Goal: Task Accomplishment & Management: Complete application form

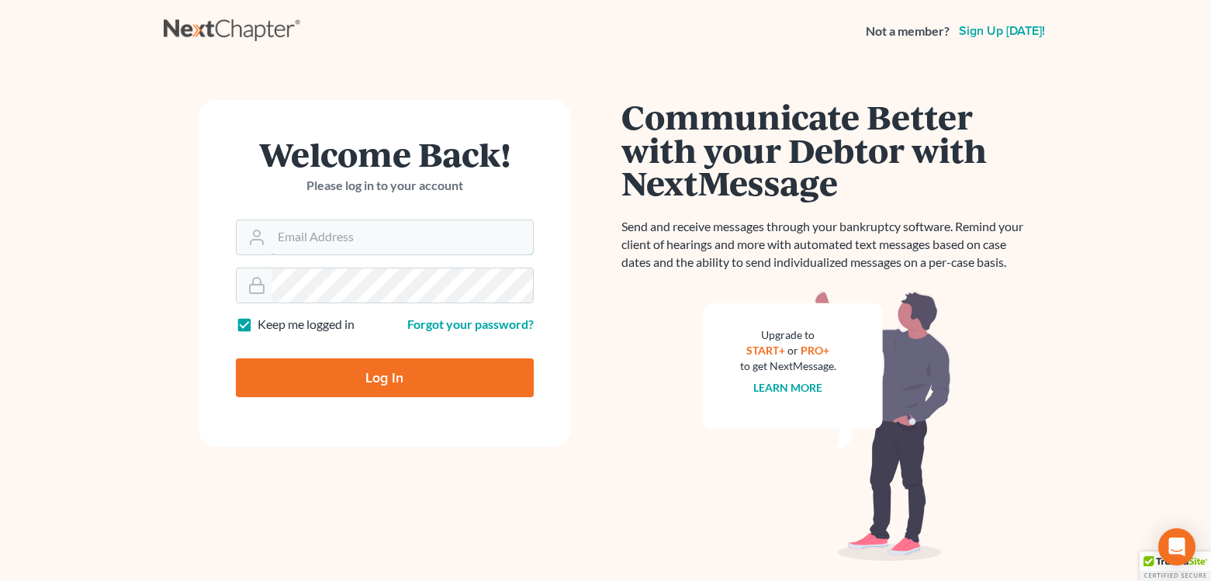
type input "efoster@lindhfoster.com"
click at [384, 385] on input "Log In" at bounding box center [385, 378] width 298 height 39
type input "Thinking..."
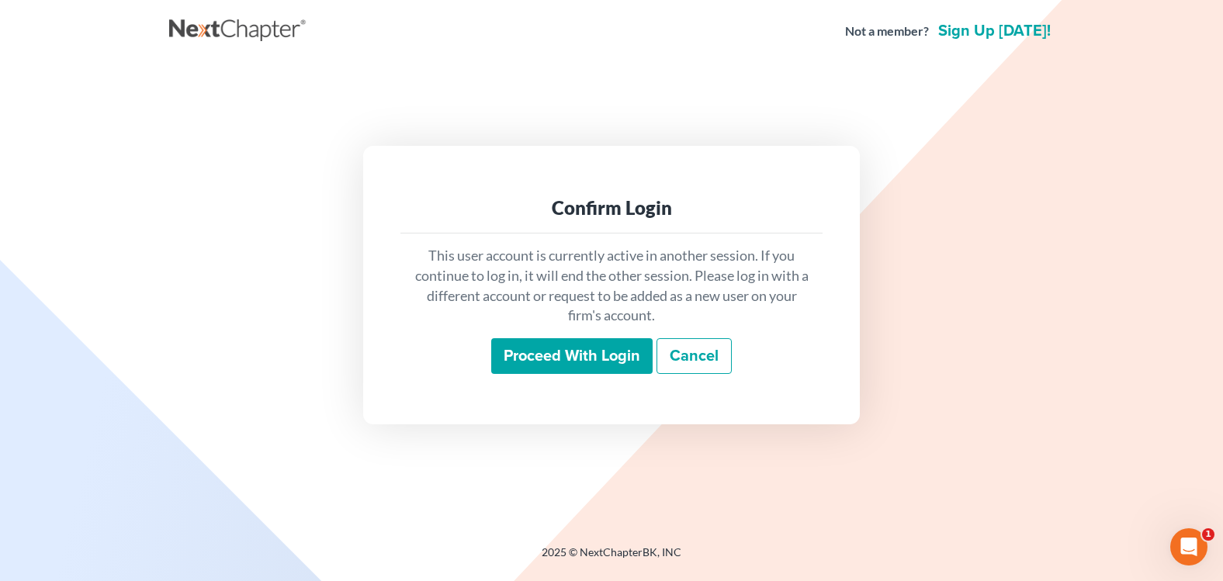
click at [639, 366] on input "Proceed with login" at bounding box center [571, 356] width 161 height 36
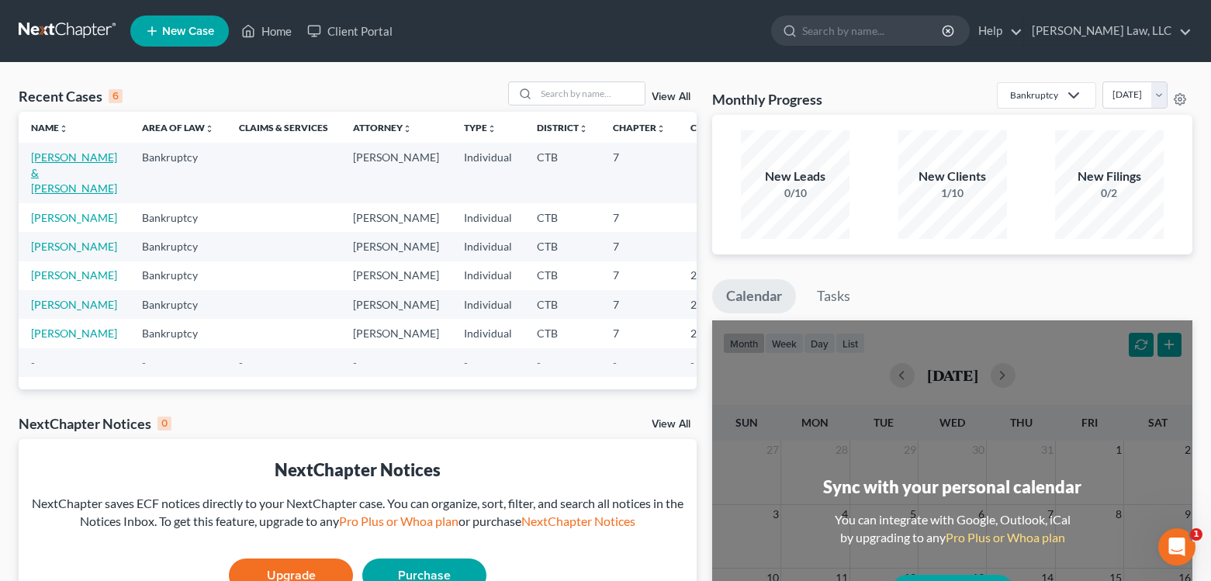
click at [36, 190] on link "[PERSON_NAME] & [PERSON_NAME]" at bounding box center [74, 173] width 86 height 44
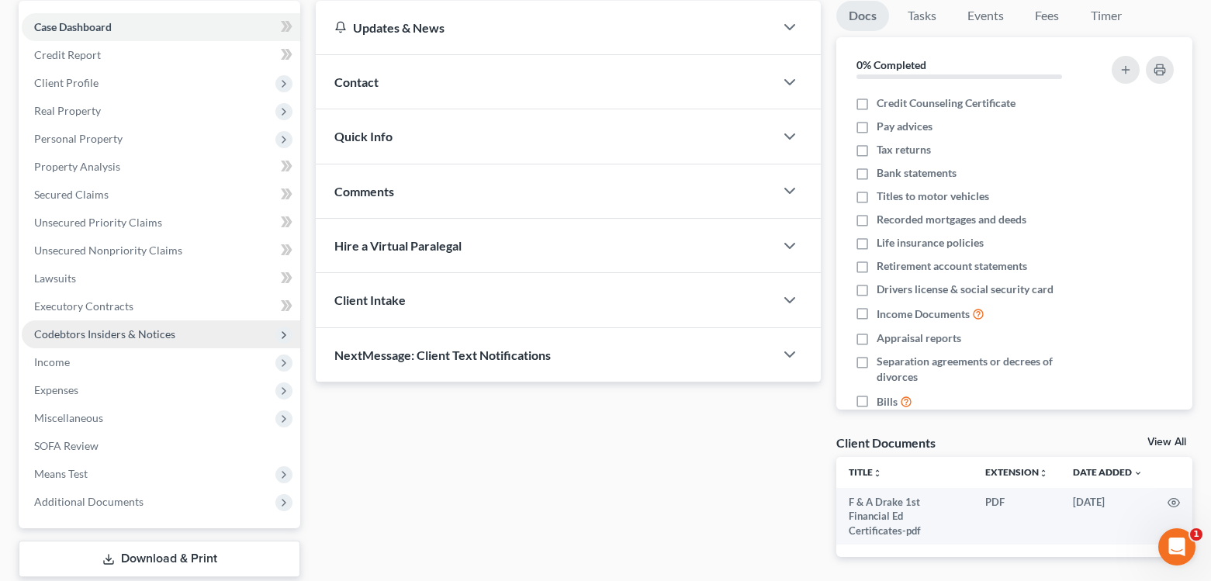
scroll to position [155, 0]
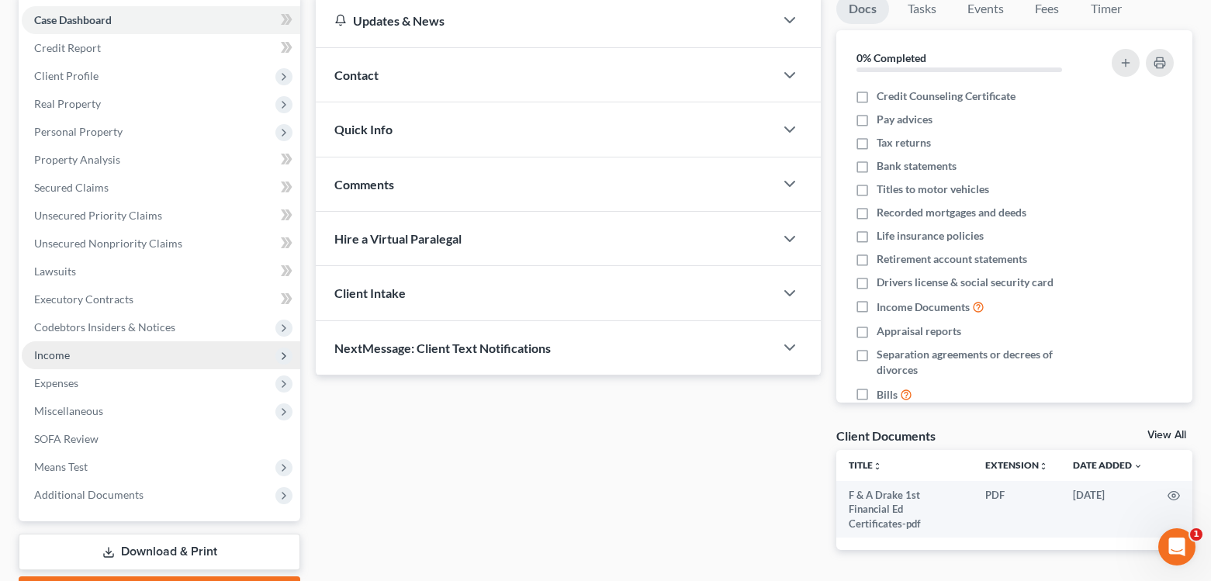
click at [62, 356] on span "Income" at bounding box center [52, 354] width 36 height 13
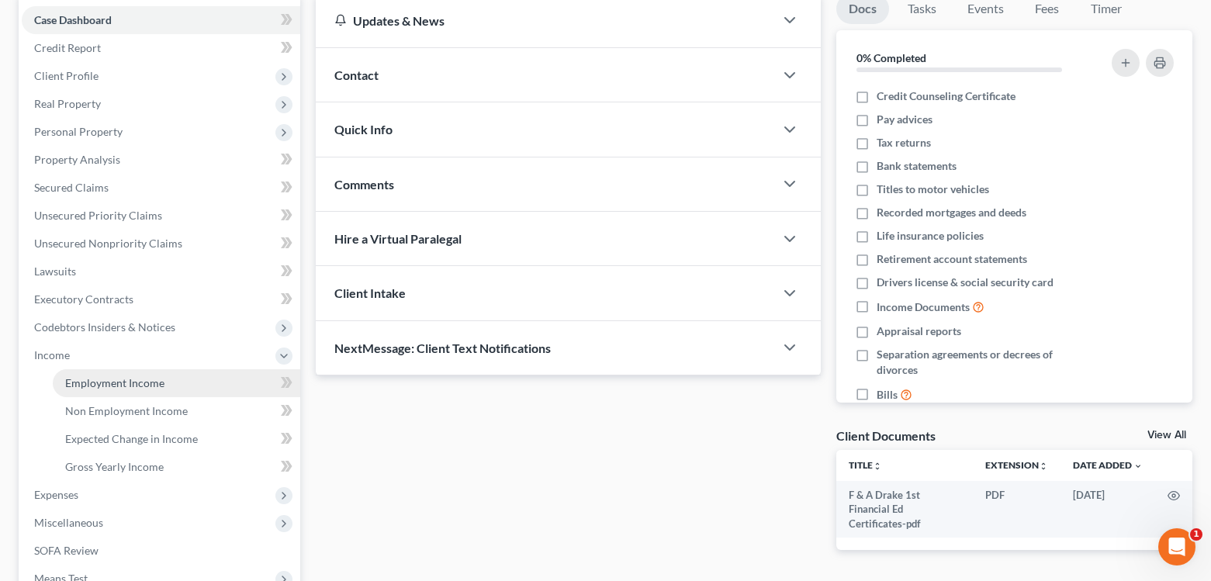
click at [140, 387] on span "Employment Income" at bounding box center [114, 382] width 99 height 13
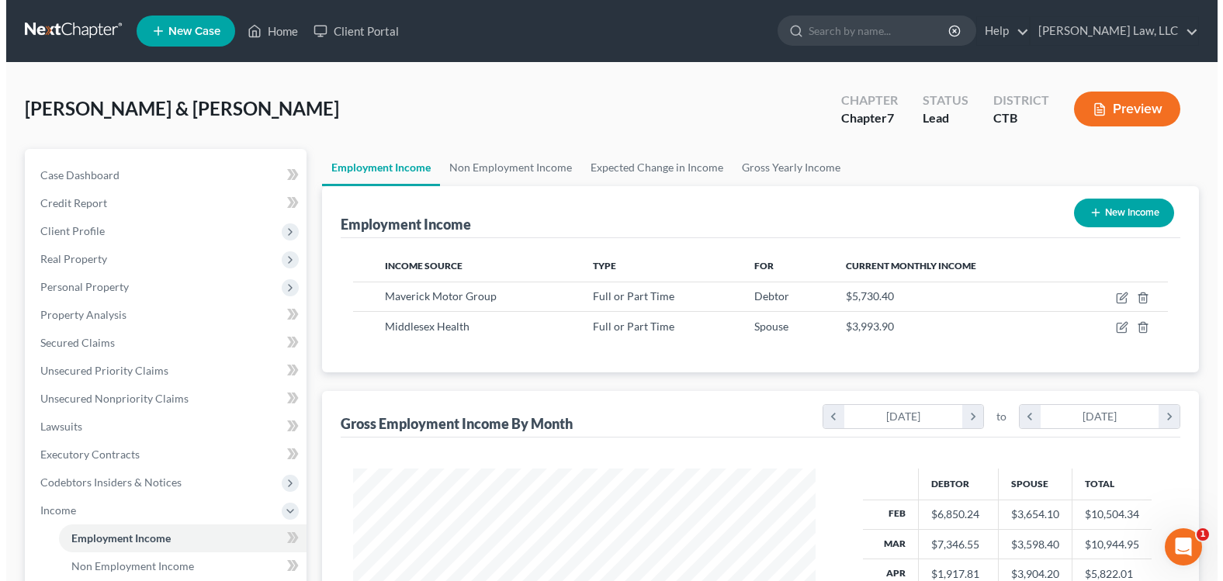
scroll to position [279, 493]
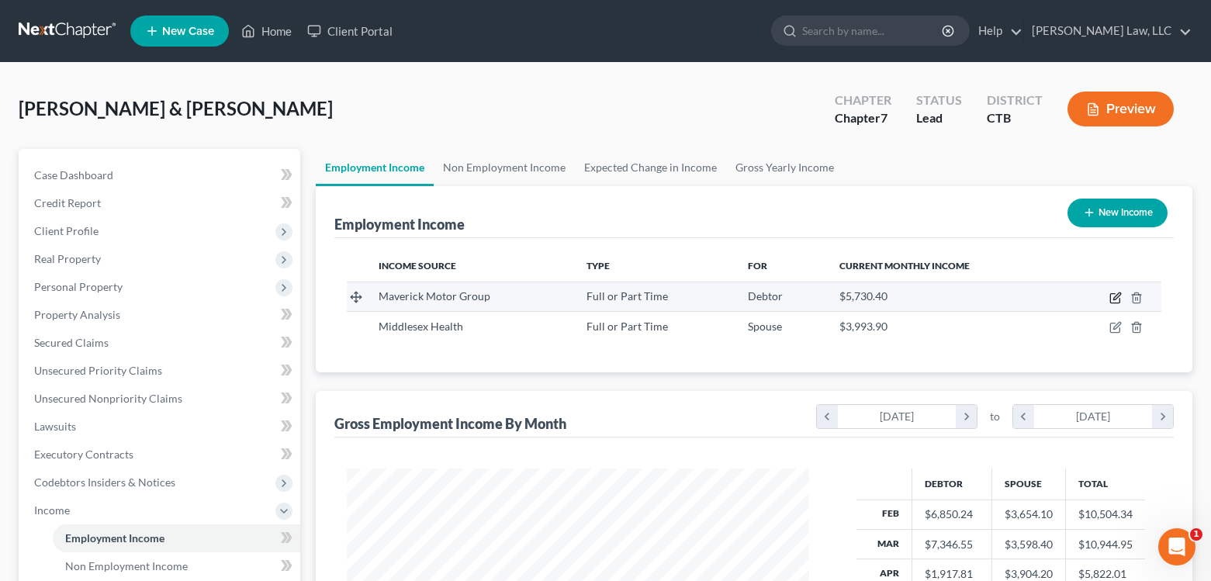
click at [1115, 300] on icon "button" at bounding box center [1117, 296] width 7 height 7
select select "0"
select select "6"
select select "3"
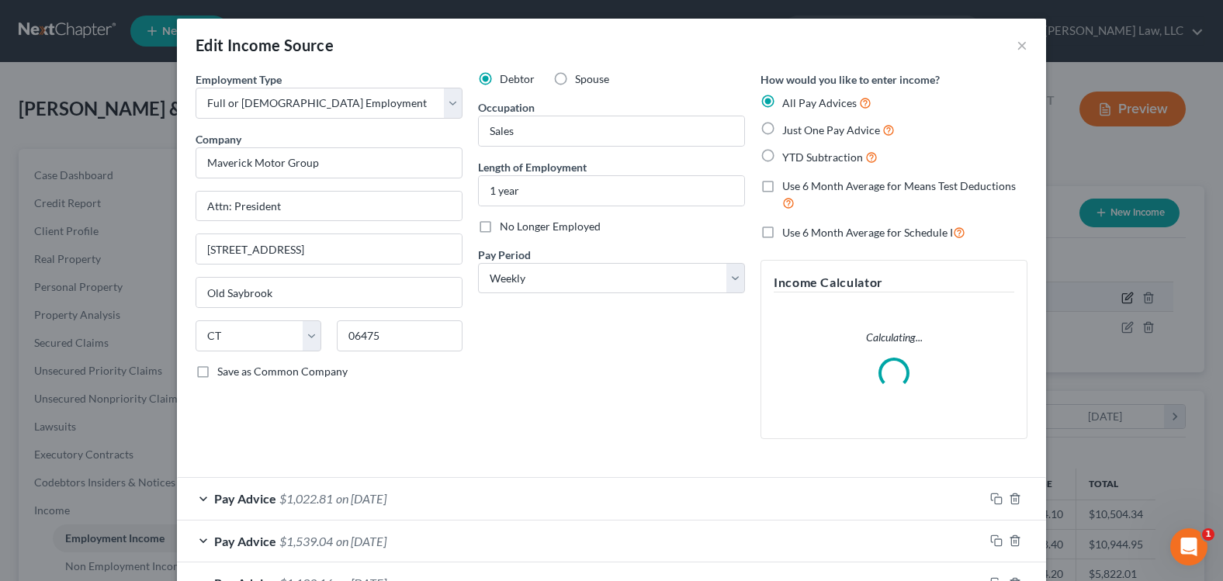
scroll to position [279, 499]
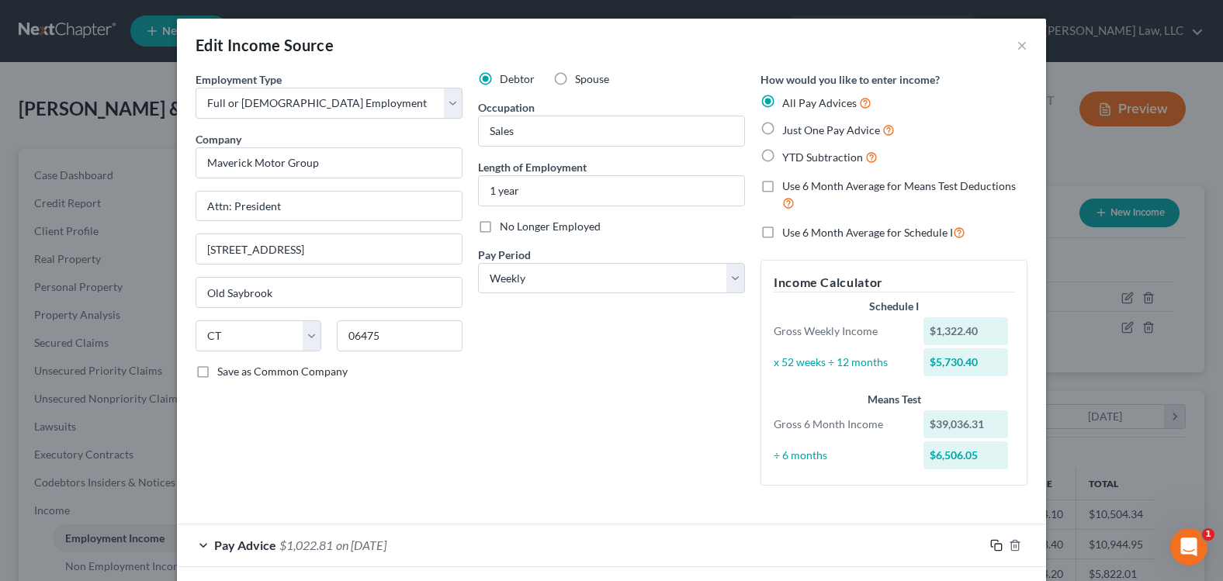
click at [993, 545] on icon "button" at bounding box center [996, 545] width 12 height 12
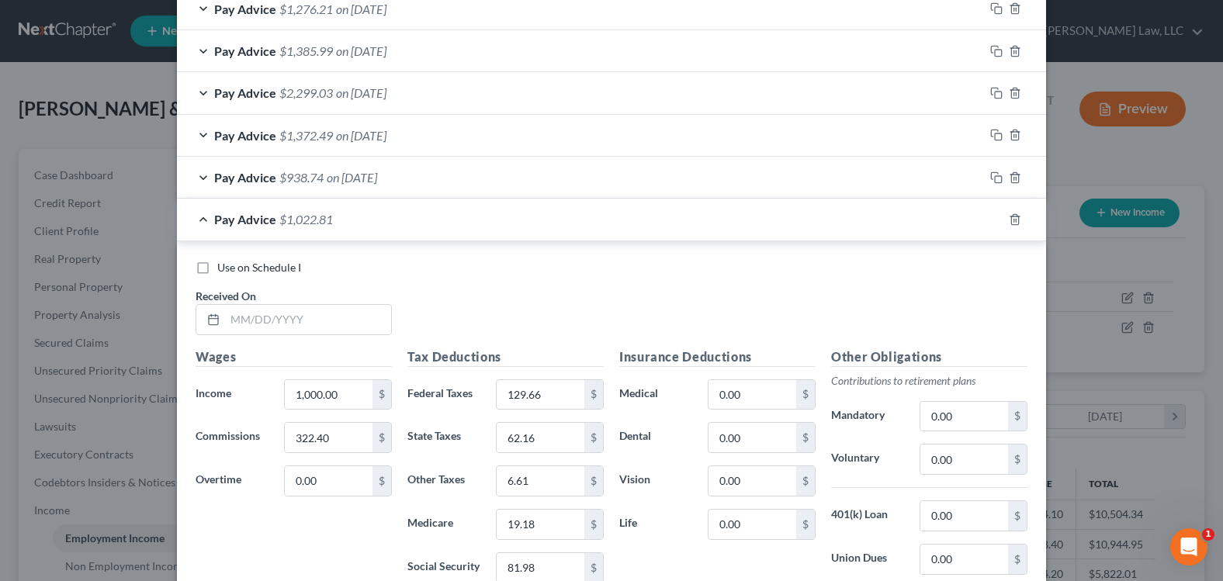
scroll to position [1397, 0]
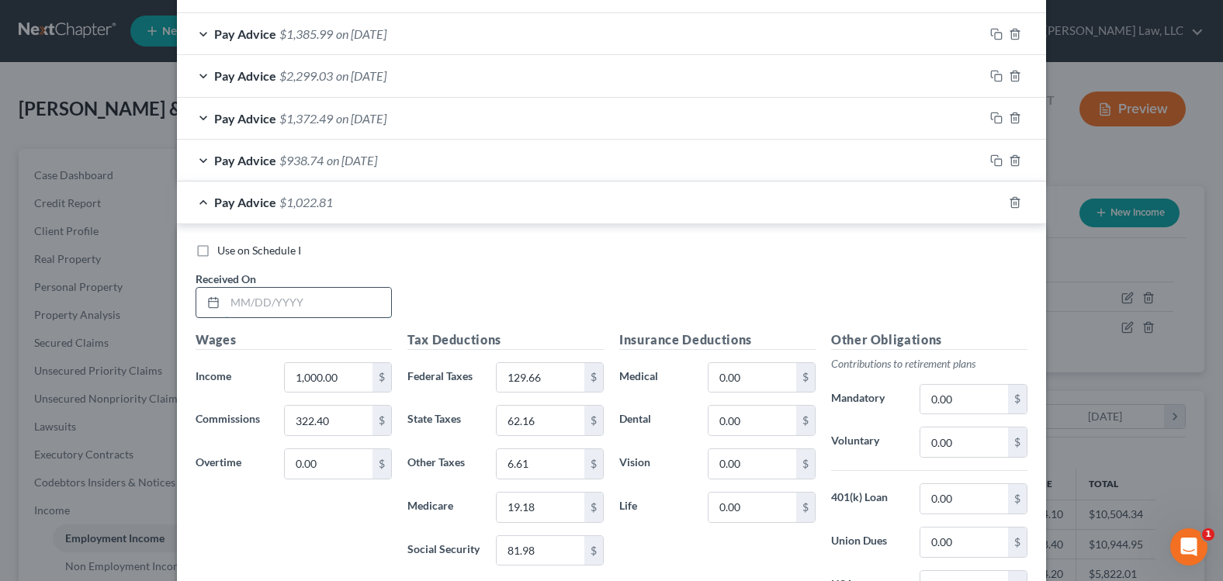
click at [344, 303] on input "text" at bounding box center [308, 302] width 166 height 29
type input "[DATE]"
click at [335, 425] on input "322.40" at bounding box center [329, 420] width 88 height 29
type input "1,322.40"
click at [539, 379] on input "129.66" at bounding box center [541, 377] width 88 height 29
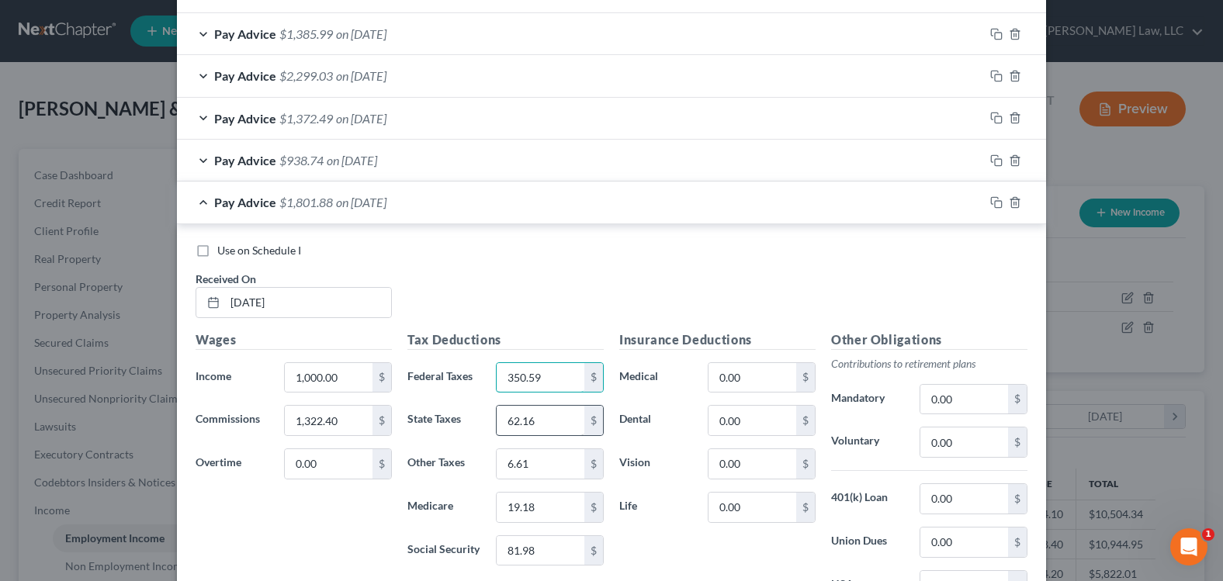
type input "350.59"
click at [538, 422] on input "62.16" at bounding box center [541, 420] width 88 height 29
type input "122.04"
click at [530, 466] on input "6.61" at bounding box center [541, 463] width 88 height 29
type input "11.61"
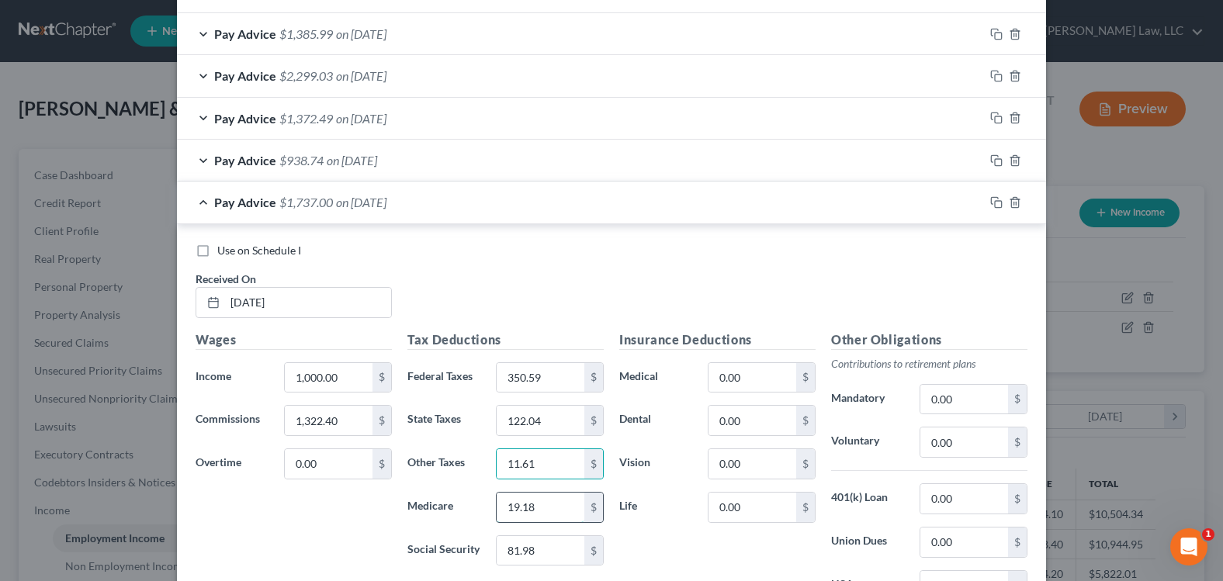
click at [539, 504] on input "19.18" at bounding box center [541, 507] width 88 height 29
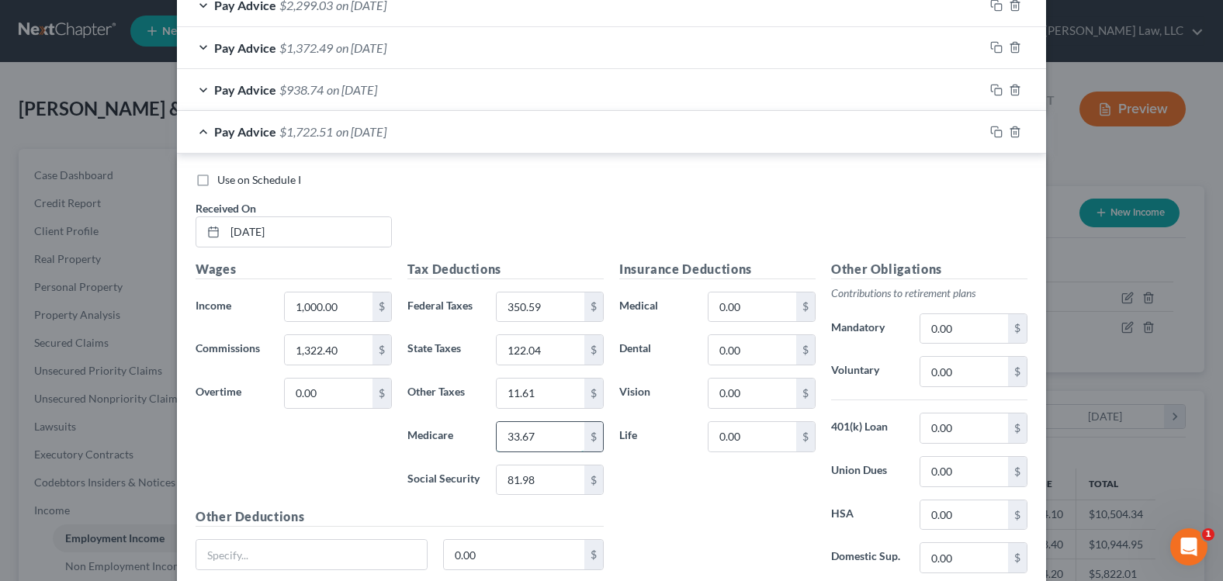
scroll to position [1552, 0]
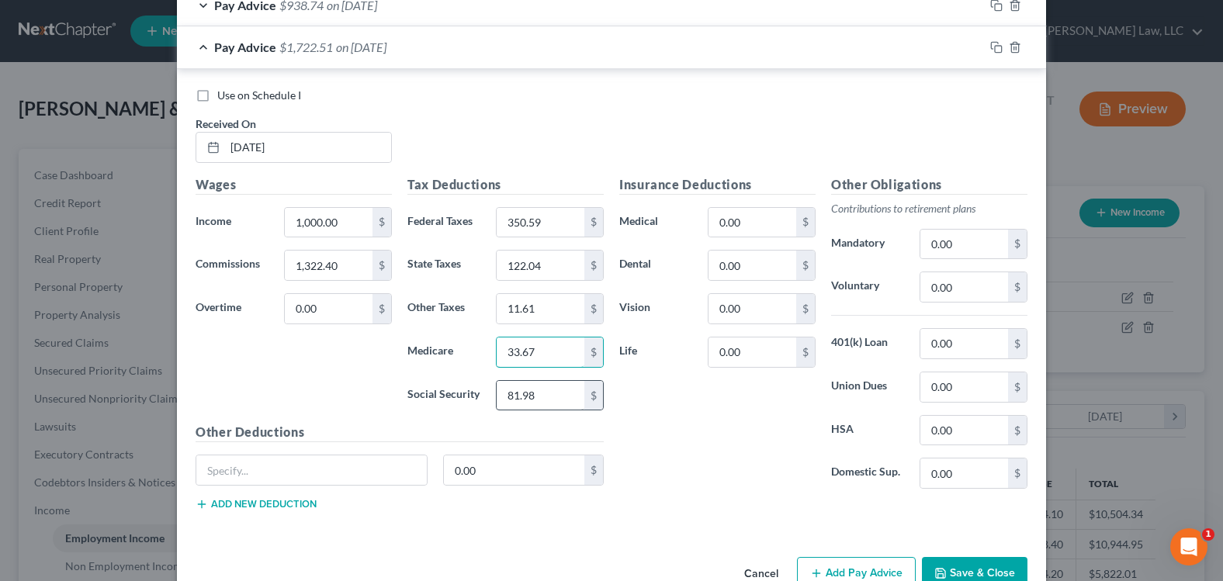
type input "33.67"
click at [532, 405] on input "81.98" at bounding box center [541, 395] width 88 height 29
type input "143.99"
click at [992, 45] on icon "button" at bounding box center [996, 47] width 12 height 12
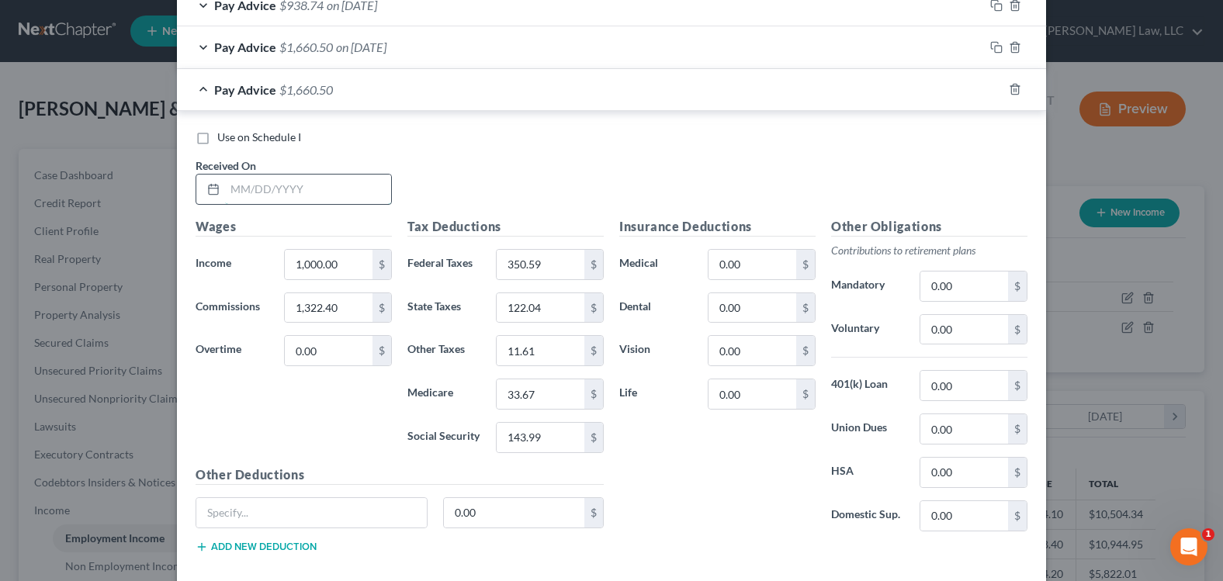
click at [303, 192] on input "text" at bounding box center [308, 189] width 166 height 29
type input "[DATE]"
click at [334, 310] on input "1,322.40" at bounding box center [329, 307] width 88 height 29
type input "1,759.20"
click at [550, 263] on input "350.59" at bounding box center [541, 264] width 88 height 29
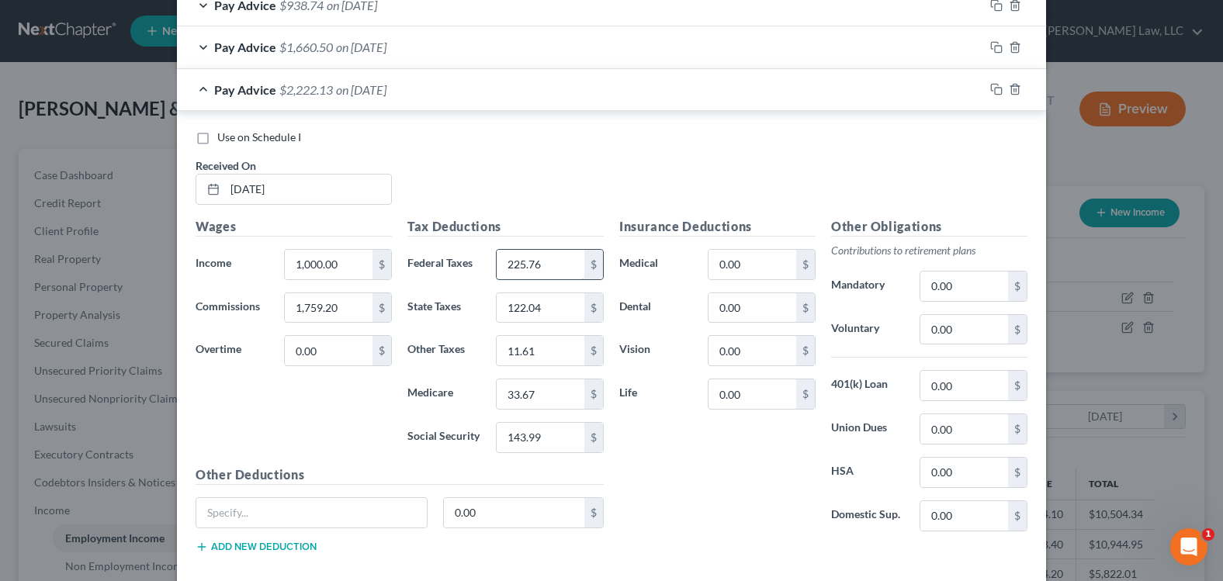
type input "225.76"
type input "87.14"
type input "8.80"
type input "25.51"
type input "109.07"
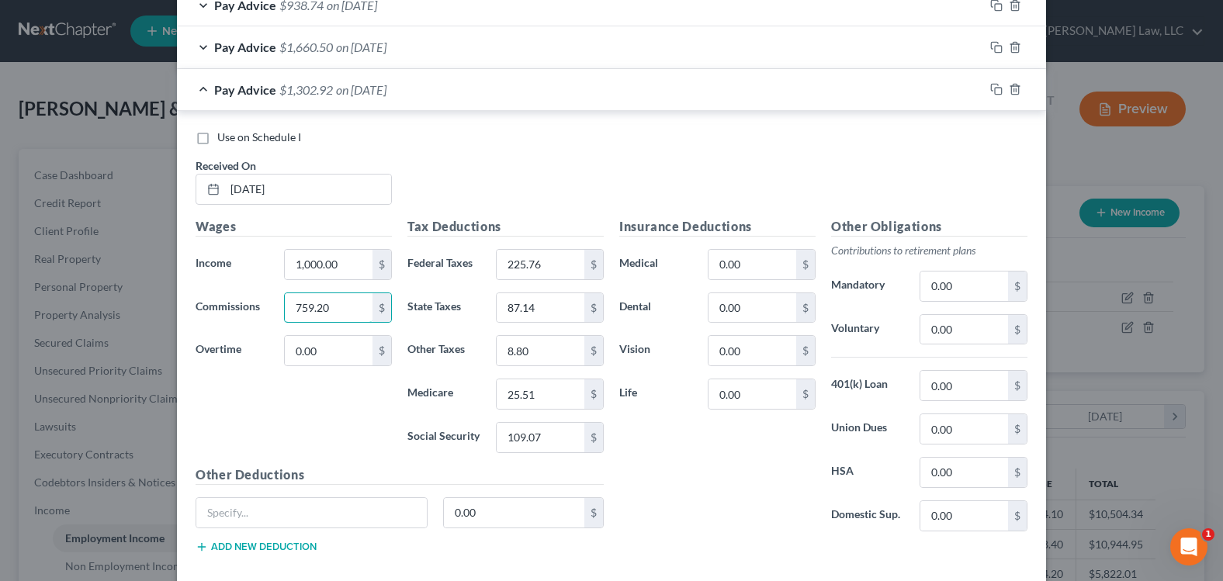
type input "759.20"
click at [262, 420] on div "Wages Income * 1,000.00 $ Commissions 759.20 $ Overtime 0.00 $" at bounding box center [294, 341] width 212 height 248
click at [991, 92] on icon "button" at bounding box center [996, 89] width 12 height 12
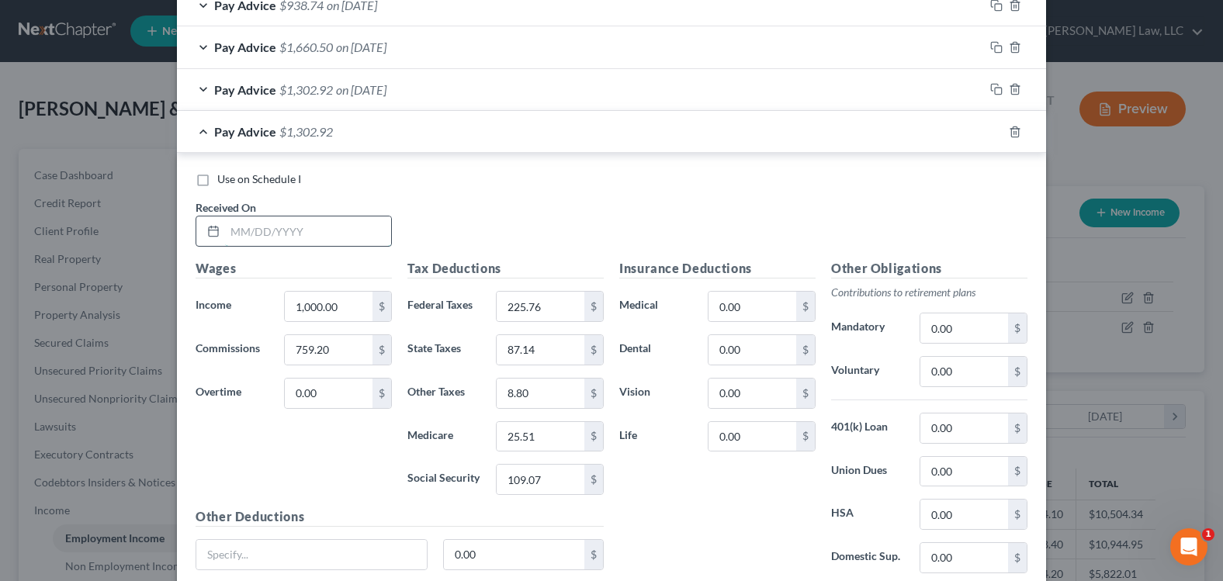
click at [313, 233] on input "text" at bounding box center [308, 231] width 166 height 29
type input "[DATE]"
type input "1,001.52"
click at [535, 483] on input "109.07" at bounding box center [541, 479] width 88 height 29
type input "124.10"
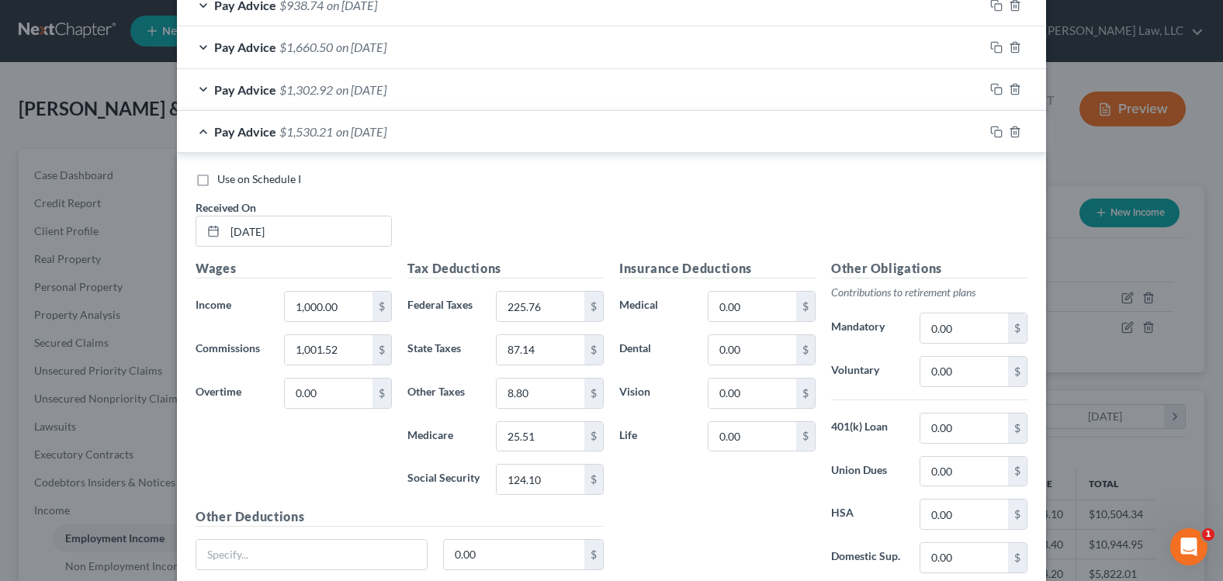
click at [689, 501] on div "Insurance Deductions Medical 0.00 $ Dental 0.00 $ Vision 0.00 $ Life 0.00 $" at bounding box center [718, 422] width 212 height 327
click at [536, 437] on input "25.51" at bounding box center [541, 436] width 88 height 29
type input "29.02"
click at [532, 407] on input "8.80" at bounding box center [541, 393] width 88 height 29
type input "10.00"
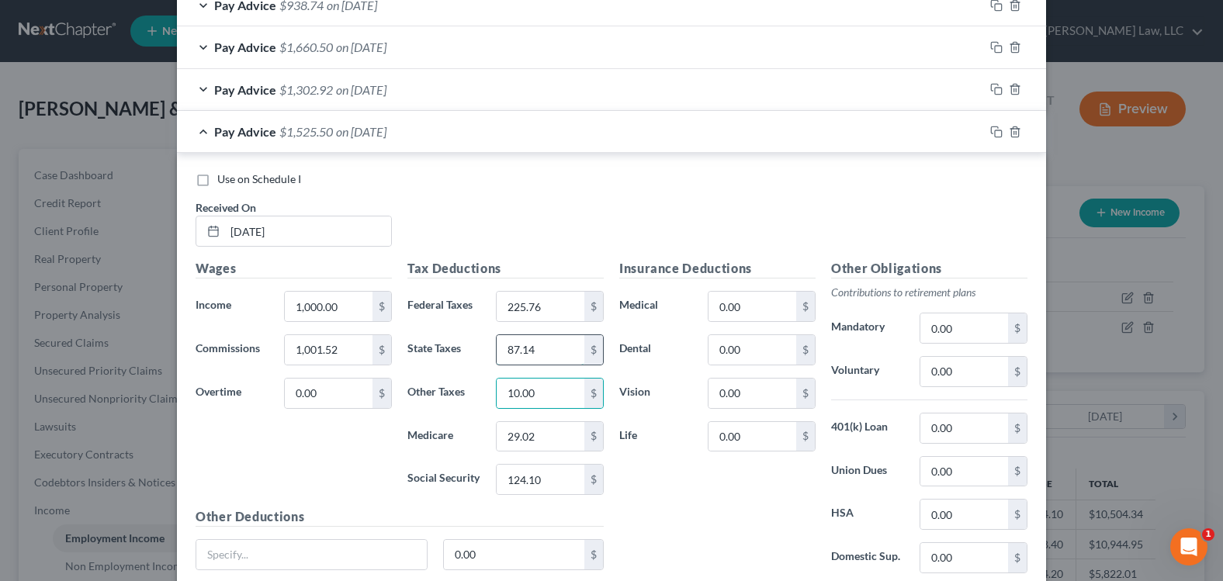
click at [549, 346] on input "87.14" at bounding box center [541, 349] width 88 height 29
type input "100.86"
click at [566, 306] on input "225.76" at bounding box center [541, 306] width 88 height 29
type input "279.07"
click at [697, 501] on div "Insurance Deductions Medical 0.00 $ Dental 0.00 $ Vision 0.00 $ Life 0.00 $" at bounding box center [718, 422] width 212 height 327
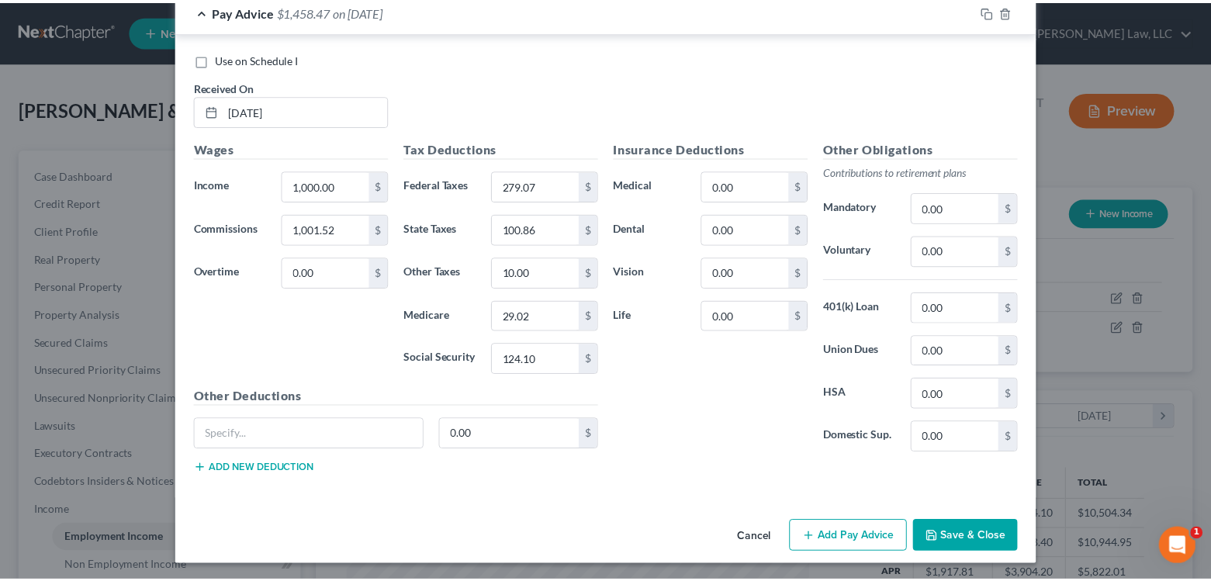
scroll to position [1675, 0]
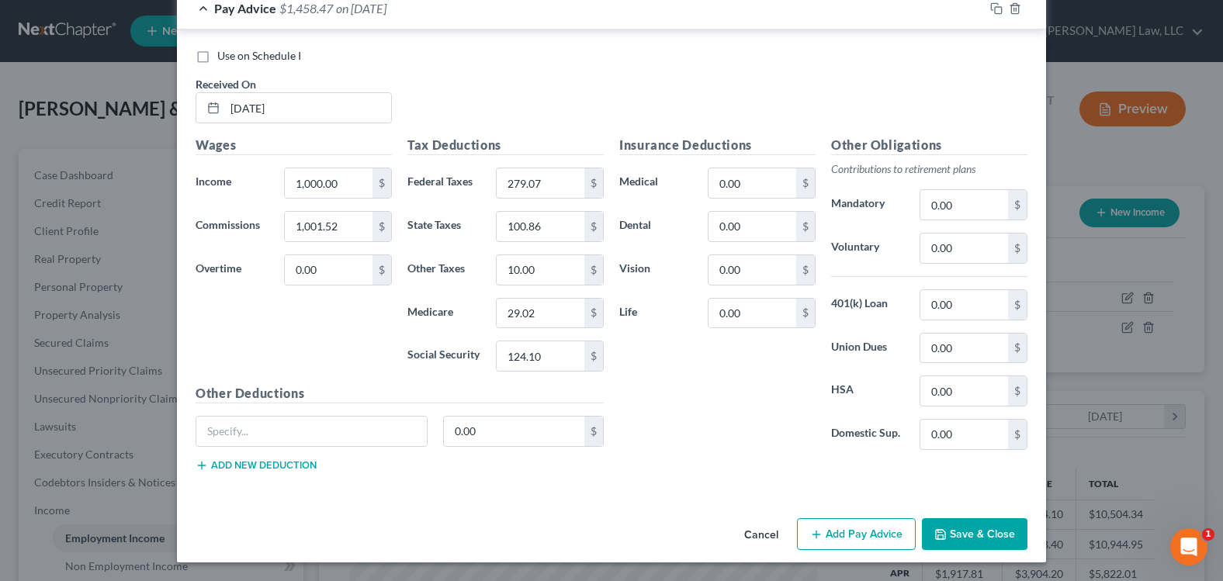
click at [972, 537] on button "Save & Close" at bounding box center [975, 534] width 106 height 33
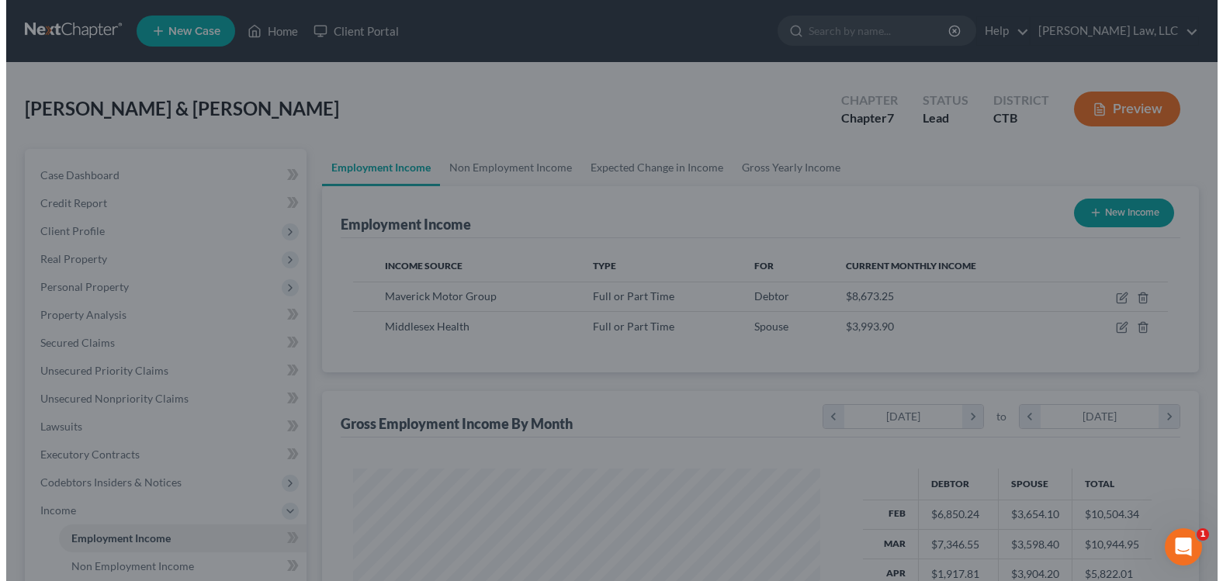
scroll to position [775743, 775527]
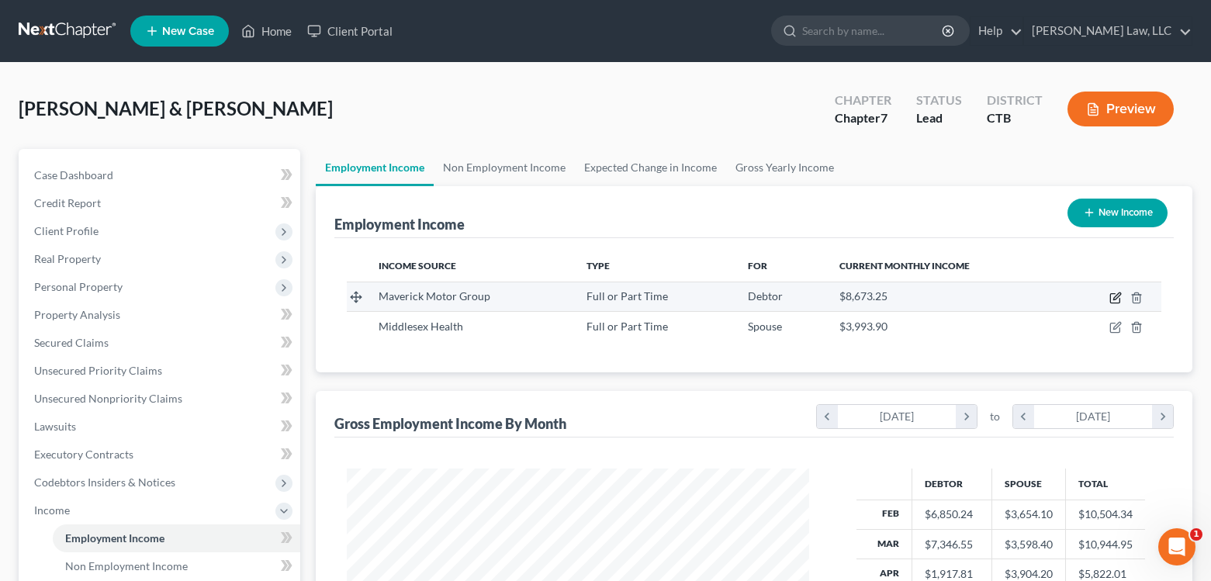
click at [1116, 300] on icon "button" at bounding box center [1117, 296] width 7 height 7
select select "0"
select select "6"
select select "3"
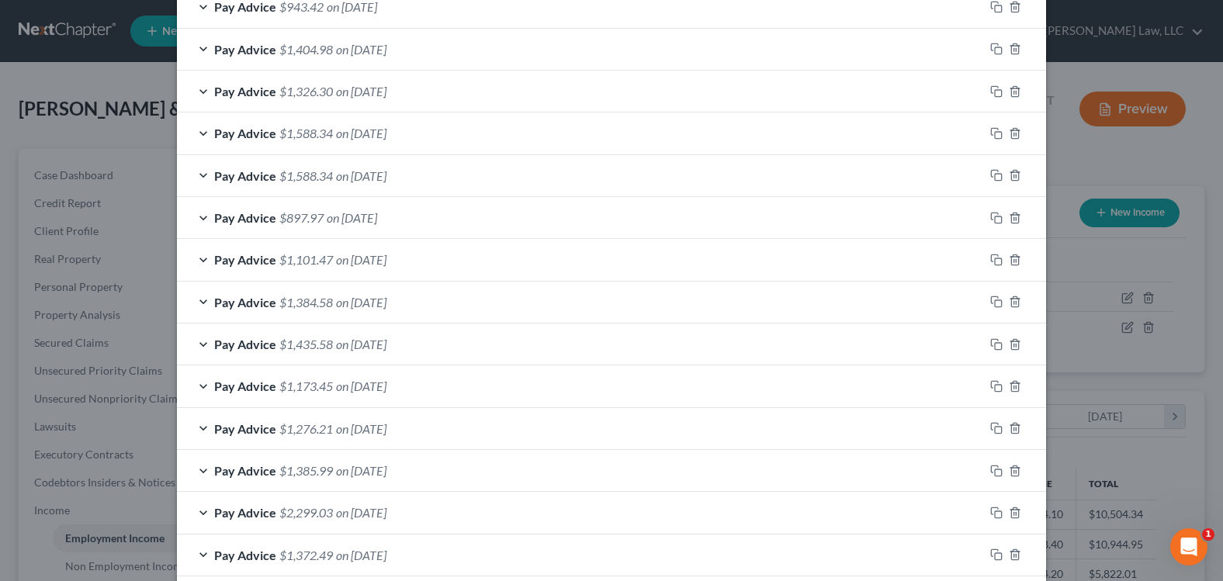
scroll to position [1209, 0]
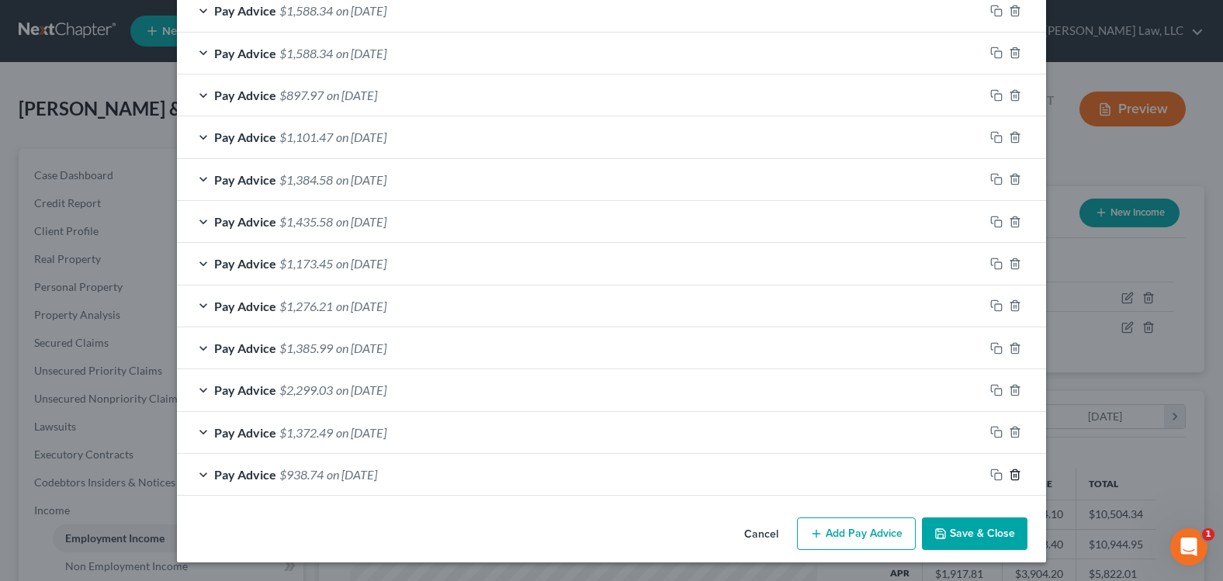
click at [1016, 477] on line "button" at bounding box center [1016, 475] width 0 height 3
click at [1010, 471] on polyline "button" at bounding box center [1014, 471] width 9 height 0
click at [1010, 472] on polyline "button" at bounding box center [1014, 472] width 9 height 0
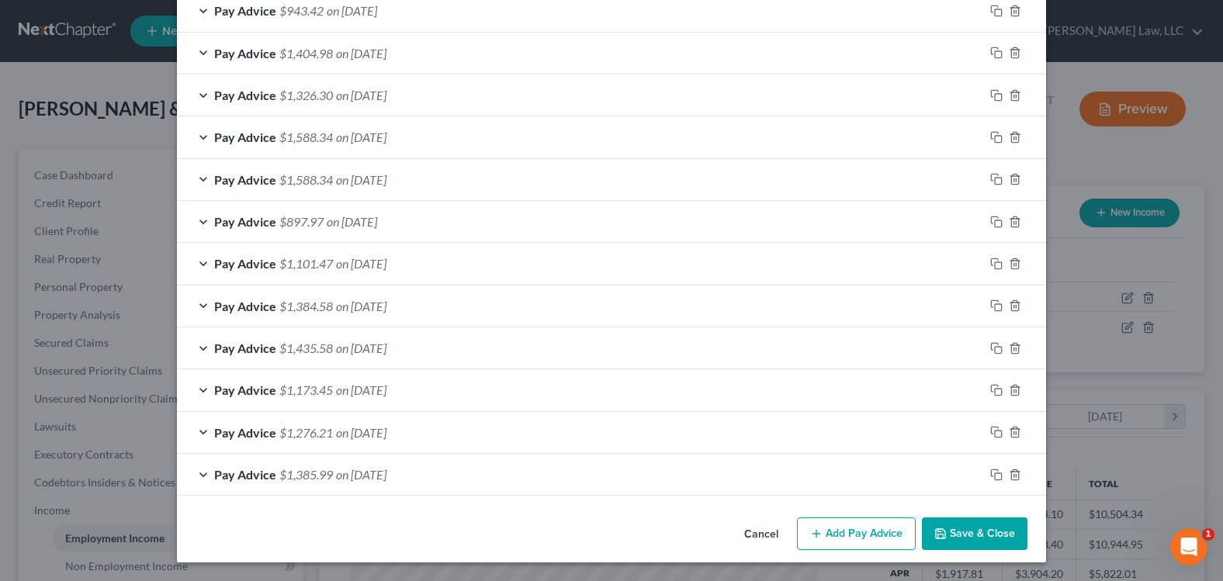
scroll to position [1083, 0]
click at [1010, 472] on polyline "button" at bounding box center [1014, 472] width 9 height 0
click at [1010, 471] on polyline "button" at bounding box center [1014, 471] width 9 height 0
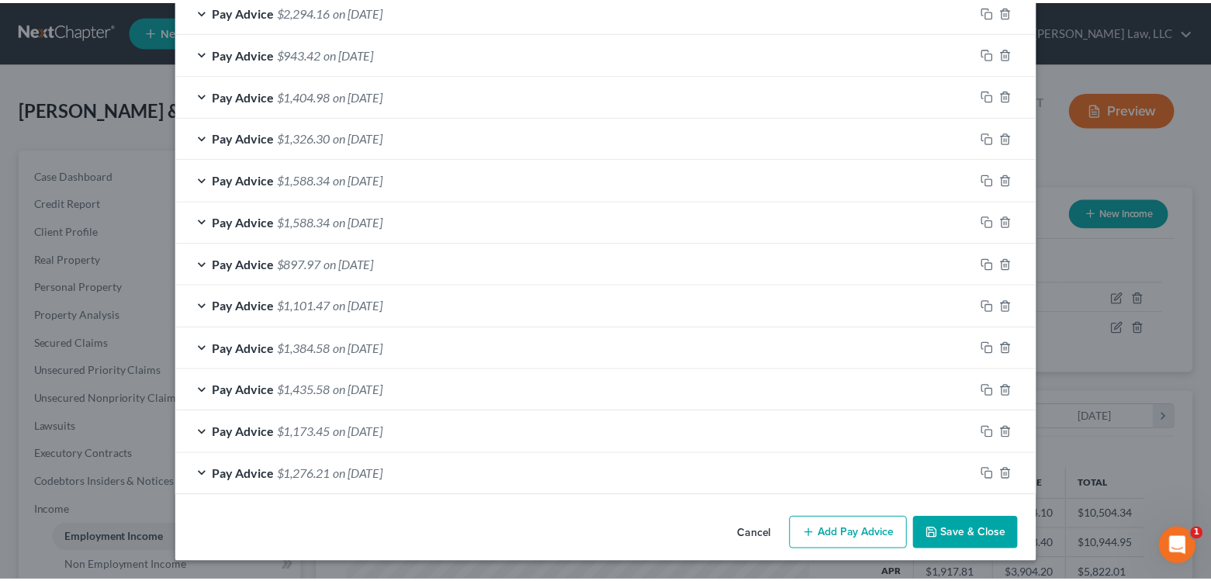
scroll to position [998, 0]
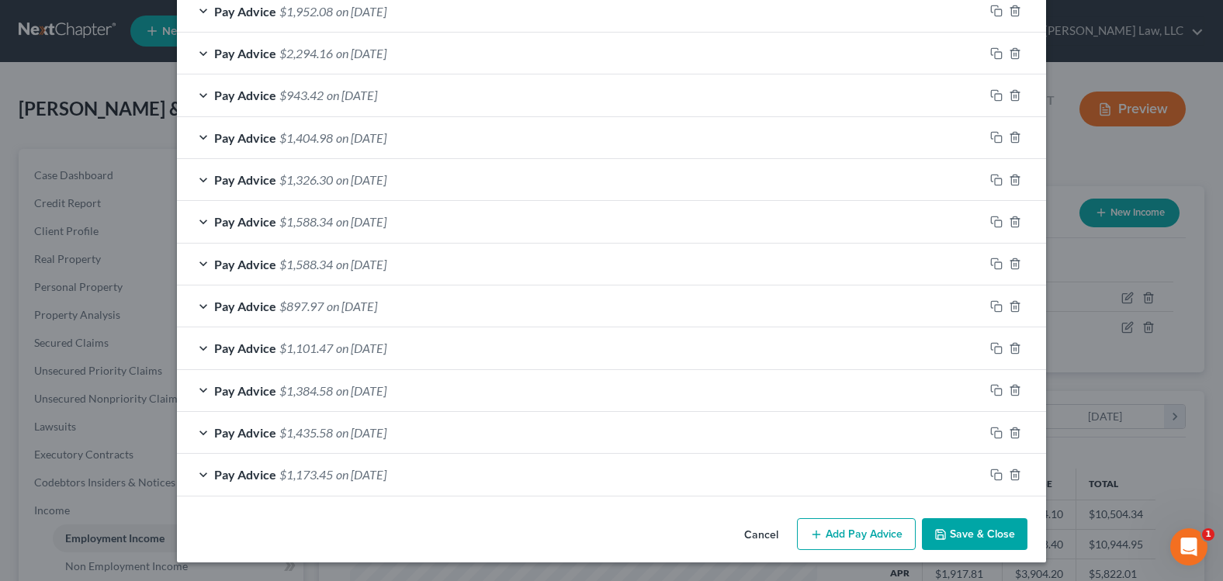
click at [948, 532] on button "Save & Close" at bounding box center [975, 534] width 106 height 33
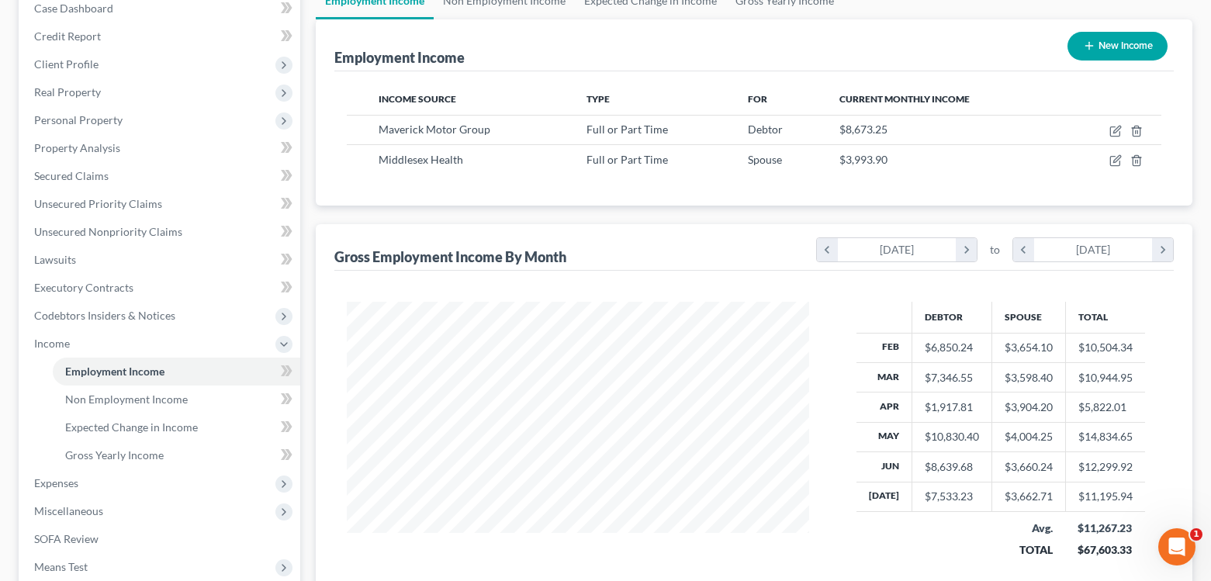
scroll to position [233, 0]
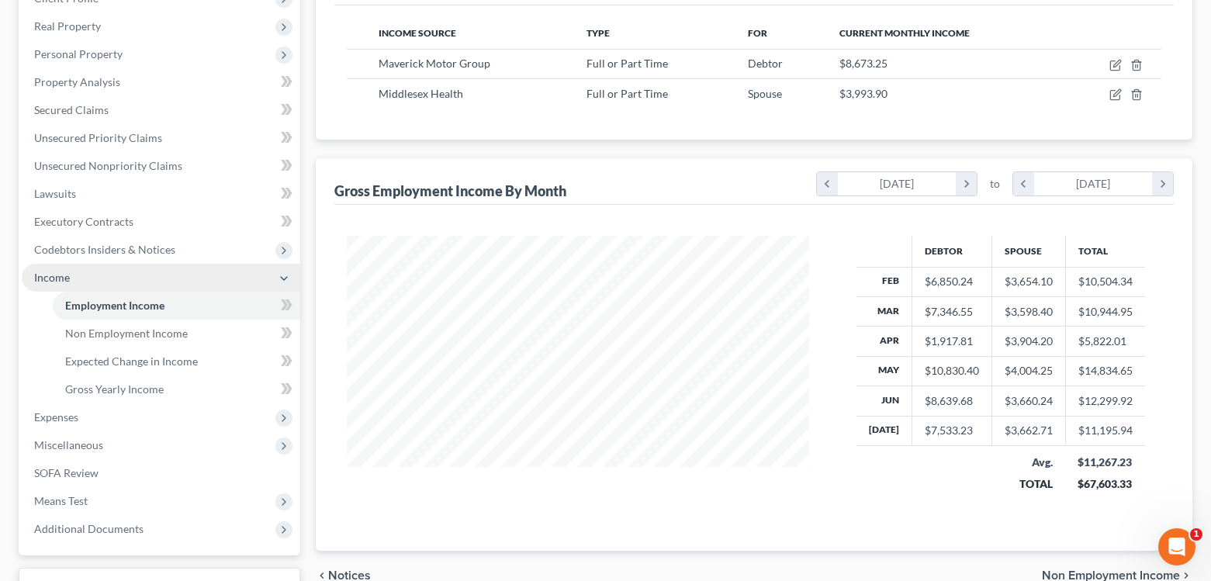
click at [43, 279] on span "Income" at bounding box center [52, 277] width 36 height 13
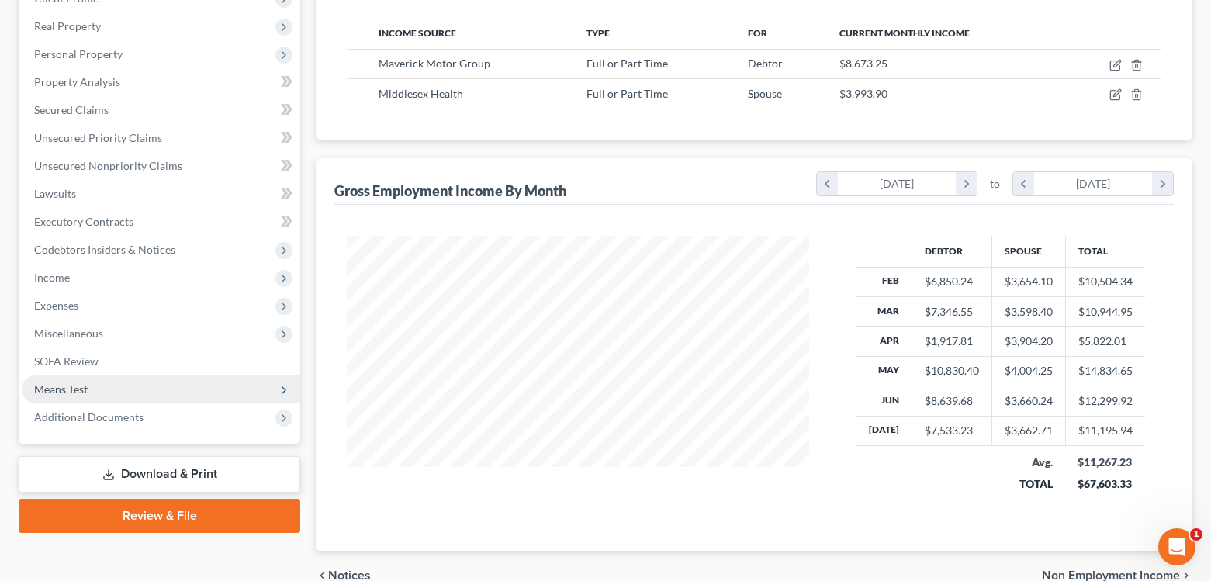
click at [79, 390] on span "Means Test" at bounding box center [61, 389] width 54 height 13
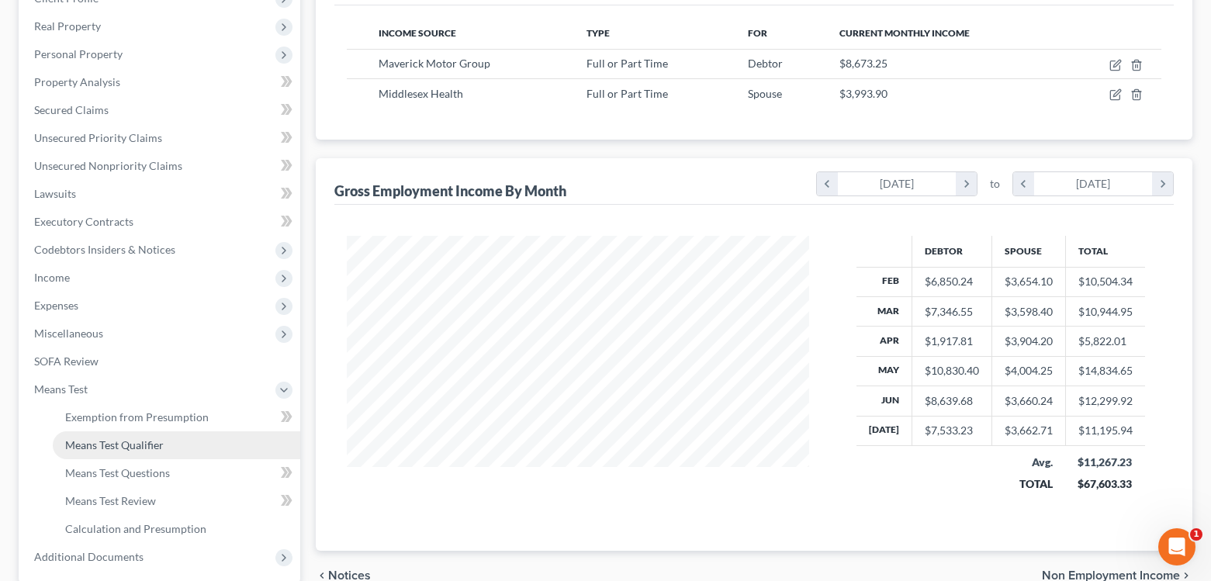
click at [128, 445] on span "Means Test Qualifier" at bounding box center [114, 444] width 99 height 13
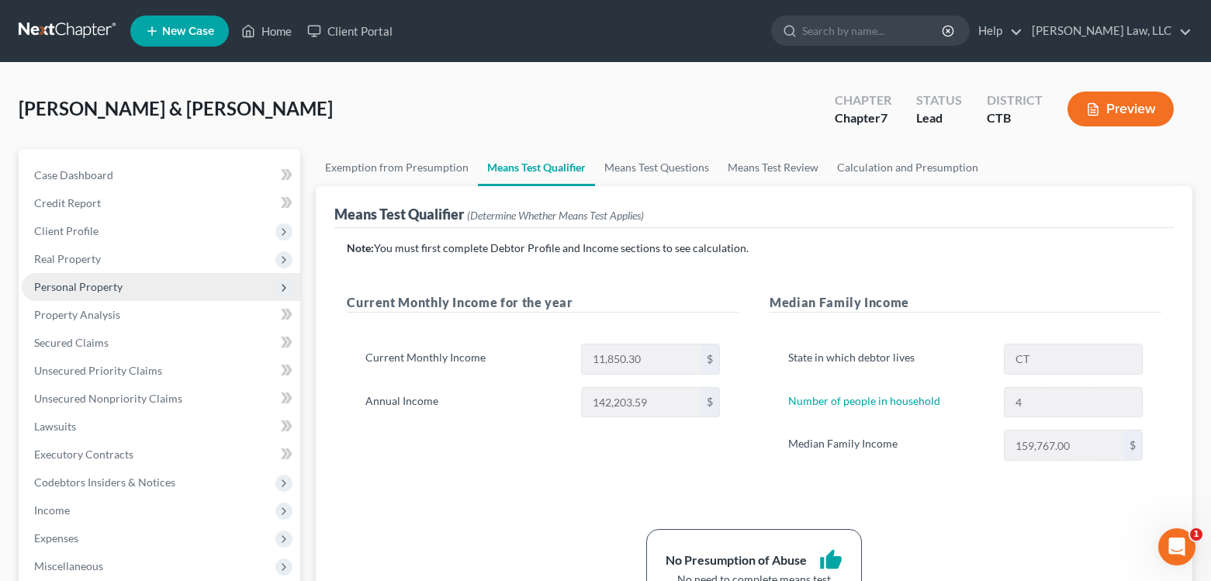
click at [75, 286] on span "Personal Property" at bounding box center [78, 286] width 88 height 13
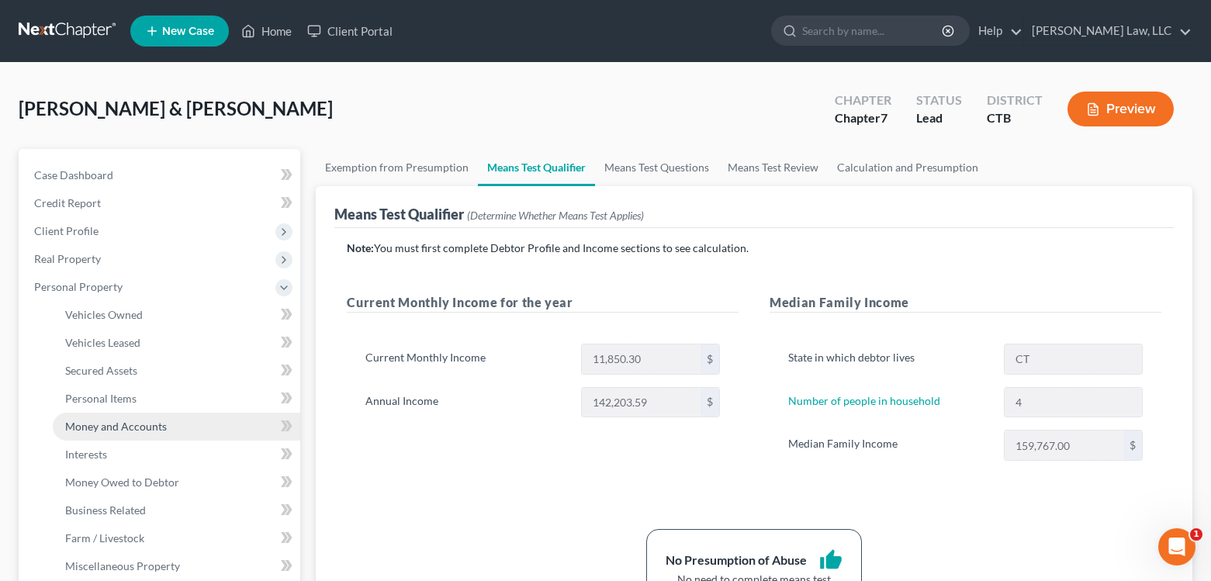
click at [92, 427] on span "Money and Accounts" at bounding box center [116, 426] width 102 height 13
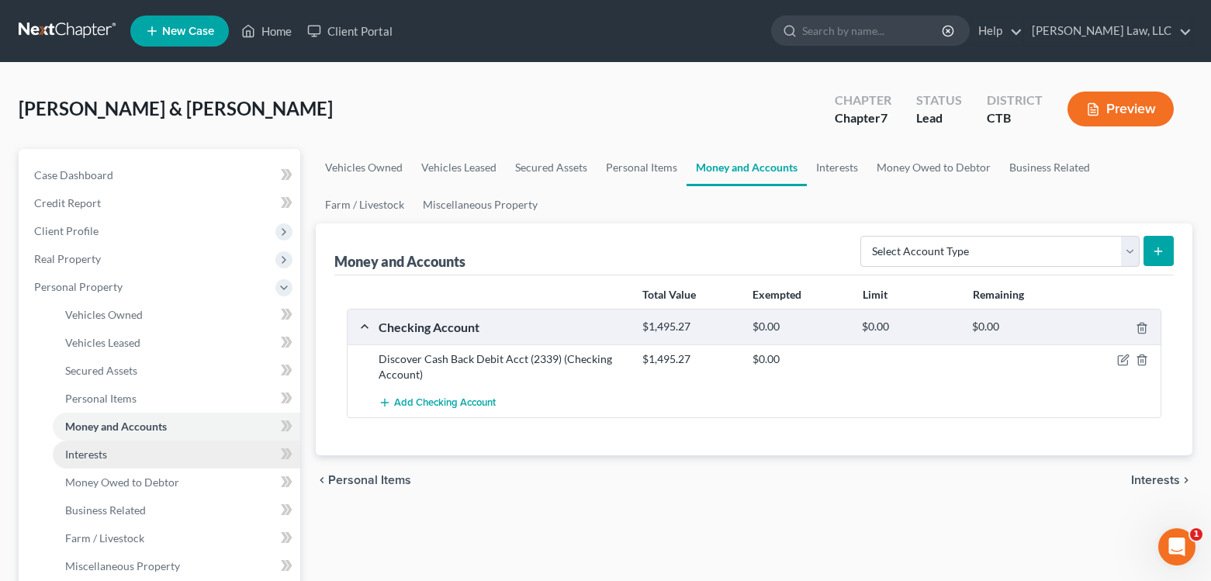
click at [94, 453] on span "Interests" at bounding box center [86, 454] width 42 height 13
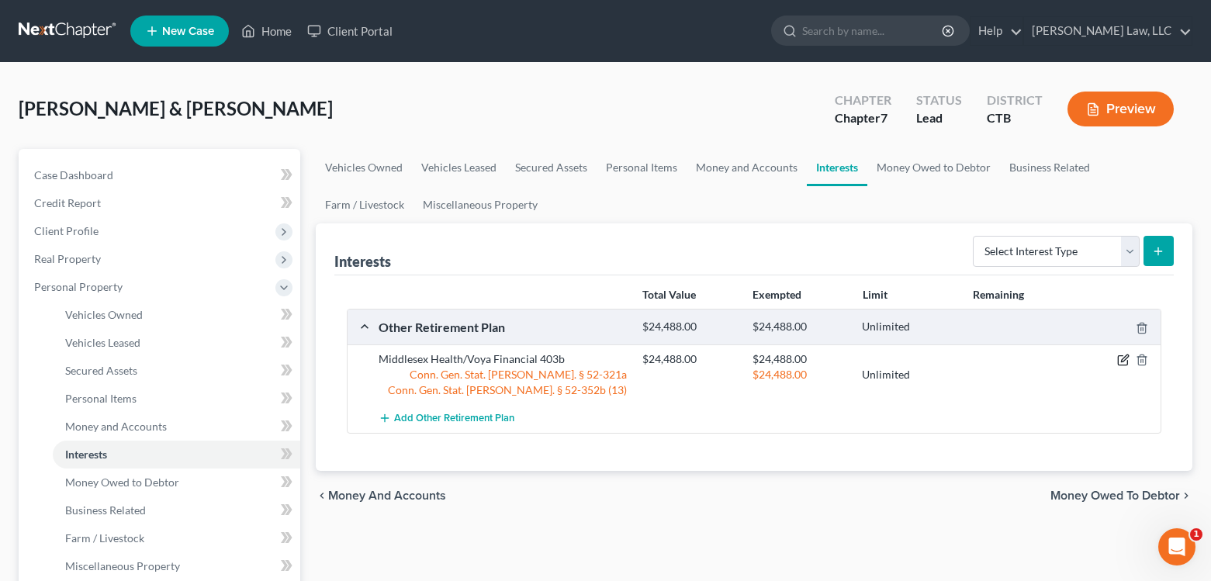
click at [1124, 359] on icon "button" at bounding box center [1124, 358] width 7 height 7
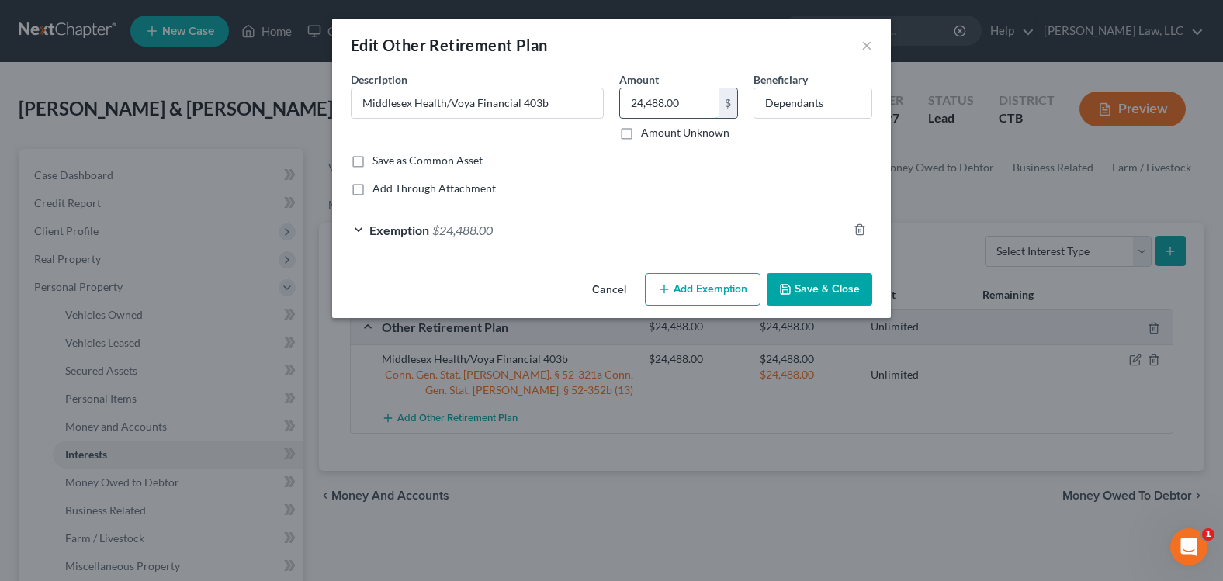
click at [684, 105] on input "24,488.00" at bounding box center [669, 102] width 99 height 29
type input "27,736.85"
click at [660, 221] on div "Exemption $24,488.00" at bounding box center [589, 230] width 515 height 41
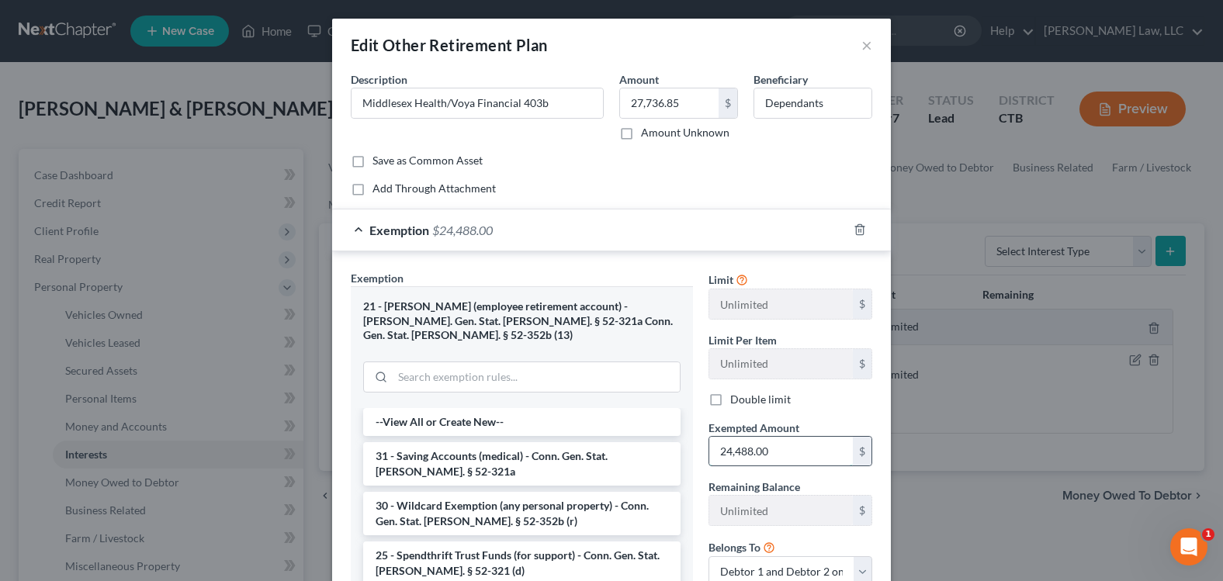
click at [785, 452] on input "24,488.00" at bounding box center [781, 451] width 144 height 29
click at [779, 458] on input "27,736.85" at bounding box center [781, 451] width 144 height 29
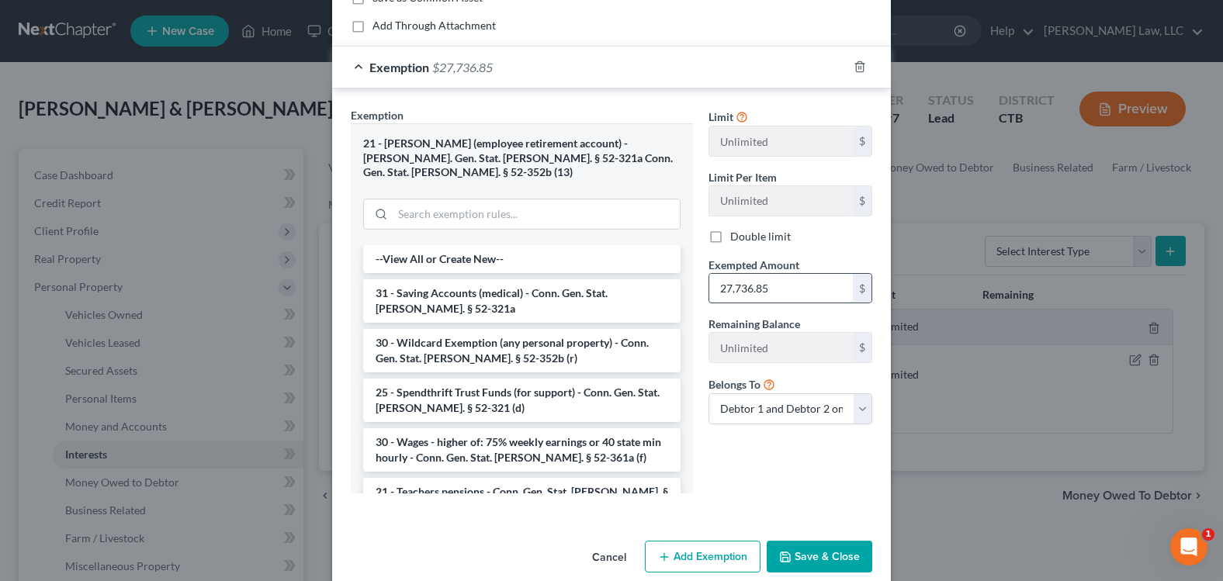
scroll to position [172, 0]
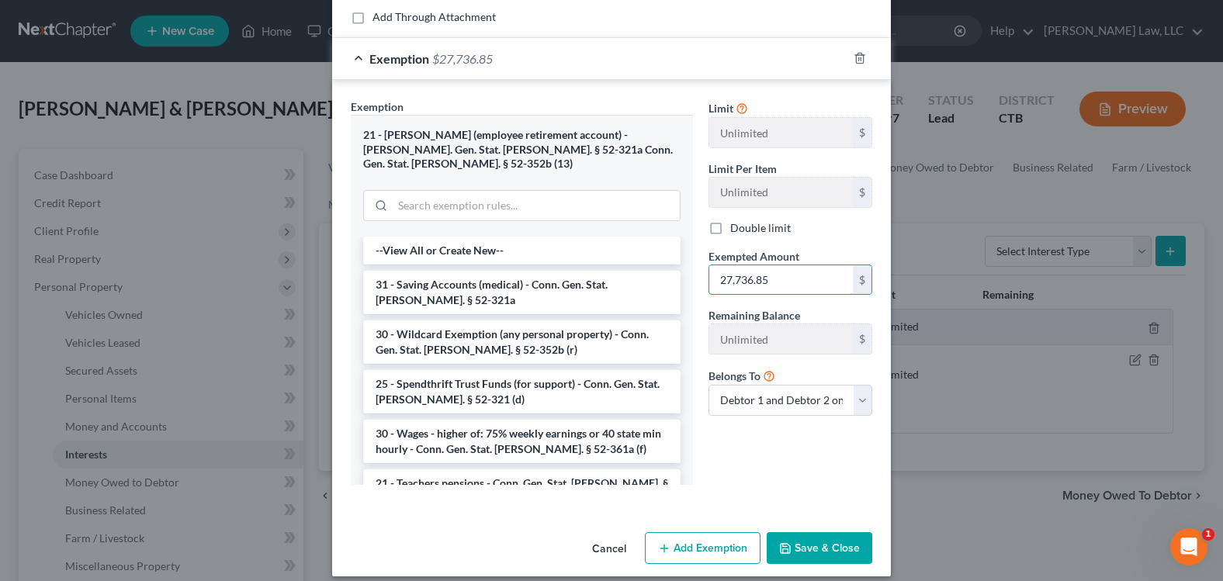
type input "27,736.85"
click at [794, 532] on button "Save & Close" at bounding box center [820, 548] width 106 height 33
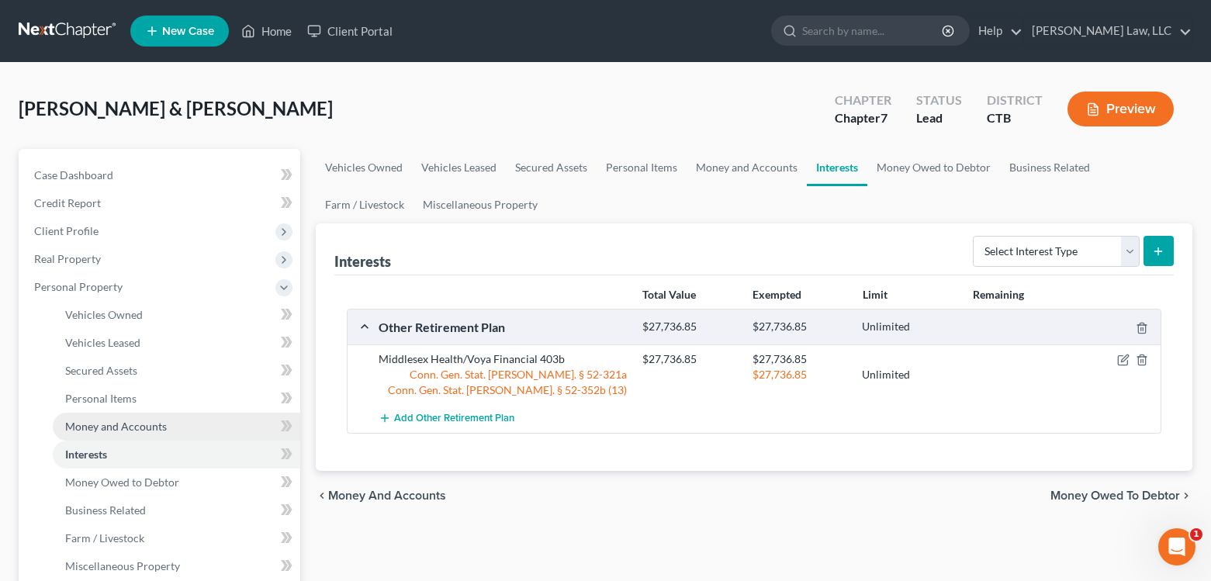
click at [88, 425] on span "Money and Accounts" at bounding box center [116, 426] width 102 height 13
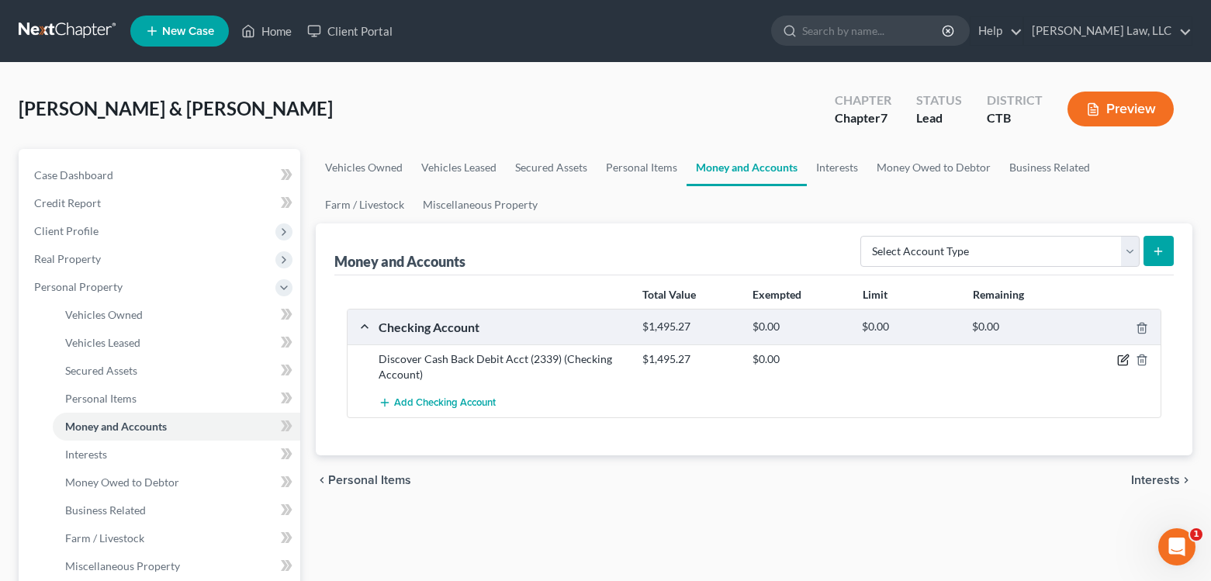
click at [1122, 362] on icon "button" at bounding box center [1124, 358] width 7 height 7
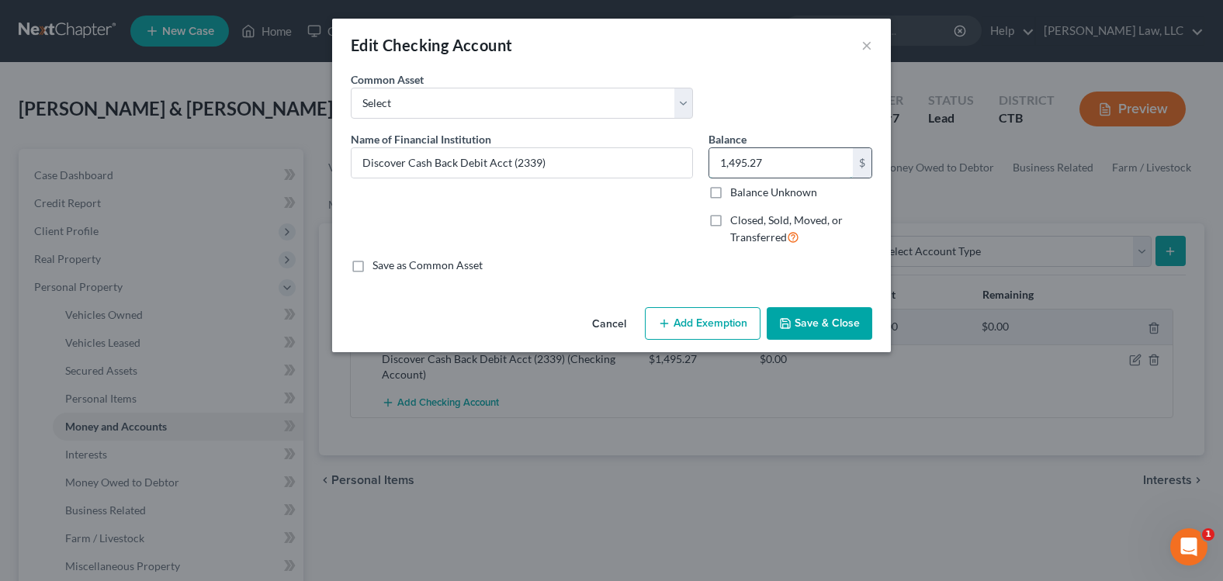
click at [776, 161] on input "1,495.27" at bounding box center [781, 162] width 144 height 29
type input "2,773.71"
click at [667, 324] on line "button" at bounding box center [663, 324] width 7 height 0
select select "2"
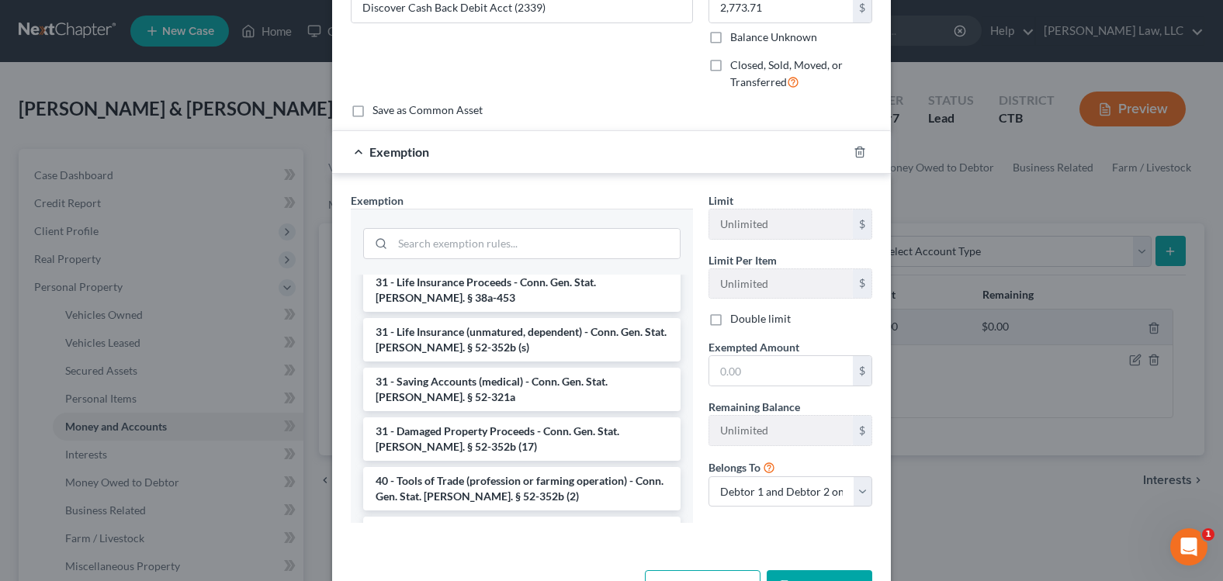
scroll to position [1692, 0]
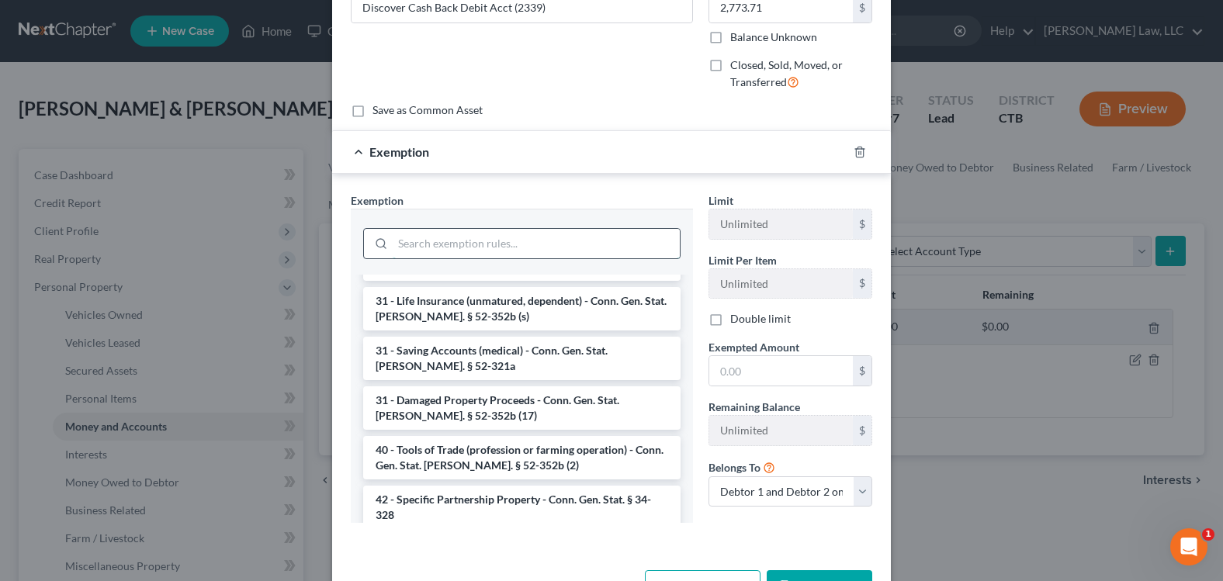
click at [442, 237] on input "search" at bounding box center [536, 243] width 287 height 29
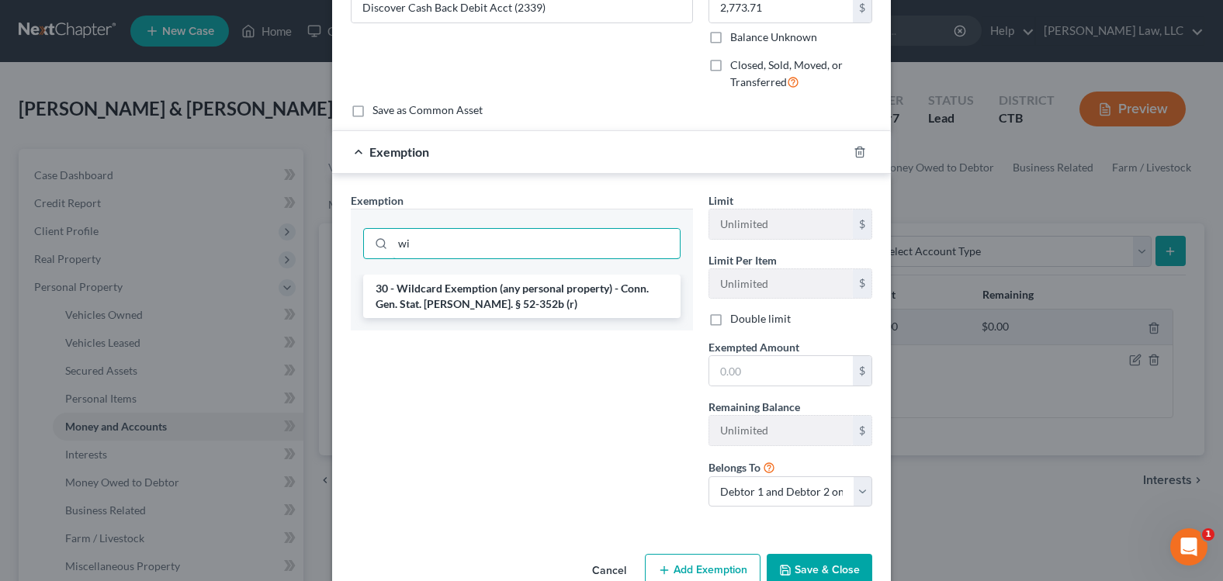
scroll to position [0, 0]
type input "wil"
click at [514, 299] on li "30 - Wildcard Exemption (any personal property) - Conn. Gen. Stat. [PERSON_NAME…" at bounding box center [521, 296] width 317 height 43
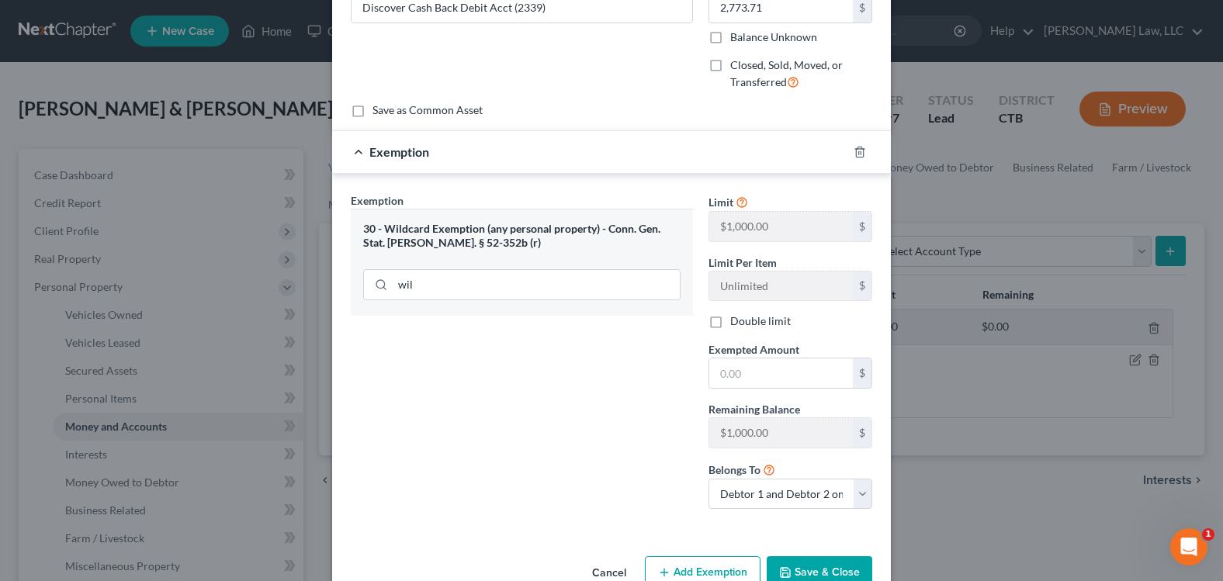
click at [730, 321] on label "Double limit" at bounding box center [760, 322] width 61 height 16
click at [736, 321] on input "Double limit" at bounding box center [741, 319] width 10 height 10
checkbox input "true"
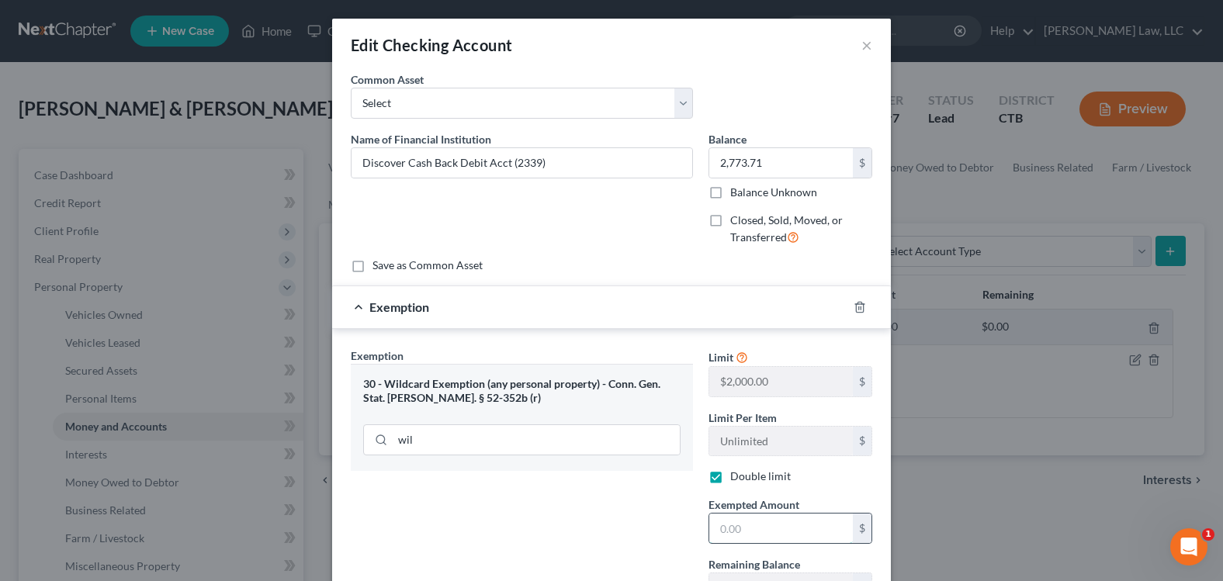
click at [740, 526] on input "text" at bounding box center [781, 528] width 144 height 29
type input "2,000.00"
click at [553, 528] on div "Exemption Set must be selected for CA. Exemption * 30 - Wildcard Exemption (any…" at bounding box center [522, 513] width 358 height 330
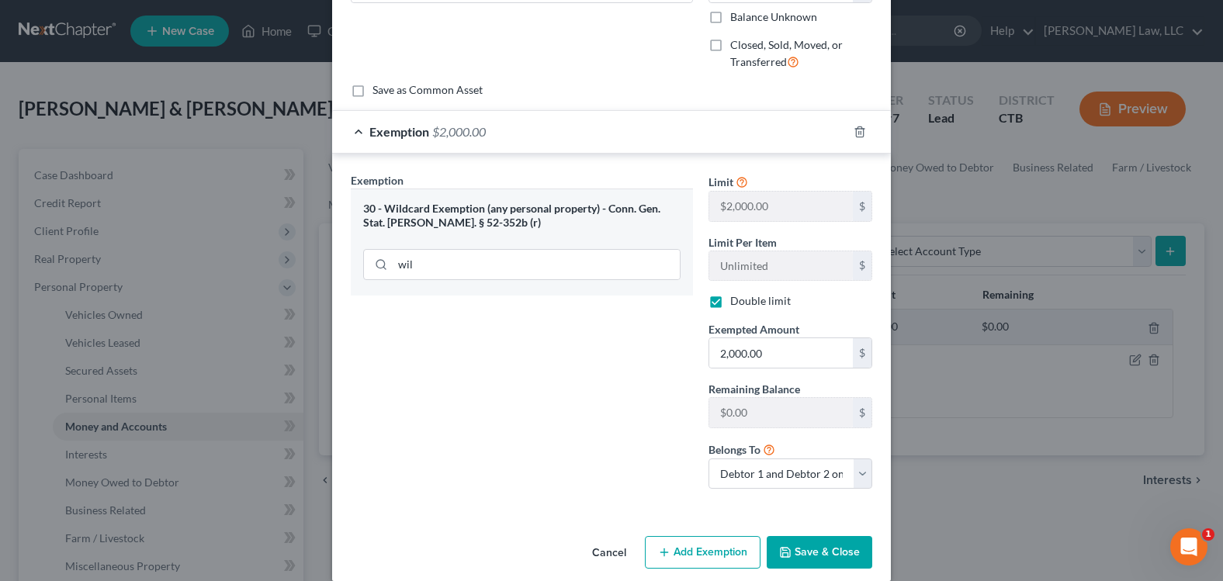
scroll to position [194, 0]
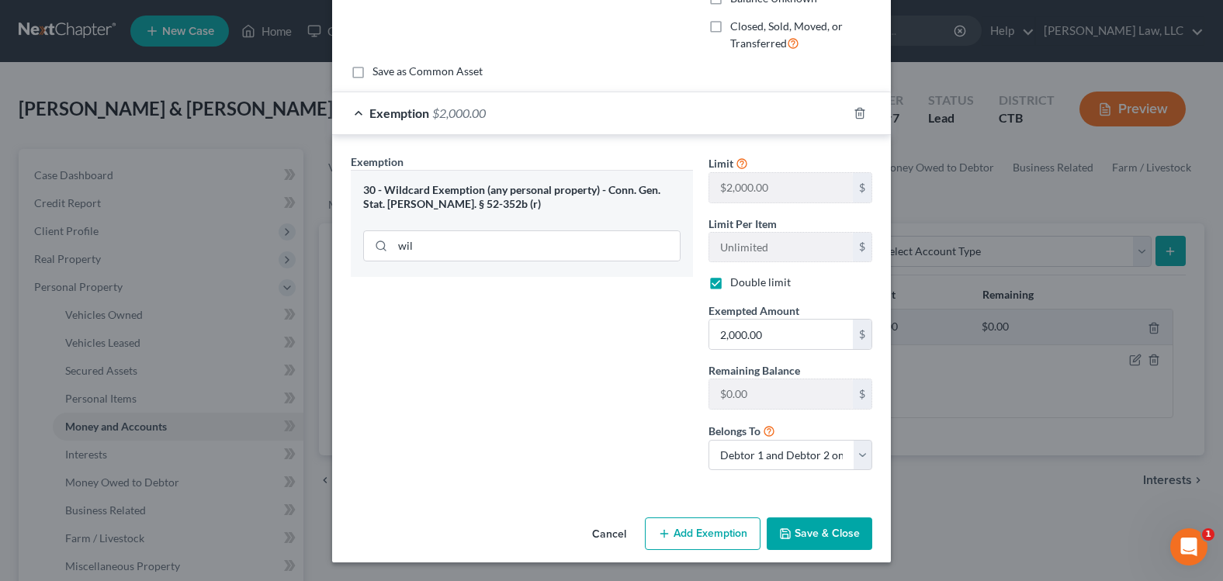
click at [823, 530] on button "Save & Close" at bounding box center [820, 534] width 106 height 33
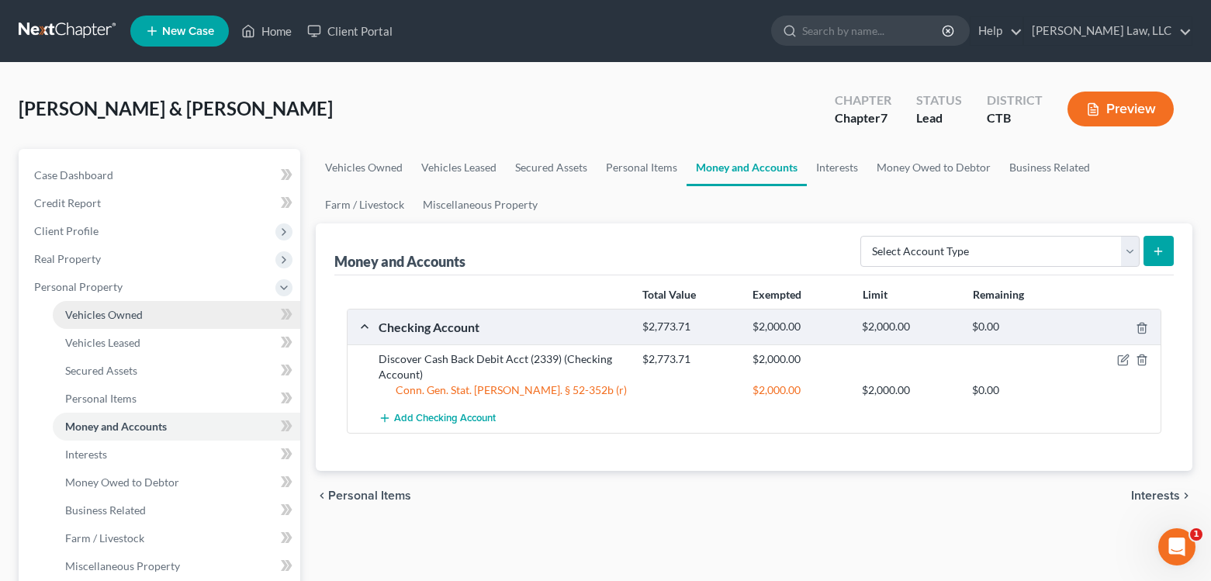
click at [75, 314] on span "Vehicles Owned" at bounding box center [104, 314] width 78 height 13
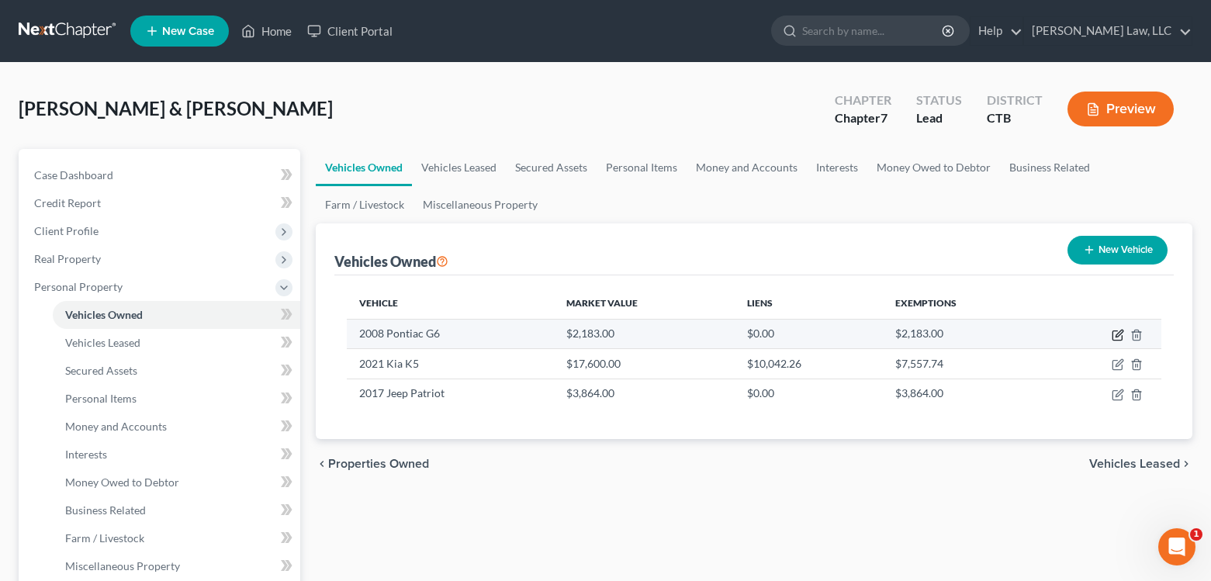
click at [1120, 338] on icon "button" at bounding box center [1118, 335] width 12 height 12
select select "0"
select select "18"
select select "3"
select select "1"
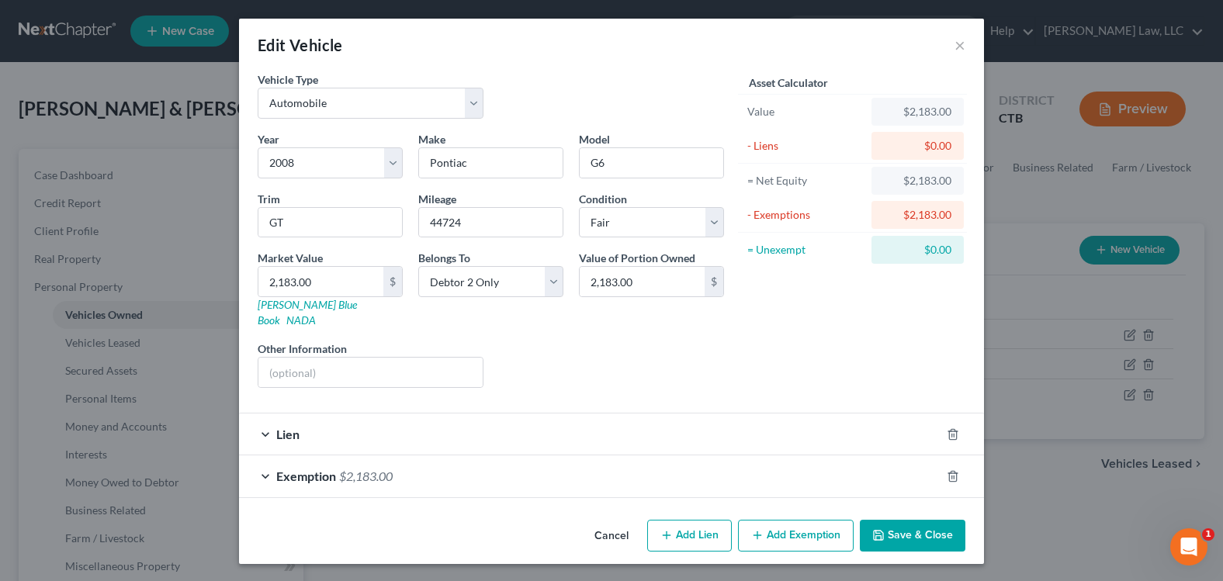
click at [794, 414] on div "Lien" at bounding box center [590, 434] width 702 height 41
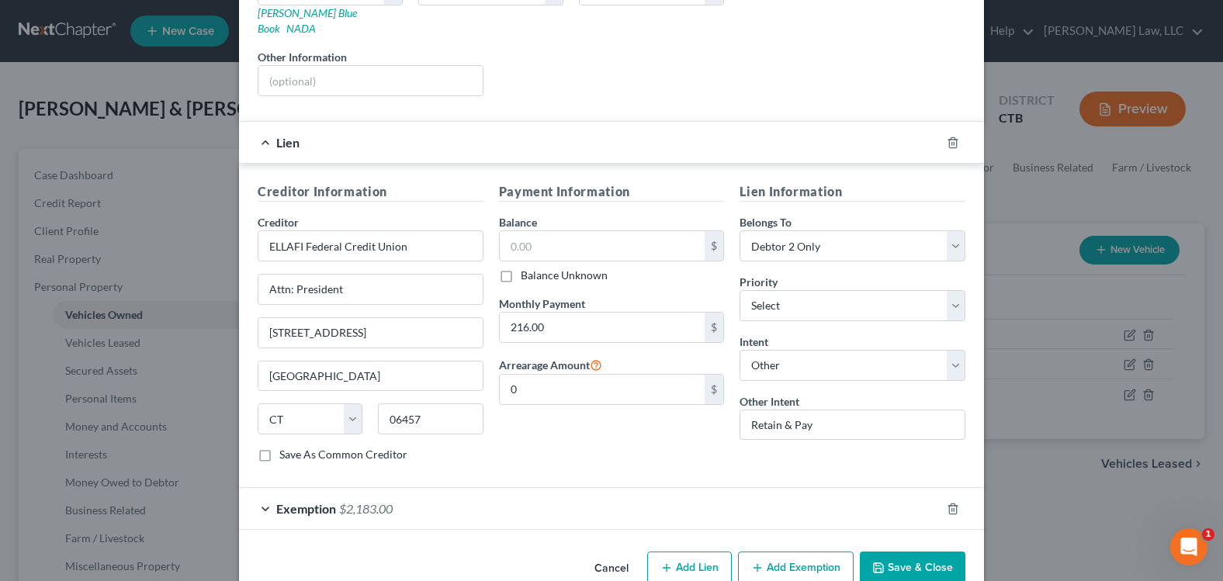
scroll to position [310, 0]
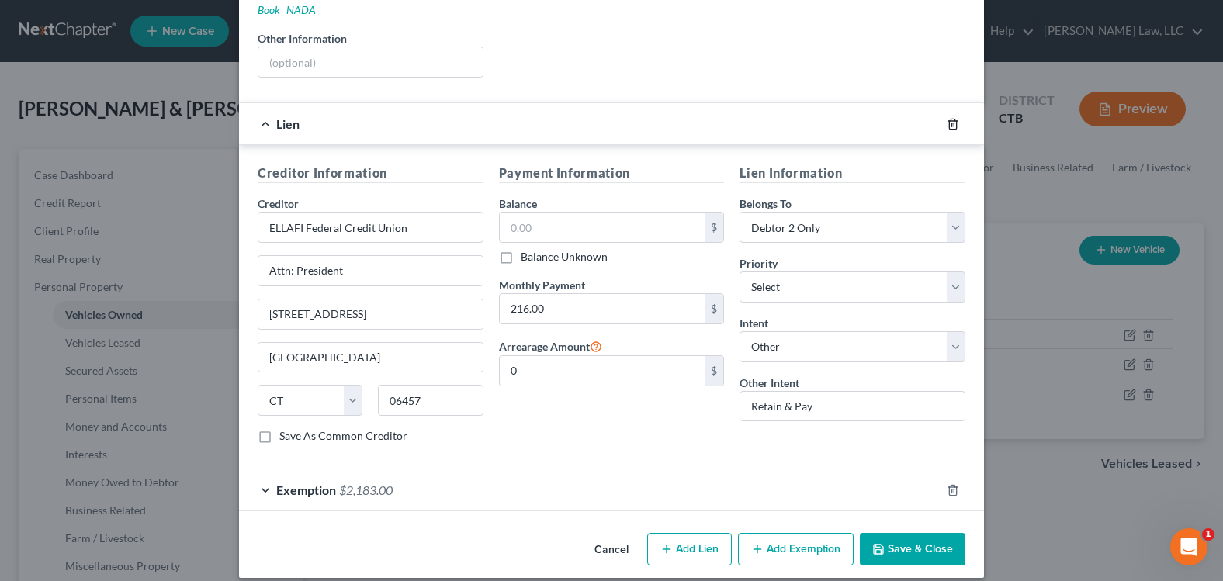
click at [950, 118] on icon "button" at bounding box center [953, 124] width 12 height 12
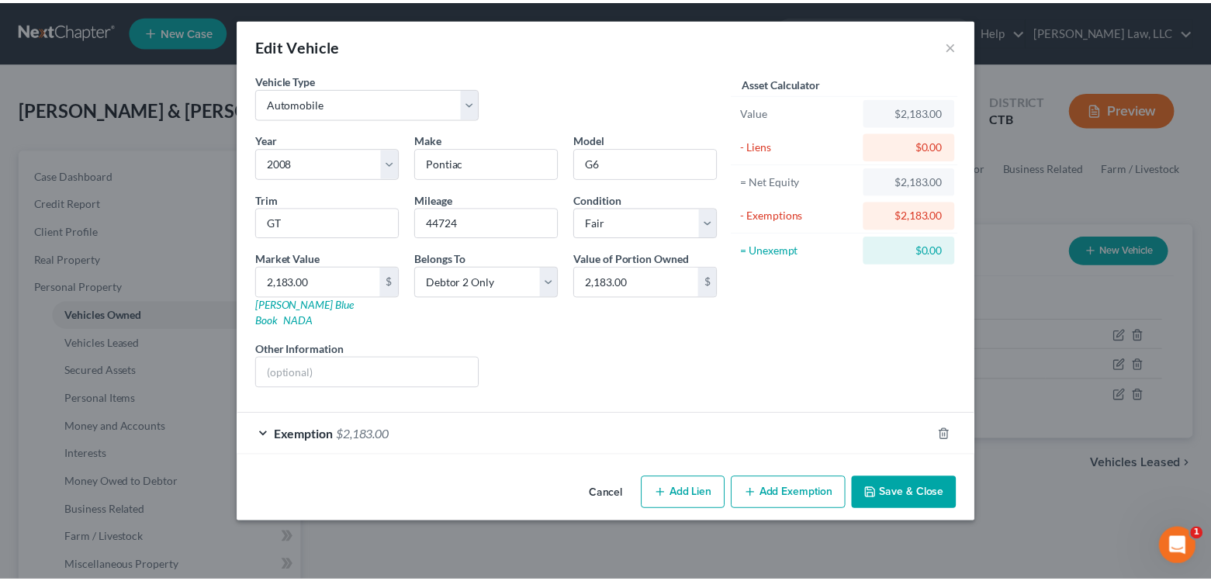
scroll to position [0, 0]
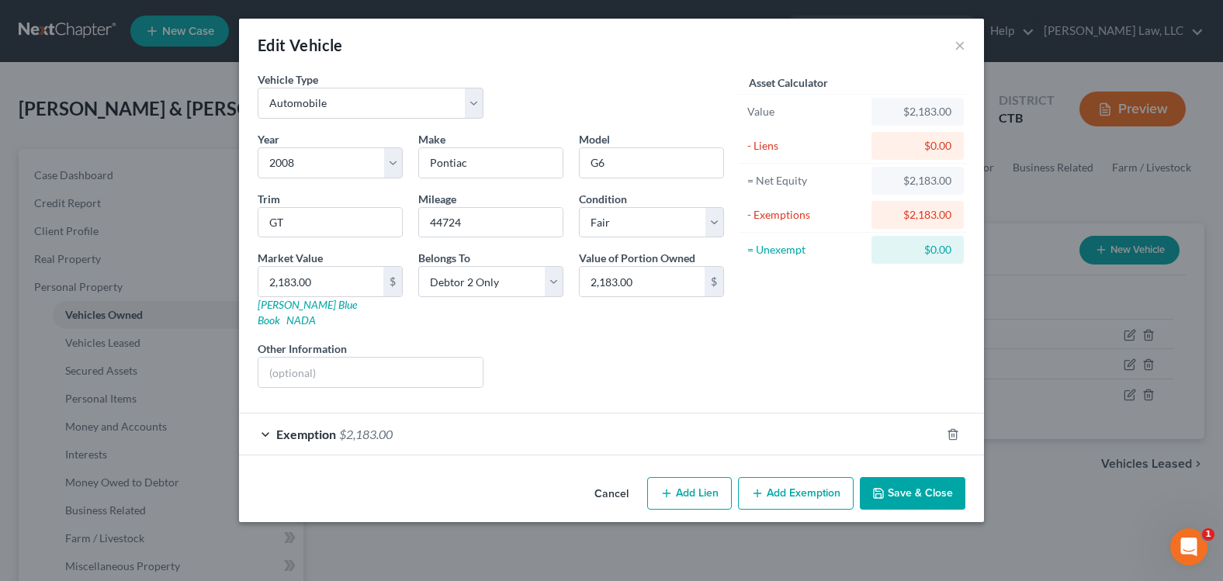
click at [942, 489] on button "Save & Close" at bounding box center [913, 493] width 106 height 33
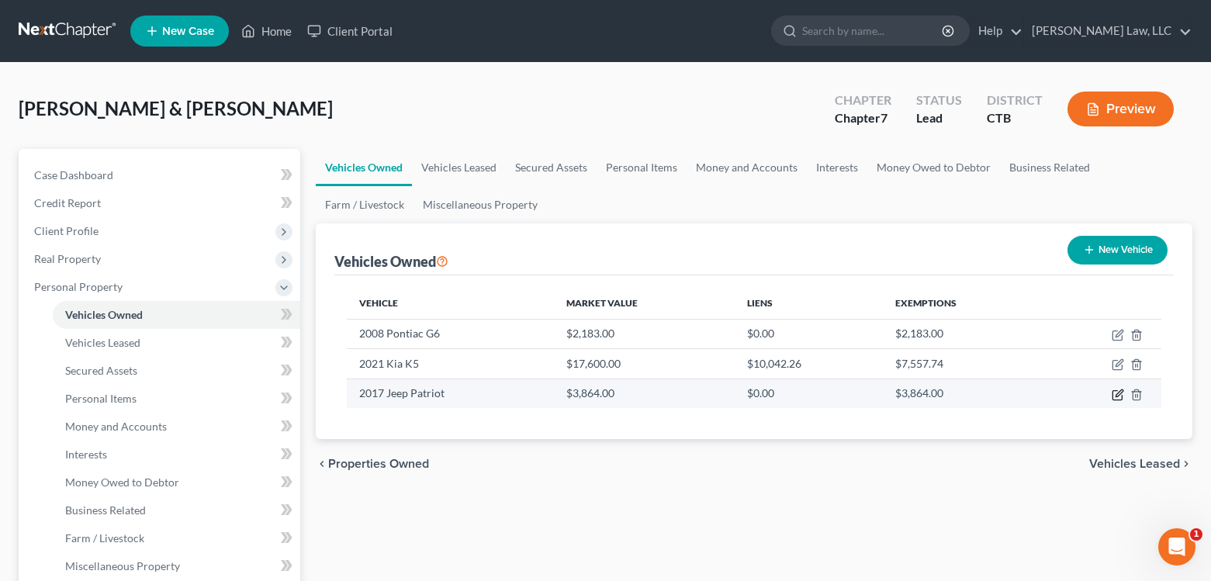
click at [1116, 399] on icon "button" at bounding box center [1118, 395] width 12 height 12
select select "0"
select select "9"
select select "3"
select select "2"
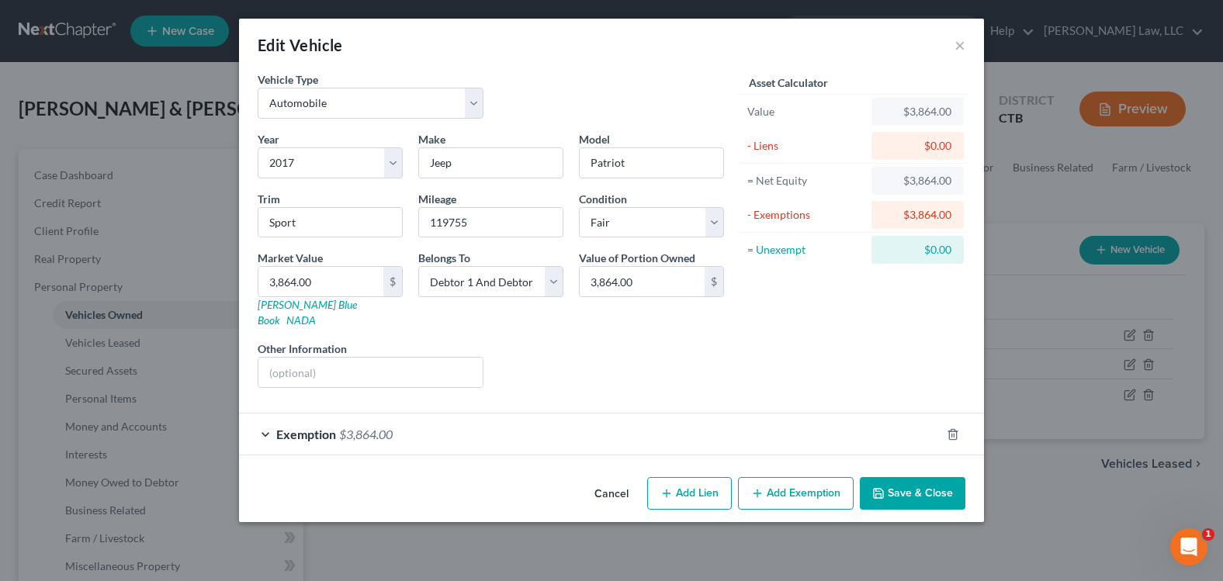
click at [914, 477] on button "Save & Close" at bounding box center [913, 493] width 106 height 33
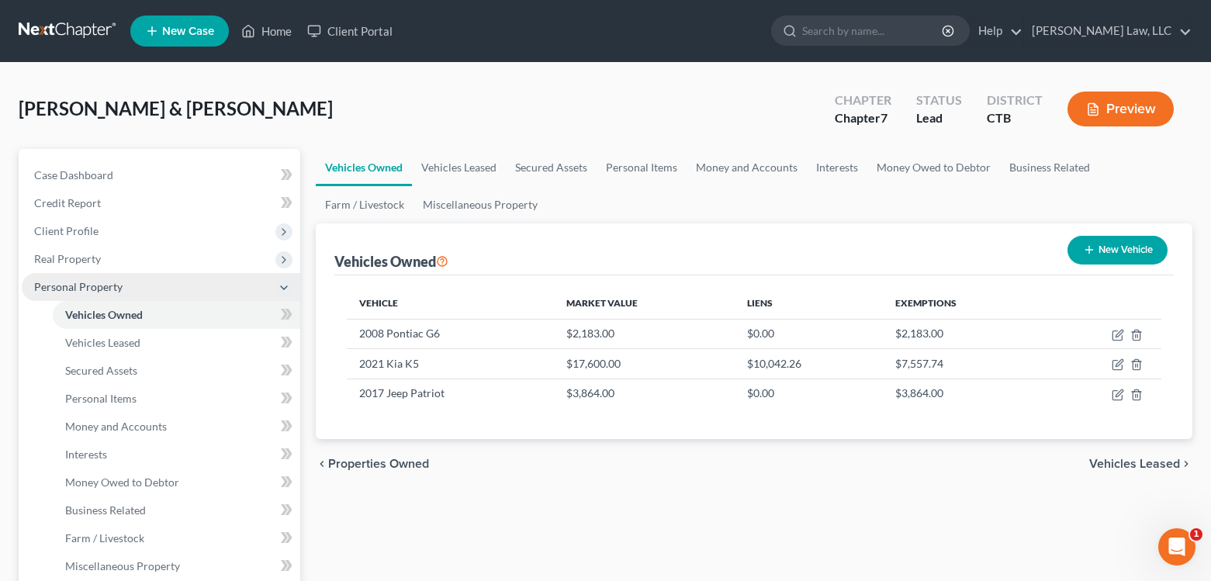
click at [78, 291] on span "Personal Property" at bounding box center [78, 286] width 88 height 13
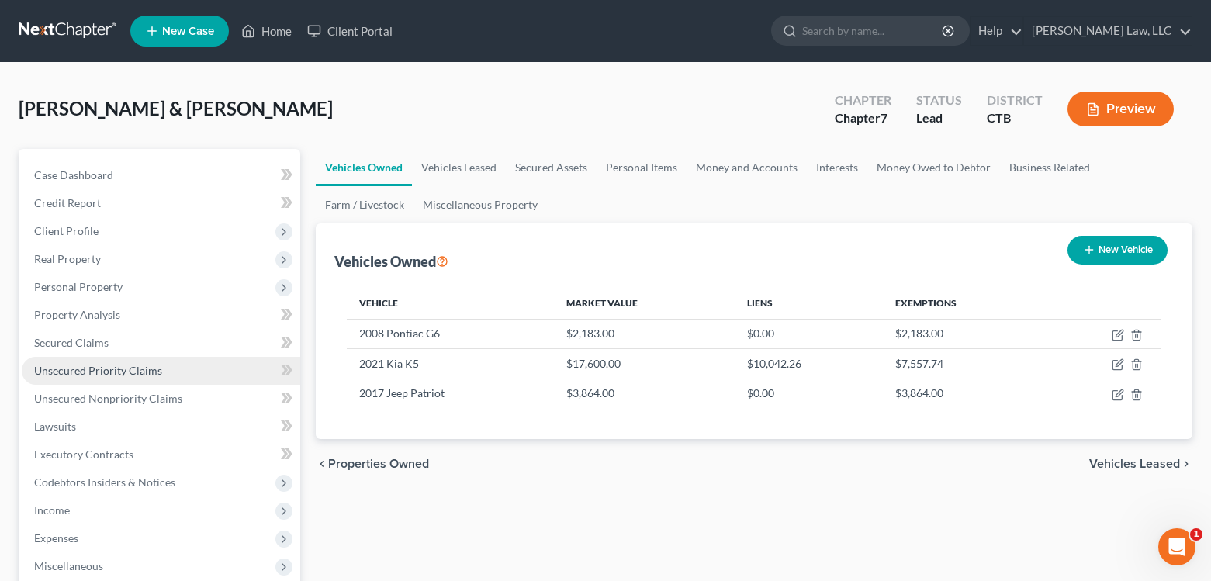
click at [88, 372] on span "Unsecured Priority Claims" at bounding box center [98, 370] width 128 height 13
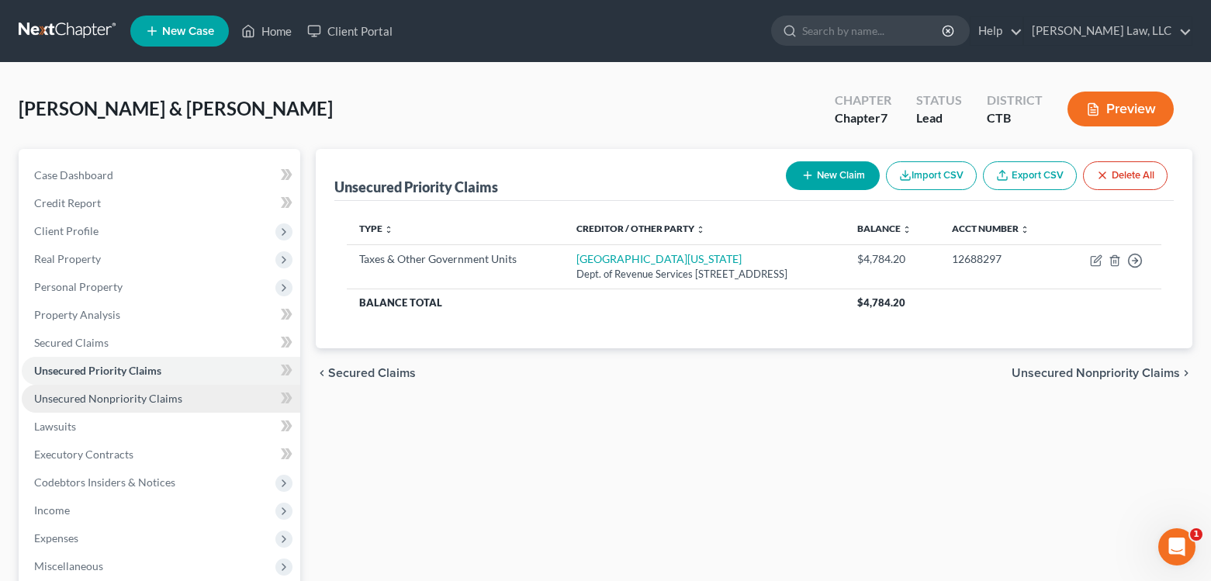
click at [100, 399] on span "Unsecured Nonpriority Claims" at bounding box center [108, 398] width 148 height 13
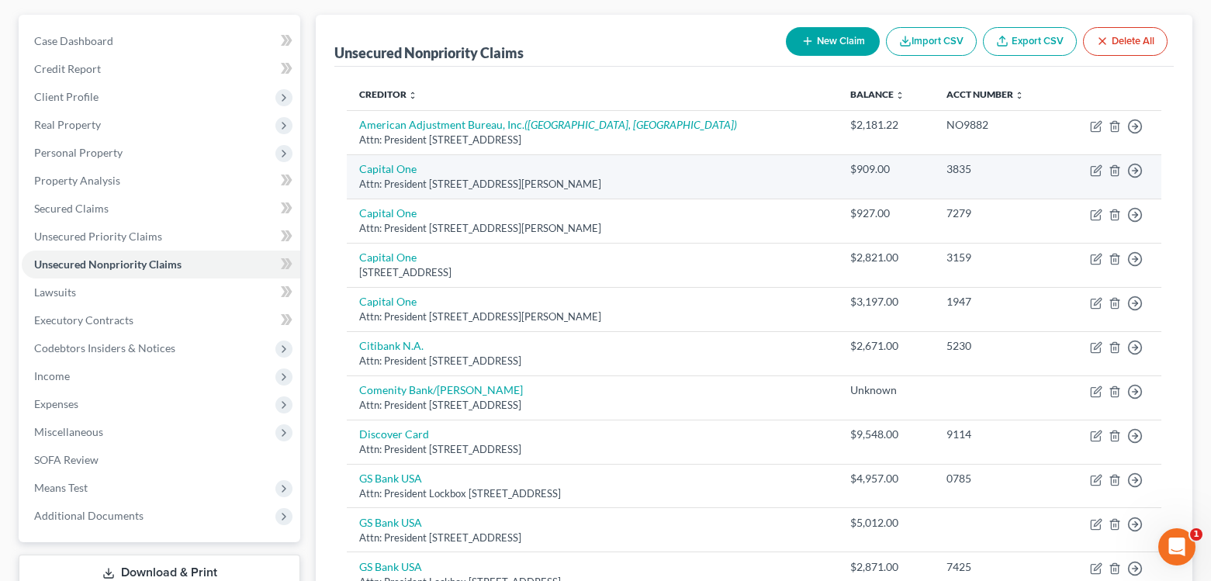
scroll to position [61, 0]
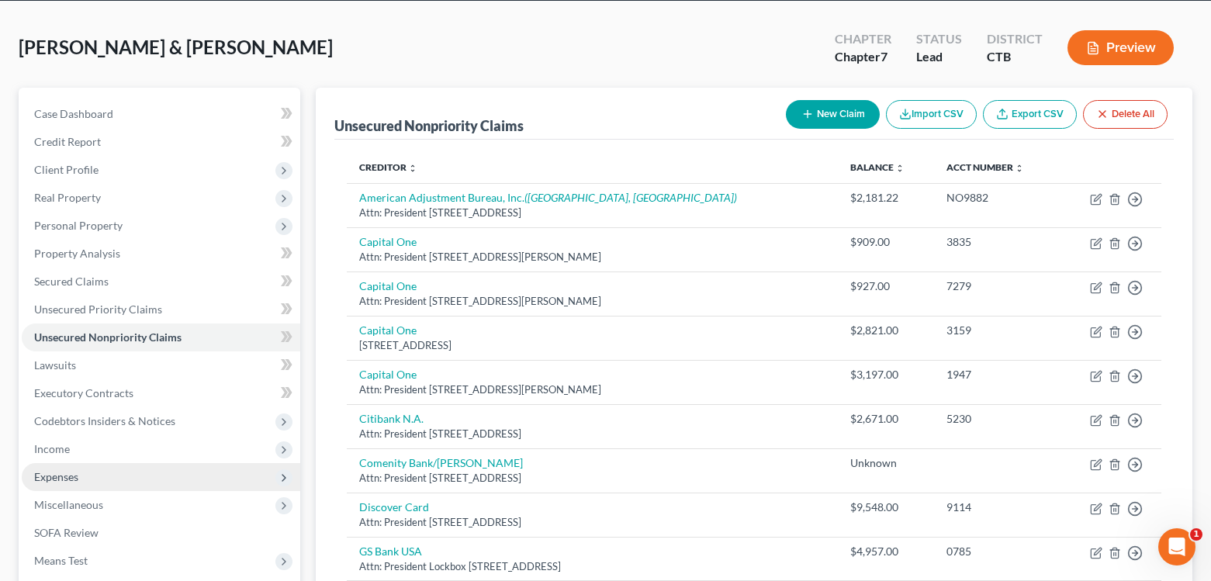
click at [74, 474] on span "Expenses" at bounding box center [56, 476] width 44 height 13
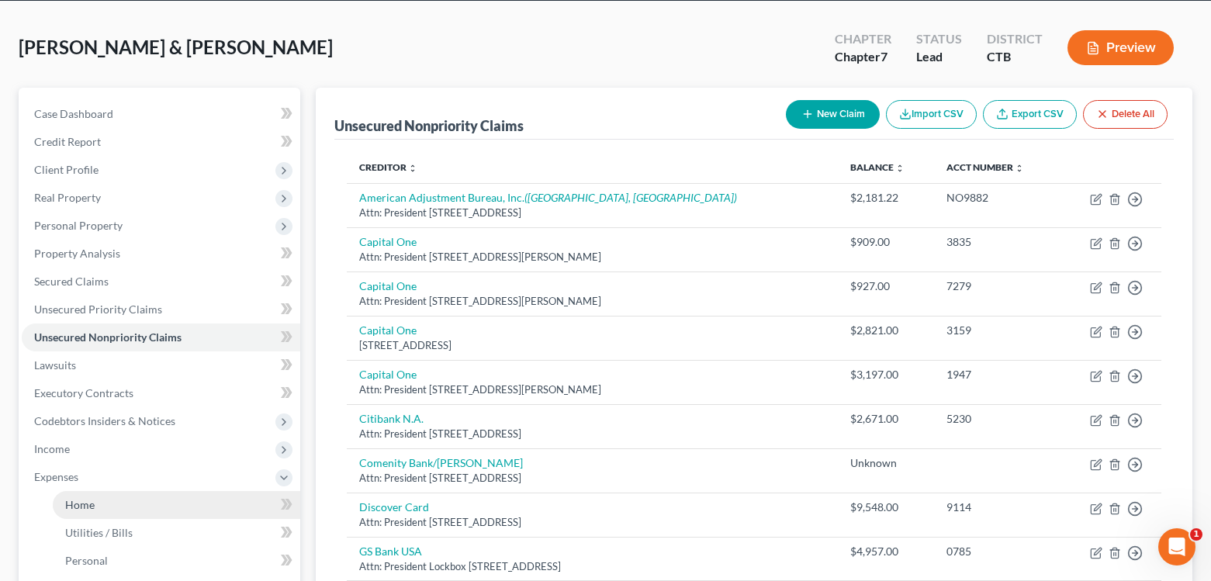
click at [84, 508] on span "Home" at bounding box center [79, 504] width 29 height 13
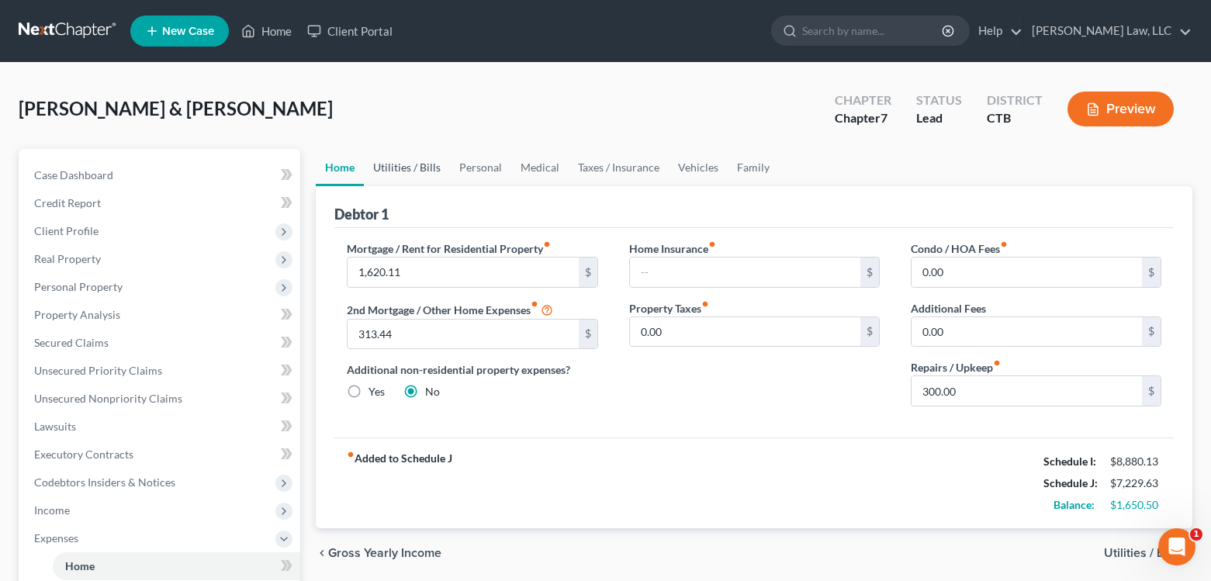
click at [407, 168] on link "Utilities / Bills" at bounding box center [407, 167] width 86 height 37
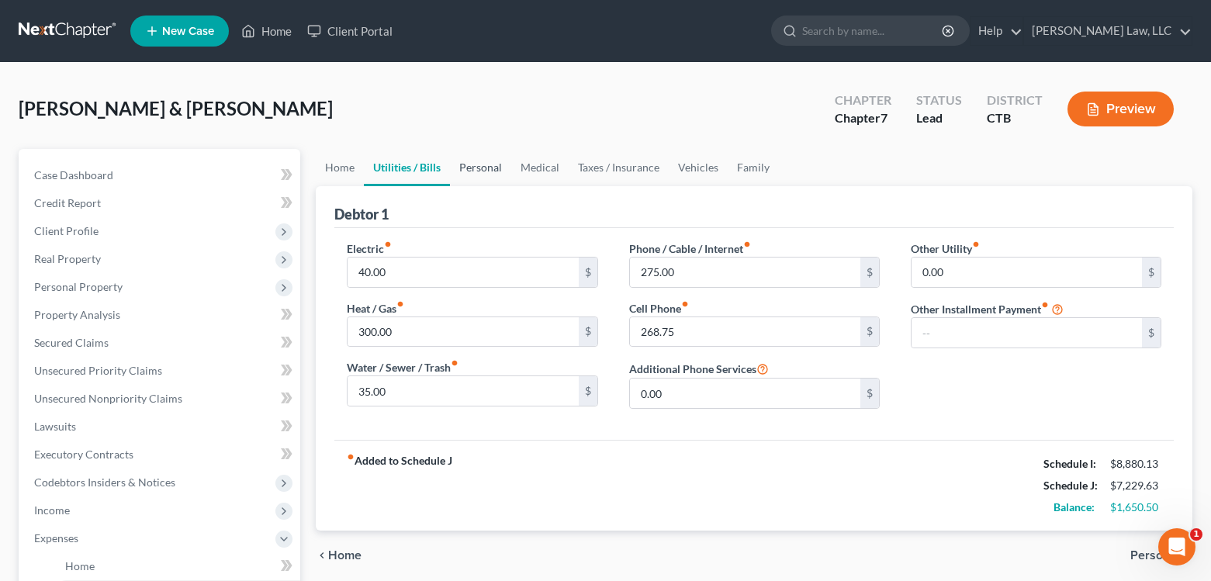
click at [473, 172] on link "Personal" at bounding box center [480, 167] width 61 height 37
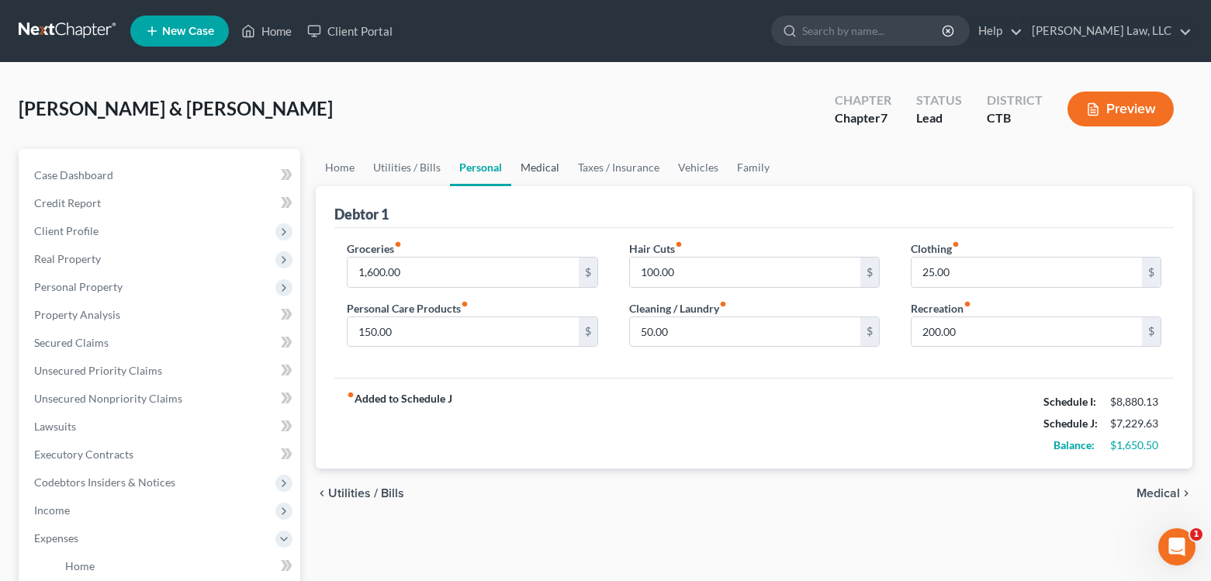
click at [535, 170] on link "Medical" at bounding box center [539, 167] width 57 height 37
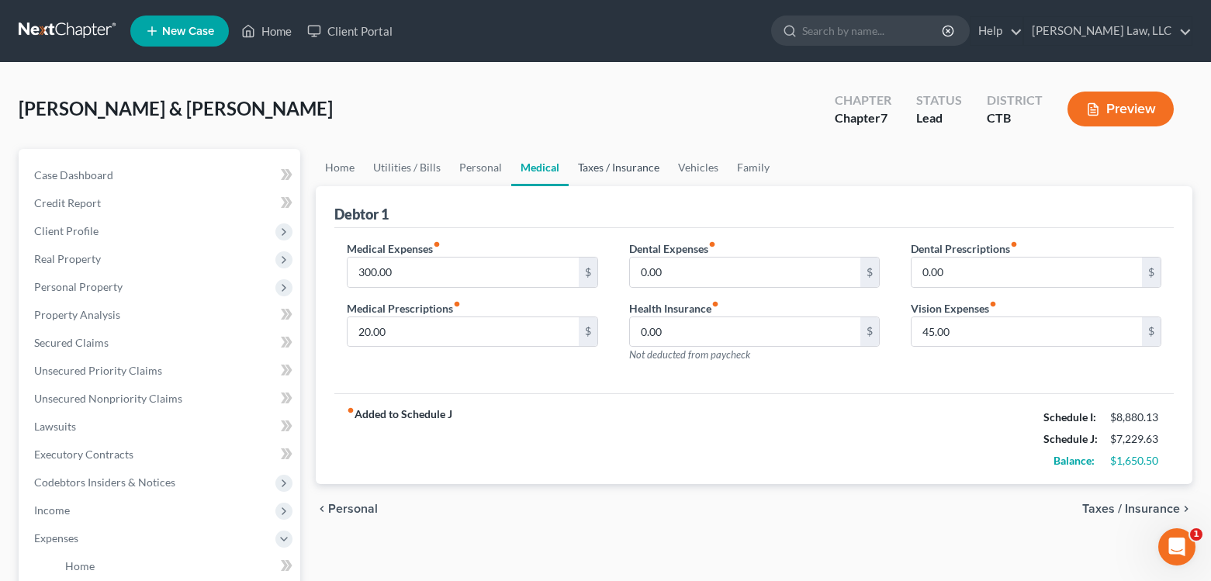
click at [608, 168] on link "Taxes / Insurance" at bounding box center [619, 167] width 100 height 37
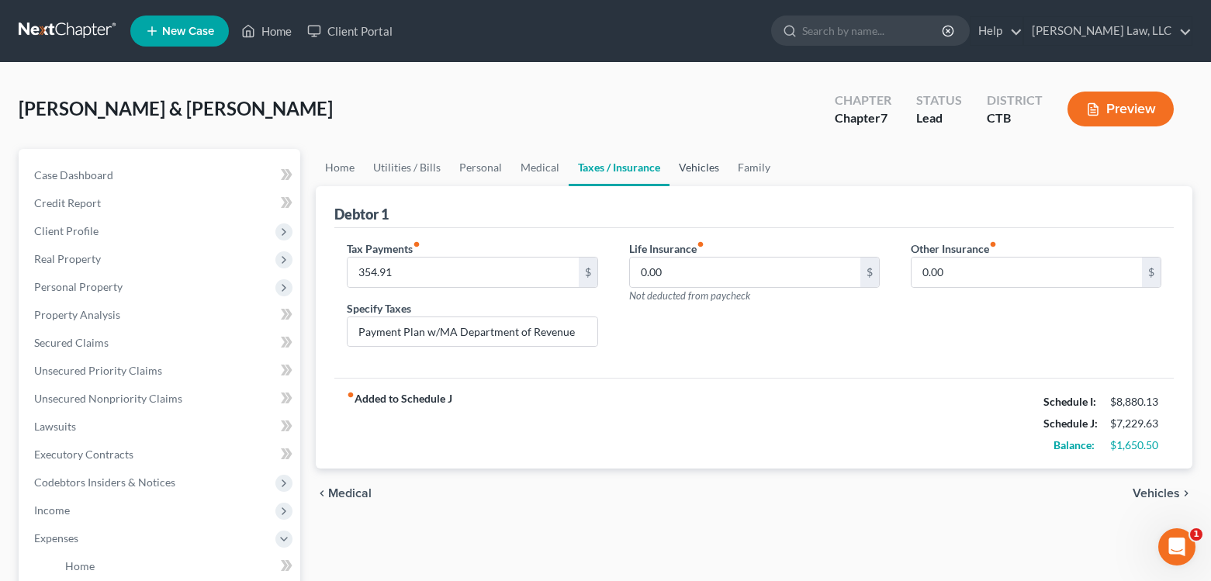
click at [688, 166] on link "Vehicles" at bounding box center [699, 167] width 59 height 37
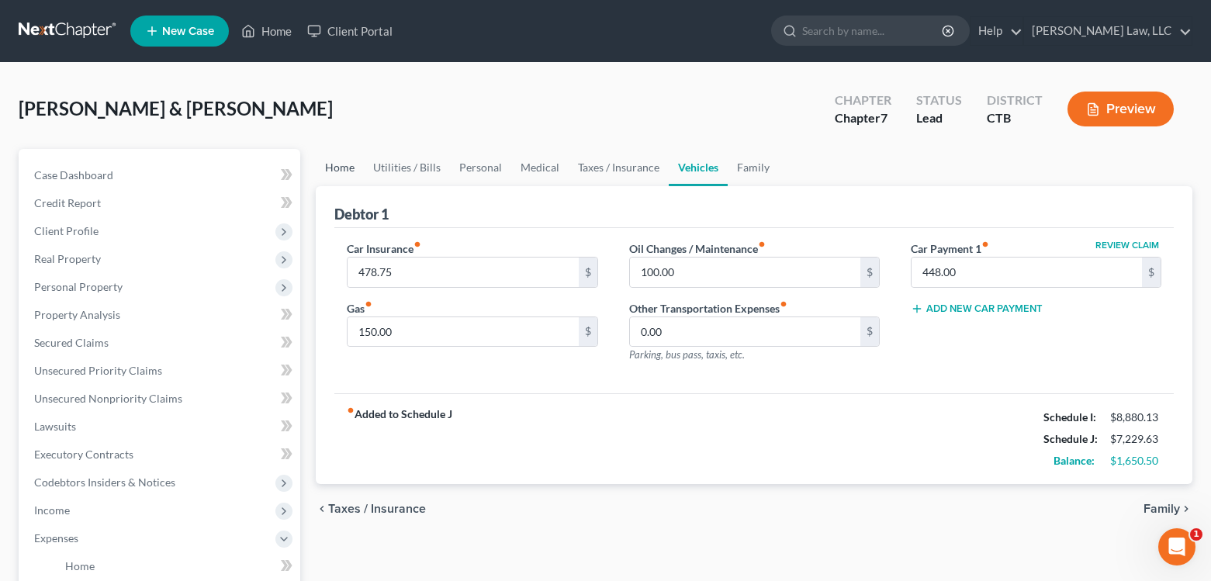
click at [337, 165] on link "Home" at bounding box center [340, 167] width 48 height 37
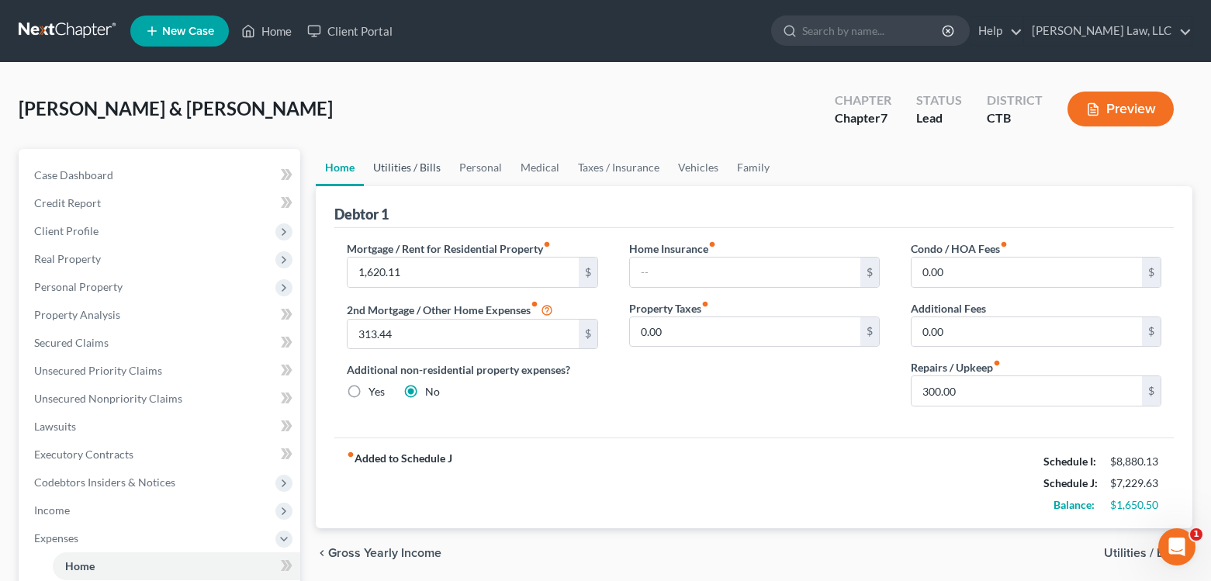
click at [411, 167] on link "Utilities / Bills" at bounding box center [407, 167] width 86 height 37
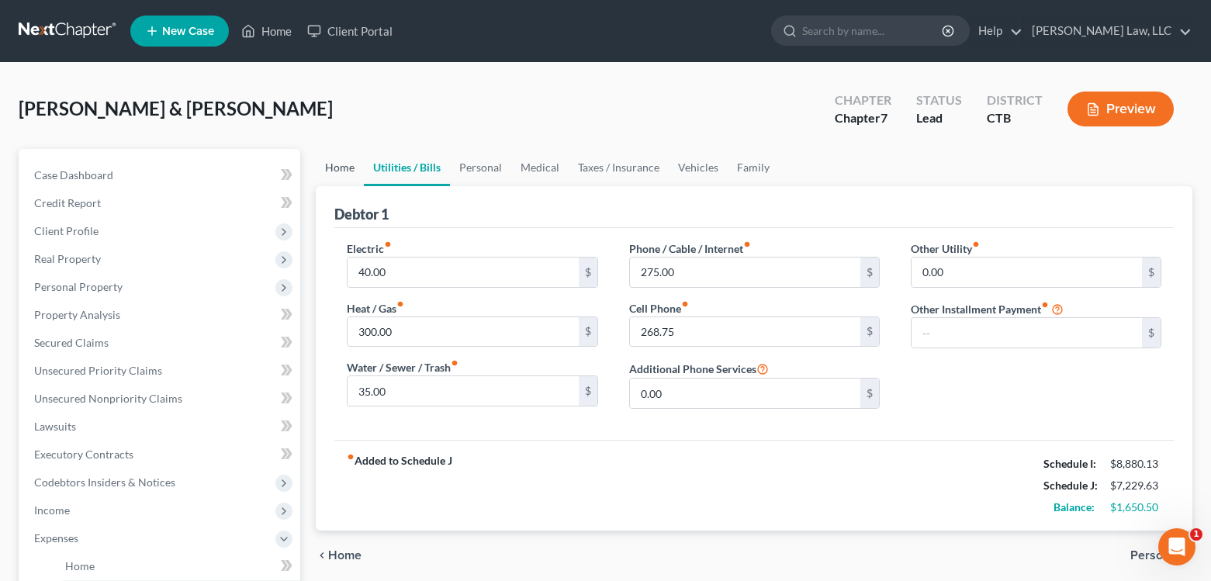
click at [332, 169] on link "Home" at bounding box center [340, 167] width 48 height 37
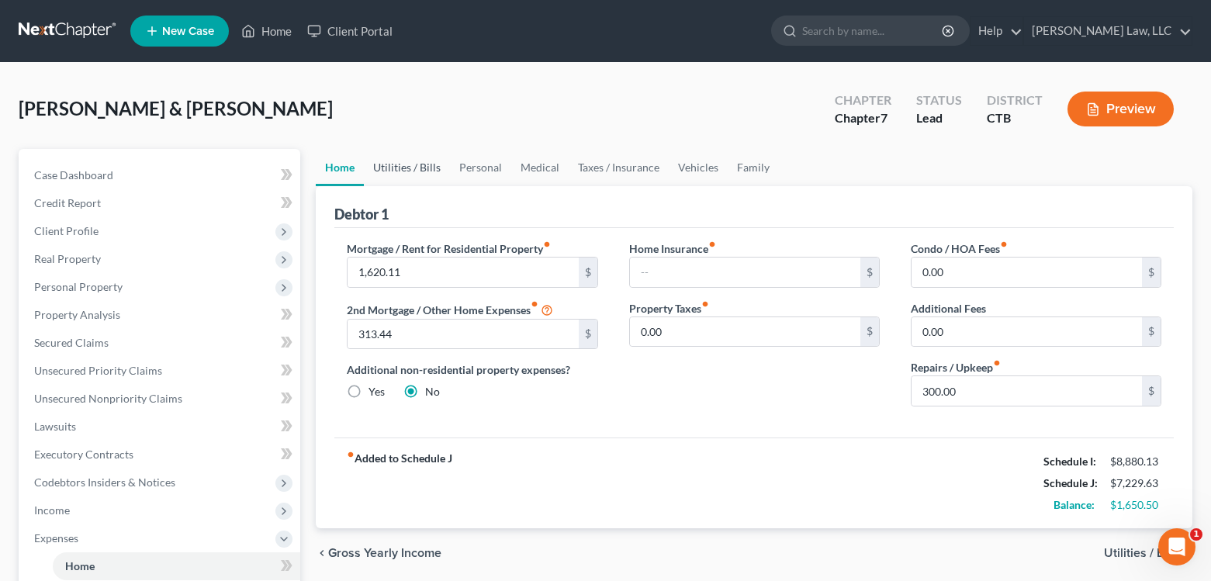
click at [413, 173] on link "Utilities / Bills" at bounding box center [407, 167] width 86 height 37
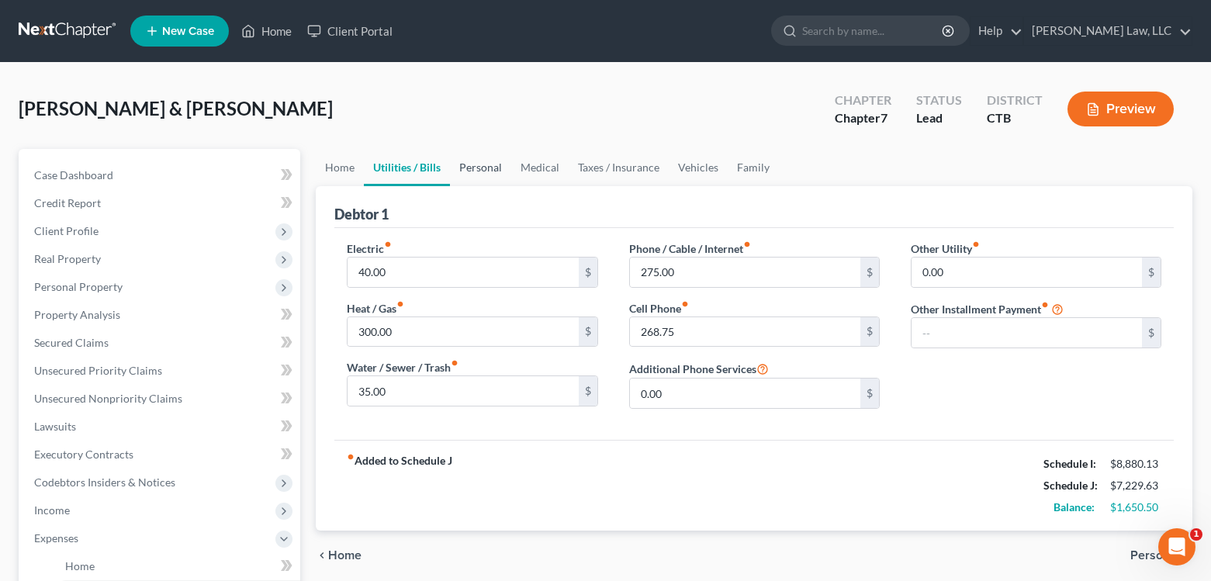
click at [487, 166] on link "Personal" at bounding box center [480, 167] width 61 height 37
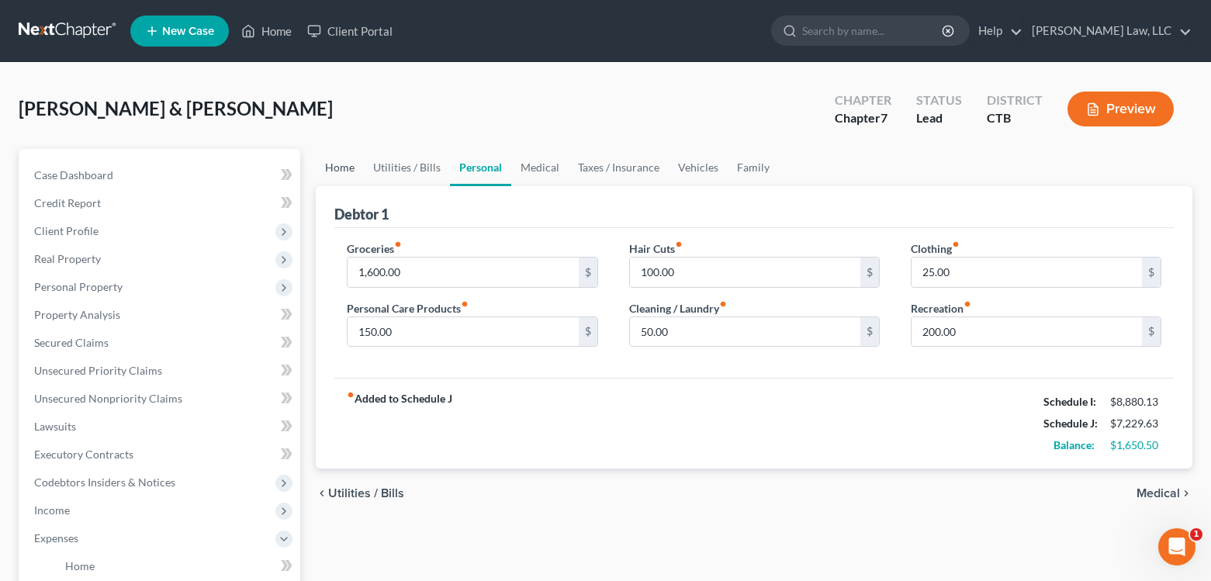
click at [346, 171] on link "Home" at bounding box center [340, 167] width 48 height 37
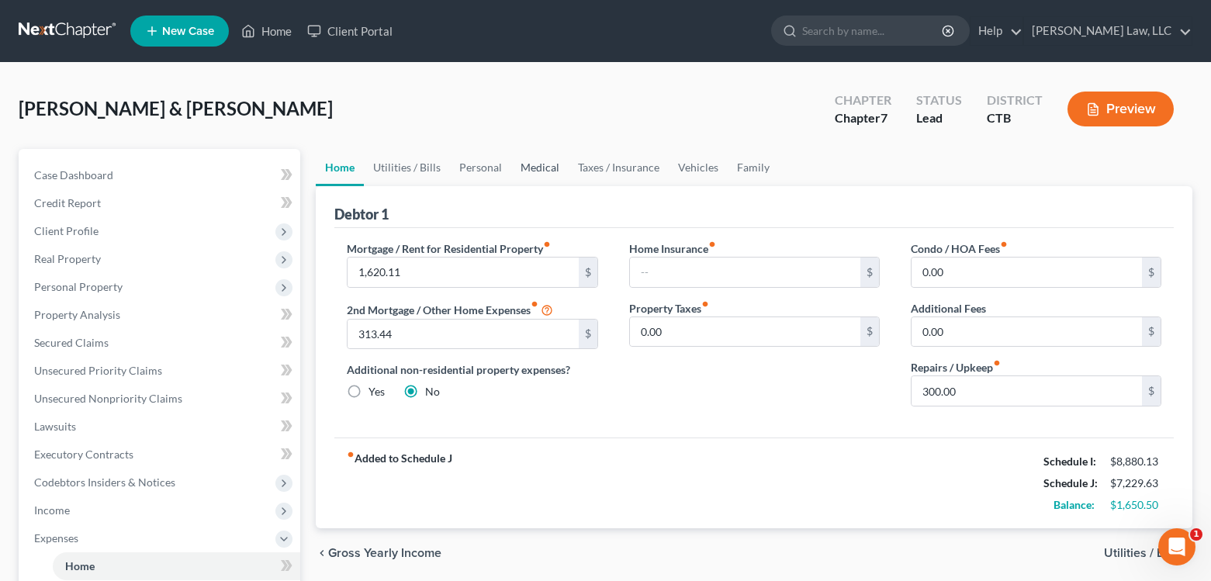
click at [532, 167] on link "Medical" at bounding box center [539, 167] width 57 height 37
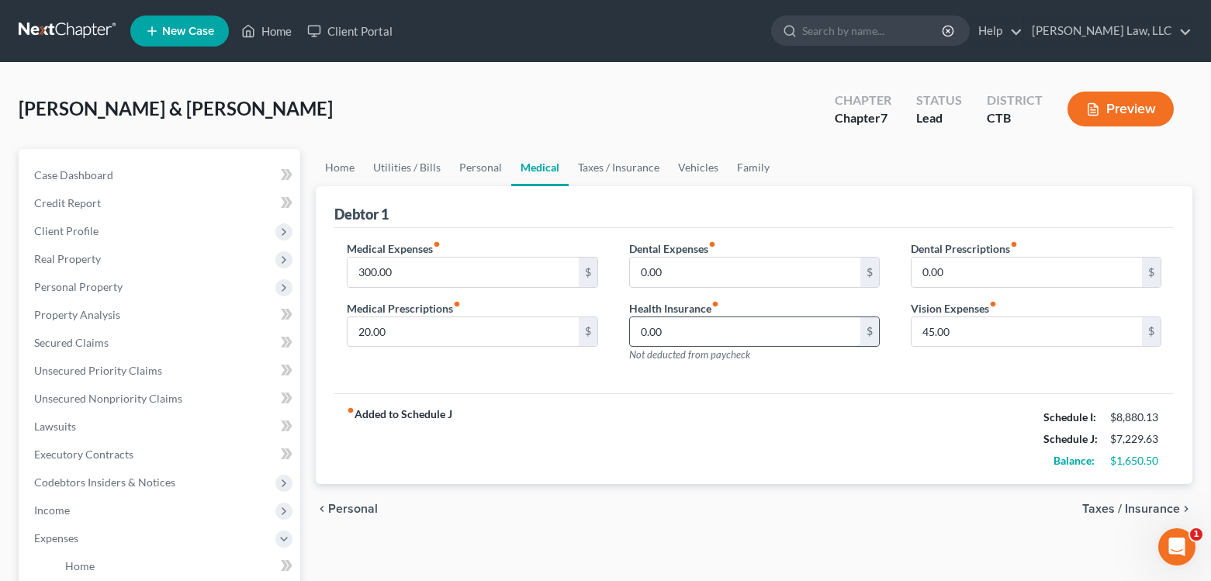
click at [781, 338] on input "0.00" at bounding box center [745, 331] width 230 height 29
type input "459.00"
click at [976, 379] on div "Medical Expenses fiber_manual_record 300.00 $ Medical Prescriptions fiber_manua…" at bounding box center [754, 311] width 840 height 166
click at [593, 165] on link "Taxes / Insurance" at bounding box center [619, 167] width 100 height 37
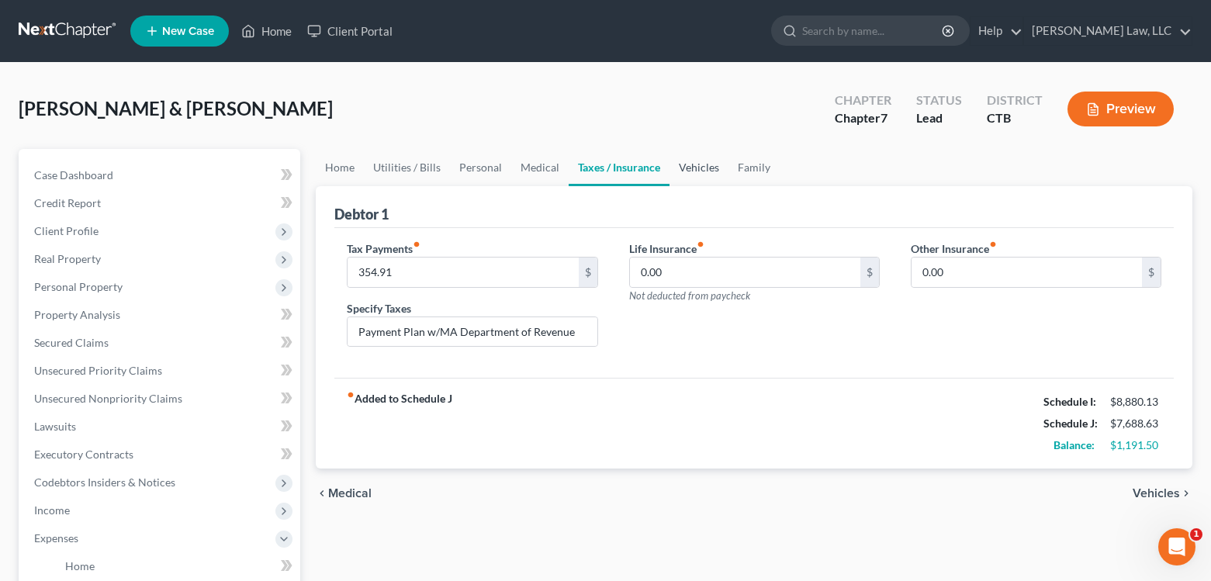
click at [695, 169] on link "Vehicles" at bounding box center [699, 167] width 59 height 37
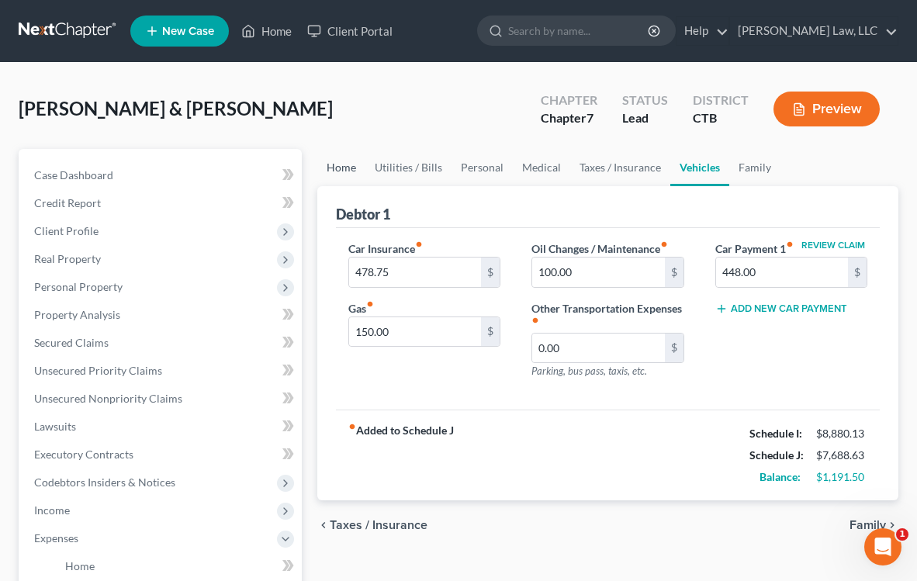
click at [345, 171] on link "Home" at bounding box center [341, 167] width 48 height 37
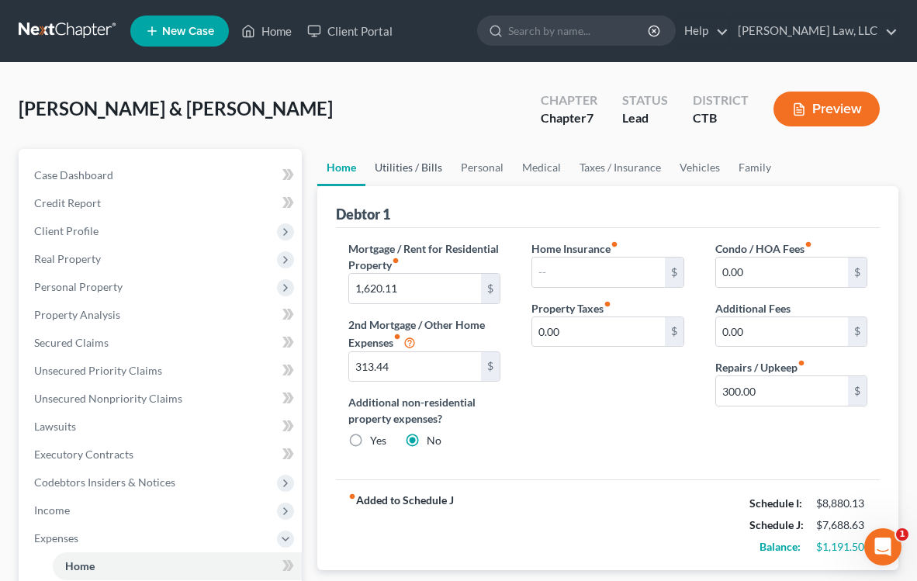
click at [383, 163] on link "Utilities / Bills" at bounding box center [409, 167] width 86 height 37
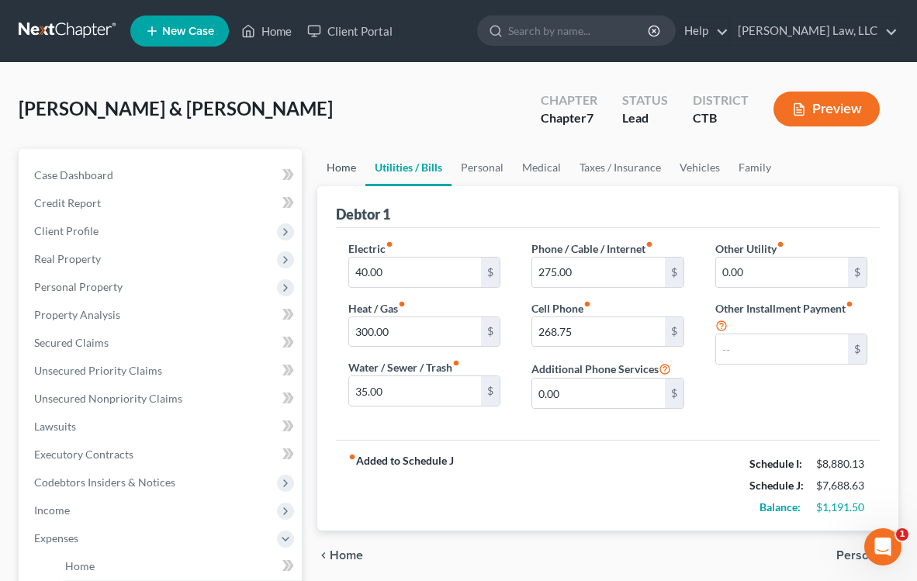
click at [352, 168] on link "Home" at bounding box center [341, 167] width 48 height 37
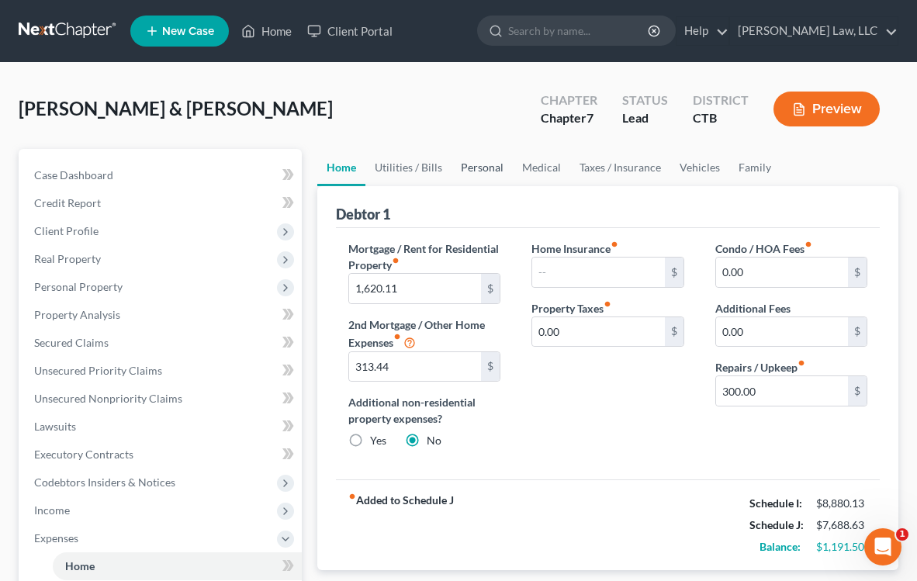
click at [464, 170] on link "Personal" at bounding box center [482, 167] width 61 height 37
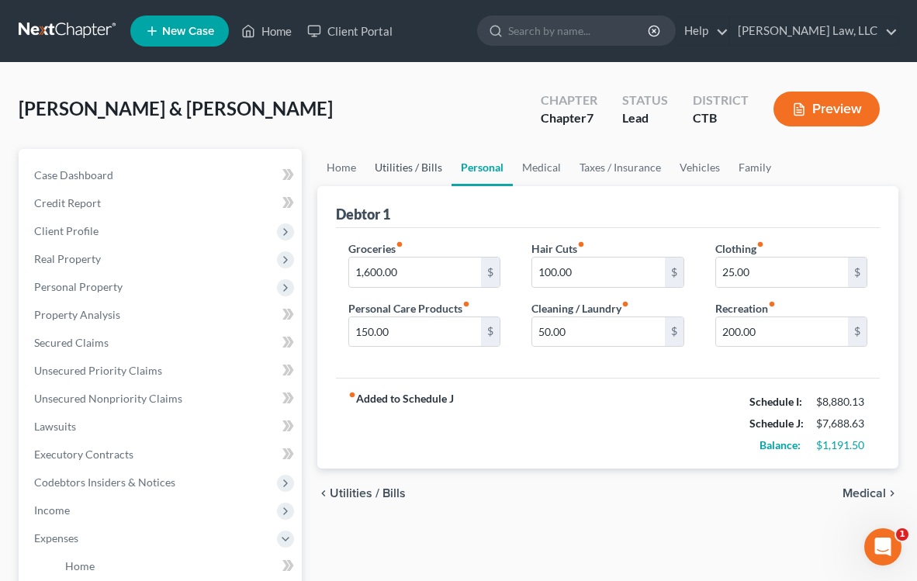
click at [404, 170] on link "Utilities / Bills" at bounding box center [409, 167] width 86 height 37
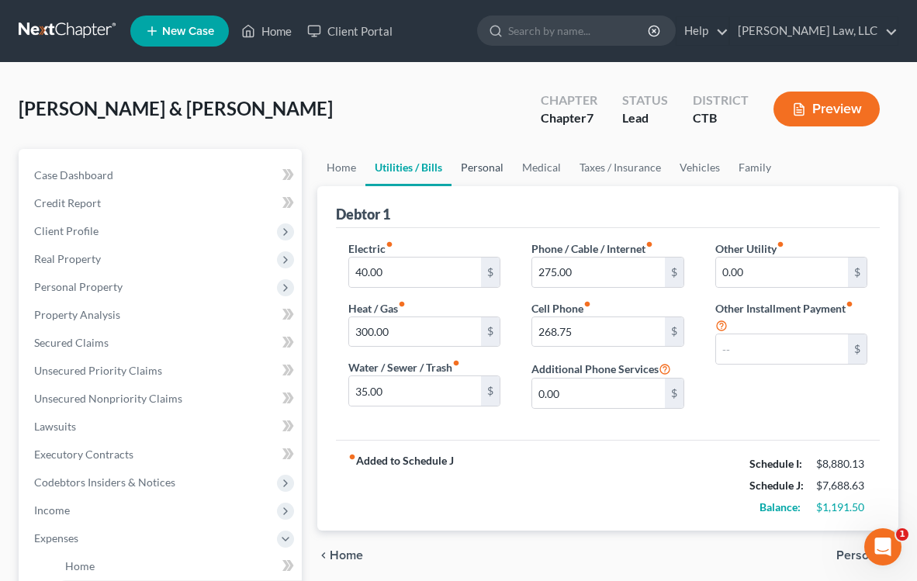
click at [478, 169] on link "Personal" at bounding box center [482, 167] width 61 height 37
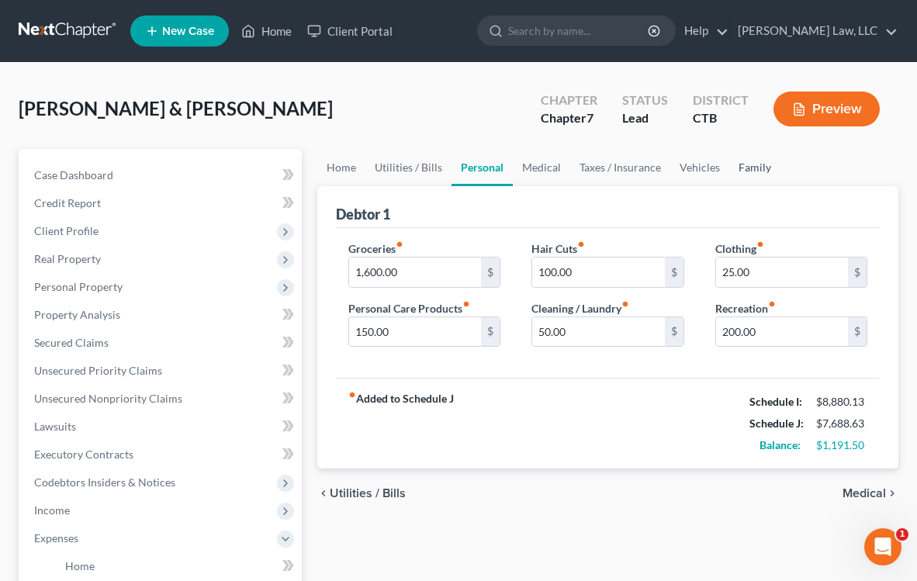
click at [753, 168] on link "Family" at bounding box center [754, 167] width 51 height 37
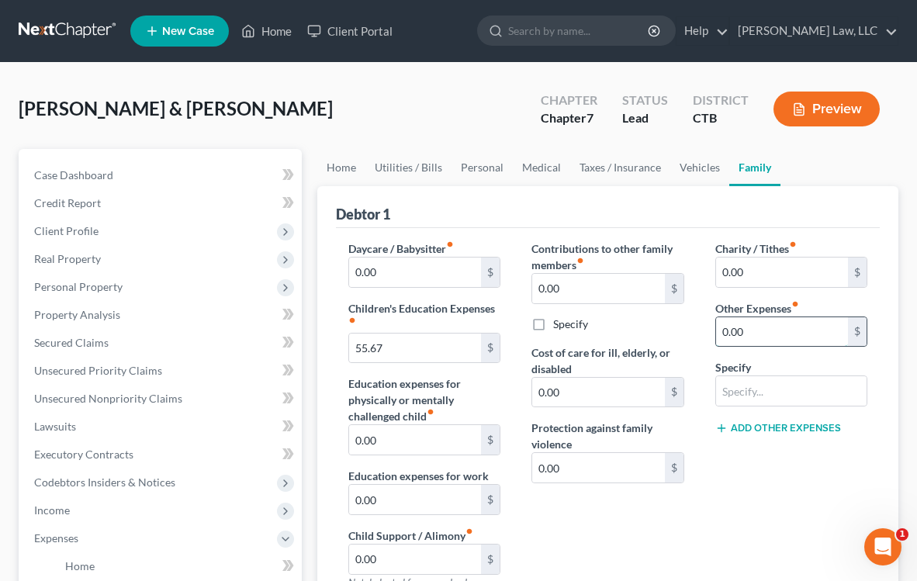
click at [761, 334] on input "0.00" at bounding box center [782, 331] width 132 height 29
type input "91.00"
click at [740, 397] on input "text" at bounding box center [791, 390] width 151 height 29
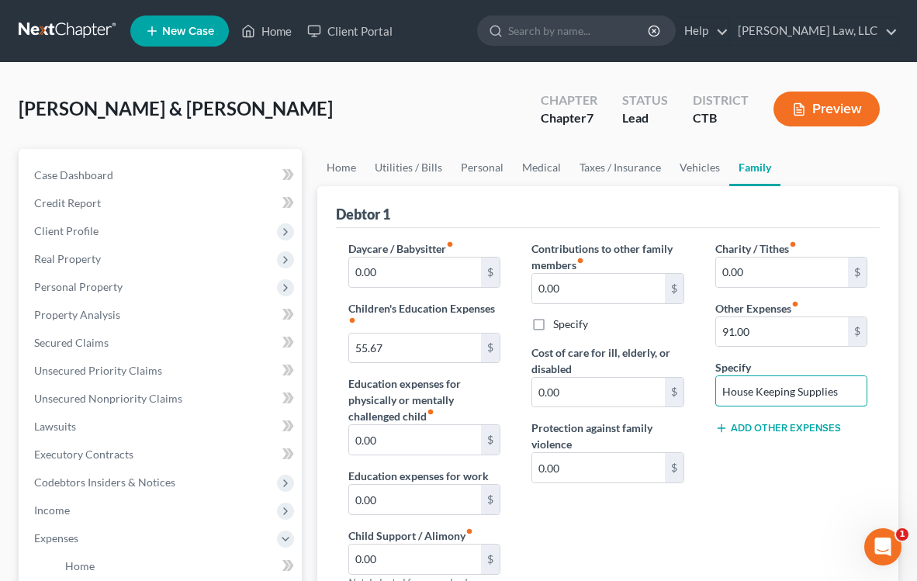
type input "House Keeping Supplies"
click at [744, 478] on div "Charity / Tithes fiber_manual_record 0.00 $ Other Expenses fiber_manual_record …" at bounding box center [791, 422] width 183 height 362
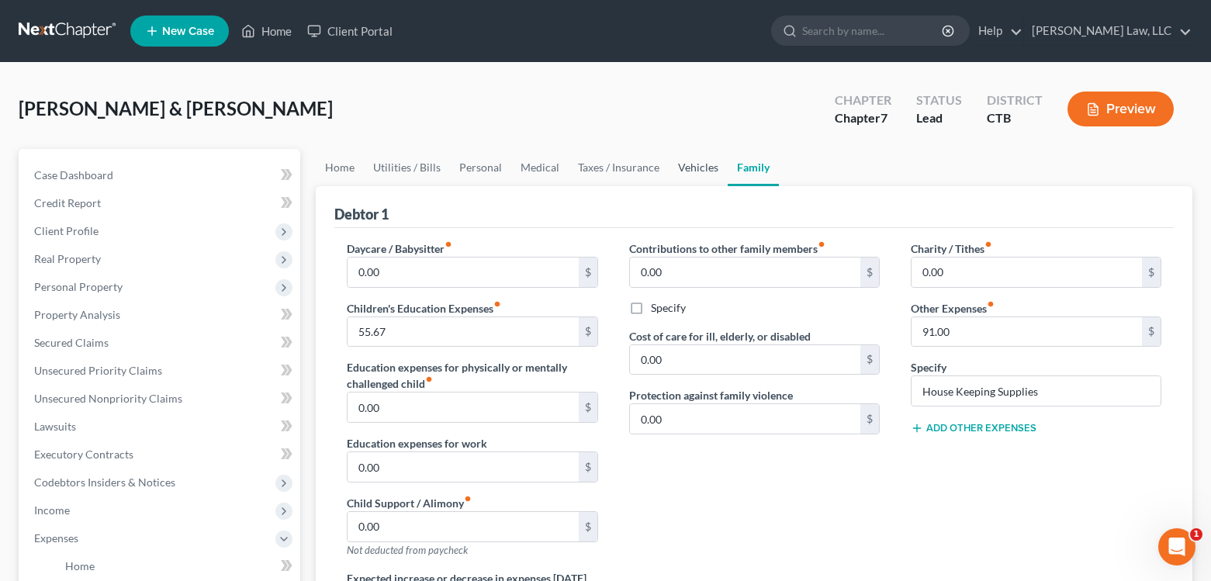
click at [696, 167] on link "Vehicles" at bounding box center [698, 167] width 59 height 37
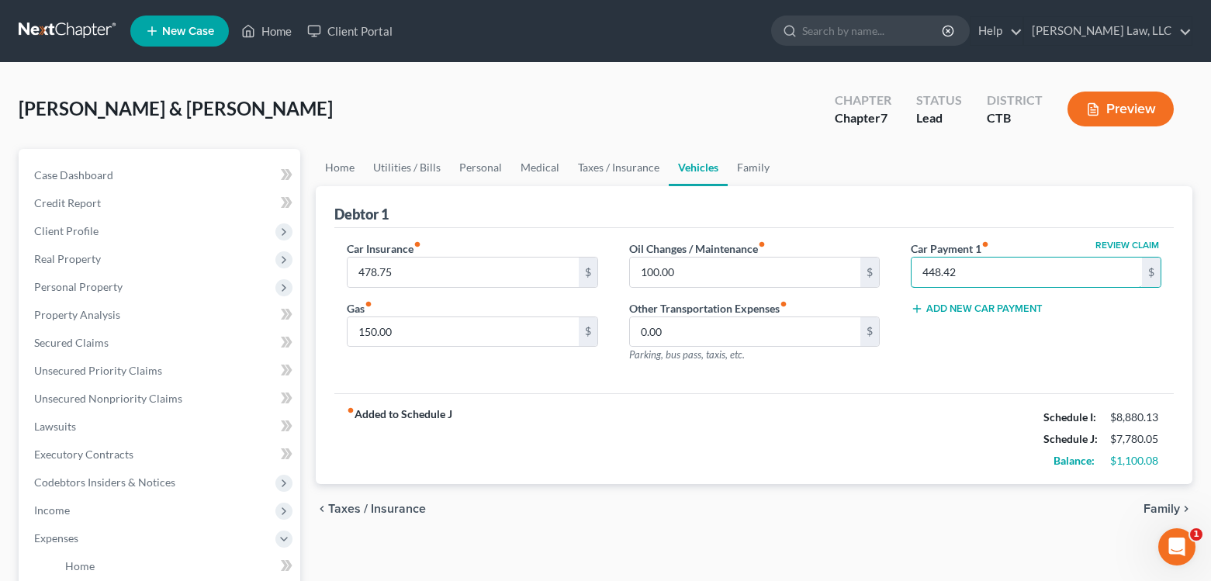
type input "448.42"
click at [871, 448] on div "fiber_manual_record Added to Schedule J Schedule I: $8,880.13 Schedule J: $7,78…" at bounding box center [754, 438] width 840 height 91
click at [340, 170] on link "Home" at bounding box center [340, 167] width 48 height 37
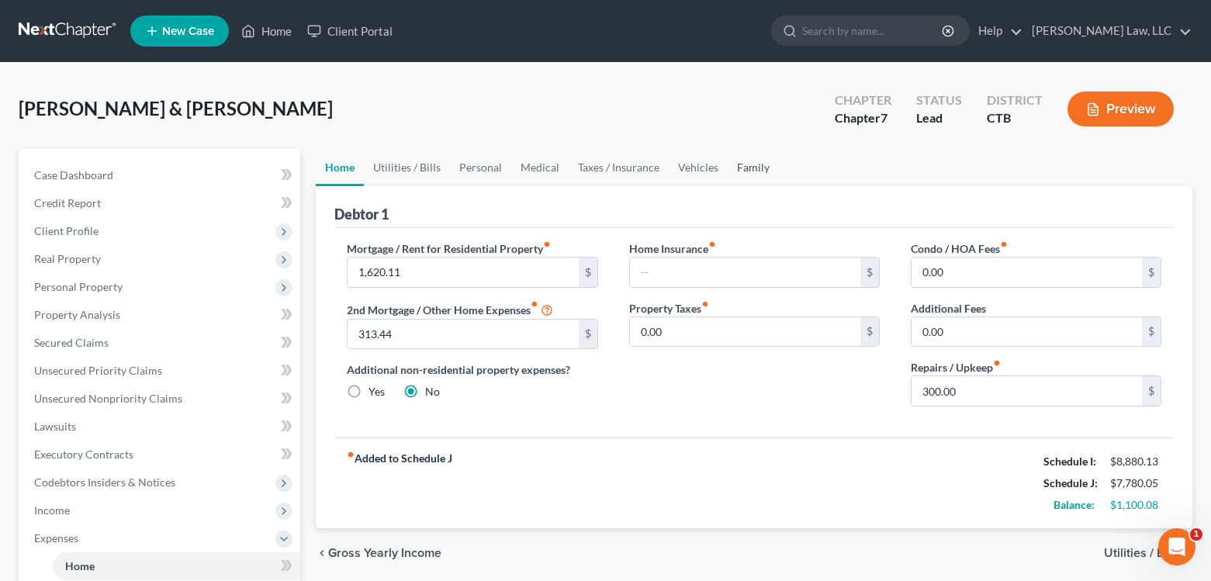
click at [740, 165] on link "Family" at bounding box center [753, 167] width 51 height 37
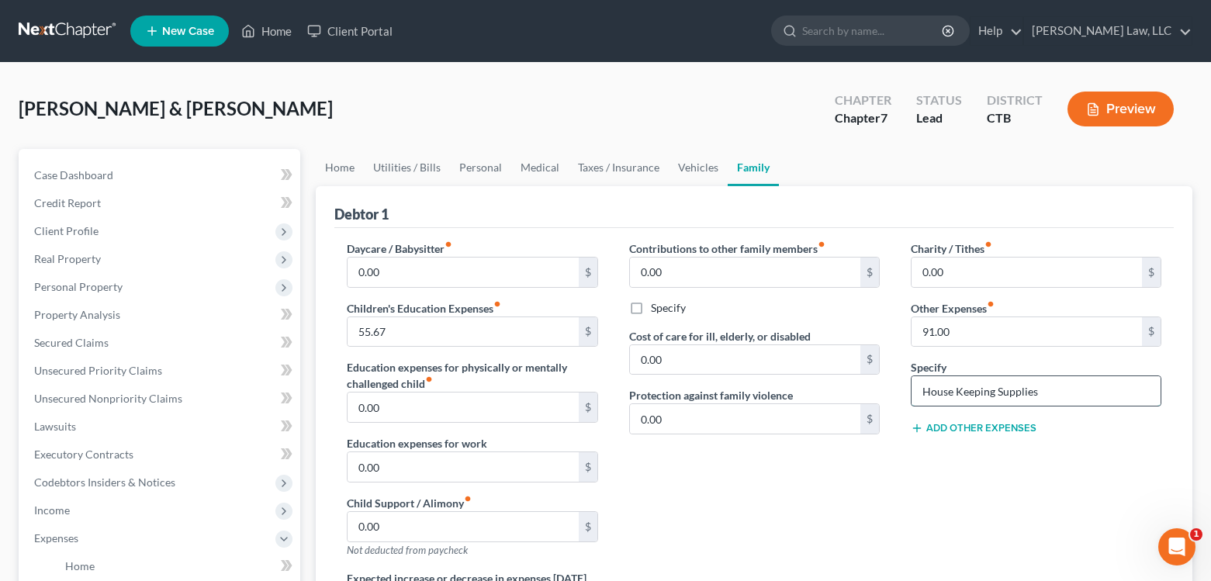
click at [963, 392] on input "House Keeping Supplies" at bounding box center [1036, 390] width 249 height 29
type input "Housekeeping Supplies"
click at [337, 169] on link "Home" at bounding box center [340, 167] width 48 height 37
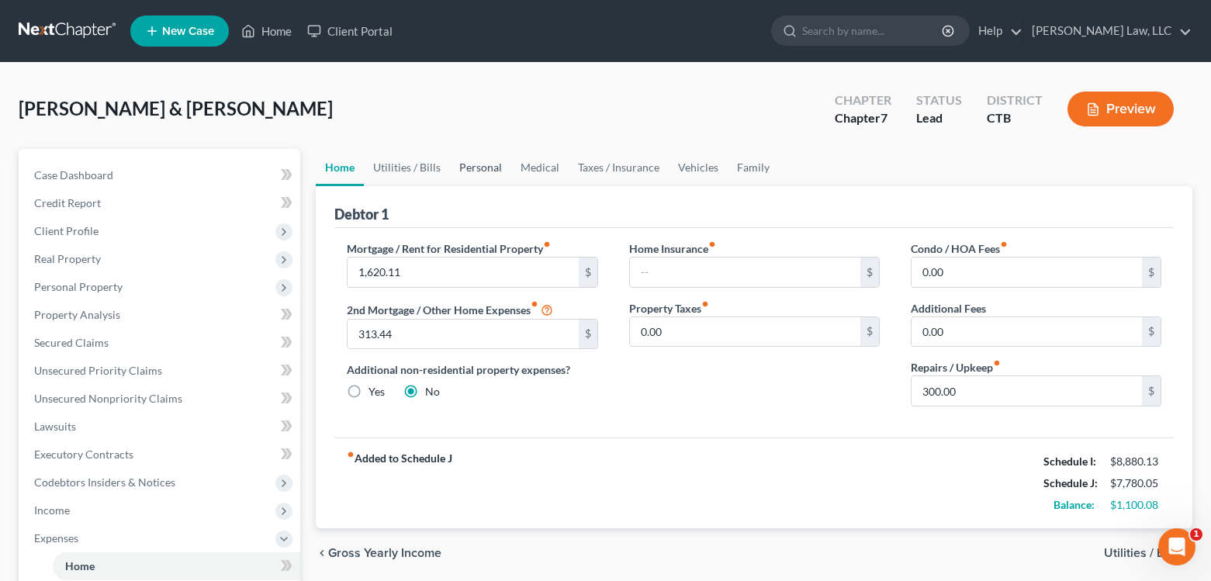
click at [467, 166] on link "Personal" at bounding box center [480, 167] width 61 height 37
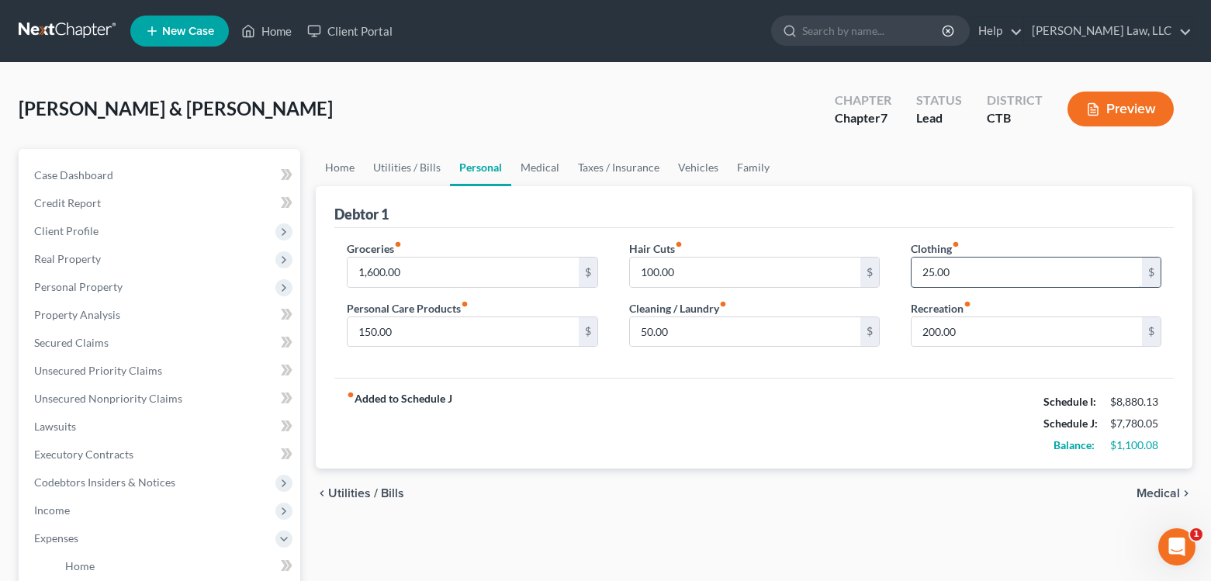
click at [966, 272] on input "25.00" at bounding box center [1027, 272] width 230 height 29
type input "276.00"
click at [892, 404] on div "fiber_manual_record Added to Schedule J Schedule I: $8,880.13 Schedule J: $8,03…" at bounding box center [754, 423] width 840 height 91
click at [743, 171] on link "Family" at bounding box center [753, 167] width 51 height 37
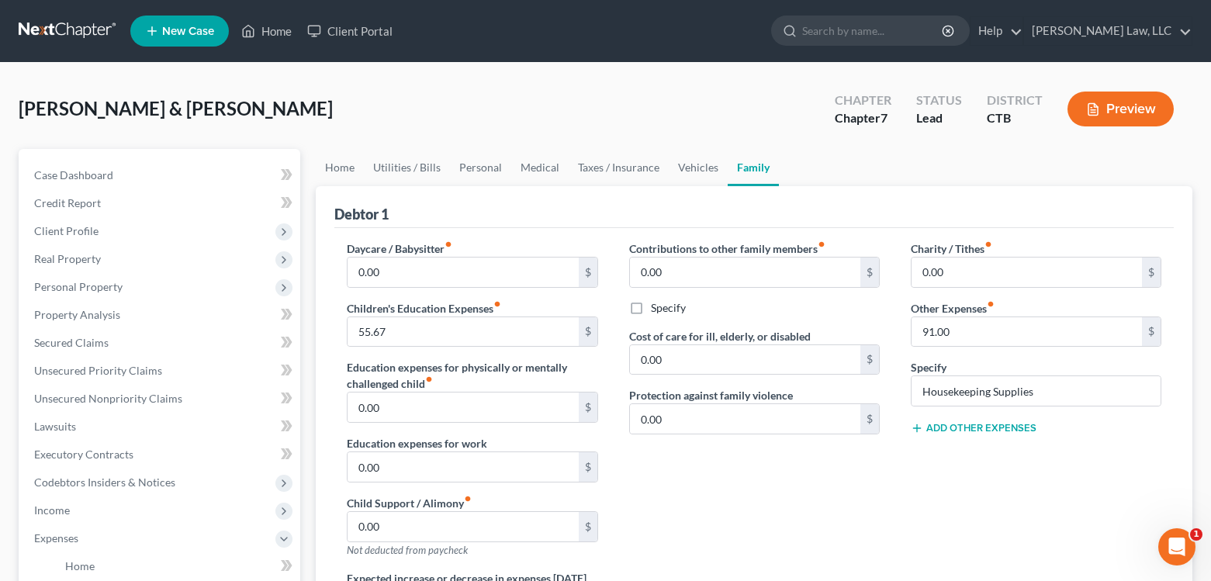
click at [918, 427] on icon at bounding box center [917, 428] width 12 height 12
click at [956, 452] on input "0.00" at bounding box center [1027, 450] width 230 height 29
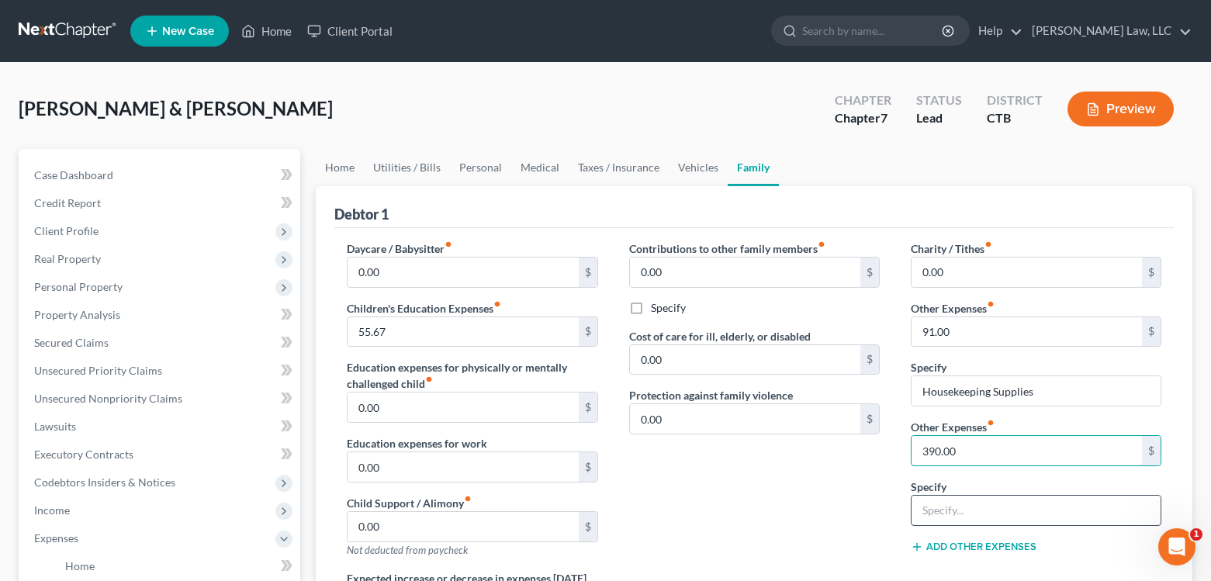
type input "390.00"
click at [957, 514] on input "text" at bounding box center [1036, 510] width 249 height 29
click at [821, 506] on div "Contributions to other family members fiber_manual_record 0.00 $ Specify Cost o…" at bounding box center [755, 406] width 282 height 330
click at [932, 511] on input "miscellaneous" at bounding box center [1036, 510] width 249 height 29
type input "Miscellaneous"
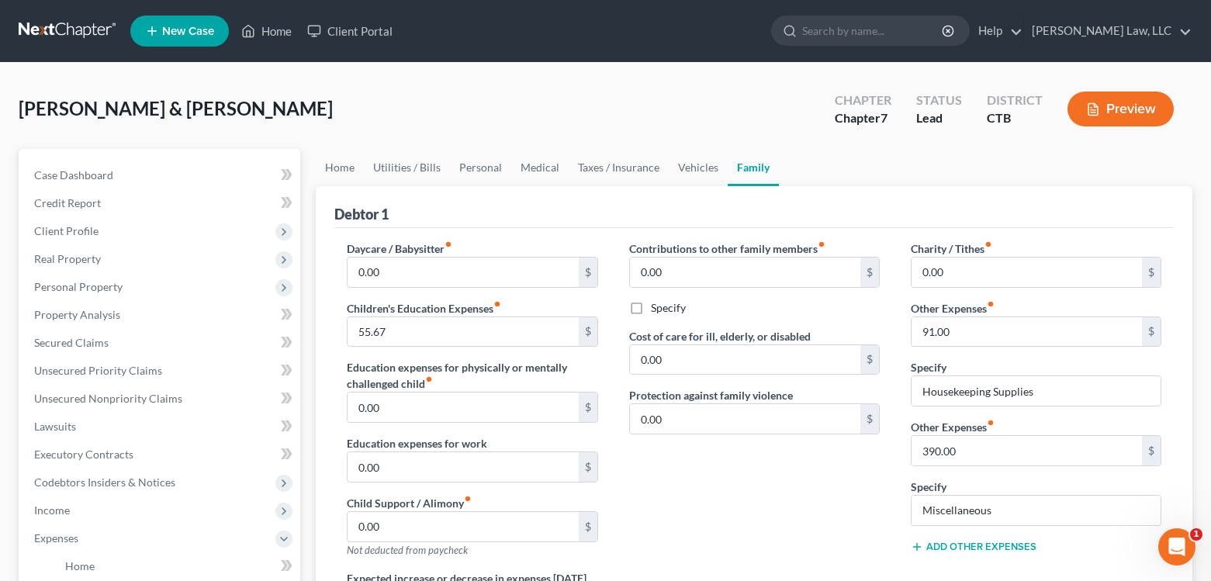
click at [731, 508] on div "Contributions to other family members fiber_manual_record 0.00 $ Specify Cost o…" at bounding box center [755, 406] width 282 height 330
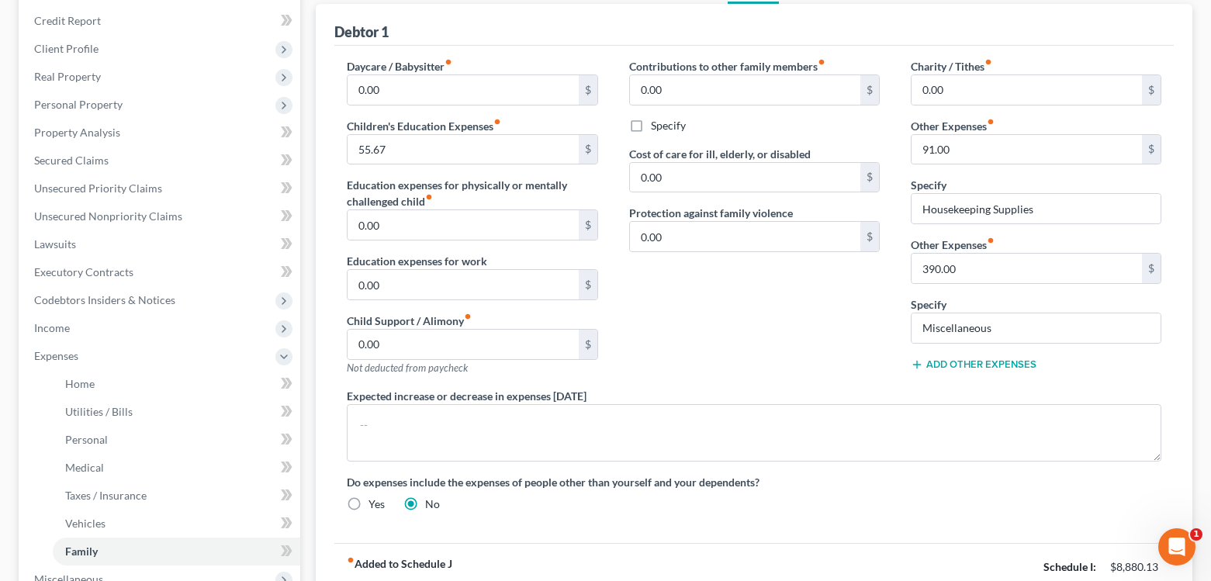
scroll to position [155, 0]
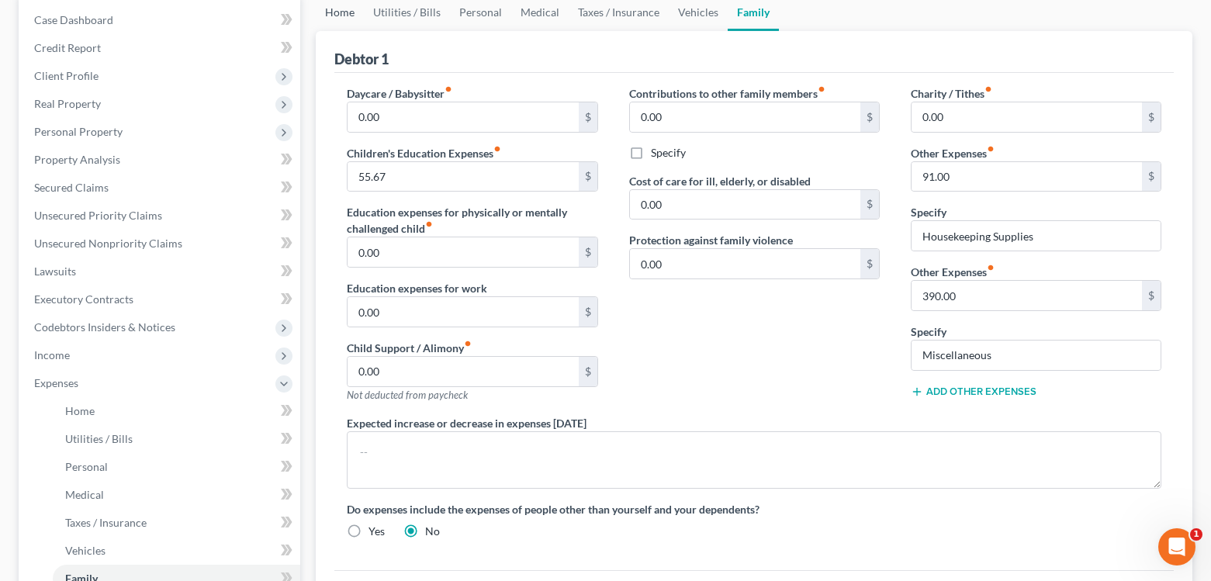
click at [333, 13] on link "Home" at bounding box center [340, 12] width 48 height 37
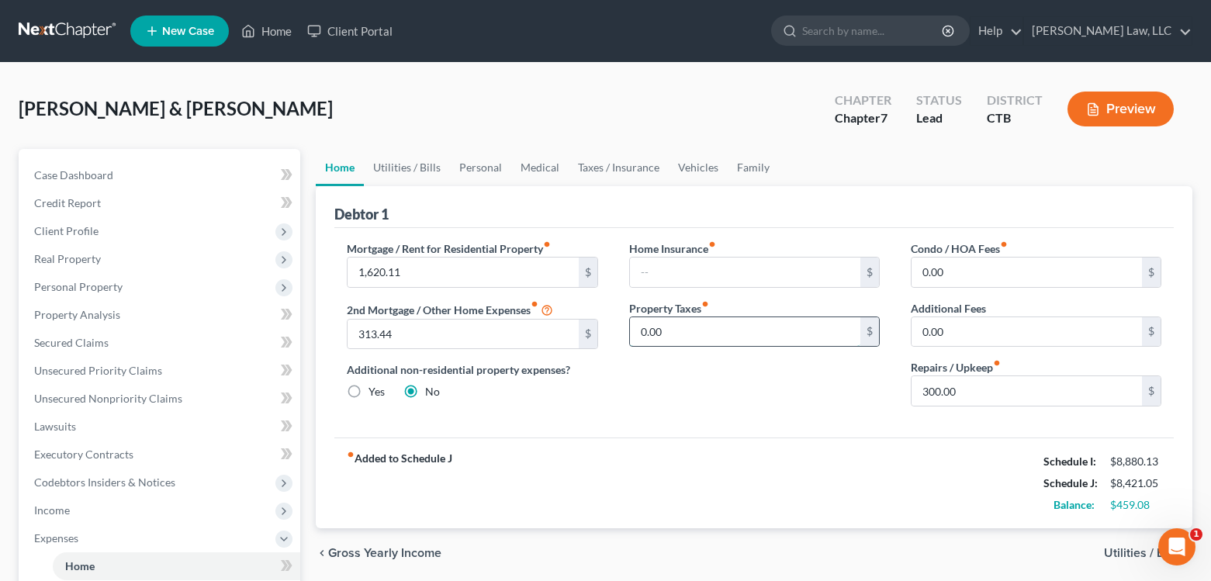
click at [693, 326] on input "0.00" at bounding box center [745, 331] width 230 height 29
type input "354.00"
click at [763, 396] on div "Home Insurance fiber_manual_record $ Property Taxes fiber_manual_record 354.00 $" at bounding box center [755, 330] width 282 height 178
click at [402, 178] on link "Utilities / Bills" at bounding box center [407, 167] width 86 height 37
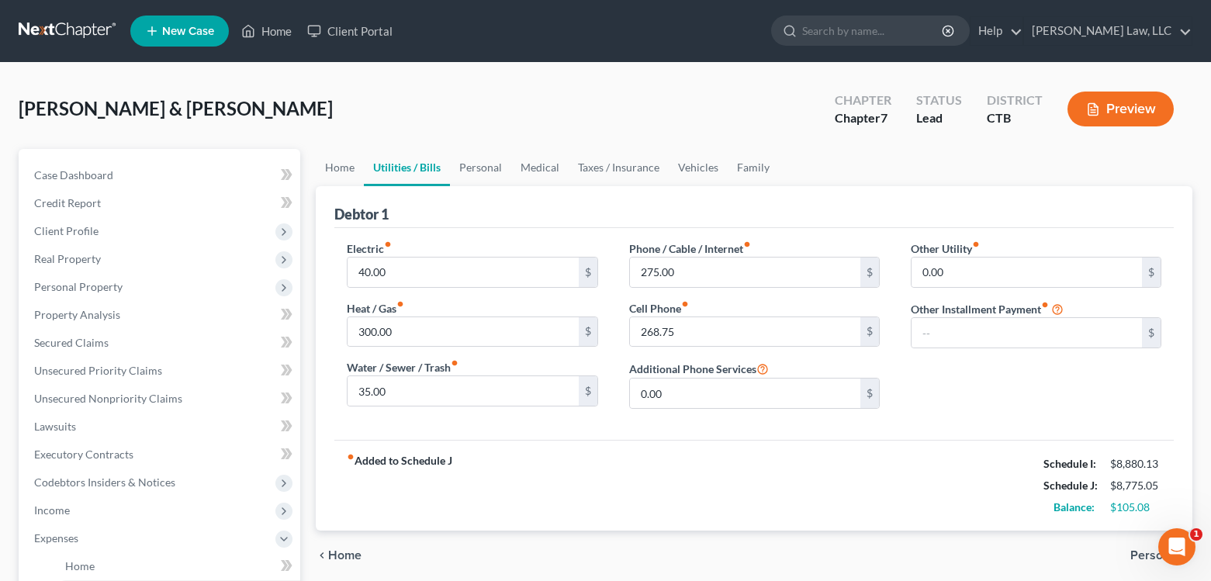
click at [948, 422] on div "Electric fiber_manual_record 40.00 $ Heat / Gas fiber_manual_record 300.00 $ Wa…" at bounding box center [754, 334] width 840 height 212
click at [341, 169] on link "Home" at bounding box center [340, 167] width 48 height 37
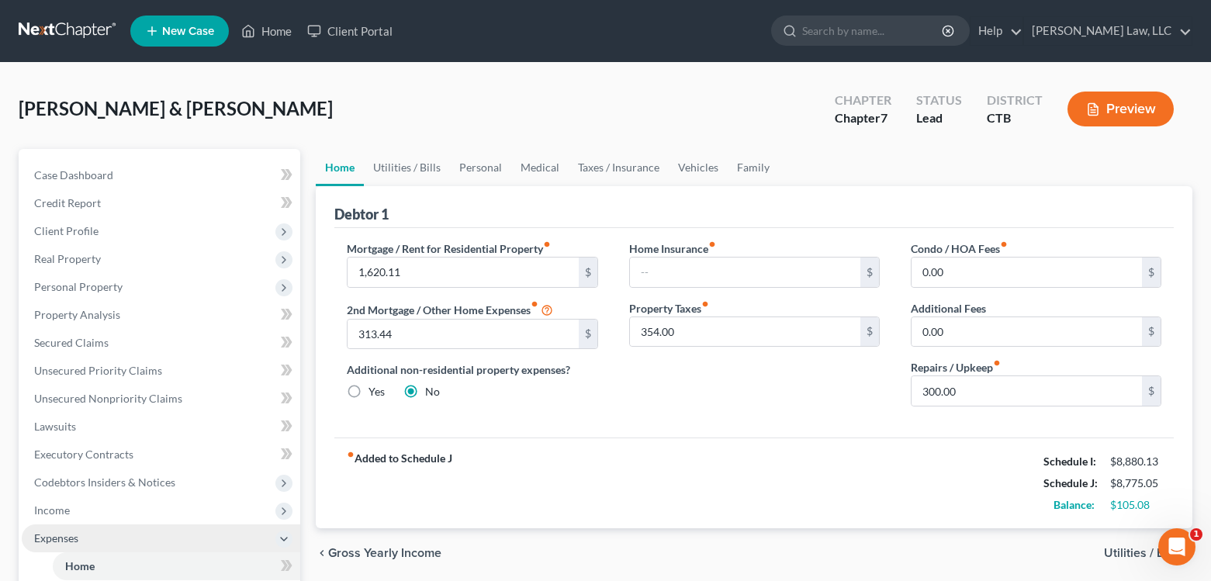
click at [36, 538] on span "Expenses" at bounding box center [56, 538] width 44 height 13
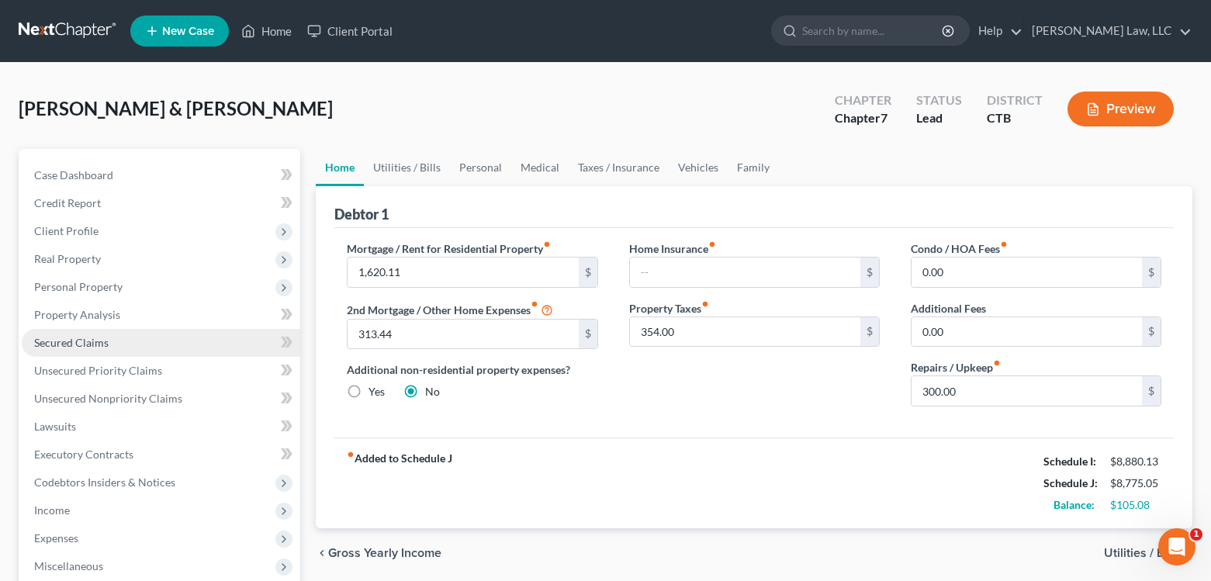
click at [82, 338] on span "Secured Claims" at bounding box center [71, 342] width 74 height 13
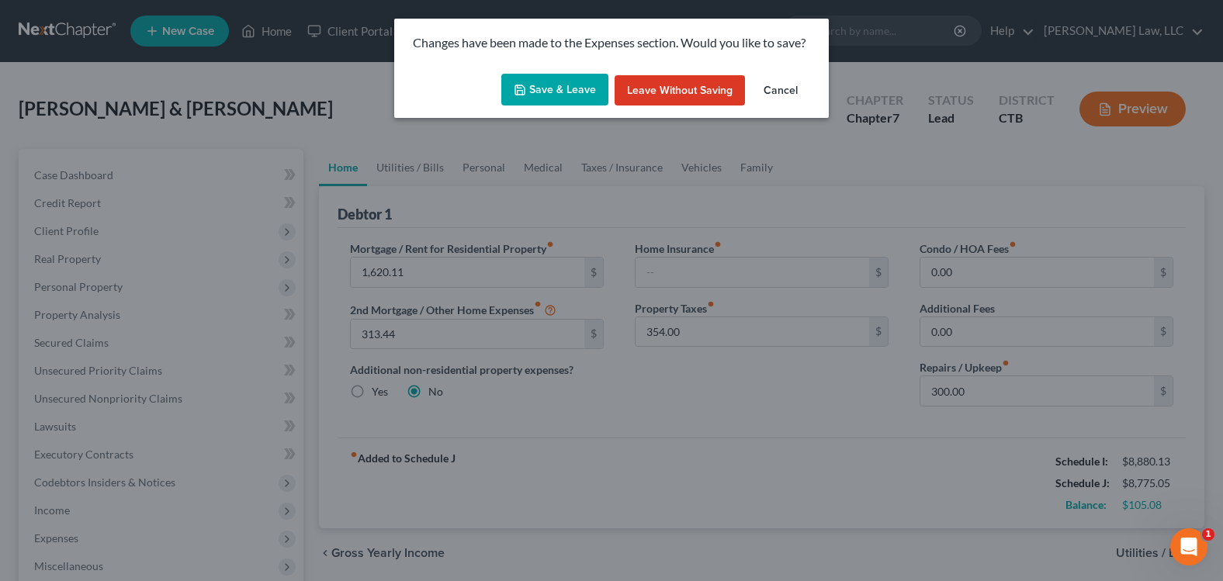
click at [542, 77] on button "Save & Leave" at bounding box center [554, 90] width 107 height 33
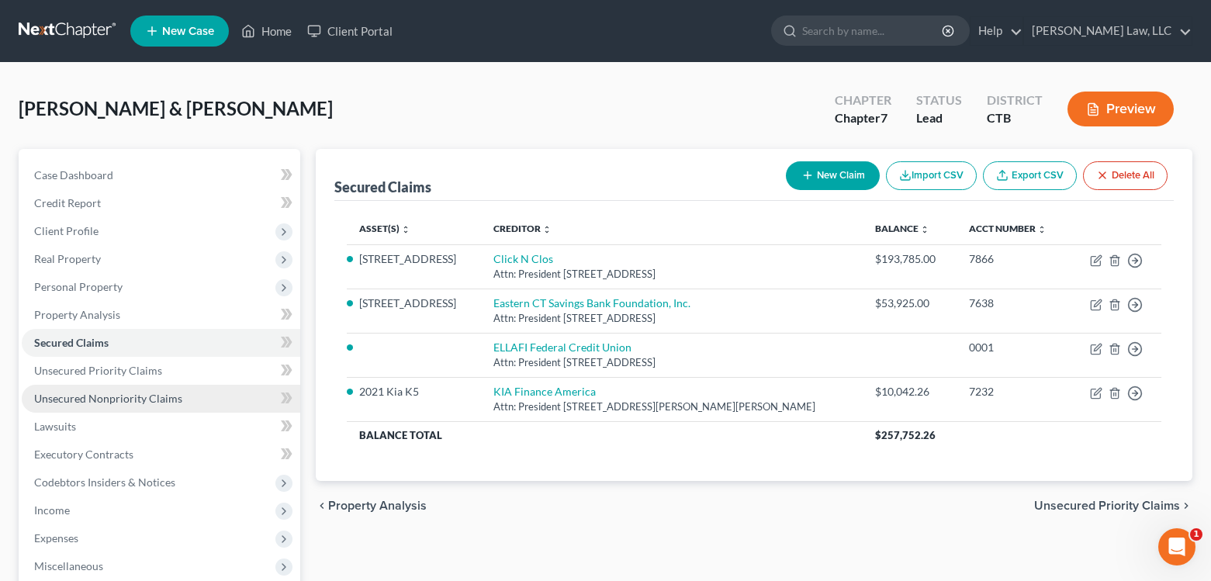
click at [114, 401] on span "Unsecured Nonpriority Claims" at bounding box center [108, 398] width 148 height 13
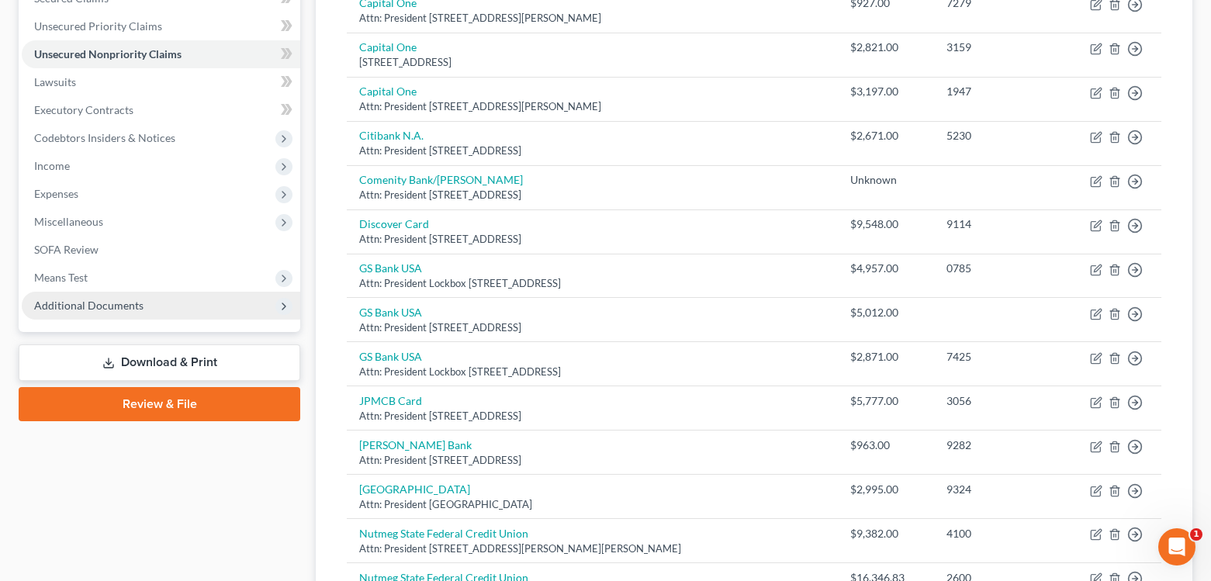
scroll to position [155, 0]
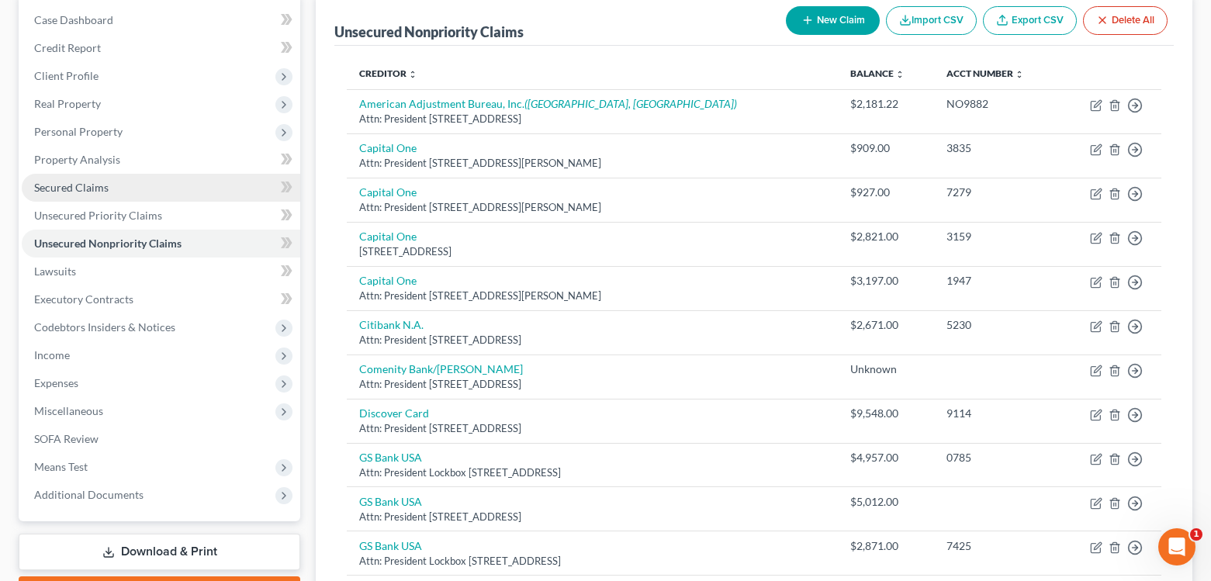
click at [62, 182] on span "Secured Claims" at bounding box center [71, 187] width 74 height 13
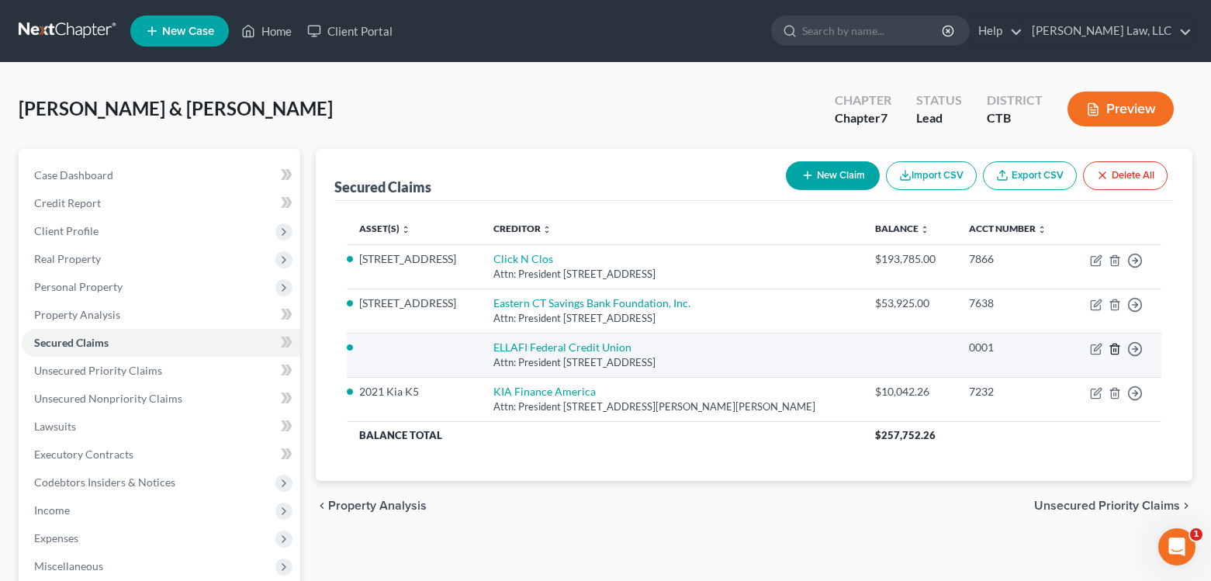
click at [1112, 350] on icon "button" at bounding box center [1114, 349] width 7 height 10
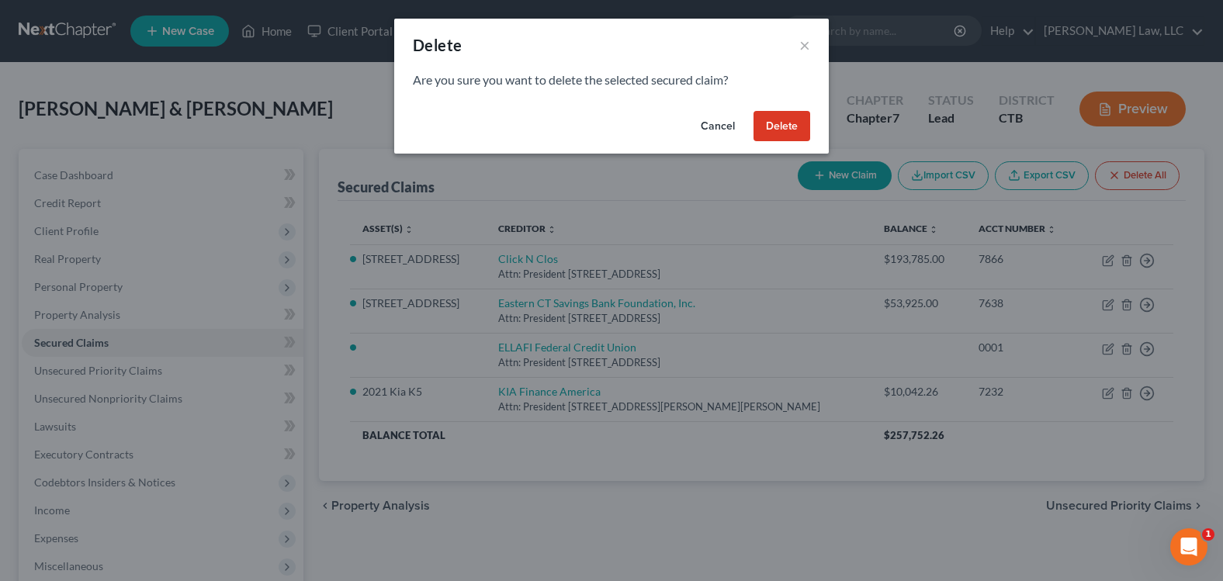
click at [772, 120] on button "Delete" at bounding box center [782, 126] width 57 height 31
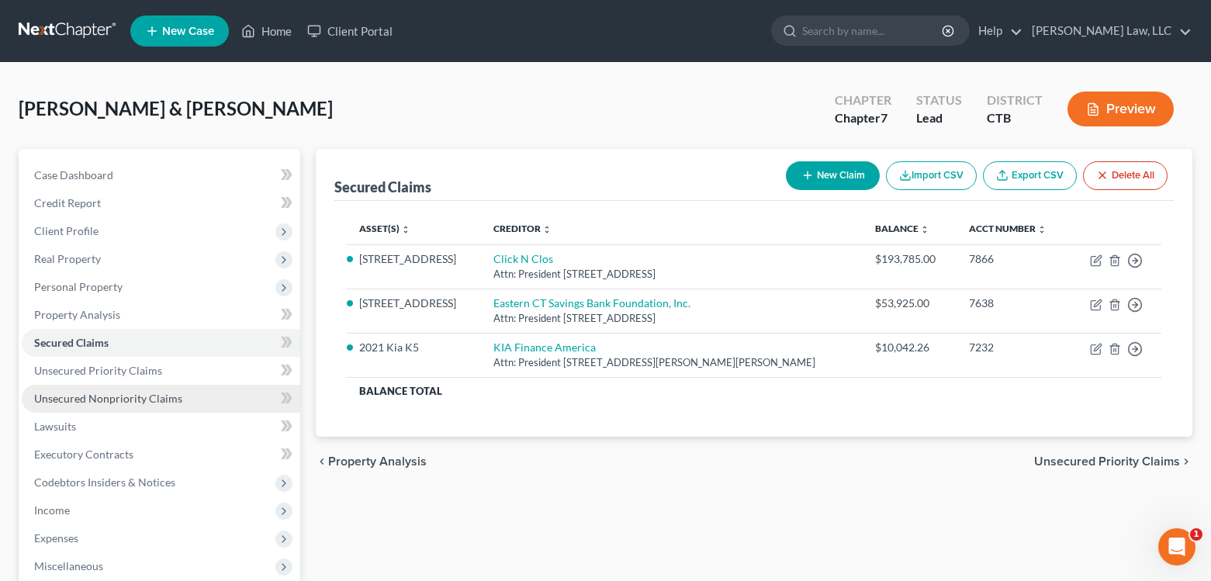
click at [125, 400] on span "Unsecured Nonpriority Claims" at bounding box center [108, 398] width 148 height 13
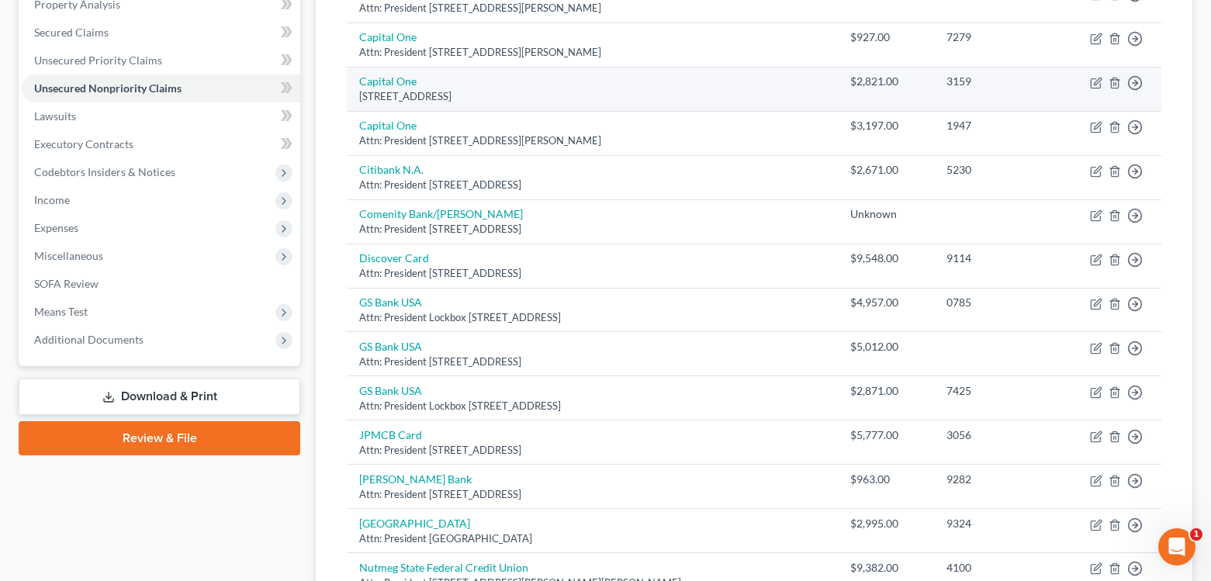
scroll to position [388, 0]
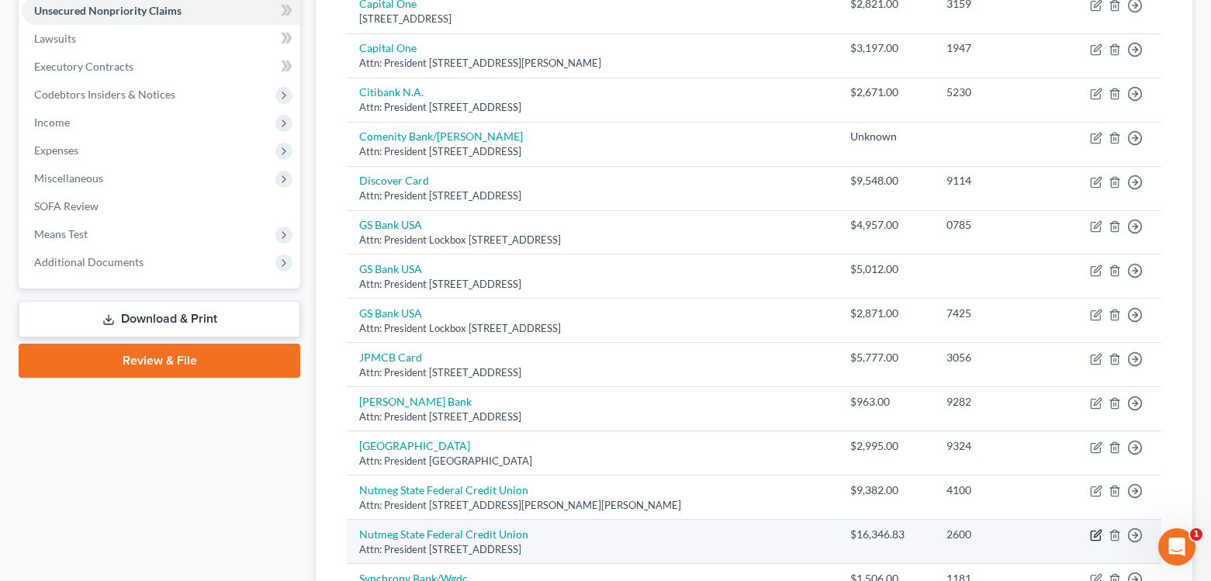
click at [1096, 540] on icon "button" at bounding box center [1096, 535] width 12 height 12
select select "6"
select select "14"
select select "0"
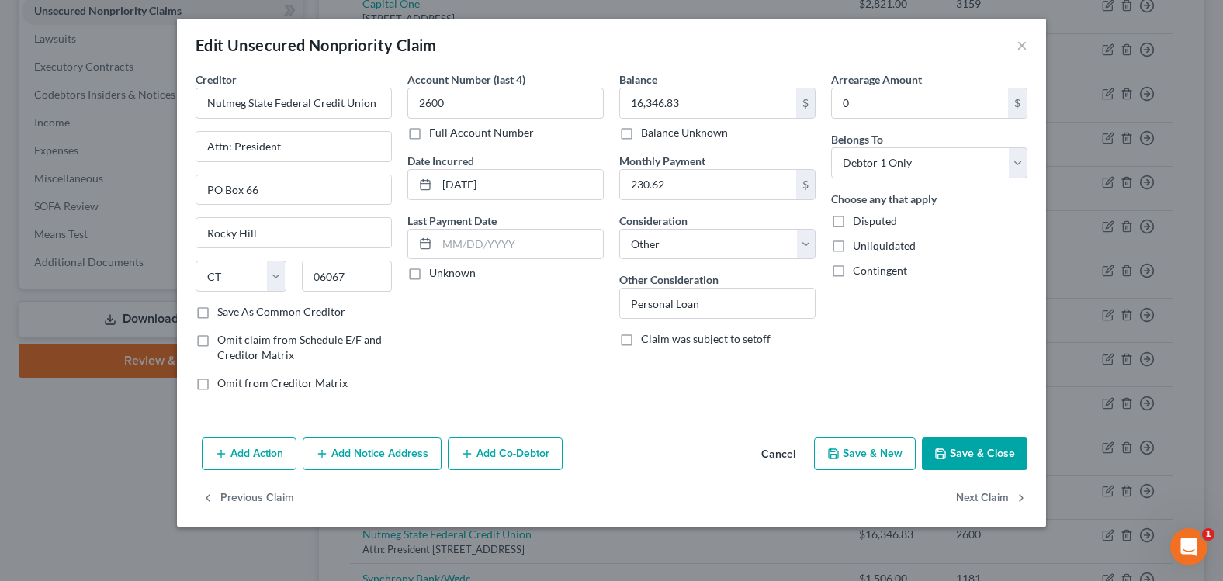
click at [951, 448] on button "Save & Close" at bounding box center [975, 454] width 106 height 33
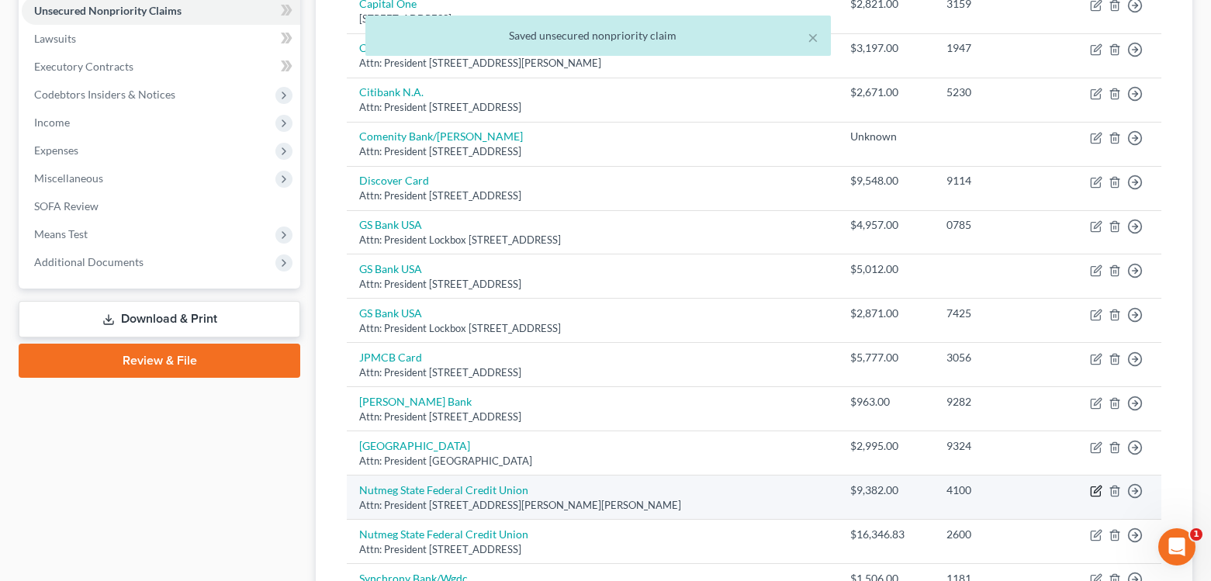
click at [1096, 495] on icon "button" at bounding box center [1096, 491] width 12 height 12
select select "6"
select select "2"
select select "0"
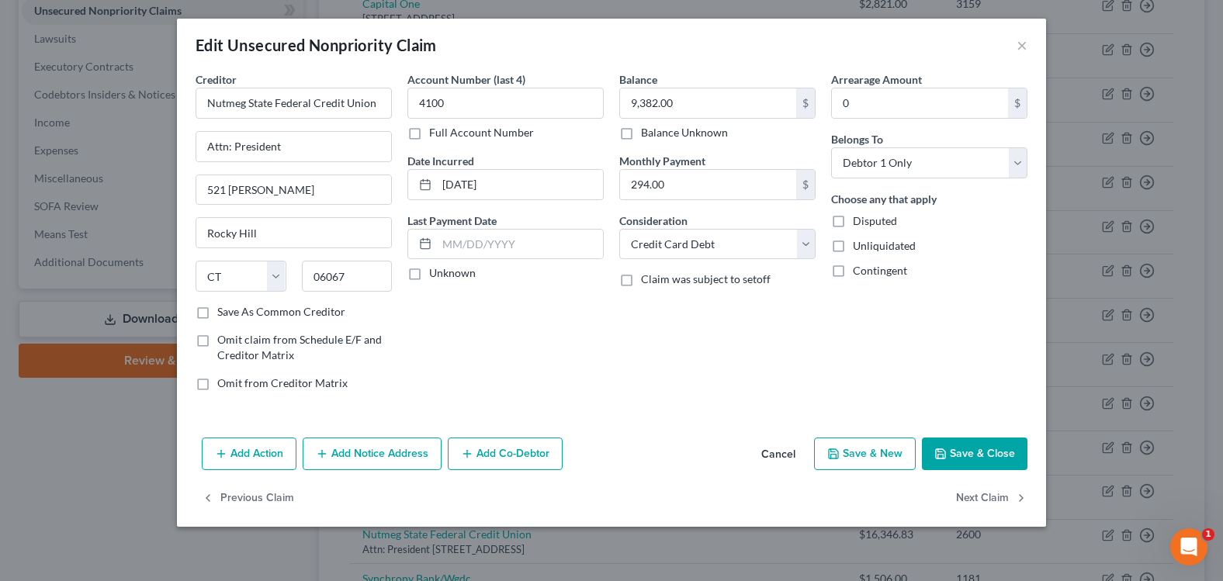
click at [1009, 447] on button "Save & Close" at bounding box center [975, 454] width 106 height 33
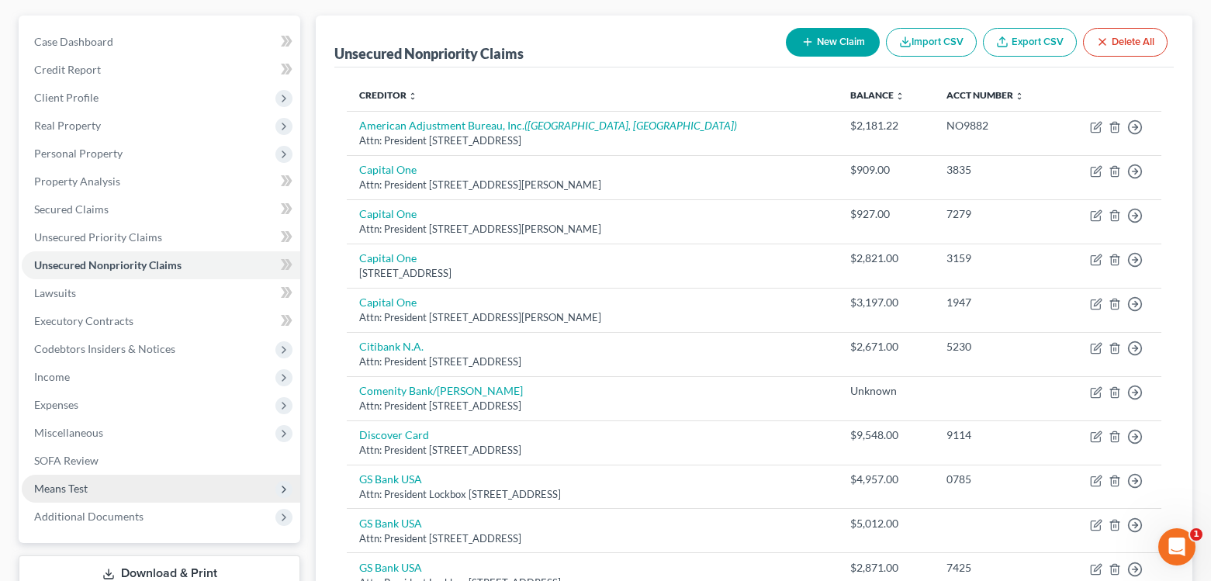
scroll to position [155, 0]
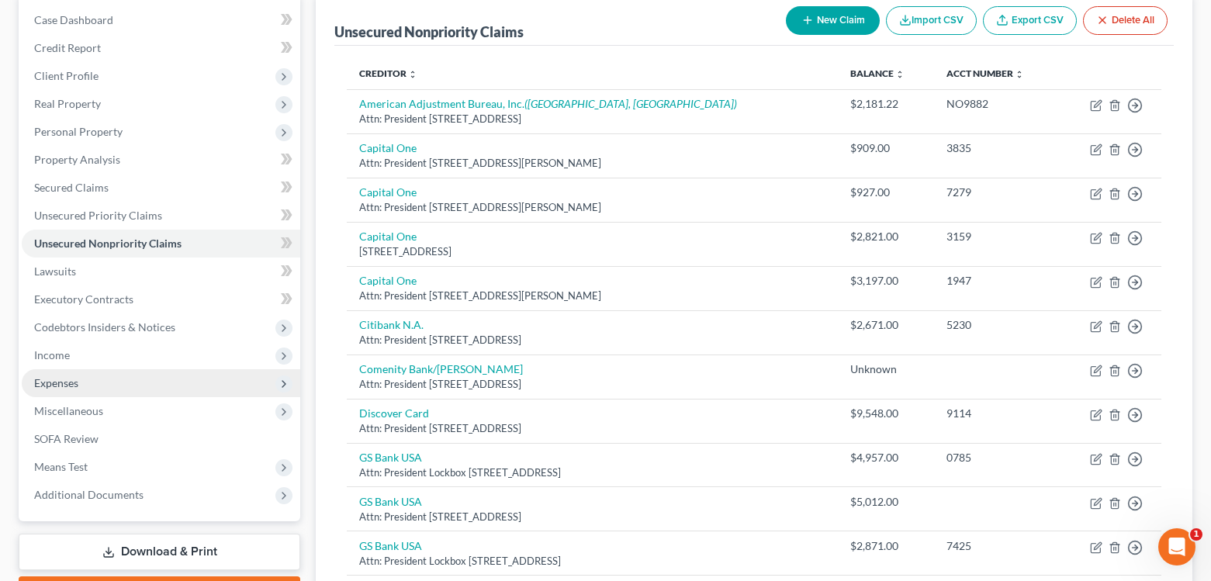
click at [53, 383] on span "Expenses" at bounding box center [56, 382] width 44 height 13
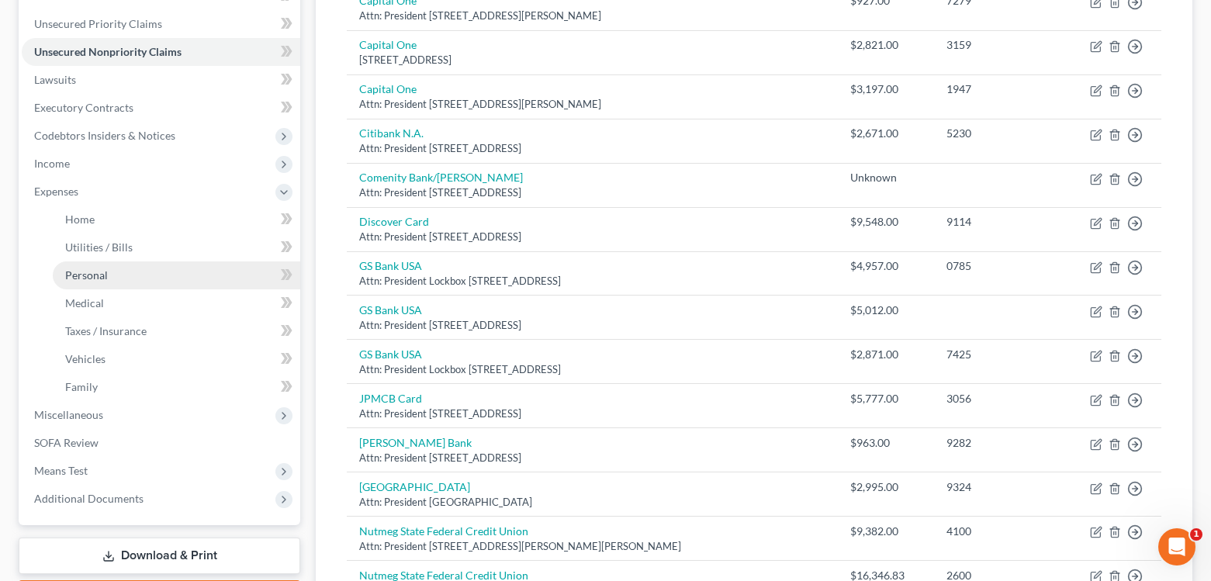
scroll to position [388, 0]
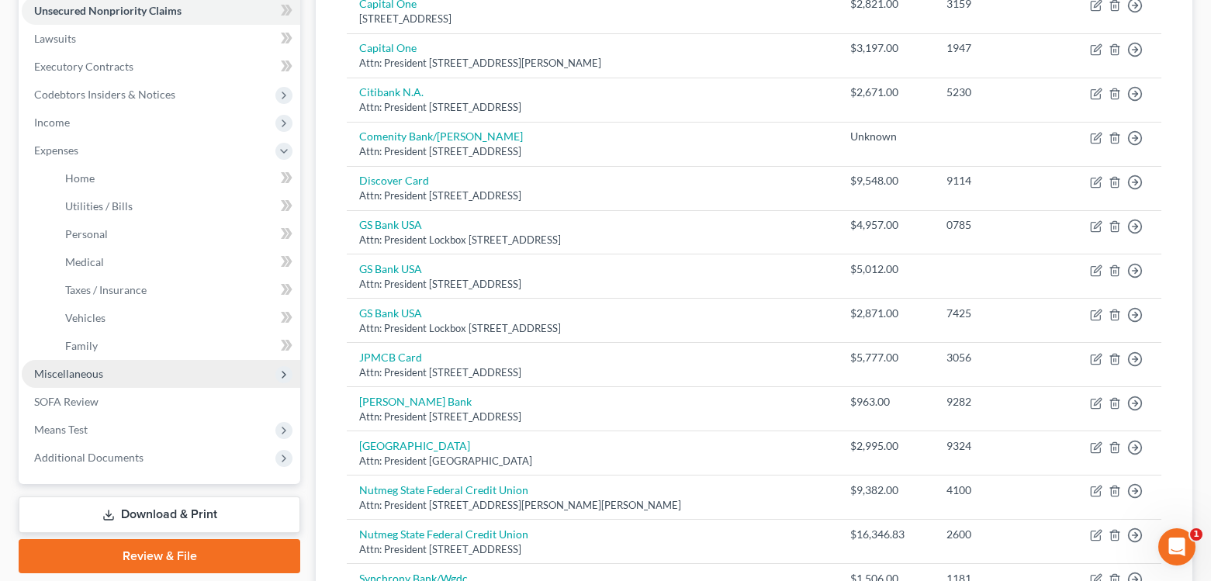
click at [86, 376] on span "Miscellaneous" at bounding box center [68, 373] width 69 height 13
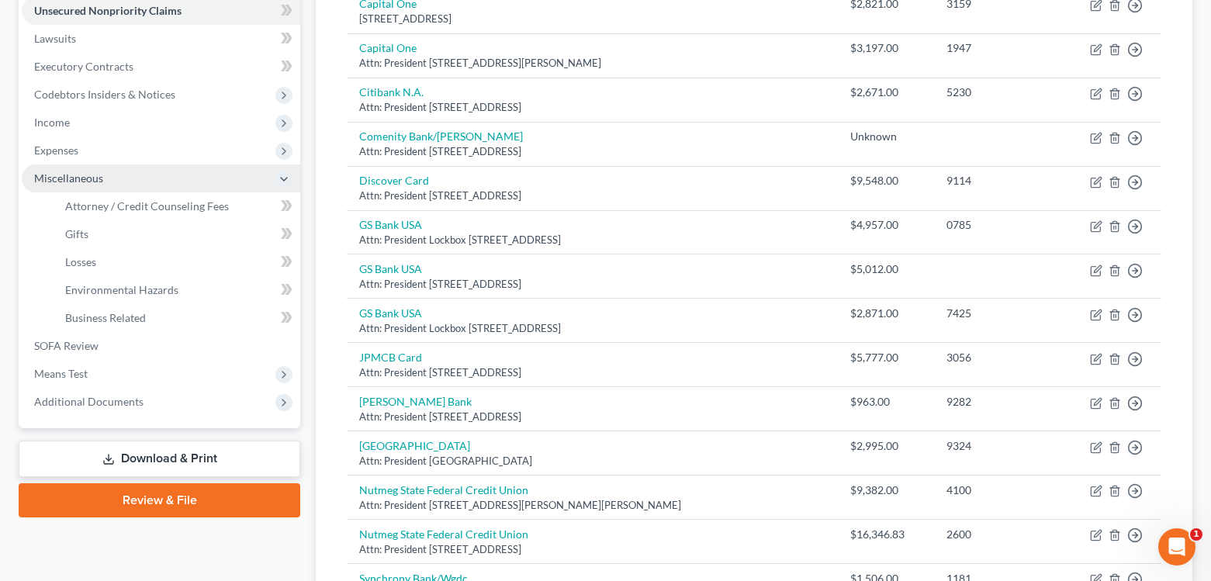
click at [86, 175] on span "Miscellaneous" at bounding box center [68, 178] width 69 height 13
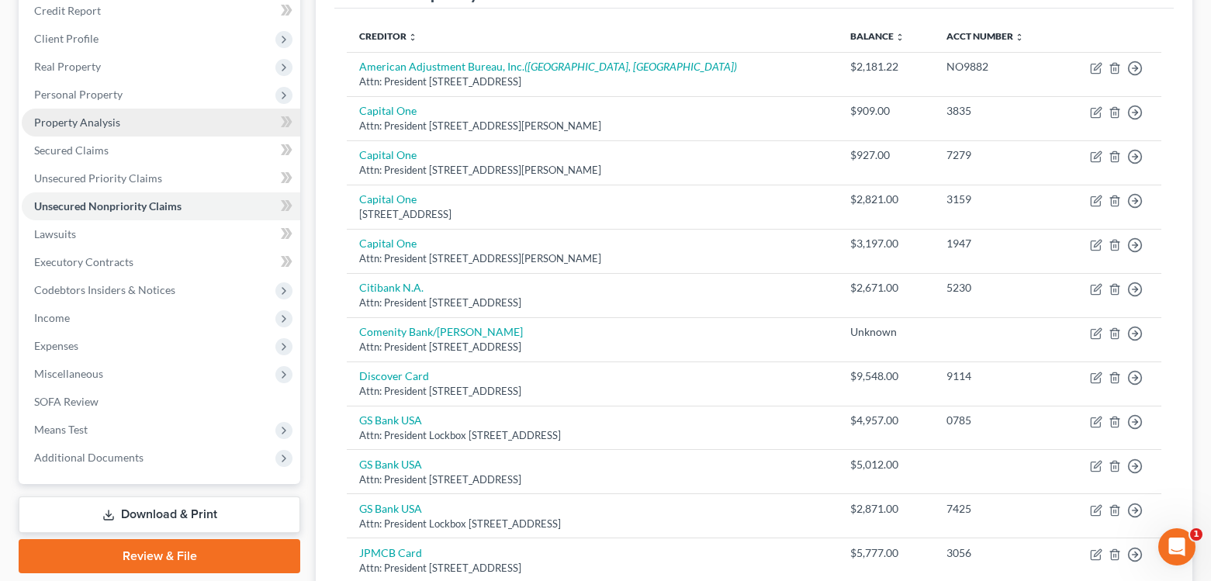
scroll to position [155, 0]
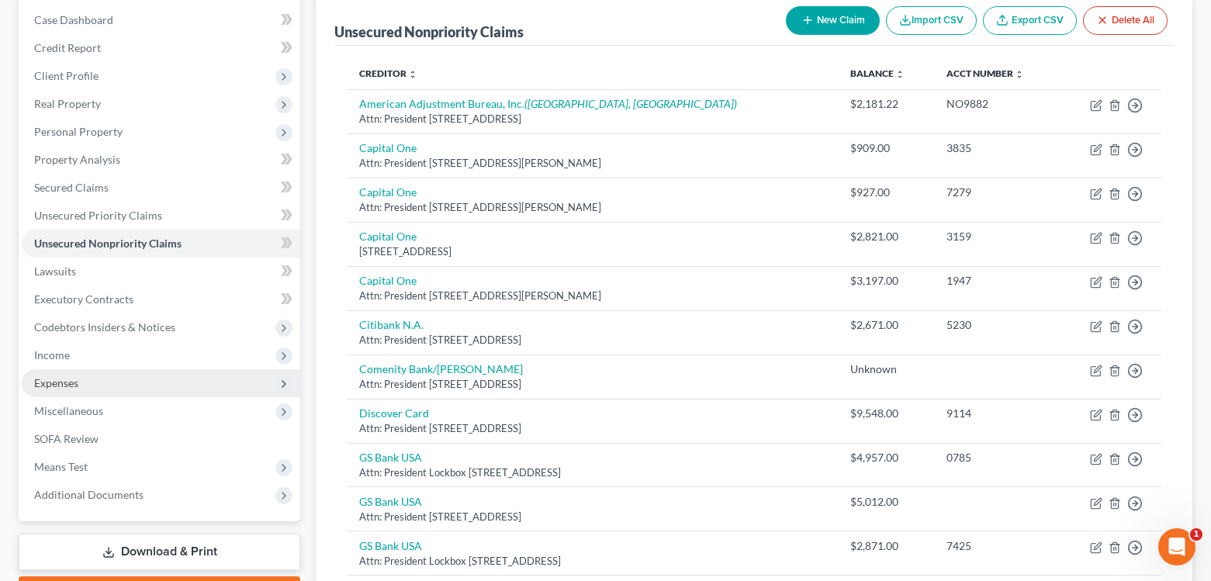
click at [61, 385] on span "Expenses" at bounding box center [56, 382] width 44 height 13
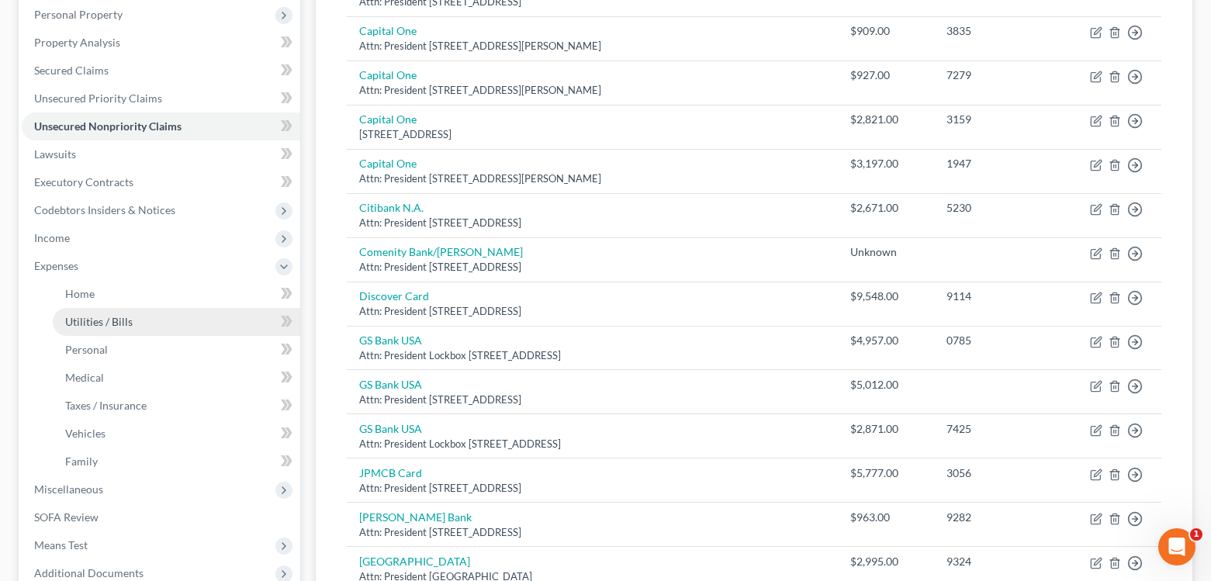
scroll to position [310, 0]
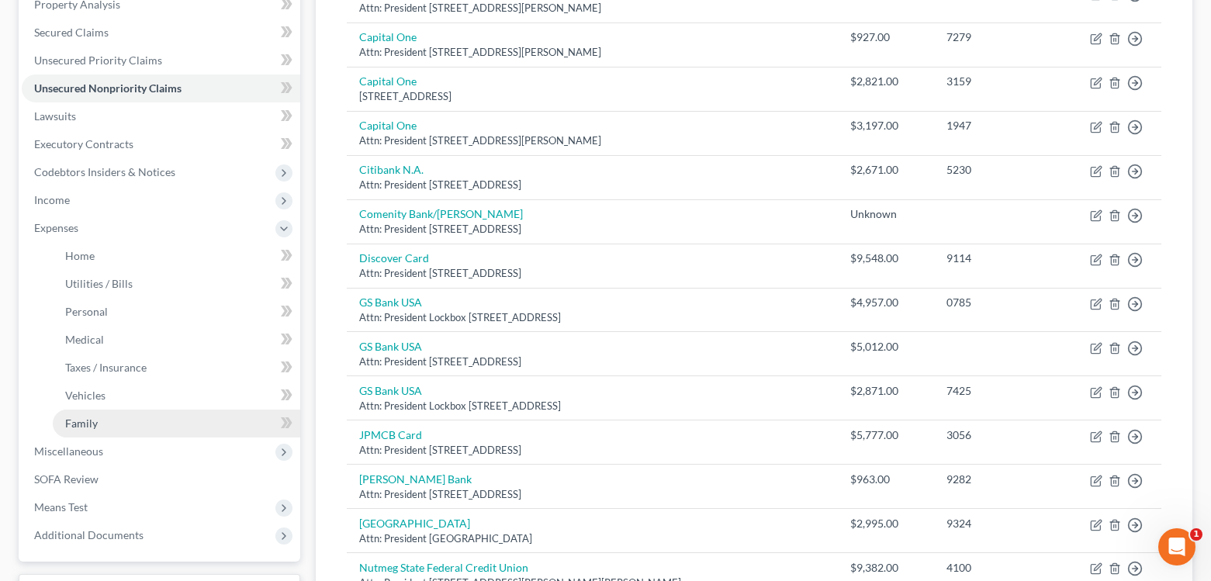
click at [76, 426] on span "Family" at bounding box center [81, 423] width 33 height 13
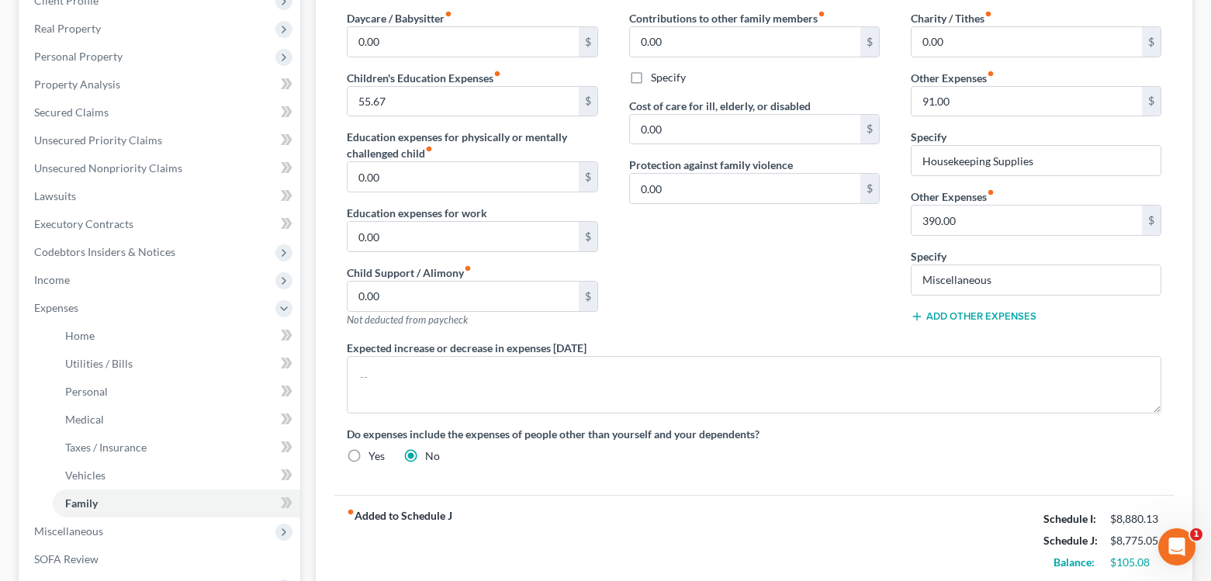
scroll to position [233, 0]
click at [956, 101] on input "91.00" at bounding box center [1027, 99] width 230 height 29
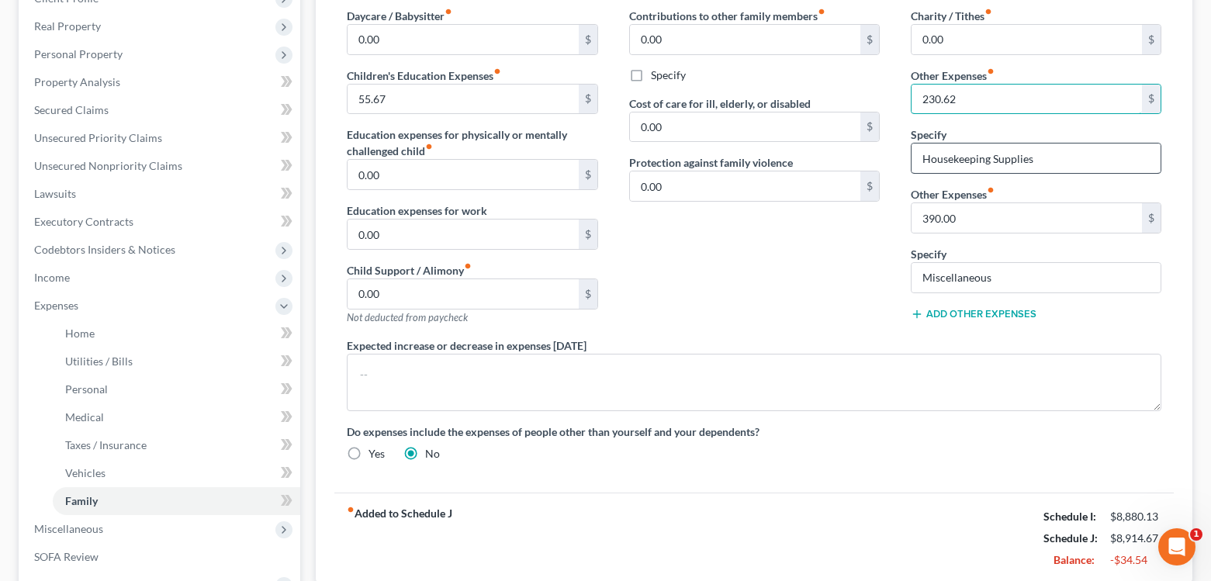
type input "230.62"
click at [1041, 158] on input "Housekeeping Supplies" at bounding box center [1036, 158] width 249 height 29
click at [1047, 154] on input "Housekeeping Supplies" at bounding box center [1036, 158] width 249 height 29
drag, startPoint x: 1047, startPoint y: 154, endPoint x: 906, endPoint y: 159, distance: 140.5
click at [906, 159] on div "Charity / Tithes fiber_manual_record 0.00 $ Other Expenses fiber_manual_record …" at bounding box center [1037, 173] width 282 height 330
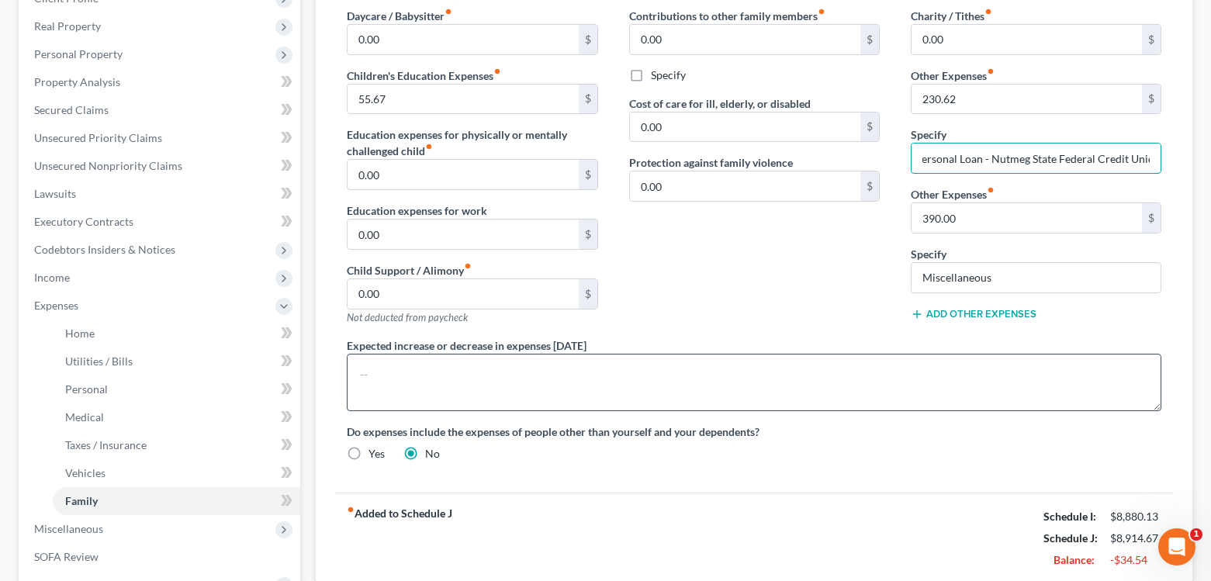
scroll to position [0, 14]
drag, startPoint x: 984, startPoint y: 158, endPoint x: 1159, endPoint y: 159, distance: 175.4
click at [1159, 159] on input "Personal Loan - Nutmeg State Federal Credit Union" at bounding box center [1036, 158] width 249 height 29
click at [846, 264] on div "Contributions to other family members fiber_manual_record 0.00 $ Specify Cost o…" at bounding box center [755, 173] width 282 height 330
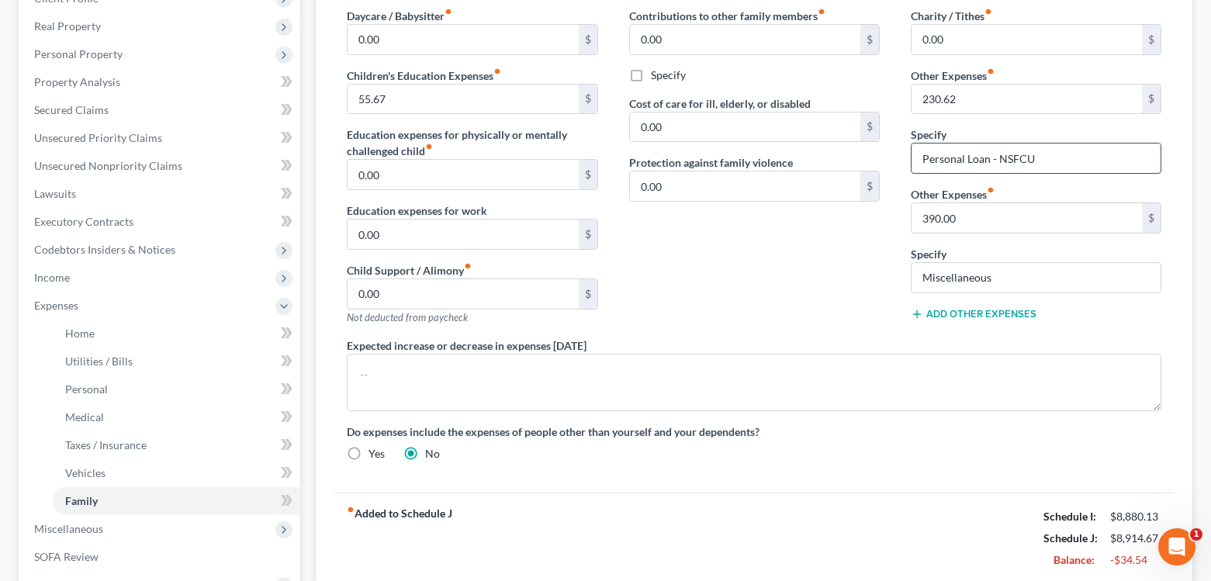
click at [1083, 165] on input "Personal Loan - NSFCU" at bounding box center [1036, 158] width 249 height 29
drag, startPoint x: 1083, startPoint y: 165, endPoint x: 913, endPoint y: 166, distance: 169.2
click at [913, 166] on input "Personal Loan - NSFCU" at bounding box center [1036, 158] width 249 height 29
type input "Housekeeping Supplies"
click at [989, 103] on input "230.62" at bounding box center [1027, 99] width 230 height 29
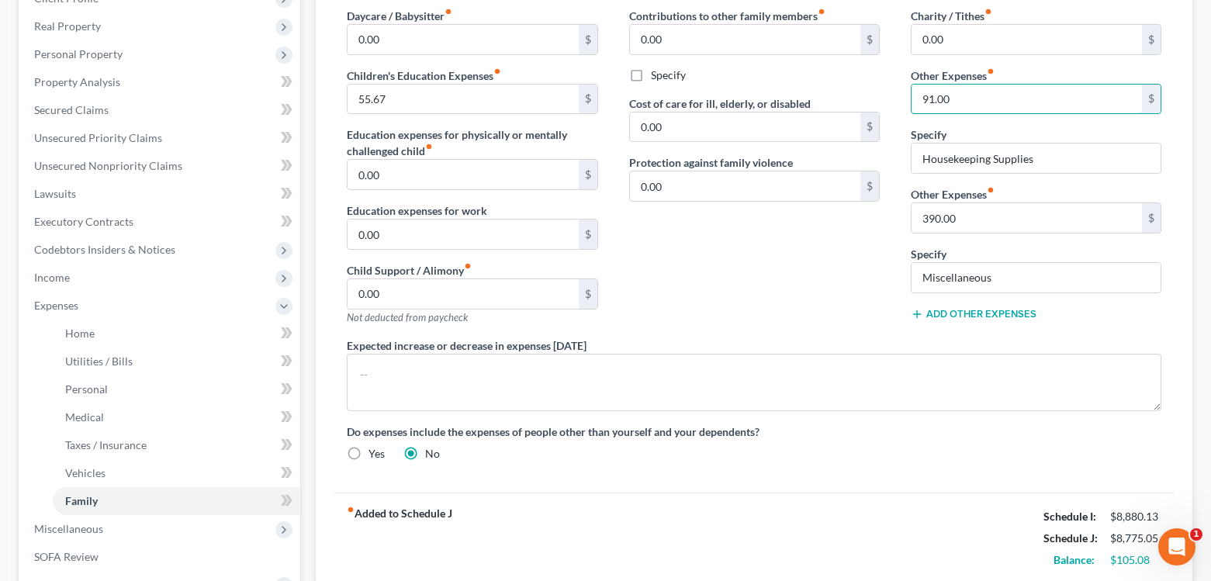
type input "91.00"
click at [740, 262] on div "Contributions to other family members fiber_manual_record 0.00 $ Specify Cost o…" at bounding box center [755, 173] width 282 height 330
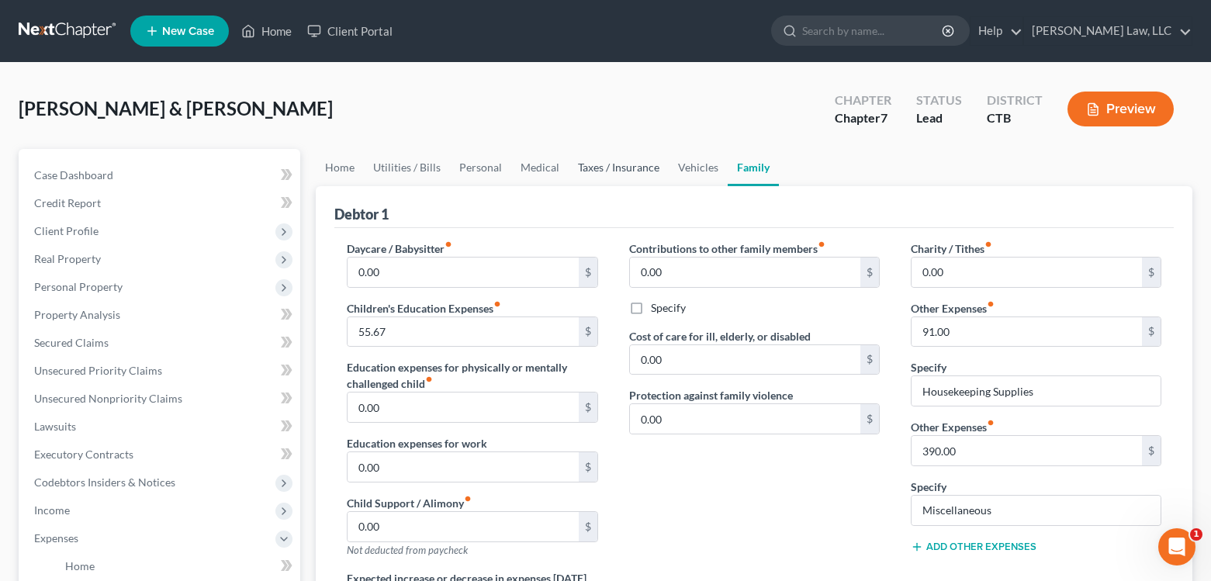
click at [615, 165] on link "Taxes / Insurance" at bounding box center [619, 167] width 100 height 37
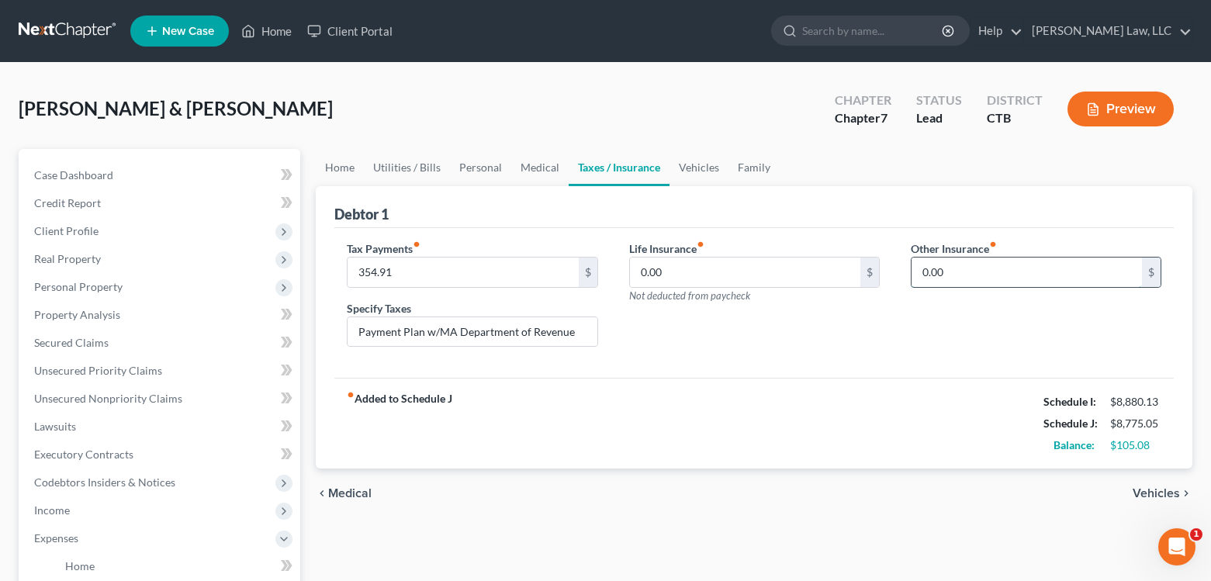
click at [1015, 274] on input "0.00" at bounding box center [1027, 272] width 230 height 29
type input "354.00"
click at [1002, 310] on input "text" at bounding box center [1036, 315] width 249 height 29
click at [963, 271] on input "354.00" at bounding box center [1027, 272] width 230 height 29
click at [752, 168] on link "Family" at bounding box center [754, 167] width 51 height 37
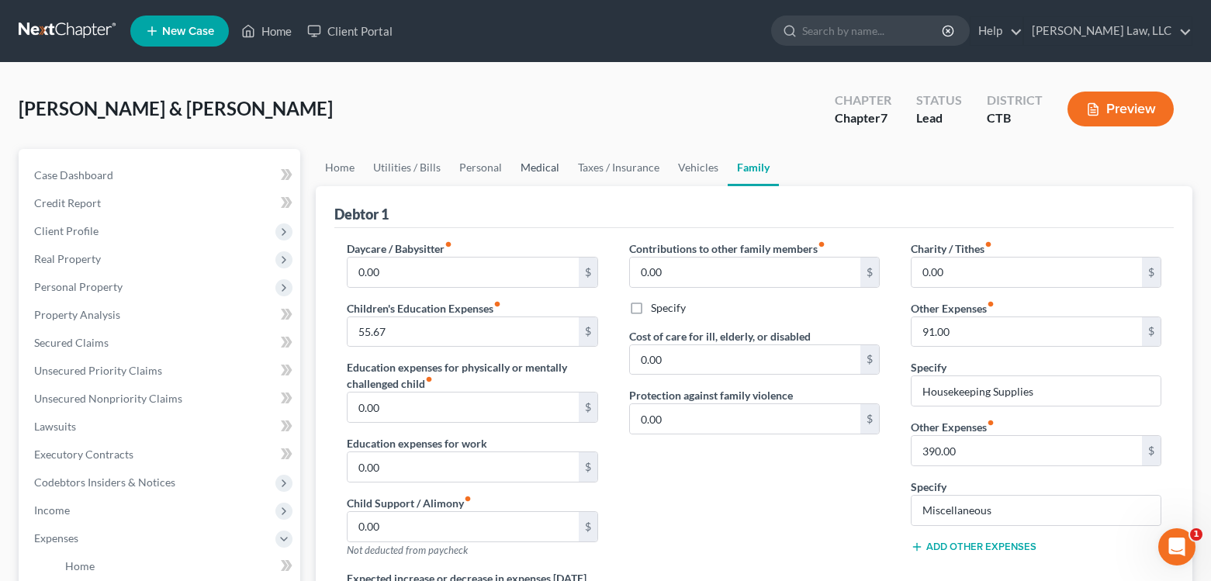
click at [535, 163] on link "Medical" at bounding box center [539, 167] width 57 height 37
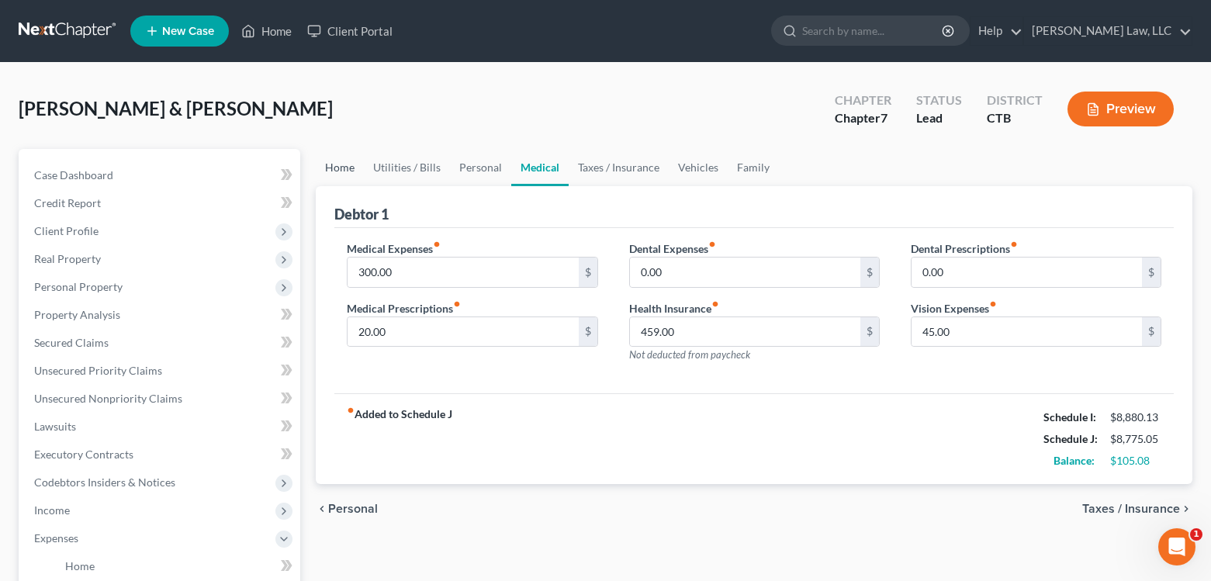
click at [341, 165] on link "Home" at bounding box center [340, 167] width 48 height 37
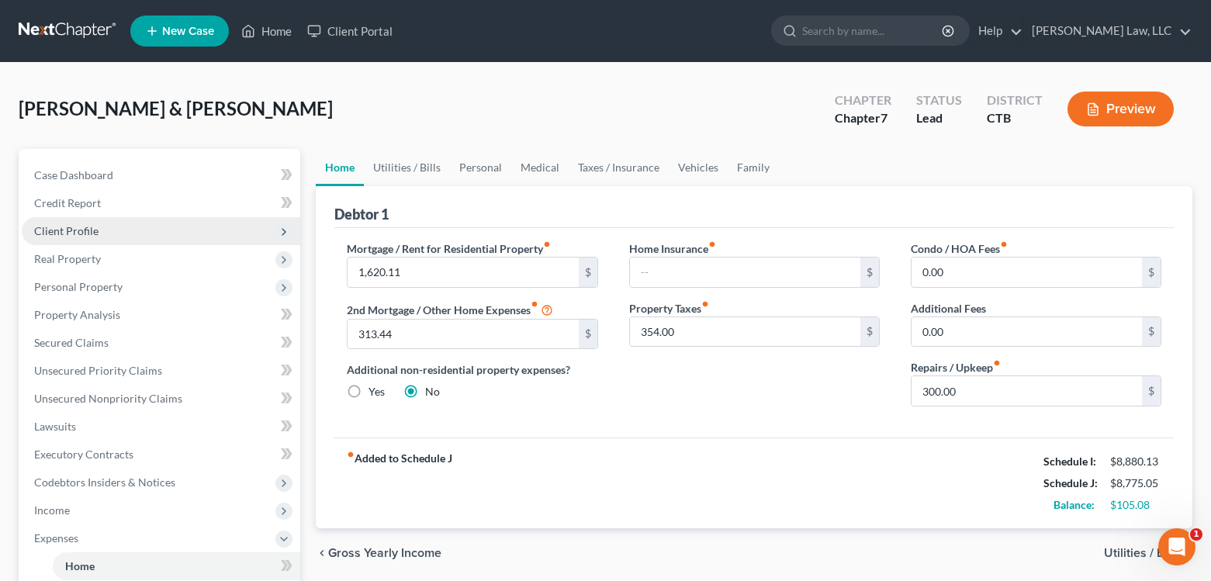
click at [76, 230] on span "Client Profile" at bounding box center [66, 230] width 64 height 13
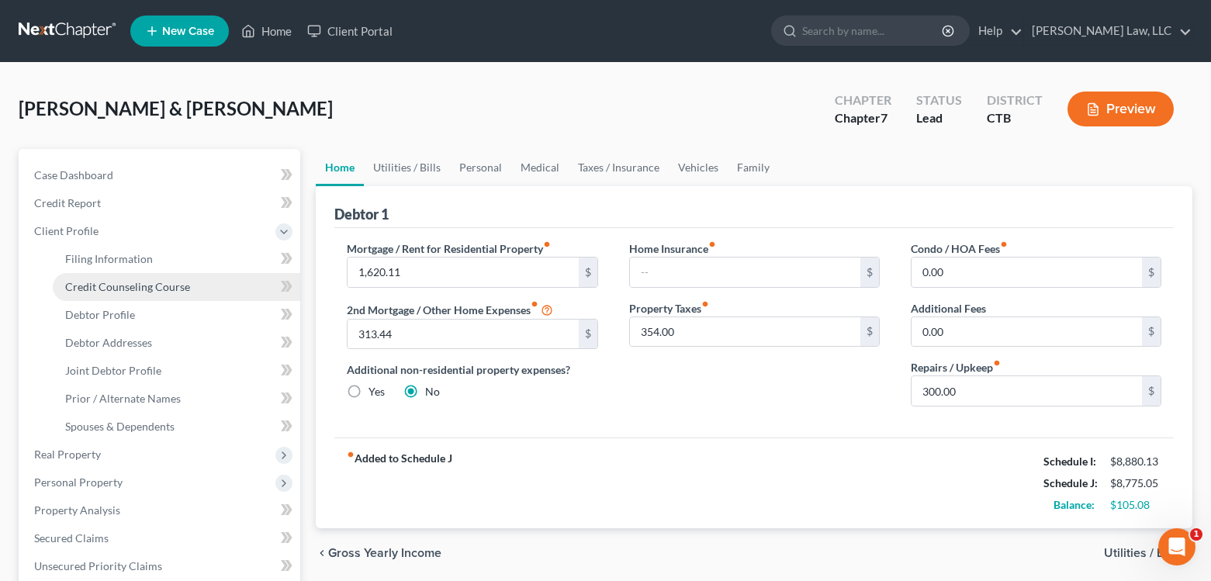
click at [87, 282] on span "Credit Counseling Course" at bounding box center [127, 286] width 125 height 13
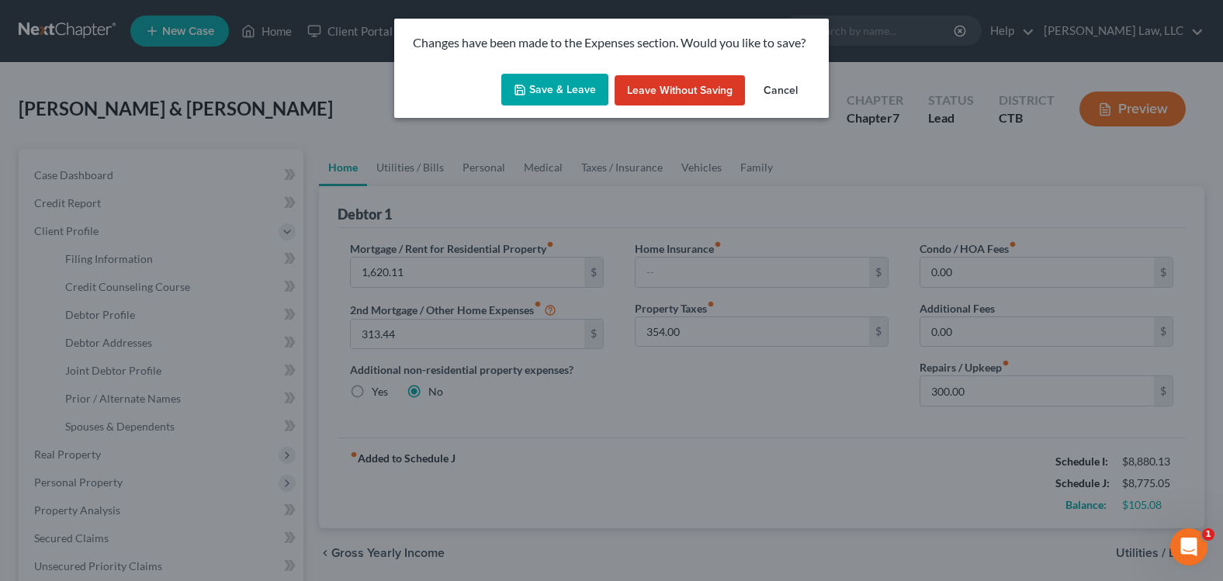
click at [537, 90] on button "Save & Leave" at bounding box center [554, 90] width 107 height 33
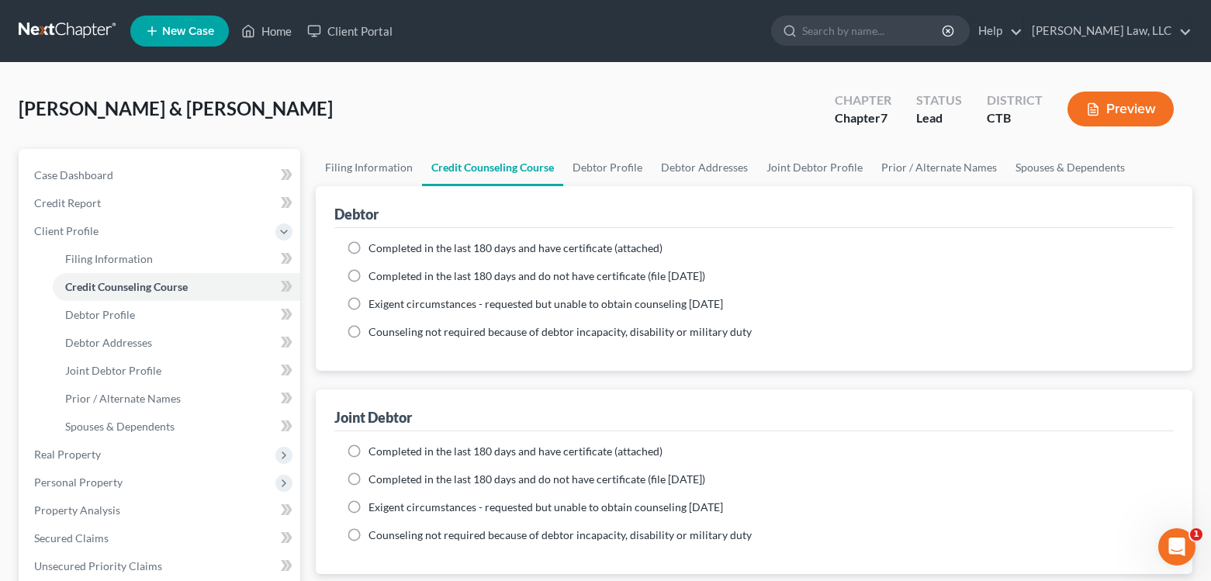
click at [369, 249] on label "Completed in the last 180 days and have certificate (attached)" at bounding box center [516, 249] width 294 height 16
click at [375, 249] on input "Completed in the last 180 days and have certificate (attached)" at bounding box center [380, 246] width 10 height 10
radio input "true"
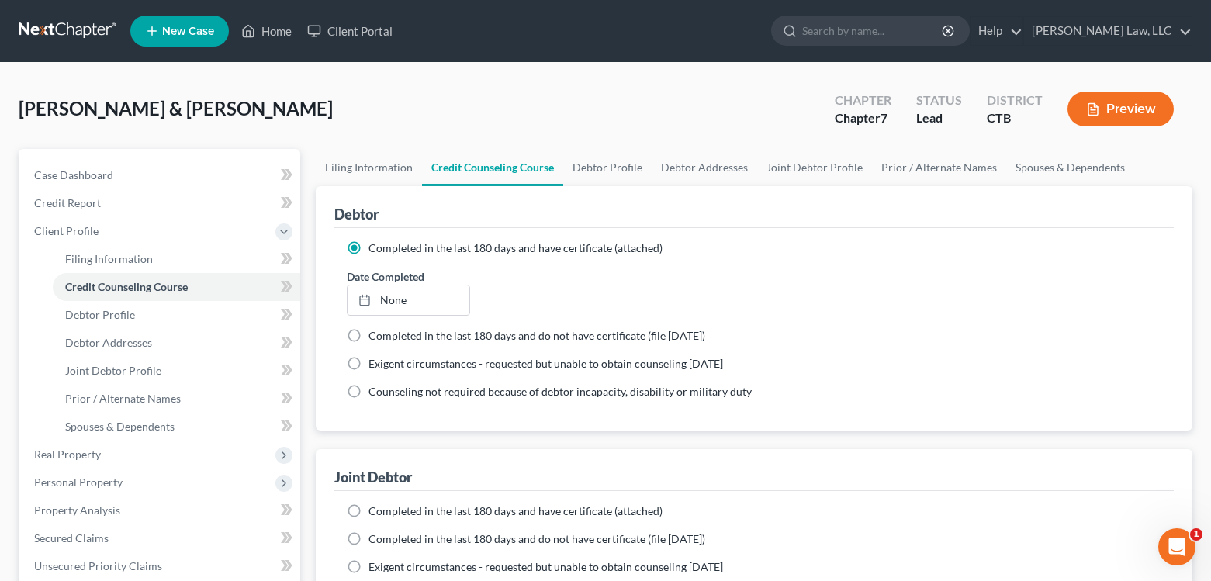
click at [369, 511] on label "Completed in the last 180 days and have certificate (attached)" at bounding box center [516, 512] width 294 height 16
click at [375, 511] on input "Completed in the last 180 days and have certificate (attached)" at bounding box center [380, 509] width 10 height 10
radio input "true"
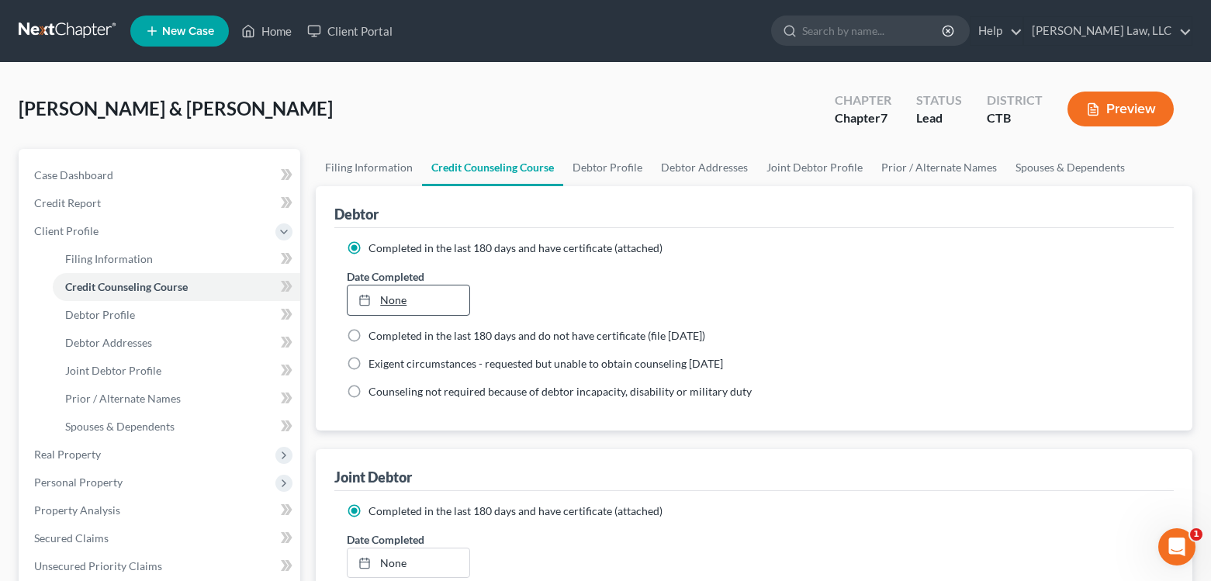
type input "[DATE]"
click at [369, 300] on line at bounding box center [364, 300] width 9 height 0
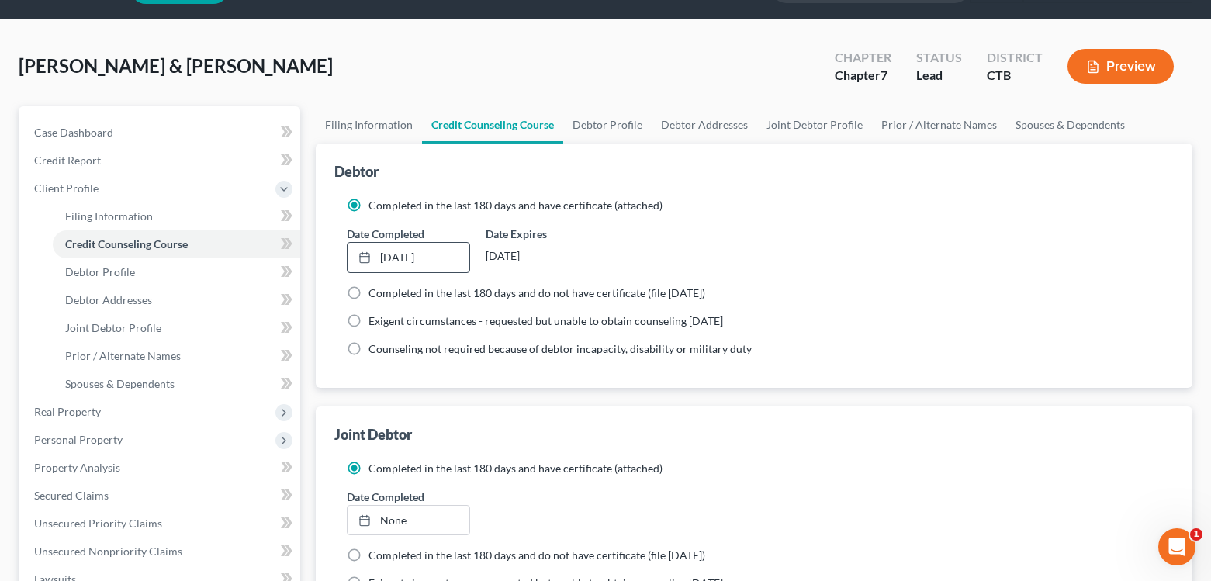
scroll to position [78, 0]
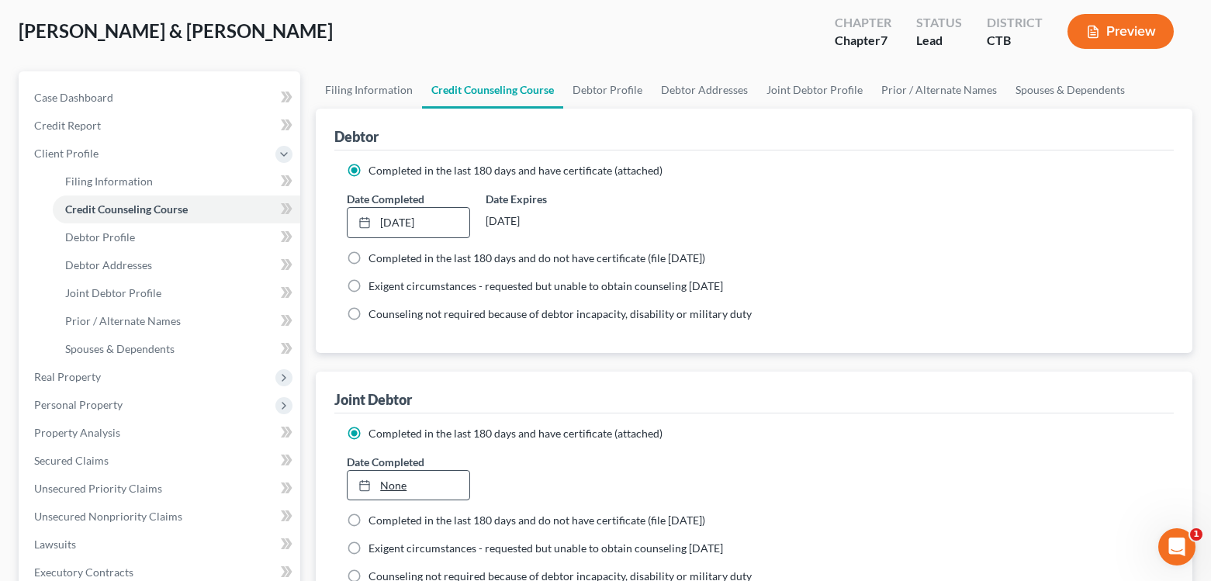
click at [392, 487] on link "None" at bounding box center [408, 485] width 121 height 29
type input "[DATE]"
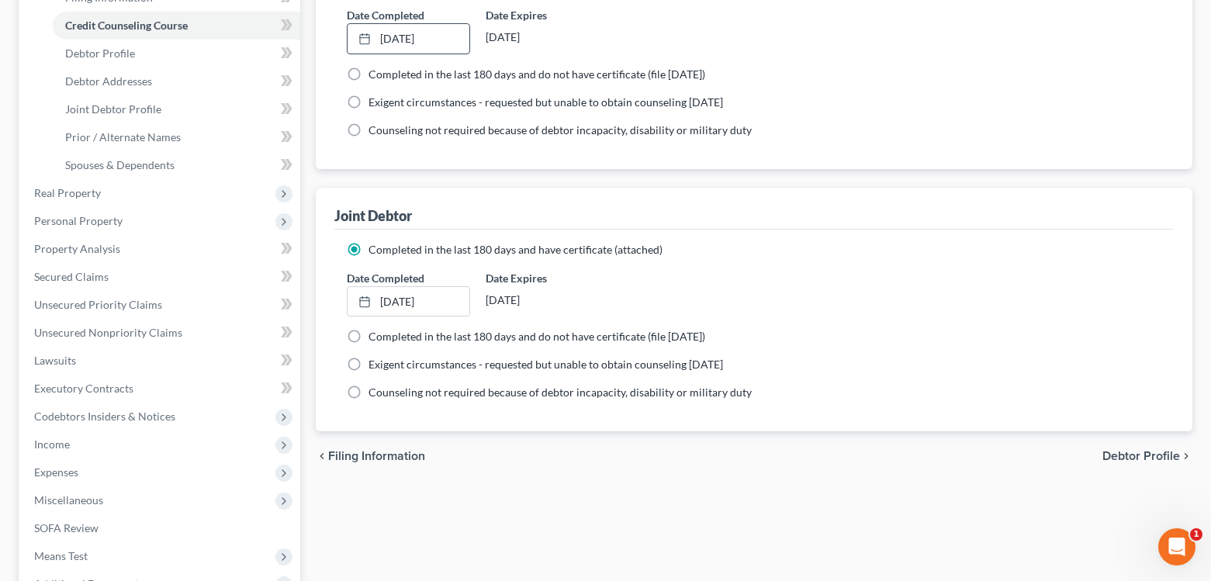
scroll to position [0, 0]
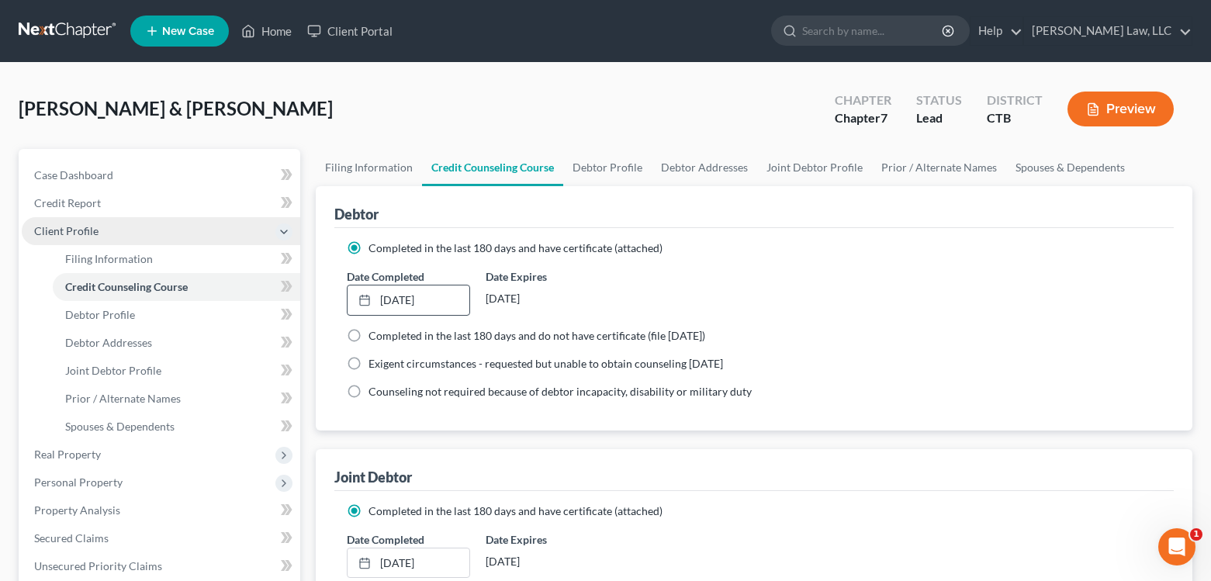
click at [91, 233] on span "Client Profile" at bounding box center [66, 230] width 64 height 13
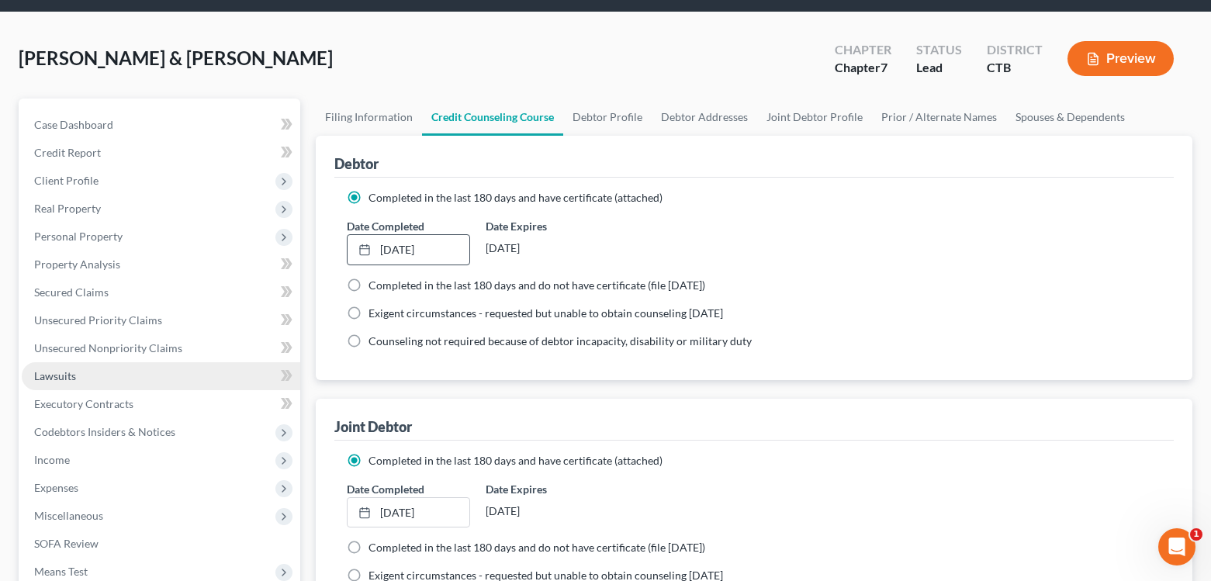
scroll to position [78, 0]
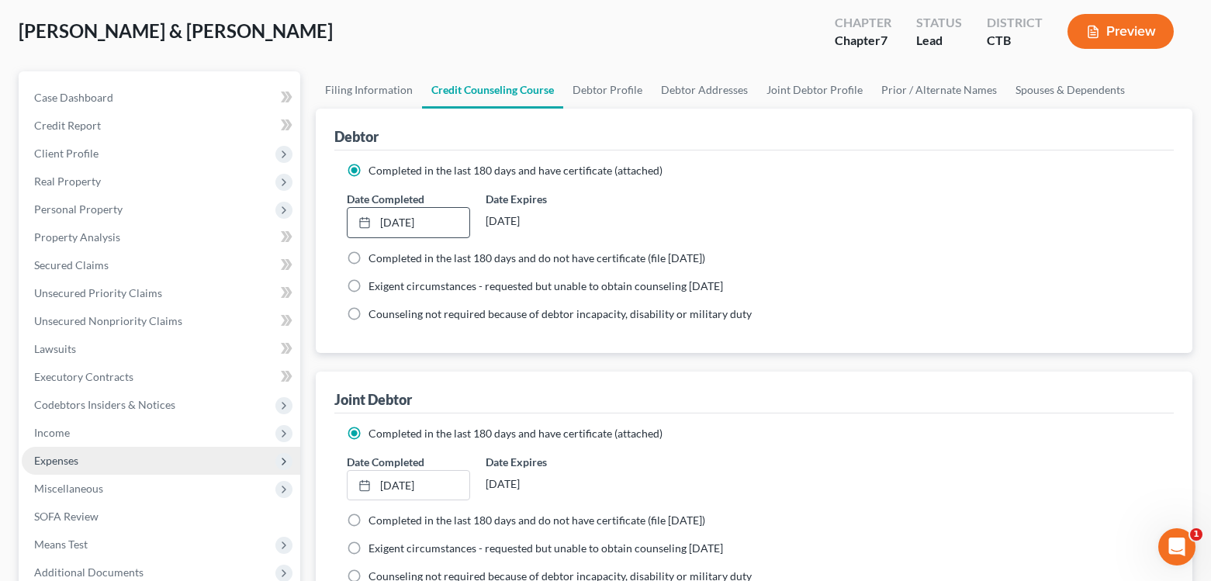
click at [54, 463] on span "Expenses" at bounding box center [56, 460] width 44 height 13
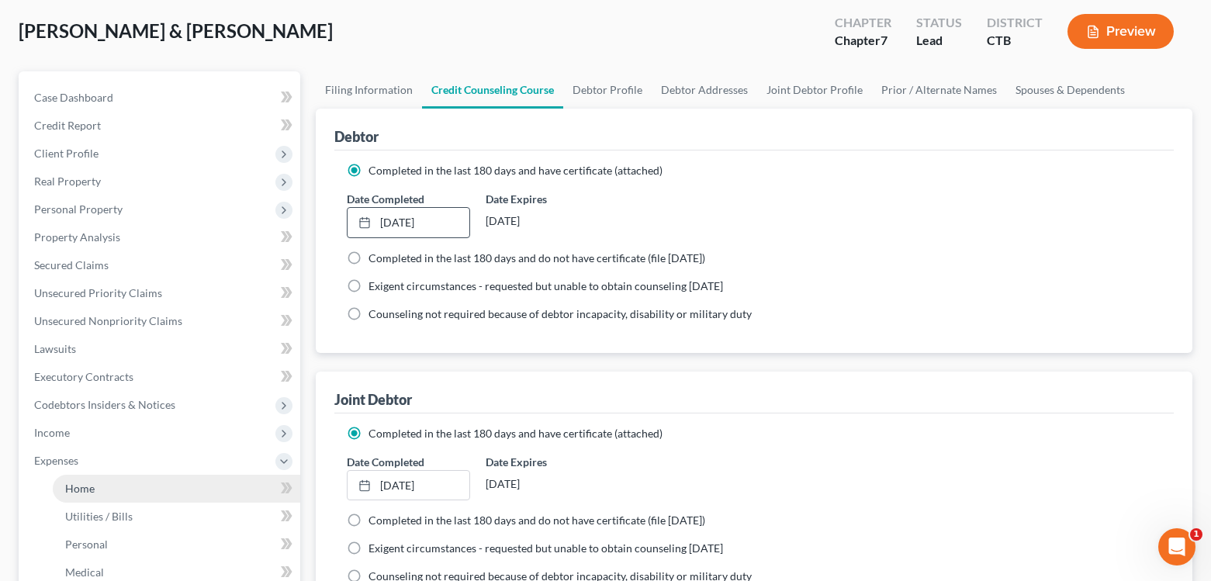
click at [81, 487] on span "Home" at bounding box center [79, 488] width 29 height 13
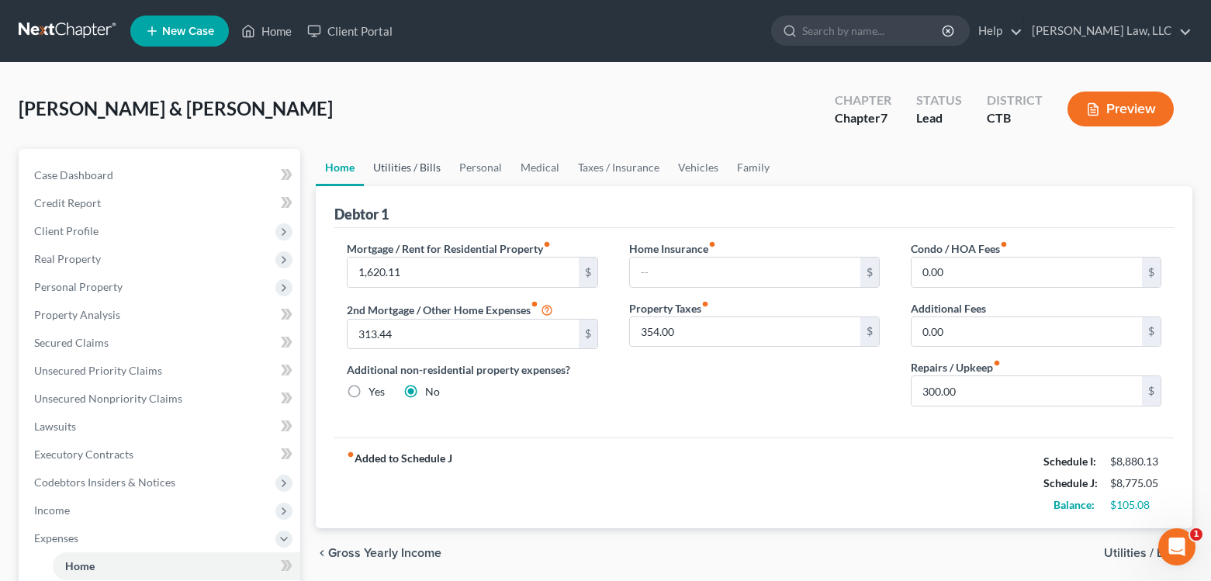
click at [399, 168] on link "Utilities / Bills" at bounding box center [407, 167] width 86 height 37
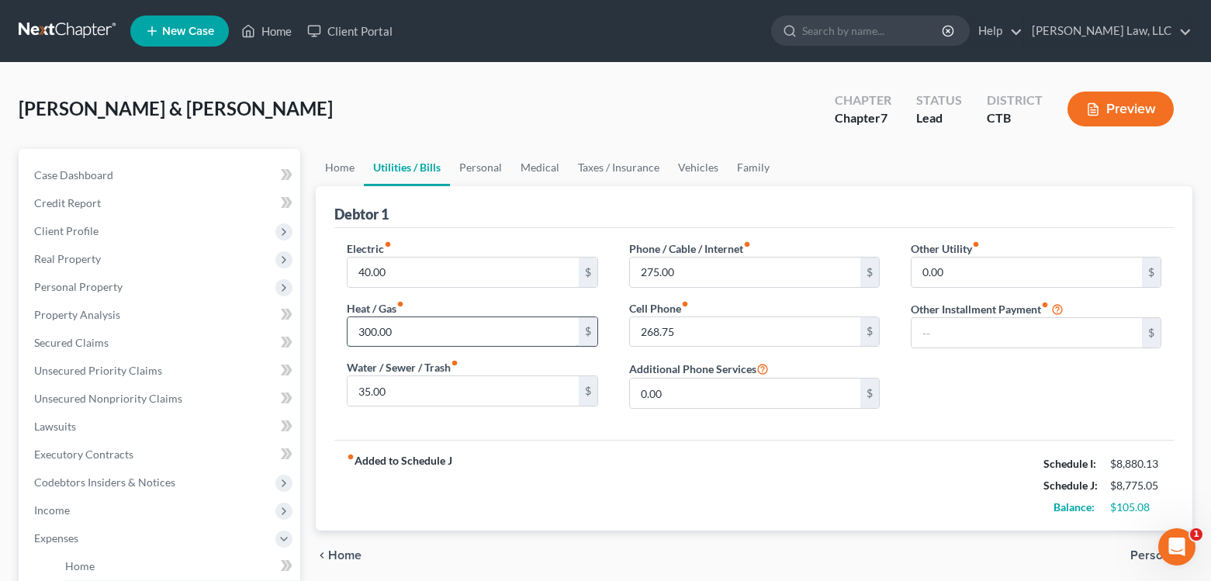
click at [408, 334] on input "300.00" at bounding box center [463, 331] width 230 height 29
click at [395, 272] on input "40.00" at bounding box center [463, 272] width 230 height 29
type input "50.00"
click at [729, 466] on div "fiber_manual_record Added to Schedule J Schedule I: $8,880.13 Schedule J: $8,78…" at bounding box center [754, 485] width 840 height 91
click at [404, 332] on input "300.00" at bounding box center [463, 331] width 230 height 29
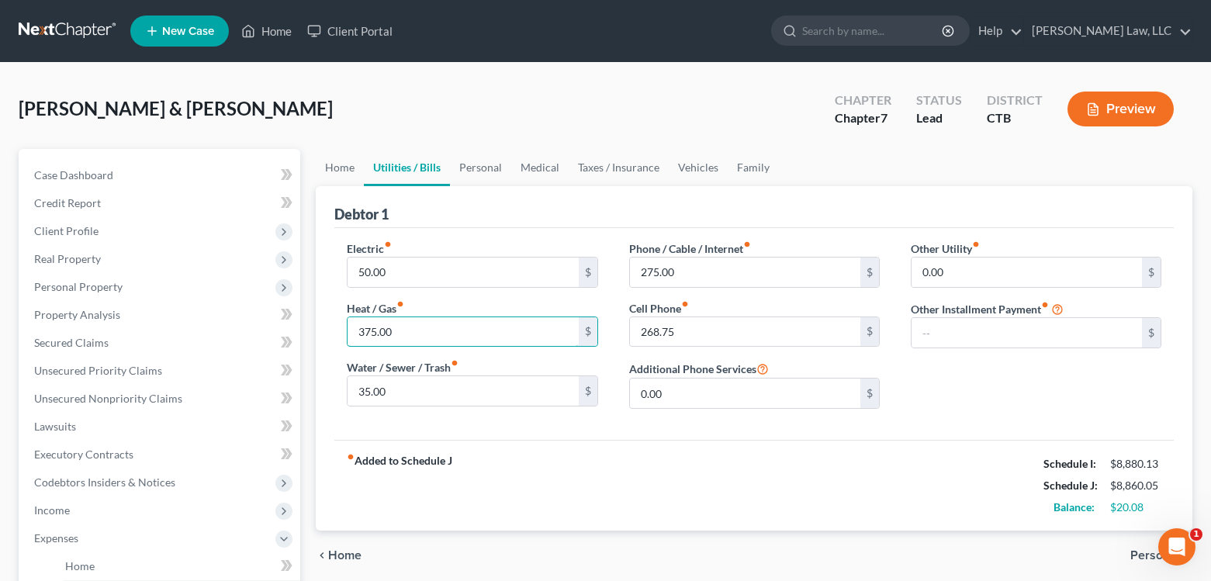
type input "375.00"
click at [636, 435] on div "Electric fiber_manual_record 50.00 $ Heat / Gas fiber_manual_record 375.00 $ Wa…" at bounding box center [754, 334] width 840 height 212
click at [470, 167] on link "Personal" at bounding box center [480, 167] width 61 height 37
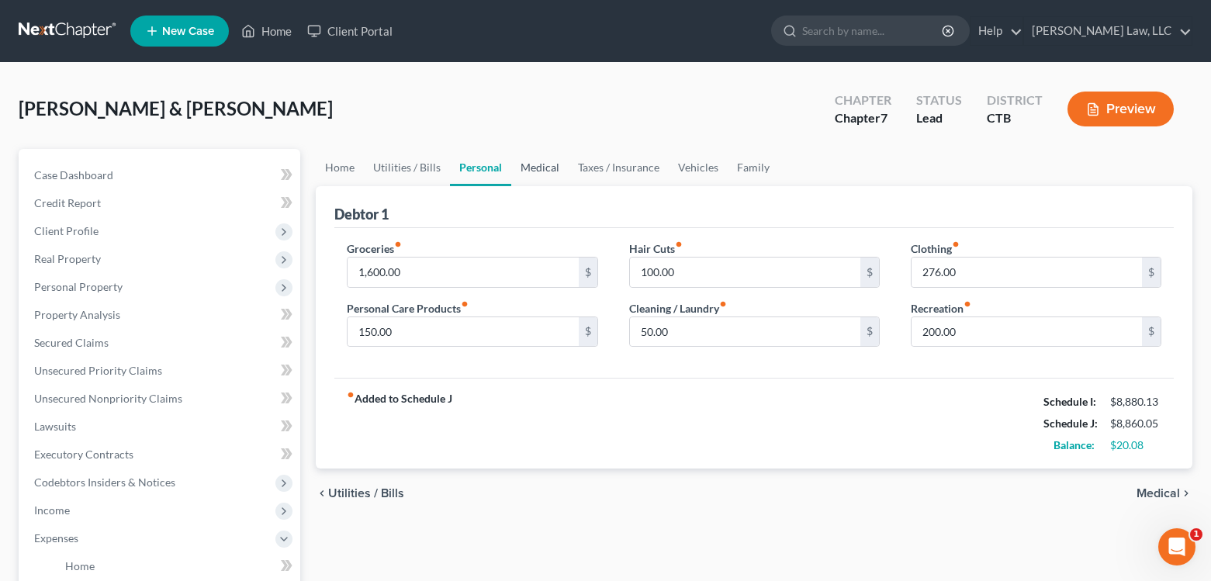
click at [549, 170] on link "Medical" at bounding box center [539, 167] width 57 height 37
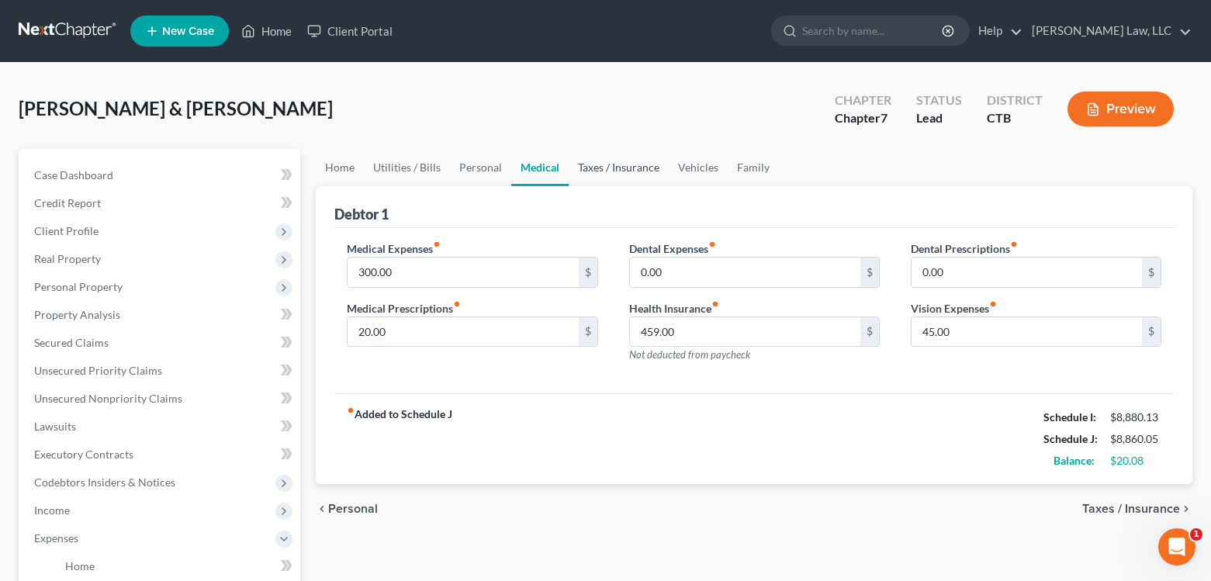
click at [621, 169] on link "Taxes / Insurance" at bounding box center [619, 167] width 100 height 37
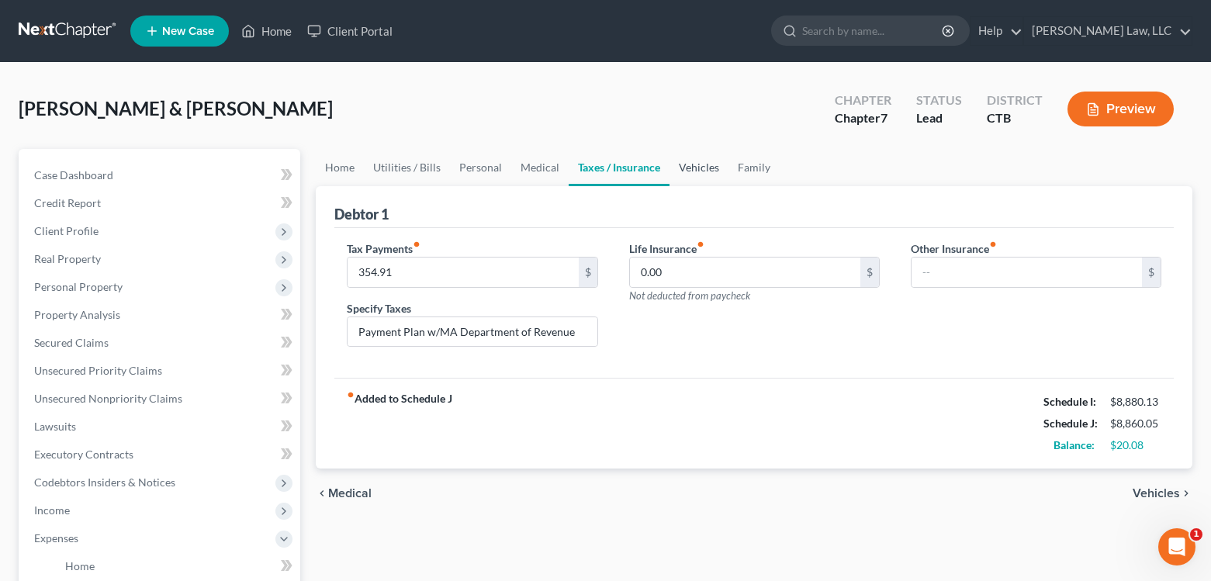
click at [689, 166] on link "Vehicles" at bounding box center [699, 167] width 59 height 37
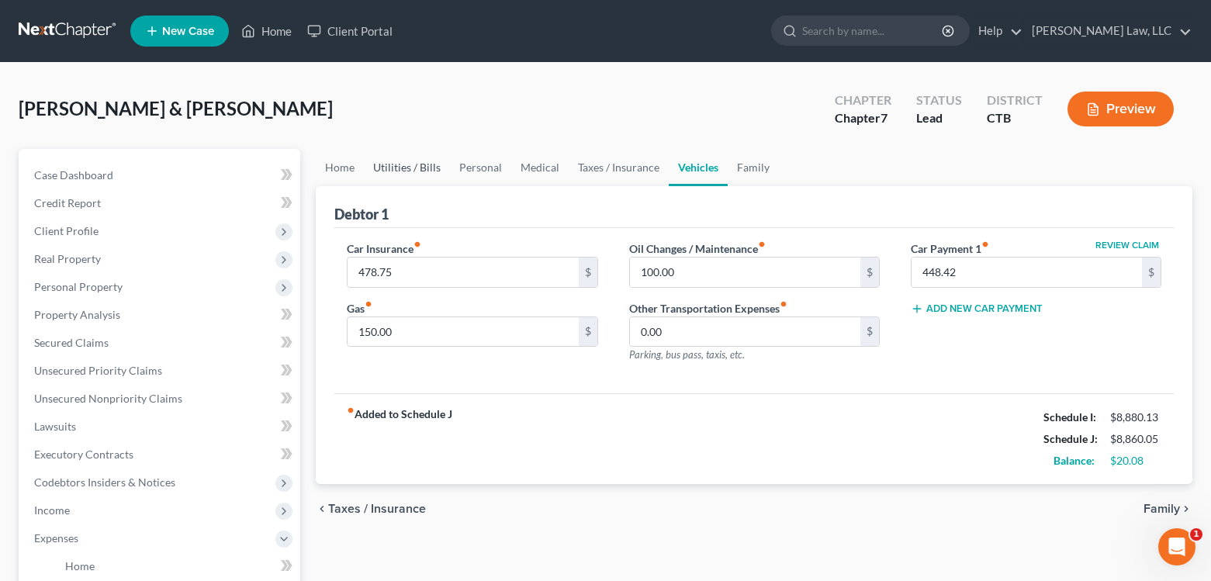
click at [409, 168] on link "Utilities / Bills" at bounding box center [407, 167] width 86 height 37
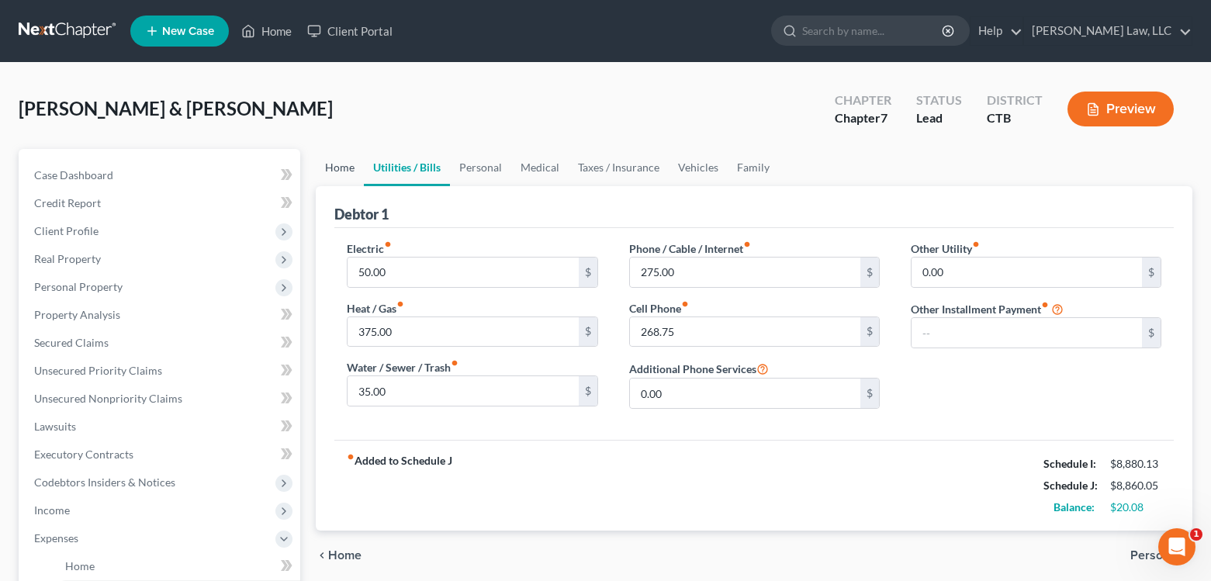
click at [334, 168] on link "Home" at bounding box center [340, 167] width 48 height 37
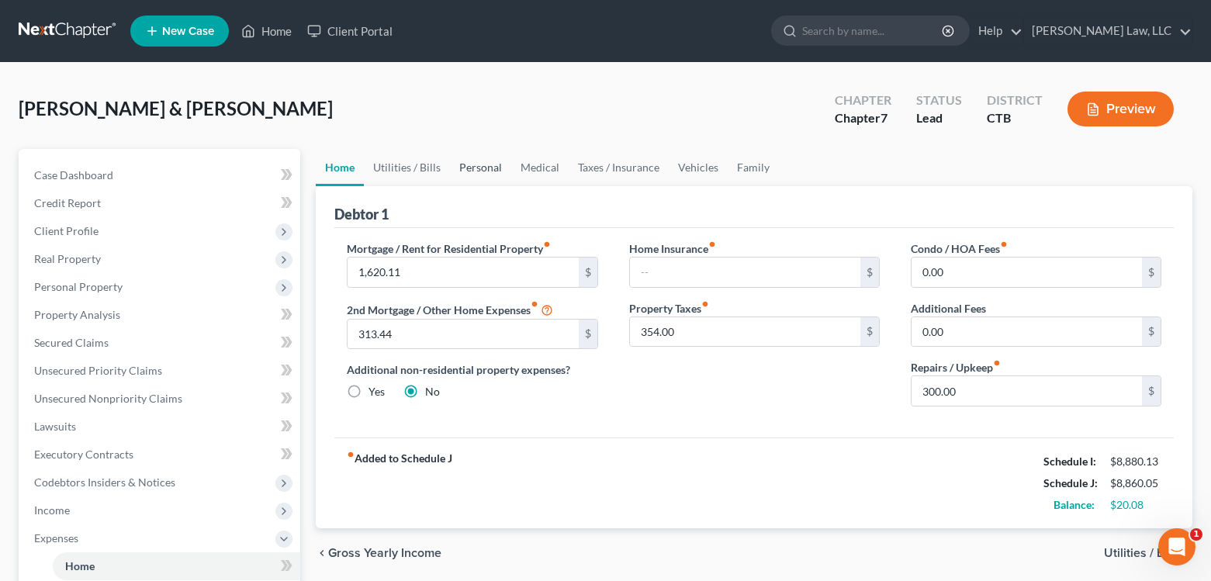
click at [463, 168] on link "Personal" at bounding box center [480, 167] width 61 height 37
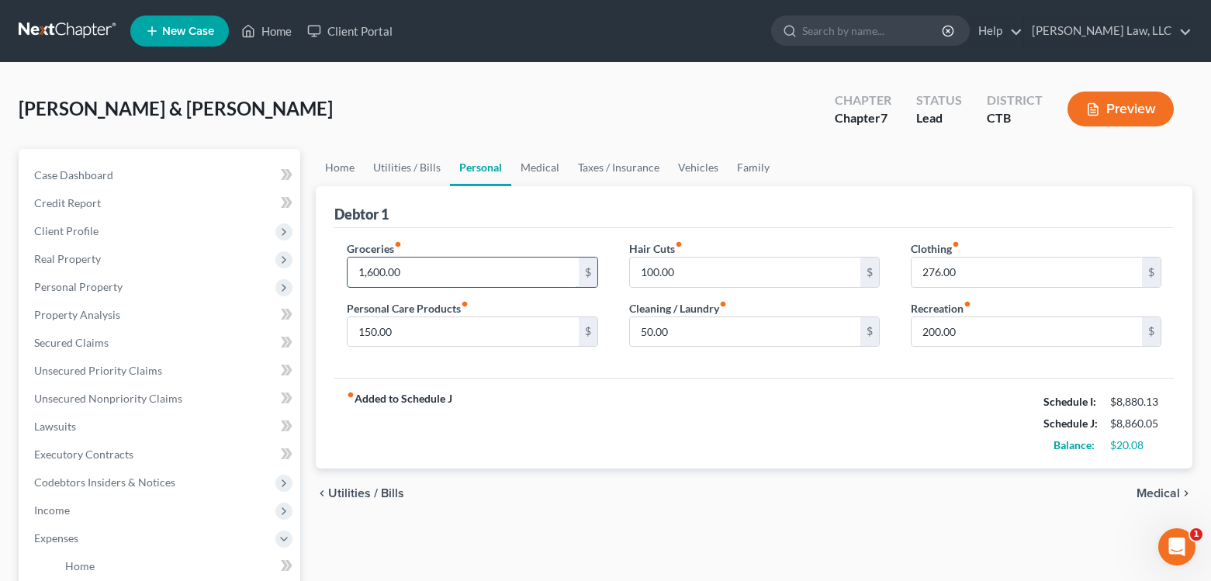
click at [421, 269] on input "1,600.00" at bounding box center [463, 272] width 230 height 29
type input "1,650.00"
click at [677, 420] on div "fiber_manual_record Added to Schedule J Schedule I: $8,880.13 Schedule J: $8,91…" at bounding box center [754, 423] width 840 height 91
click at [81, 287] on span "Personal Property" at bounding box center [78, 286] width 88 height 13
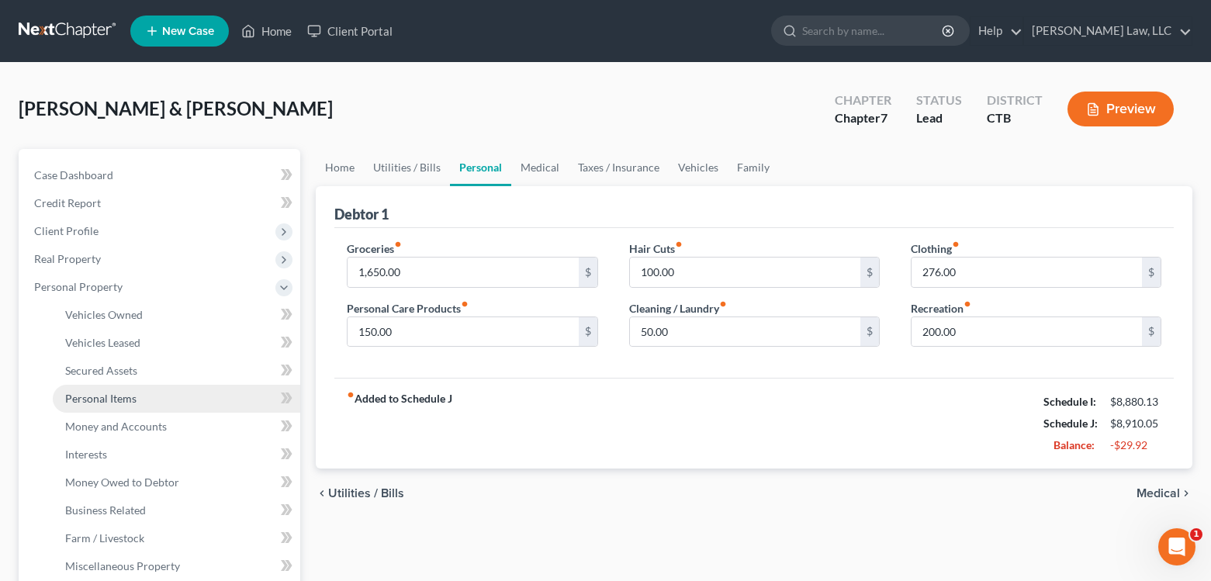
click at [85, 395] on span "Personal Items" at bounding box center [100, 398] width 71 height 13
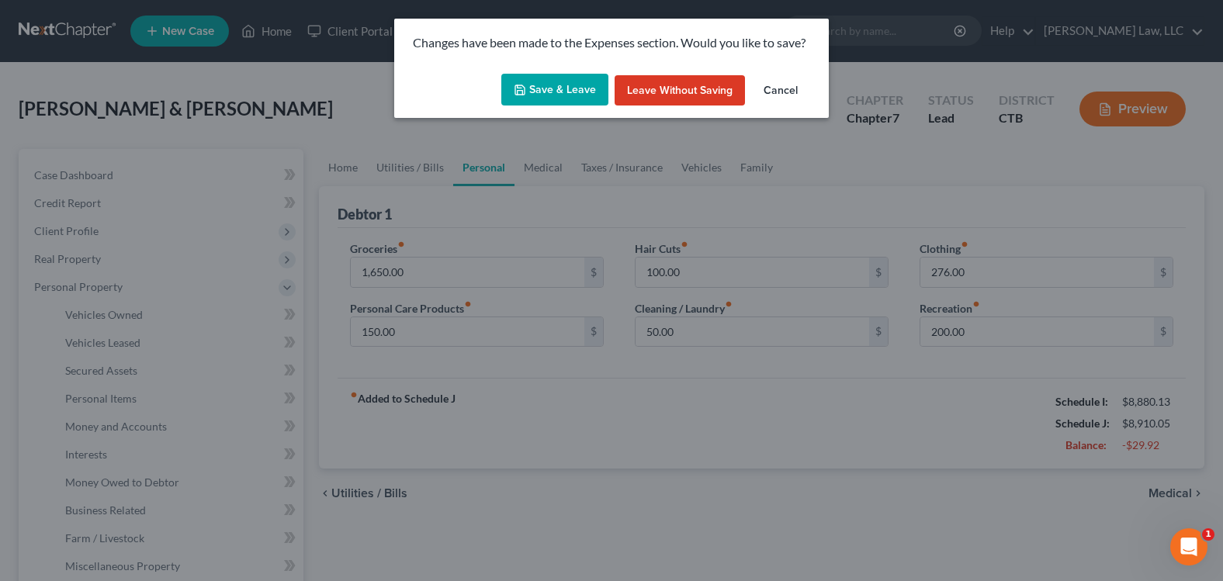
click at [565, 91] on button "Save & Leave" at bounding box center [554, 90] width 107 height 33
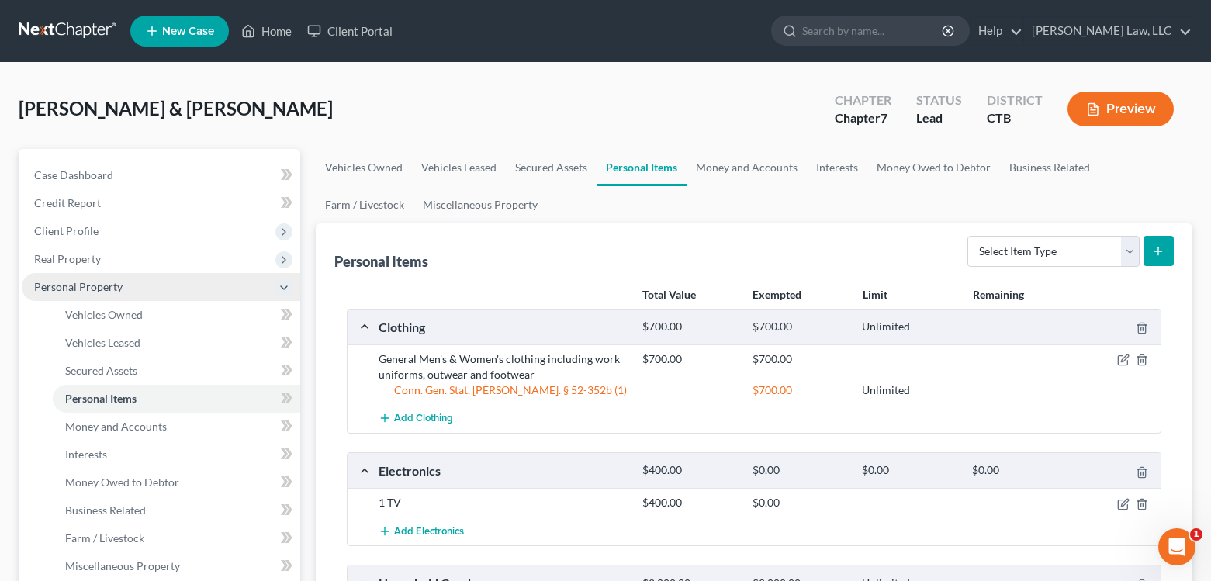
click at [99, 288] on span "Personal Property" at bounding box center [78, 286] width 88 height 13
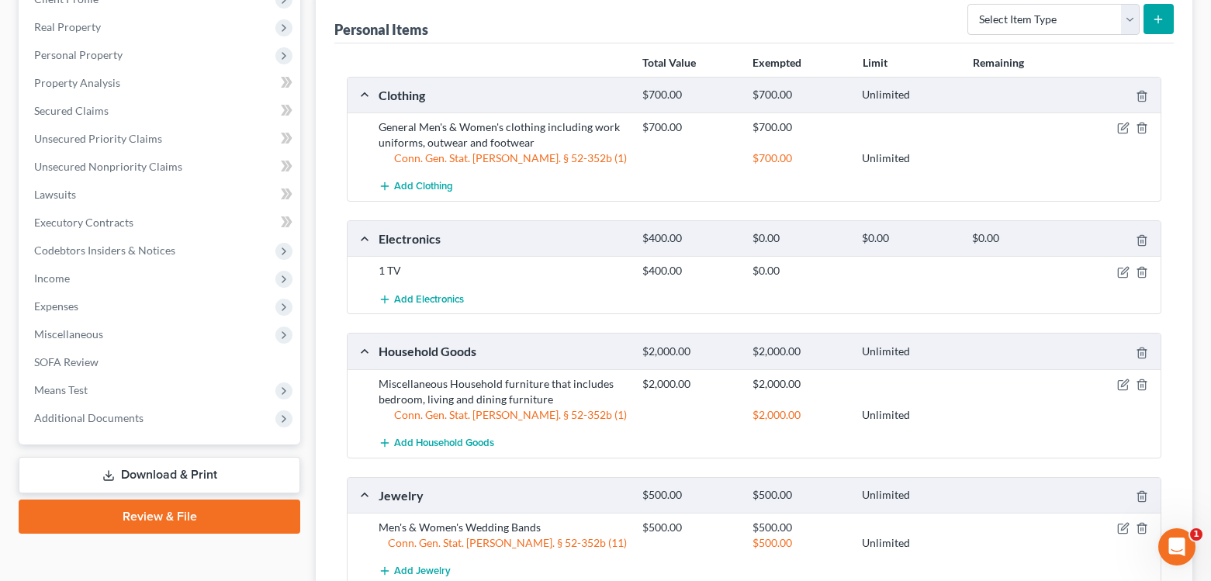
scroll to position [233, 0]
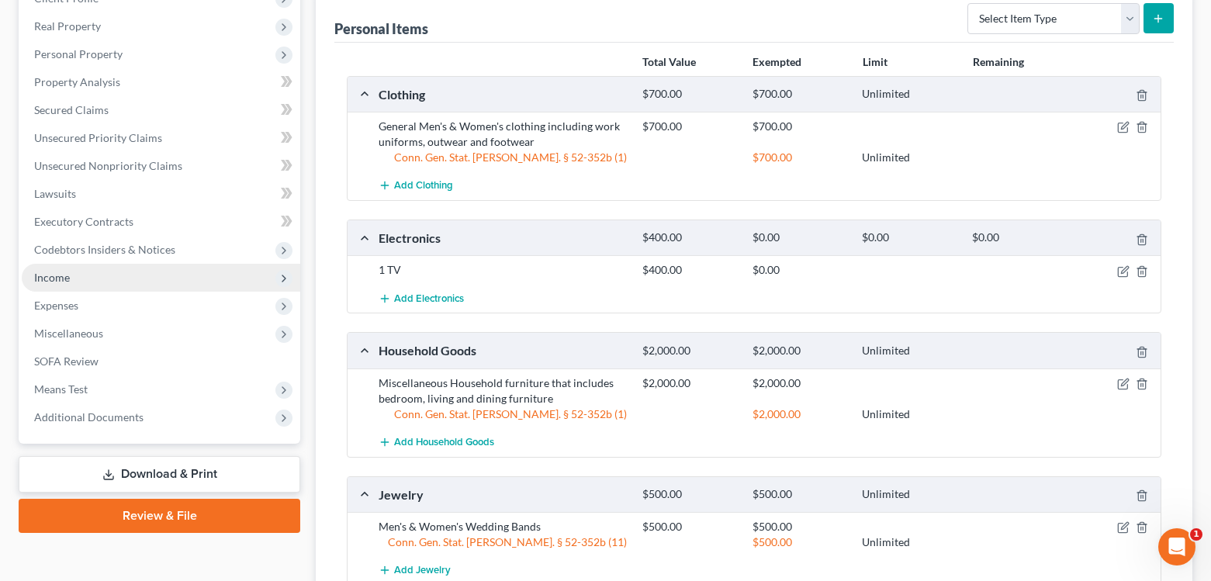
click at [53, 277] on span "Income" at bounding box center [52, 277] width 36 height 13
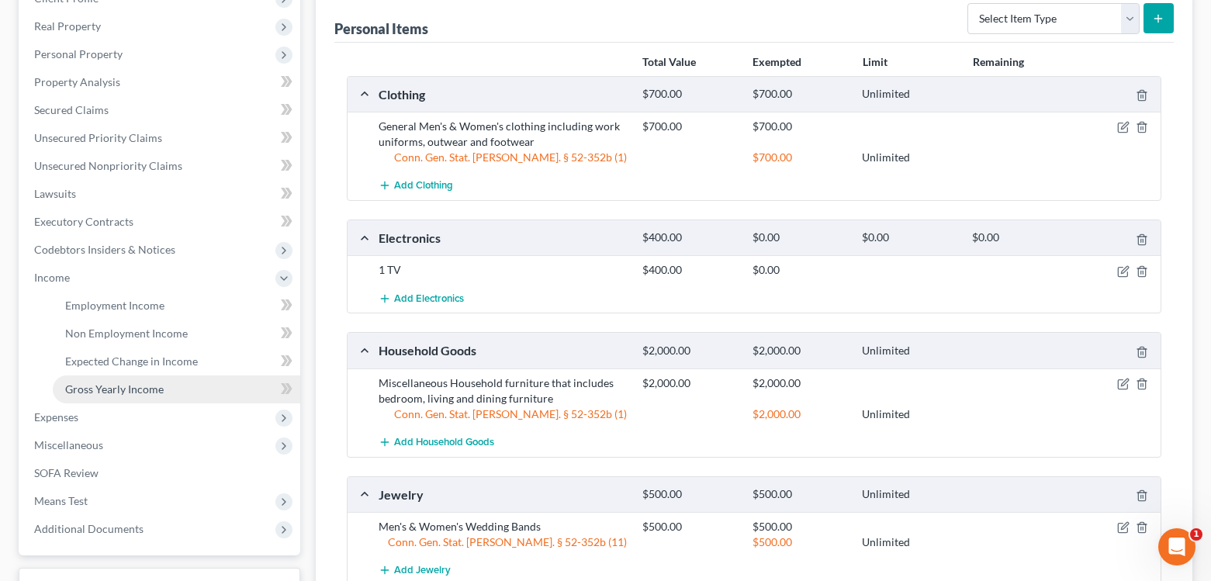
click at [133, 394] on span "Gross Yearly Income" at bounding box center [114, 389] width 99 height 13
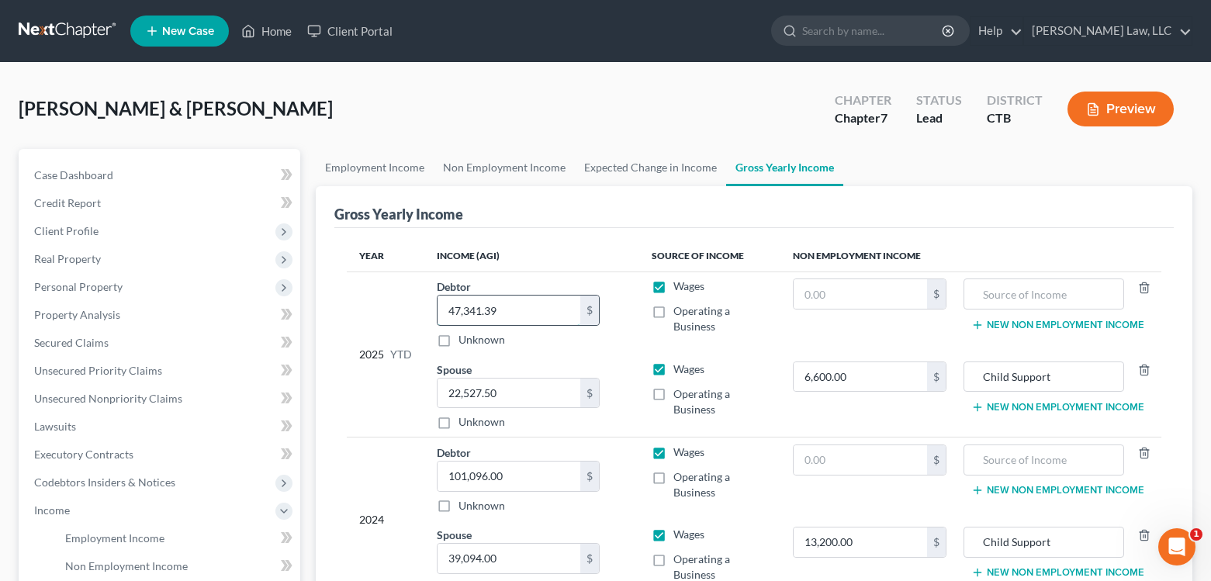
click at [526, 313] on input "47,341.39" at bounding box center [509, 310] width 143 height 29
type input "63,417.54"
click at [368, 395] on div "2025 YTD" at bounding box center [385, 354] width 53 height 151
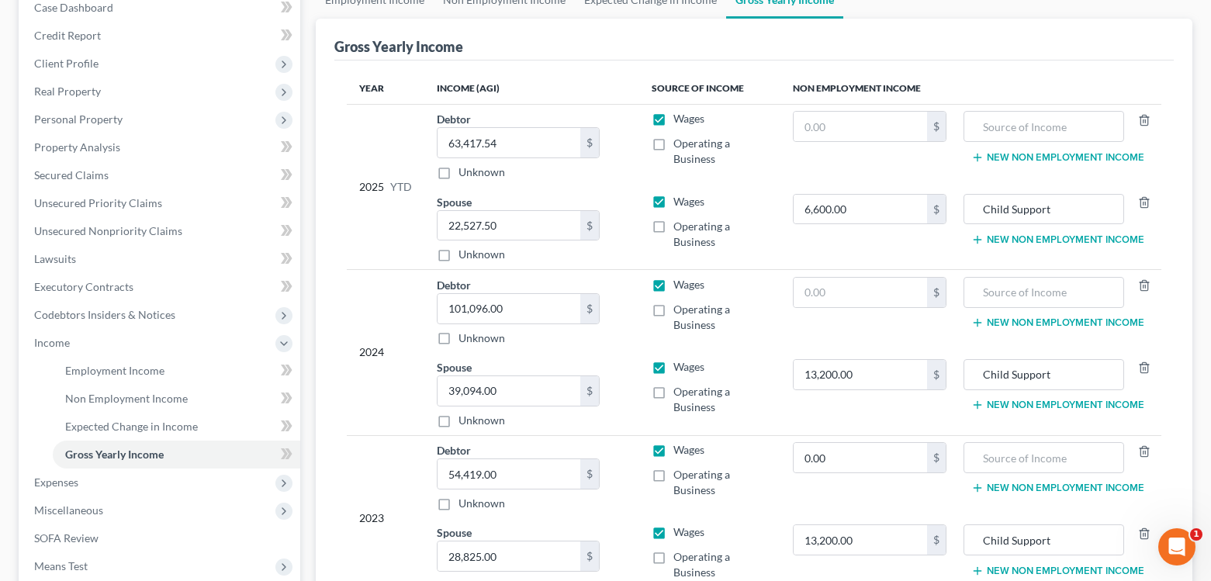
scroll to position [233, 0]
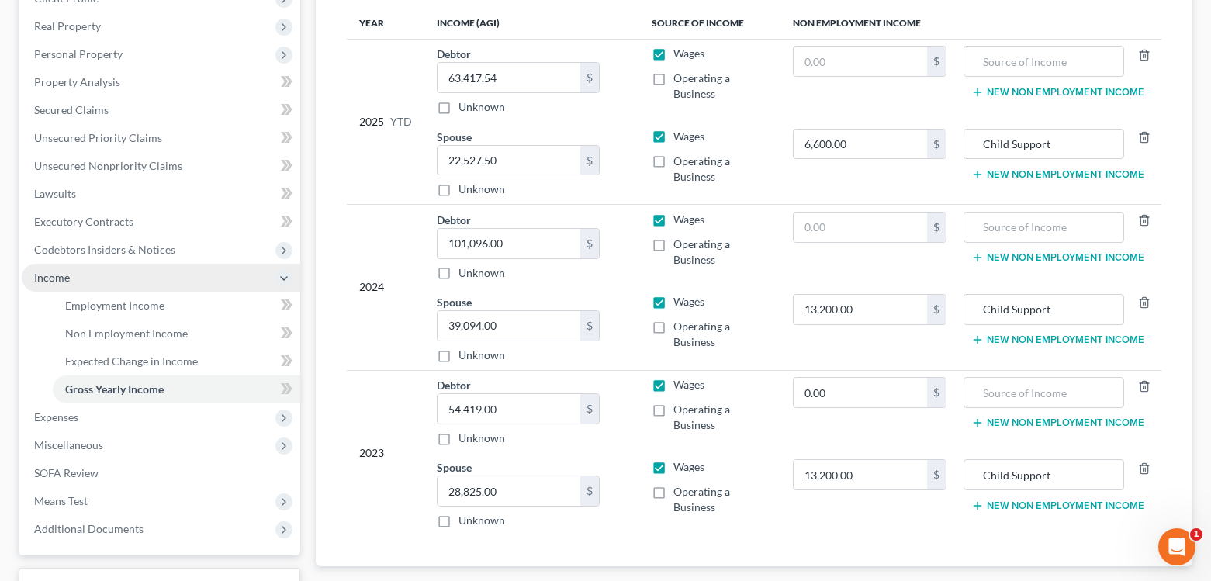
click at [49, 278] on span "Income" at bounding box center [52, 277] width 36 height 13
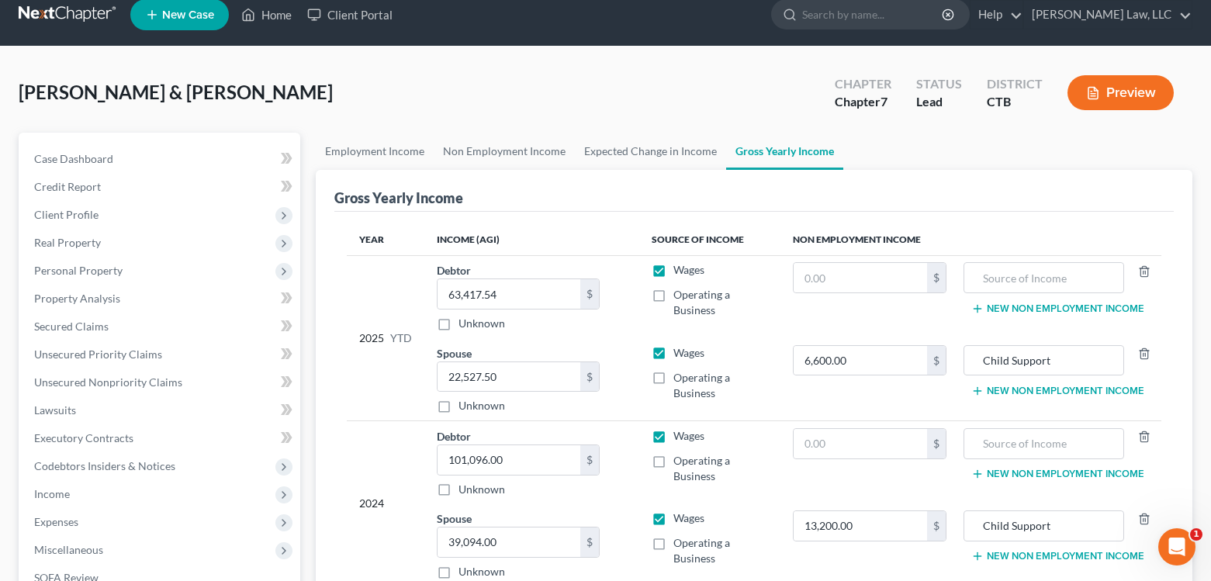
scroll to position [0, 0]
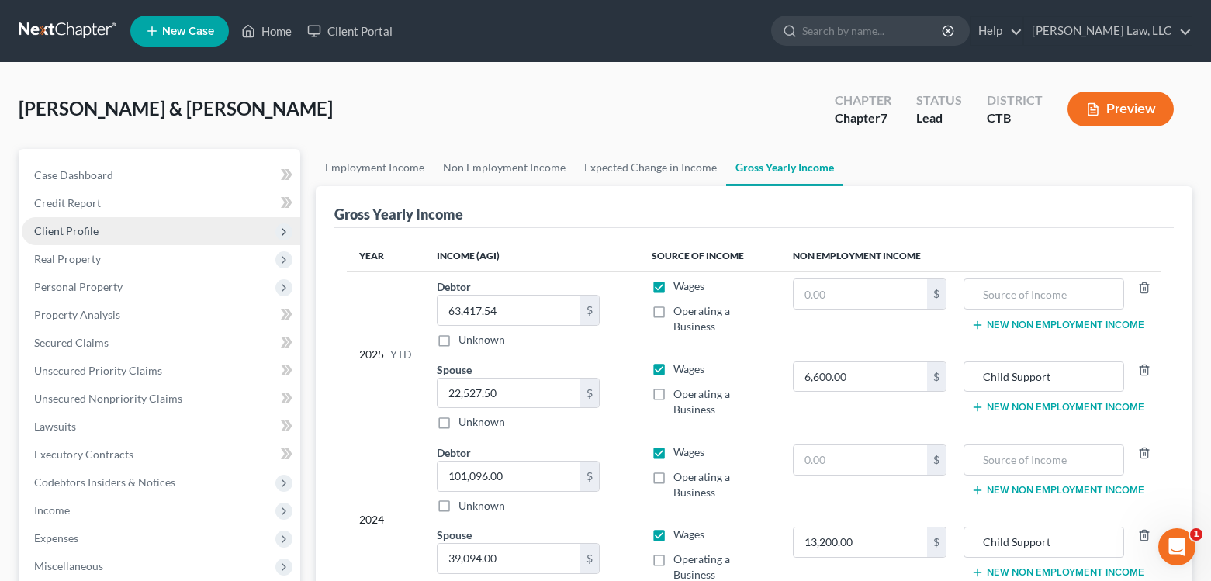
click at [76, 231] on span "Client Profile" at bounding box center [66, 230] width 64 height 13
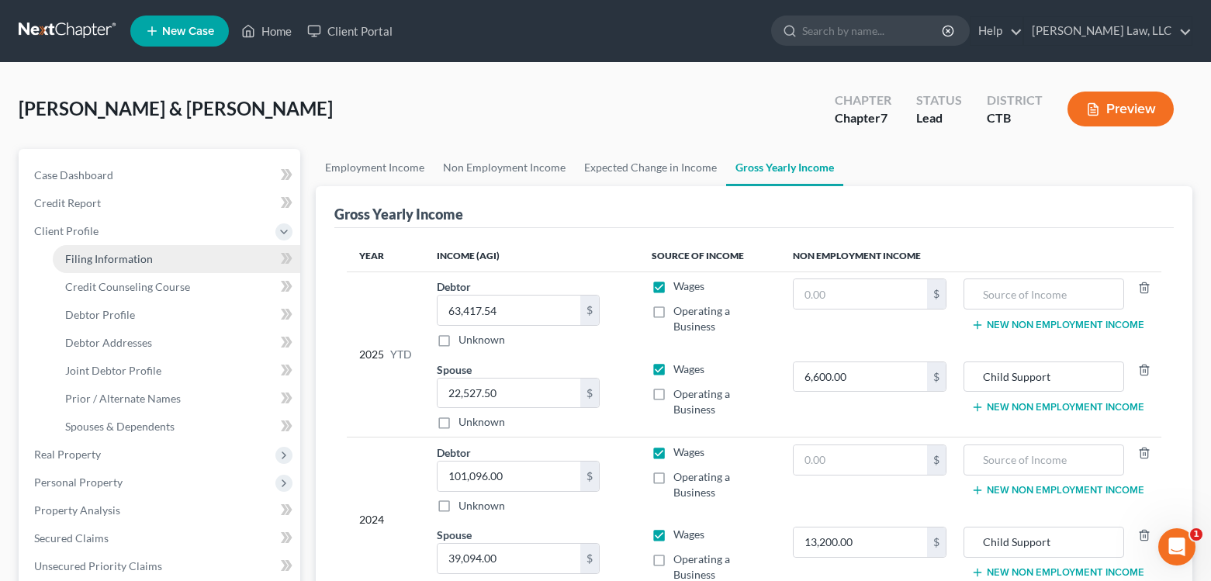
click at [77, 255] on span "Filing Information" at bounding box center [109, 258] width 88 height 13
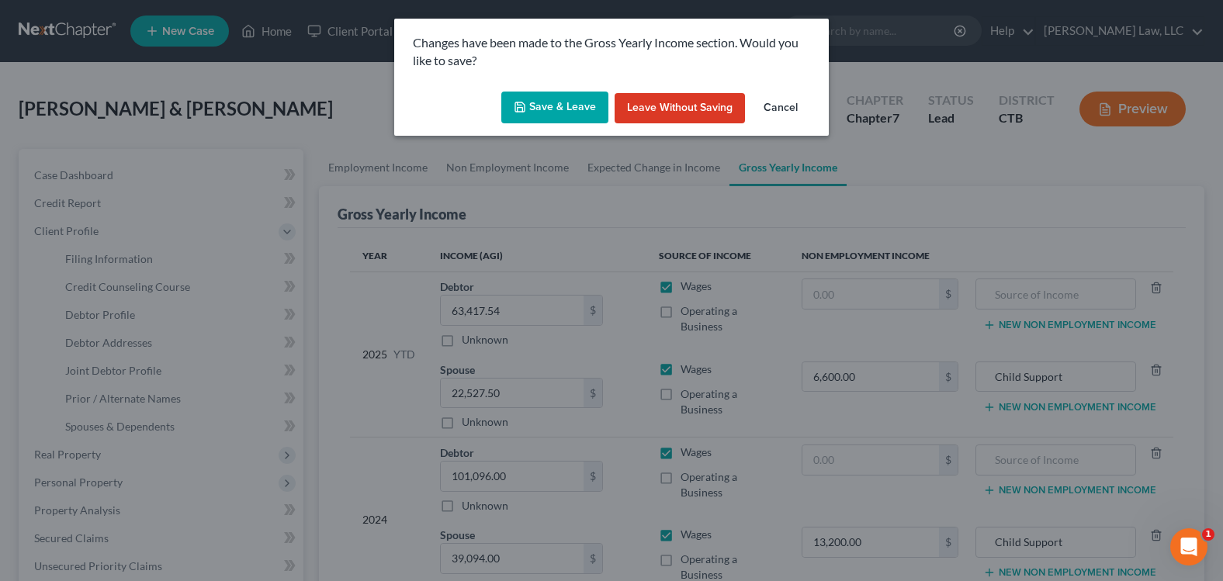
click at [515, 113] on button "Save & Leave" at bounding box center [554, 108] width 107 height 33
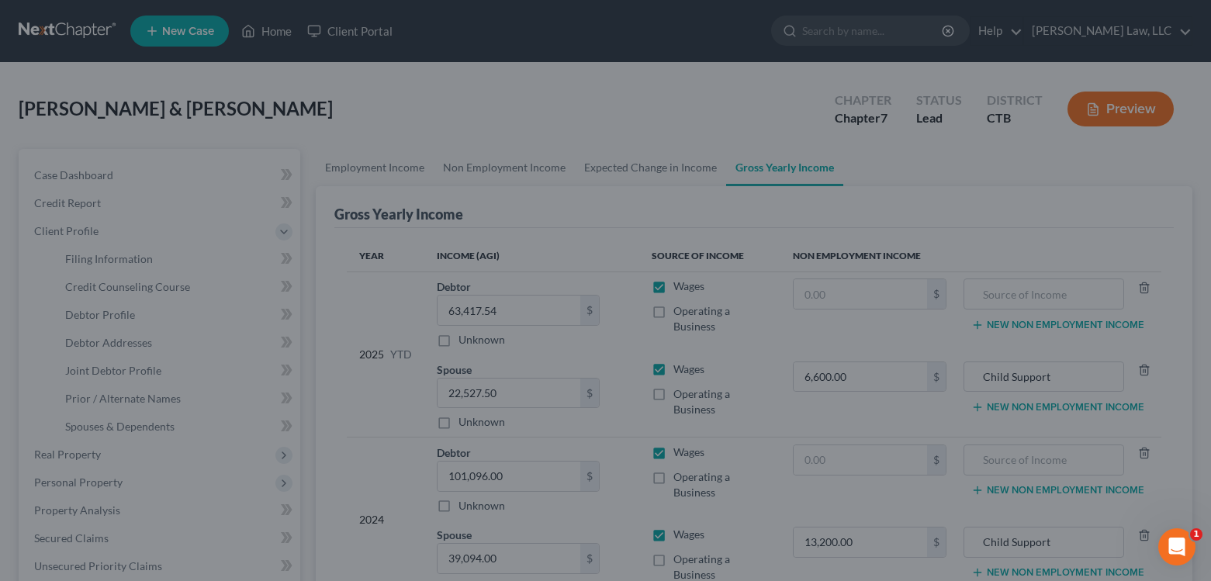
select select "1"
select select "0"
select select "12"
select select "0"
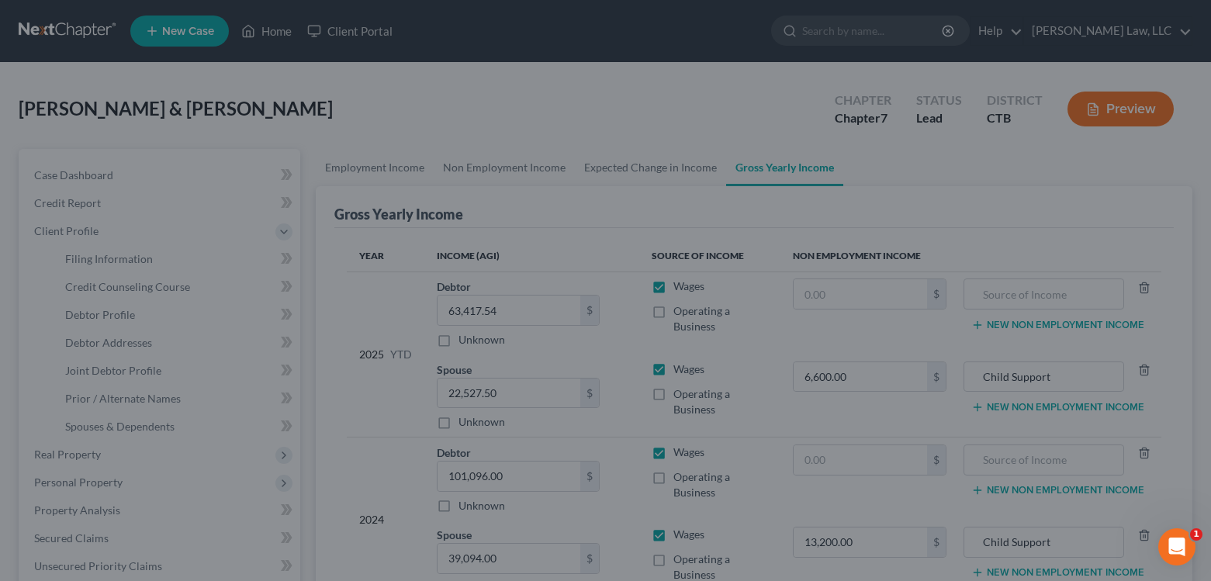
select select "6"
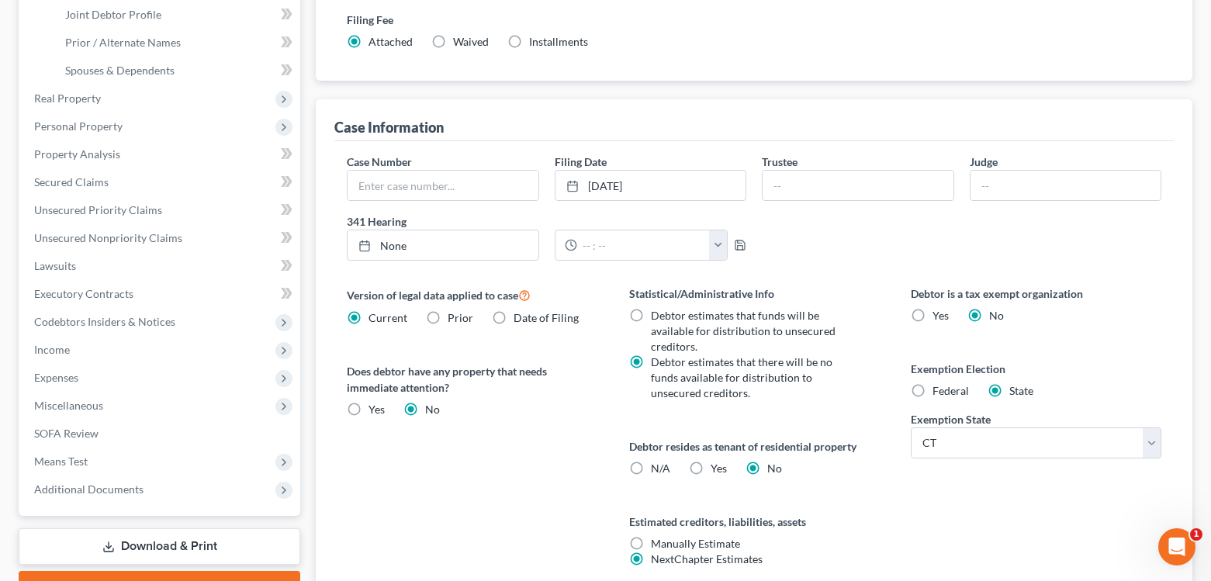
scroll to position [388, 0]
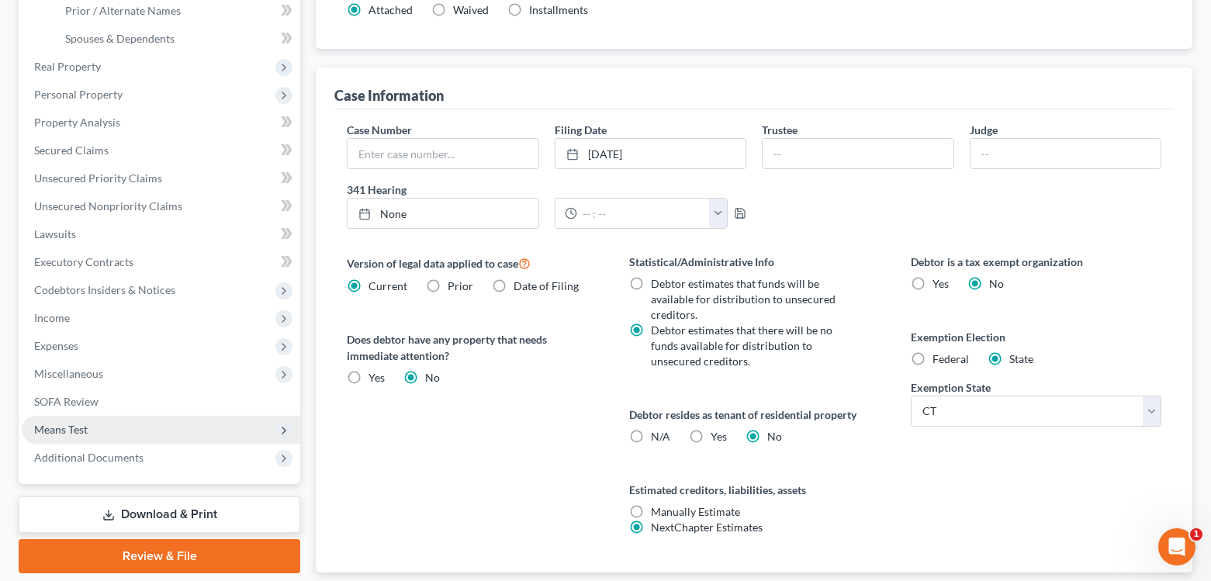
click at [83, 431] on span "Means Test" at bounding box center [61, 429] width 54 height 13
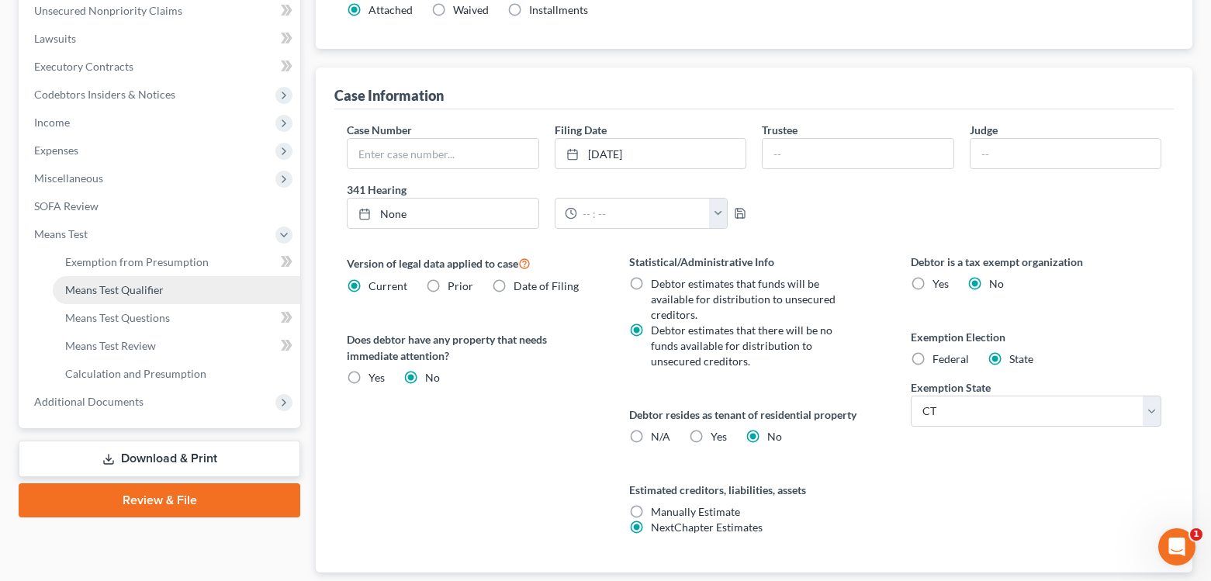
click at [90, 289] on span "Means Test Qualifier" at bounding box center [114, 289] width 99 height 13
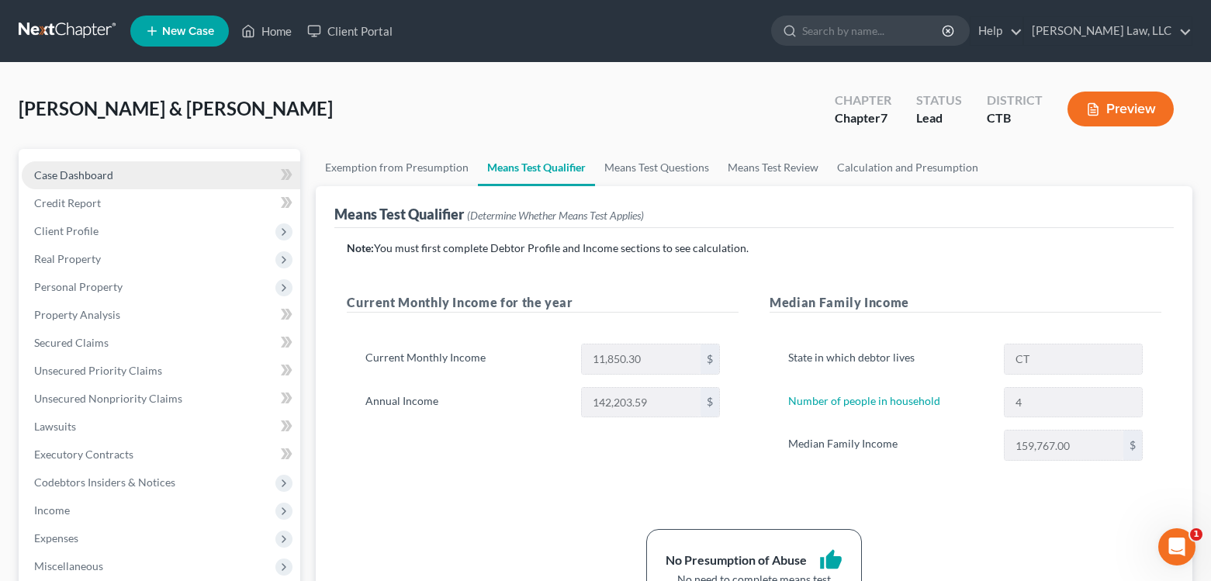
click at [111, 176] on span "Case Dashboard" at bounding box center [73, 174] width 79 height 13
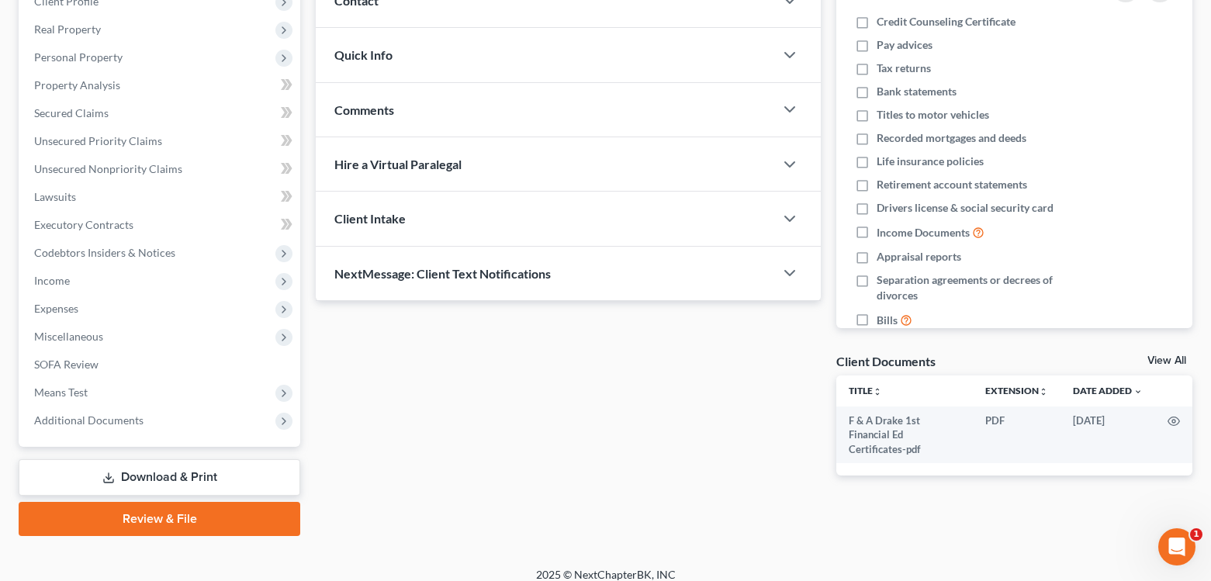
scroll to position [244, 0]
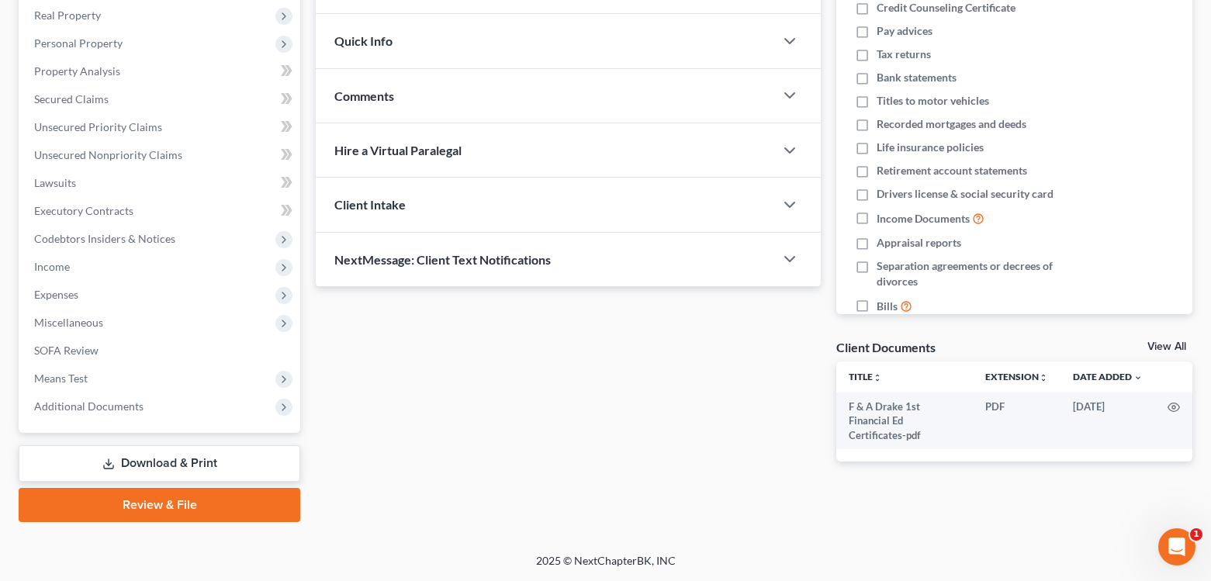
click at [168, 464] on link "Download & Print" at bounding box center [160, 463] width 282 height 36
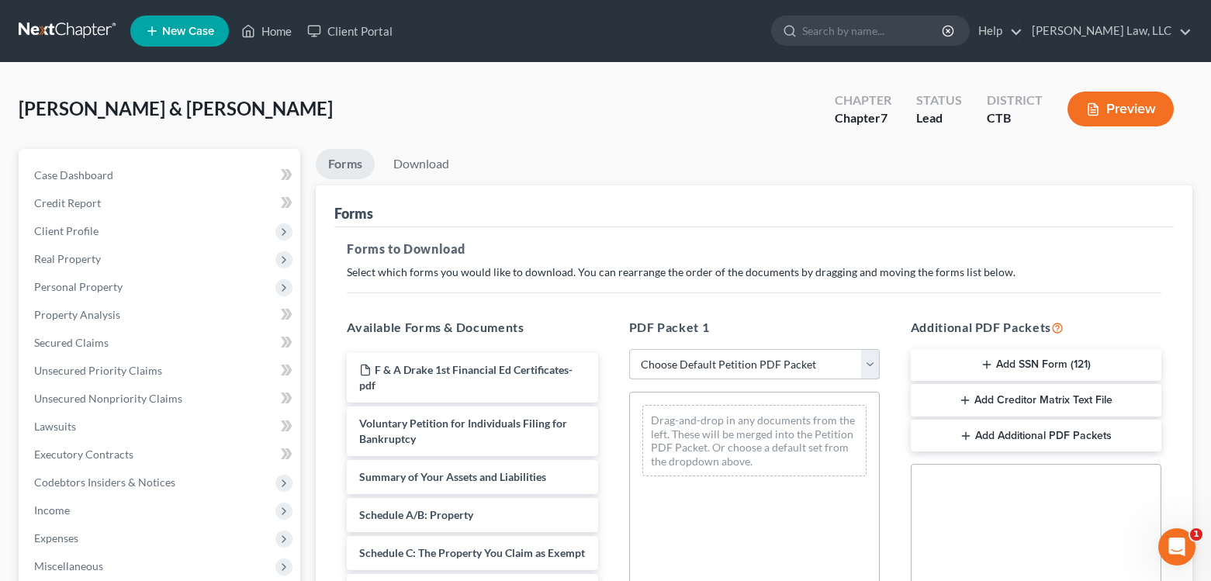
click at [870, 363] on select "Choose Default Petition PDF Packet Complete Bankruptcy Petition (all forms and …" at bounding box center [754, 364] width 251 height 31
select select "0"
click at [629, 349] on select "Choose Default Petition PDF Packet Complete Bankruptcy Petition (all forms and …" at bounding box center [754, 364] width 251 height 31
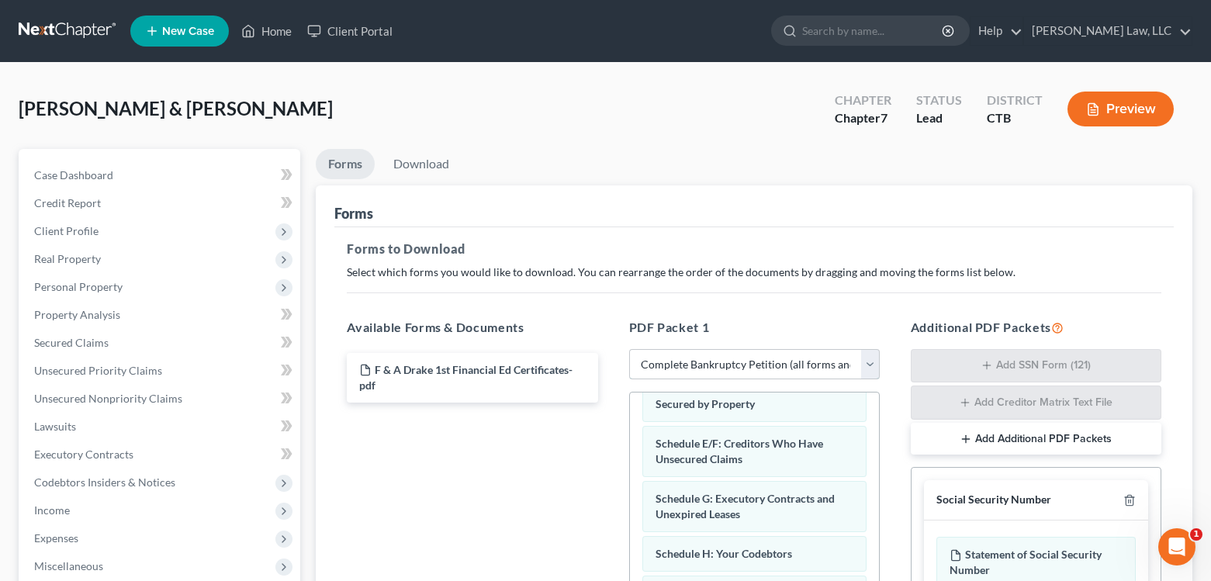
scroll to position [233, 0]
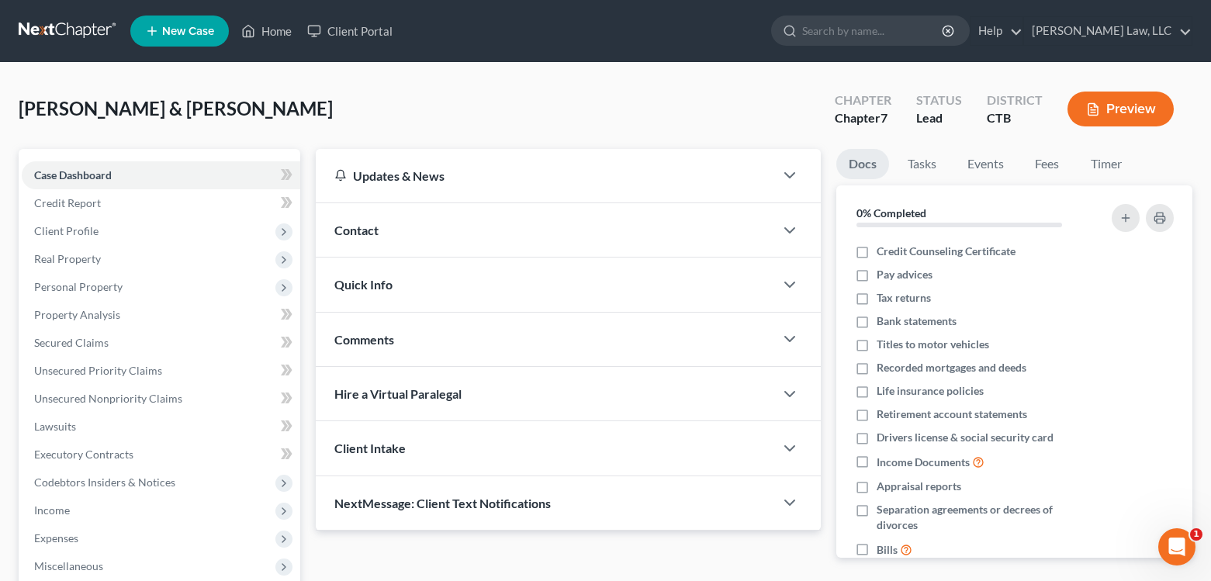
scroll to position [244, 0]
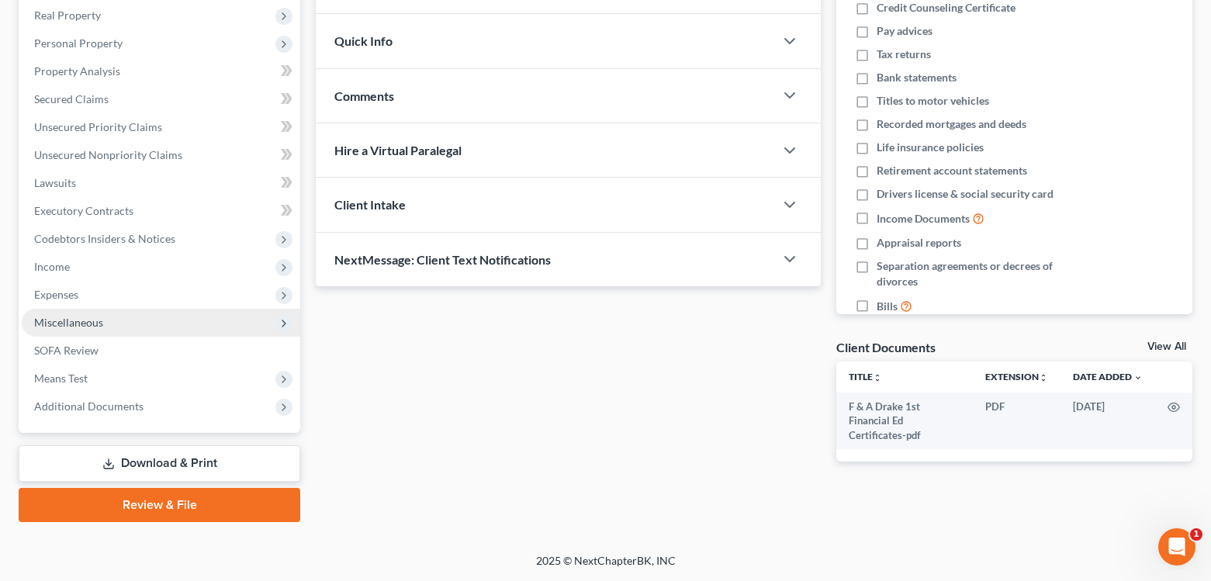
click at [86, 326] on span "Miscellaneous" at bounding box center [68, 322] width 69 height 13
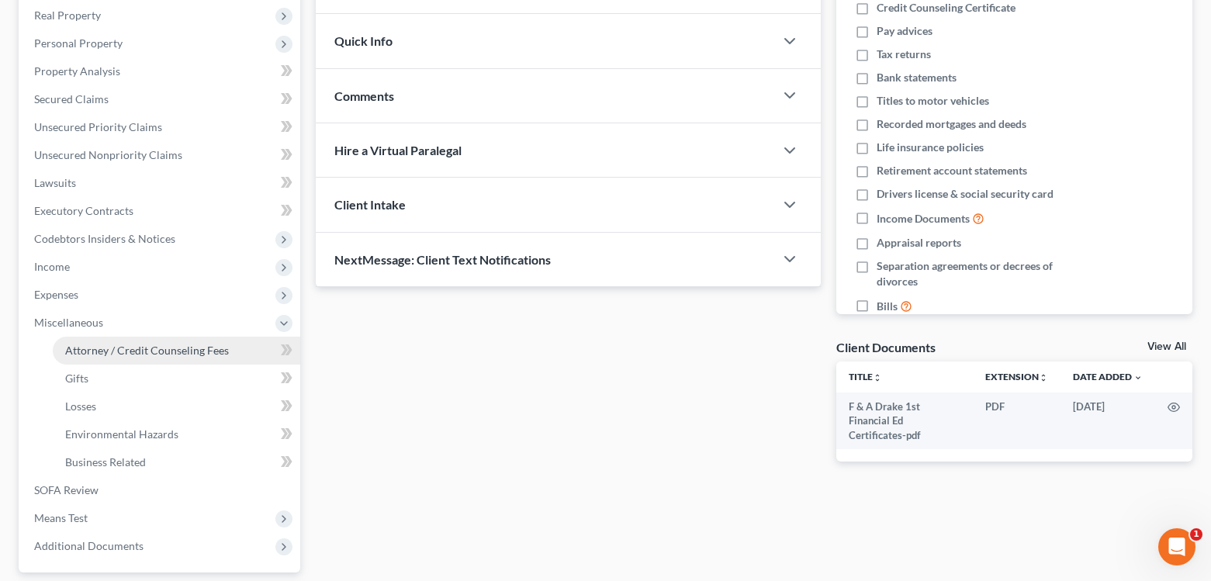
click at [92, 347] on span "Attorney / Credit Counseling Fees" at bounding box center [147, 350] width 164 height 13
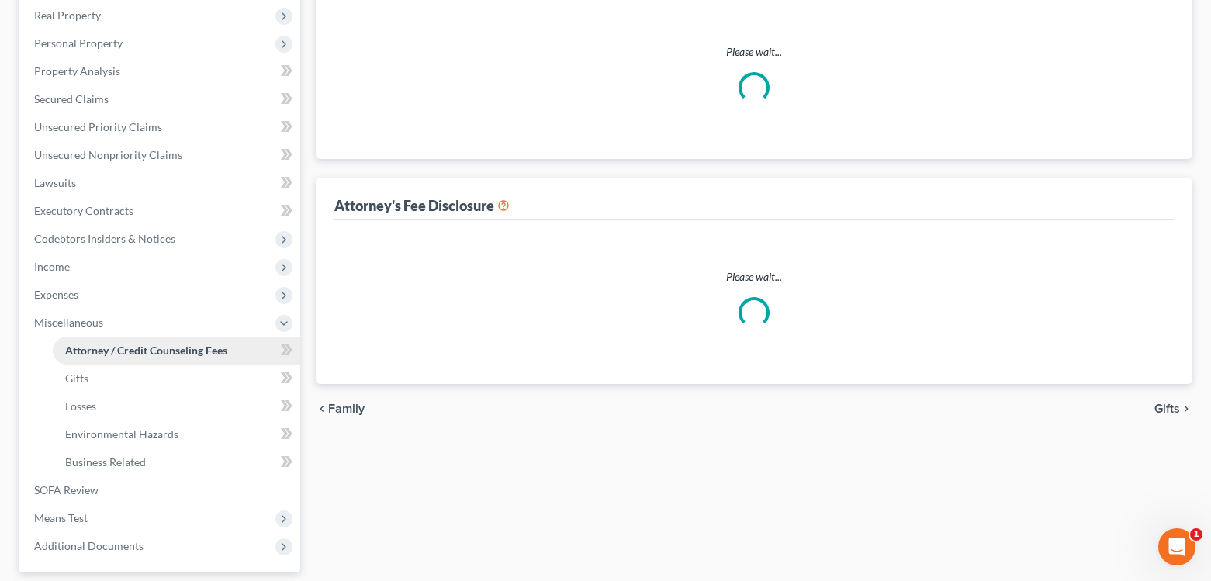
scroll to position [7, 0]
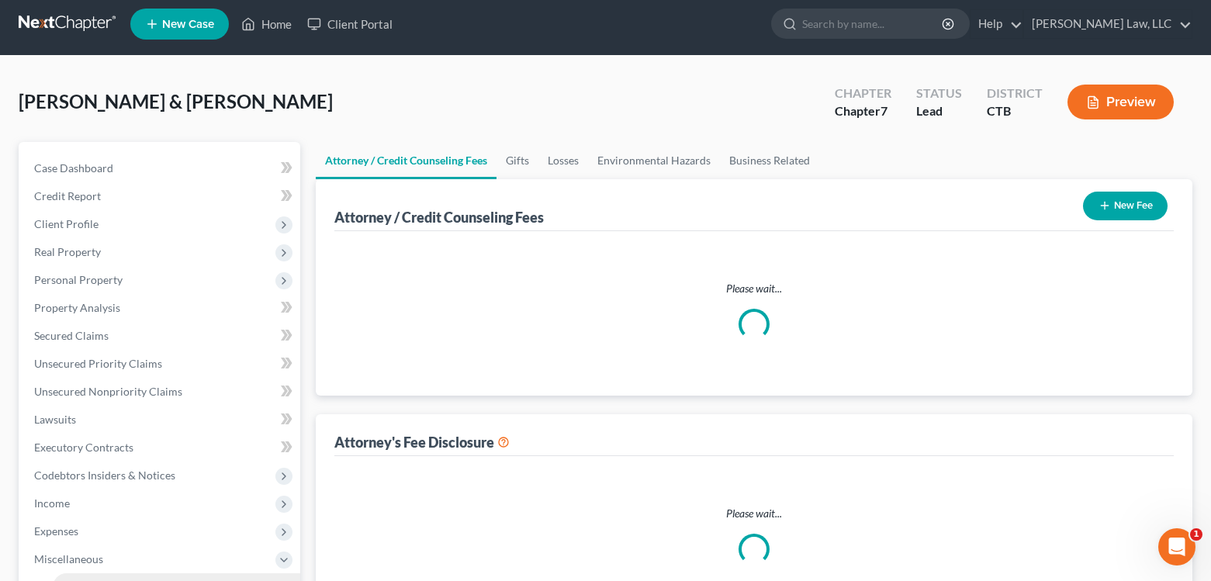
select select "0"
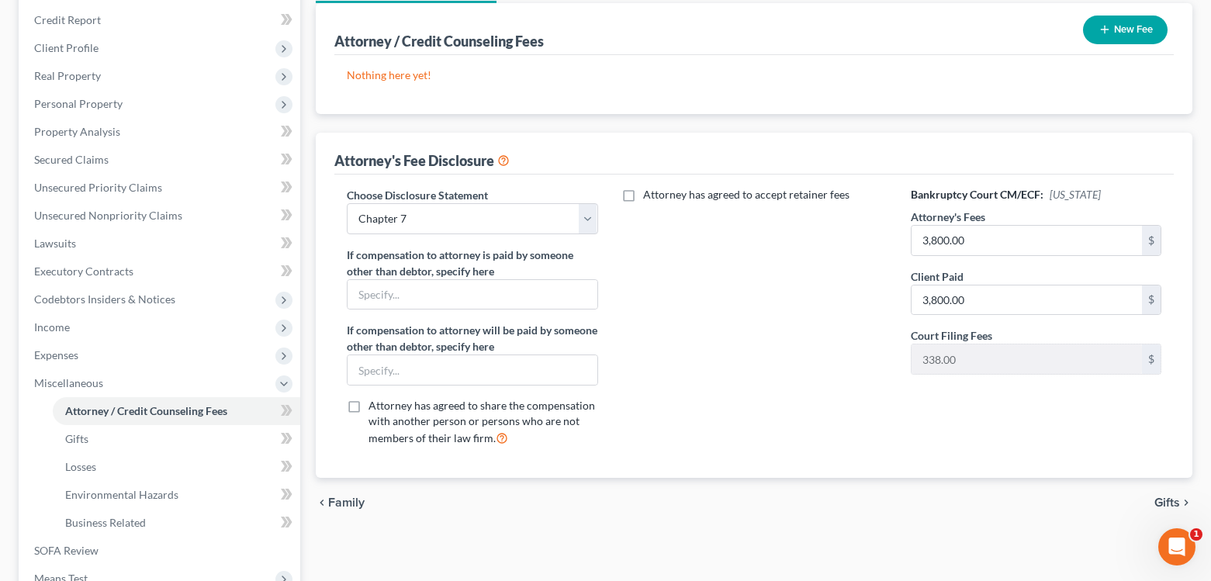
scroll to position [233, 0]
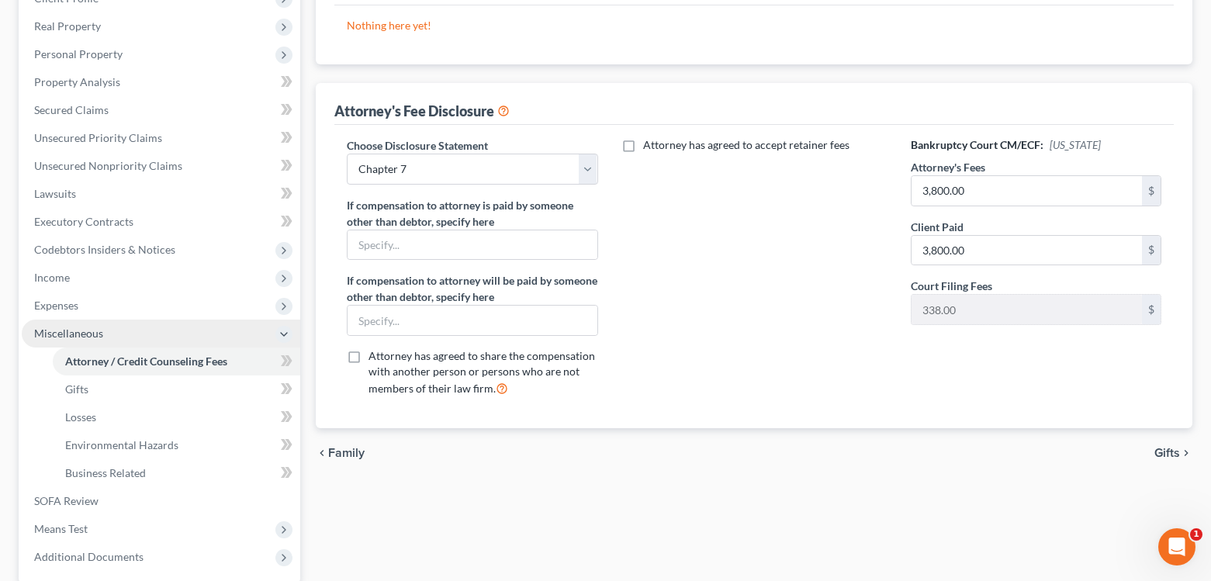
click at [49, 334] on span "Miscellaneous" at bounding box center [68, 333] width 69 height 13
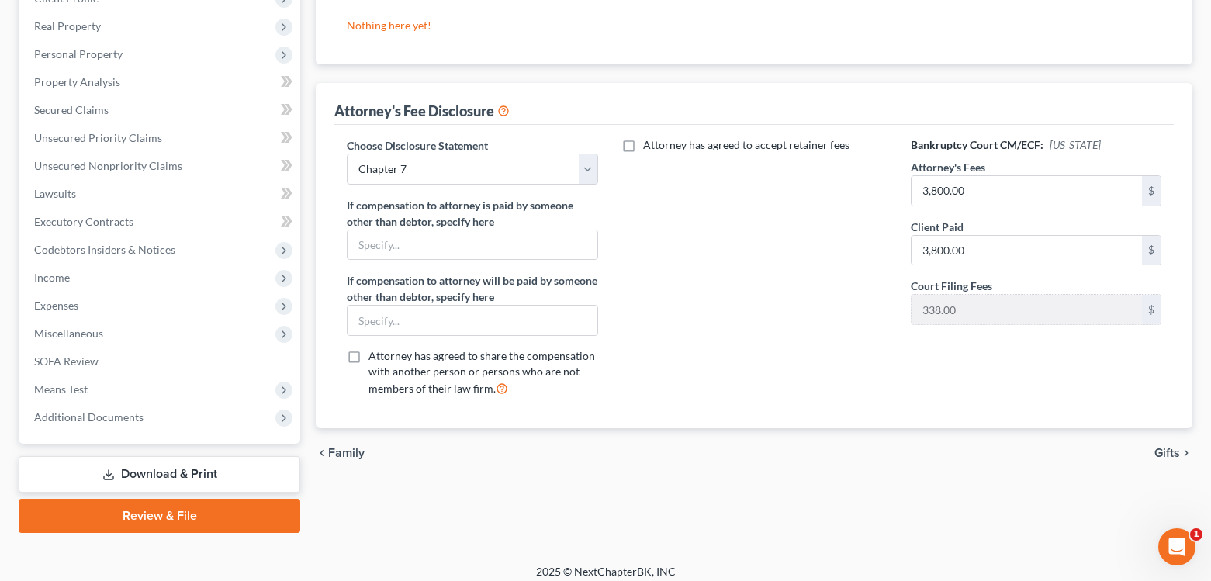
click at [154, 478] on link "Download & Print" at bounding box center [160, 474] width 282 height 36
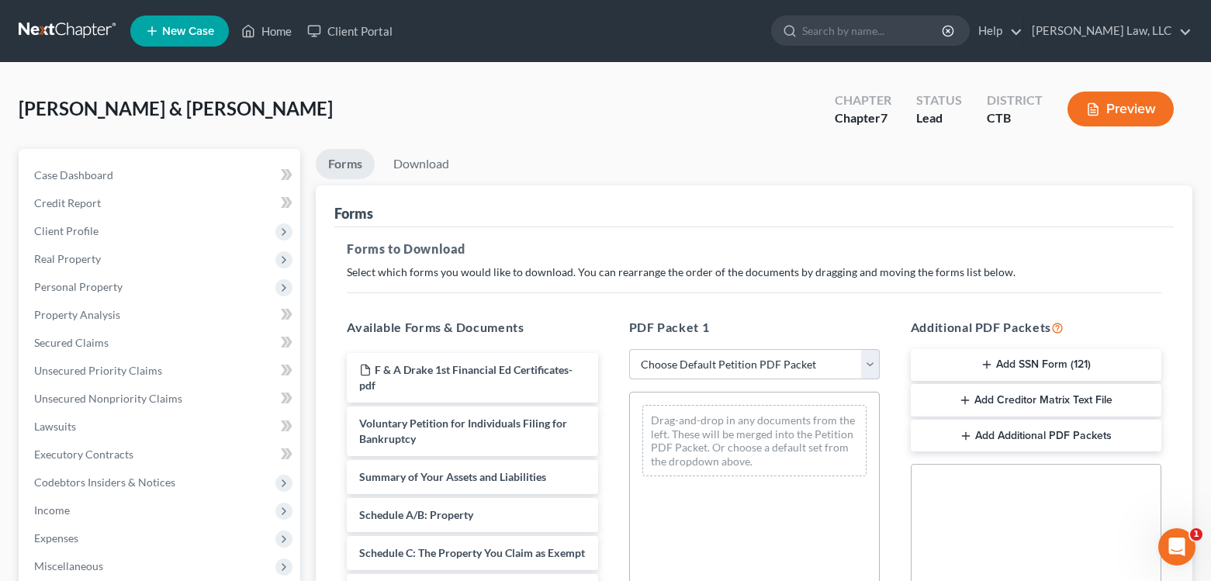
click at [869, 363] on select "Choose Default Petition PDF Packet Complete Bankruptcy Petition (all forms and …" at bounding box center [754, 364] width 251 height 31
select select "0"
click at [629, 349] on select "Choose Default Petition PDF Packet Complete Bankruptcy Petition (all forms and …" at bounding box center [754, 364] width 251 height 31
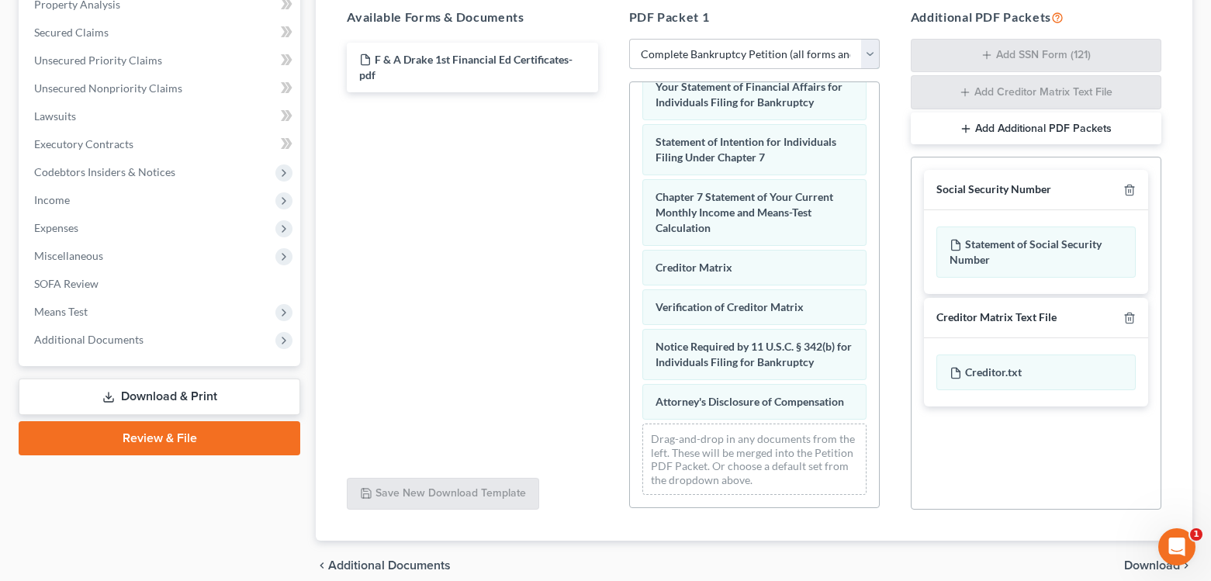
scroll to position [585, 0]
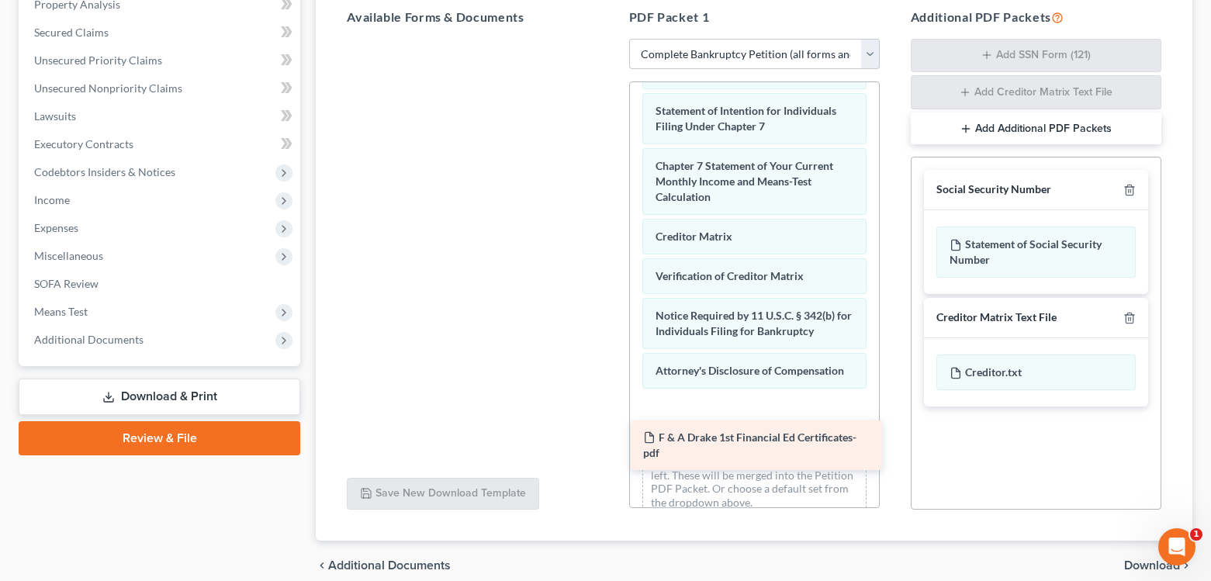
drag, startPoint x: 487, startPoint y: 57, endPoint x: 771, endPoint y: 436, distance: 473.4
click at [610, 39] on div "F & A Drake 1st Financial Ed Certificates-pdf F & A Drake 1st Financial Ed Cert…" at bounding box center [471, 39] width 275 height 0
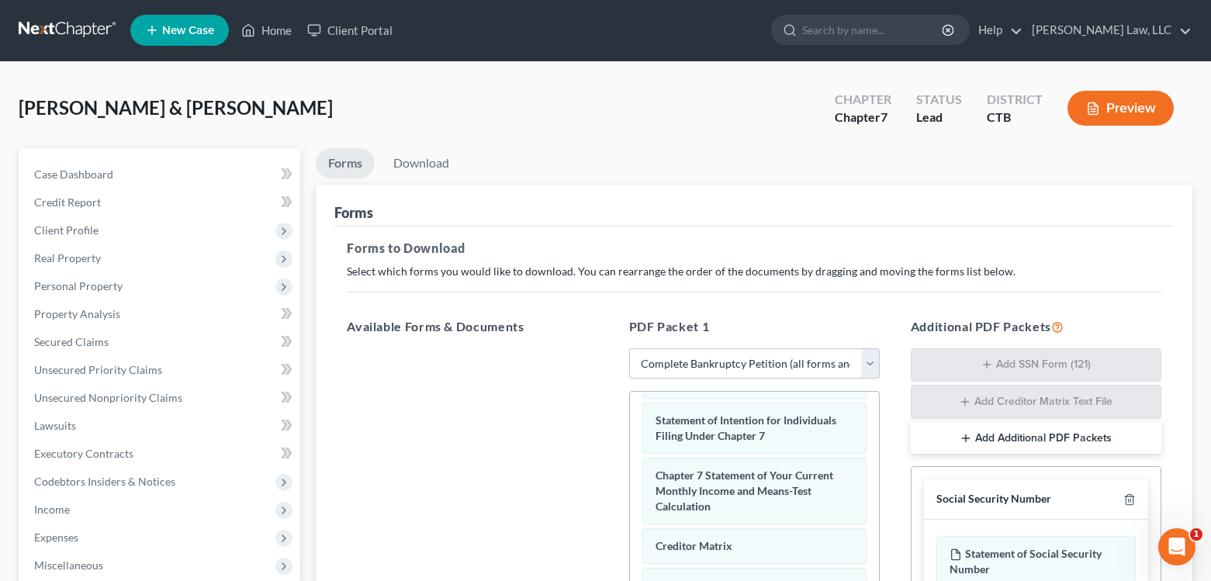
scroll to position [0, 0]
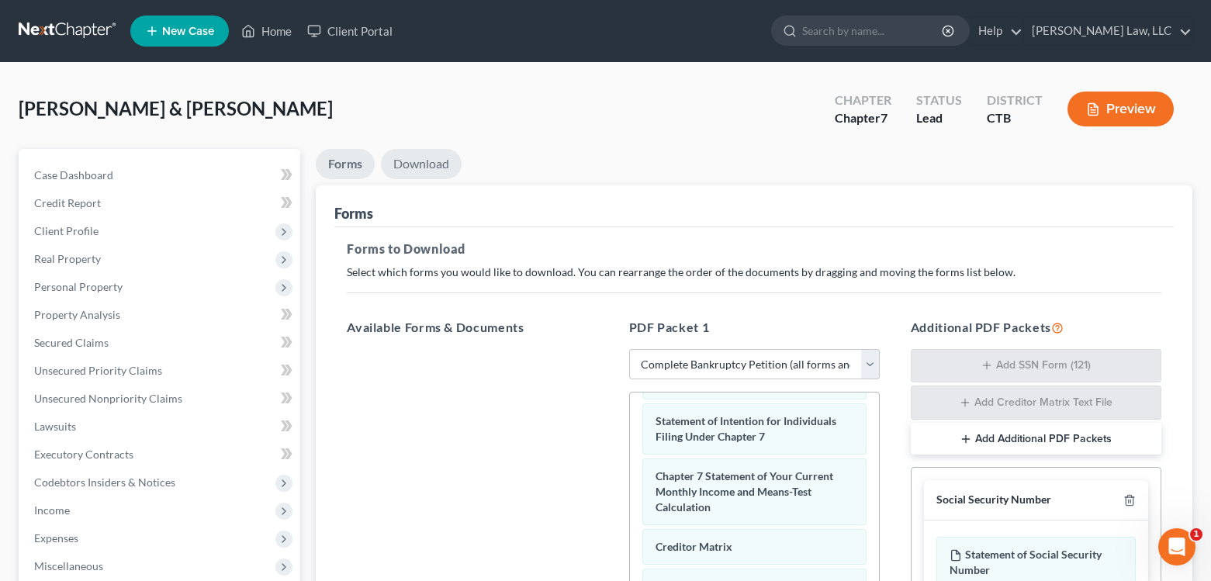
click at [416, 165] on link "Download" at bounding box center [421, 164] width 81 height 30
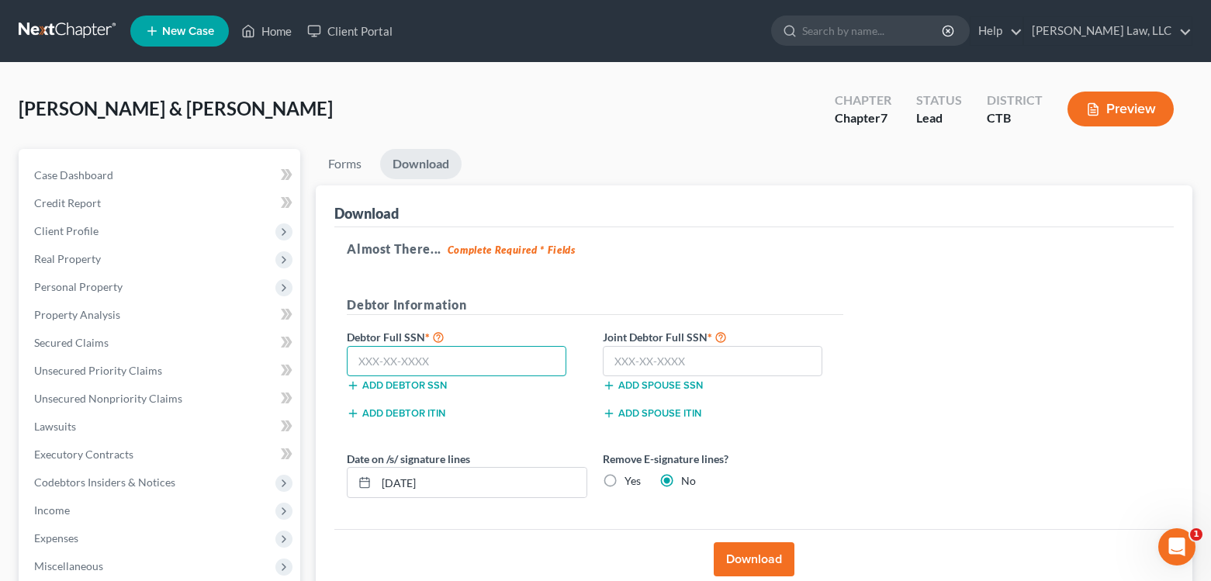
click at [472, 361] on input "text" at bounding box center [457, 361] width 220 height 31
click at [625, 481] on label "Yes" at bounding box center [633, 481] width 16 height 16
click at [631, 481] on input "Yes" at bounding box center [636, 478] width 10 height 10
radio input "true"
radio input "false"
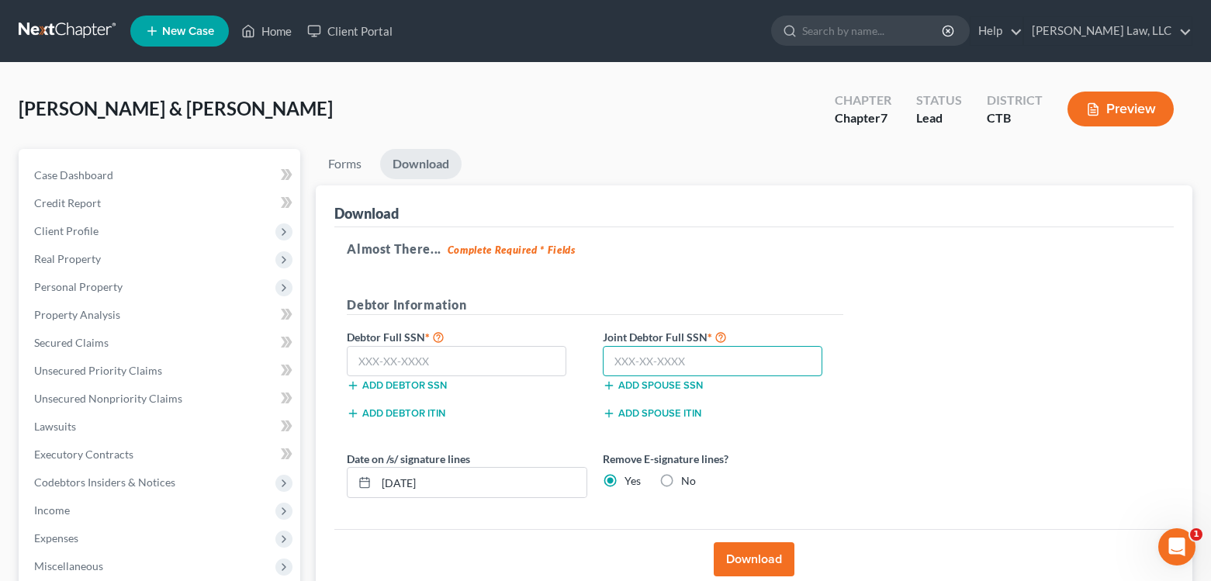
click at [721, 358] on input "text" at bounding box center [713, 361] width 220 height 31
type input "388-98-3017"
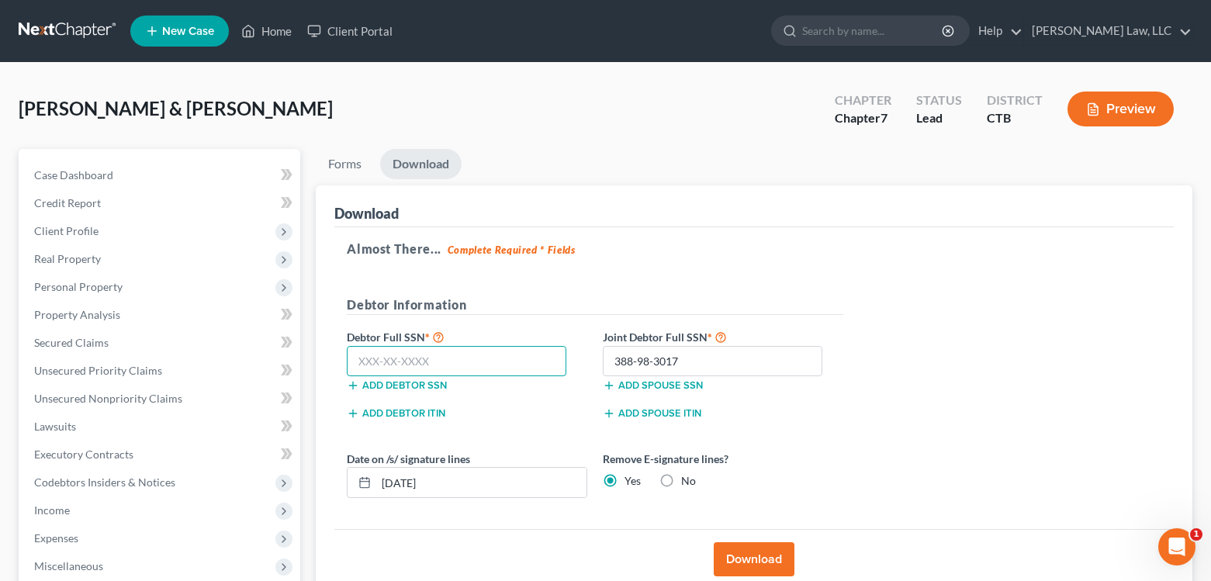
click at [442, 359] on input "text" at bounding box center [457, 361] width 220 height 31
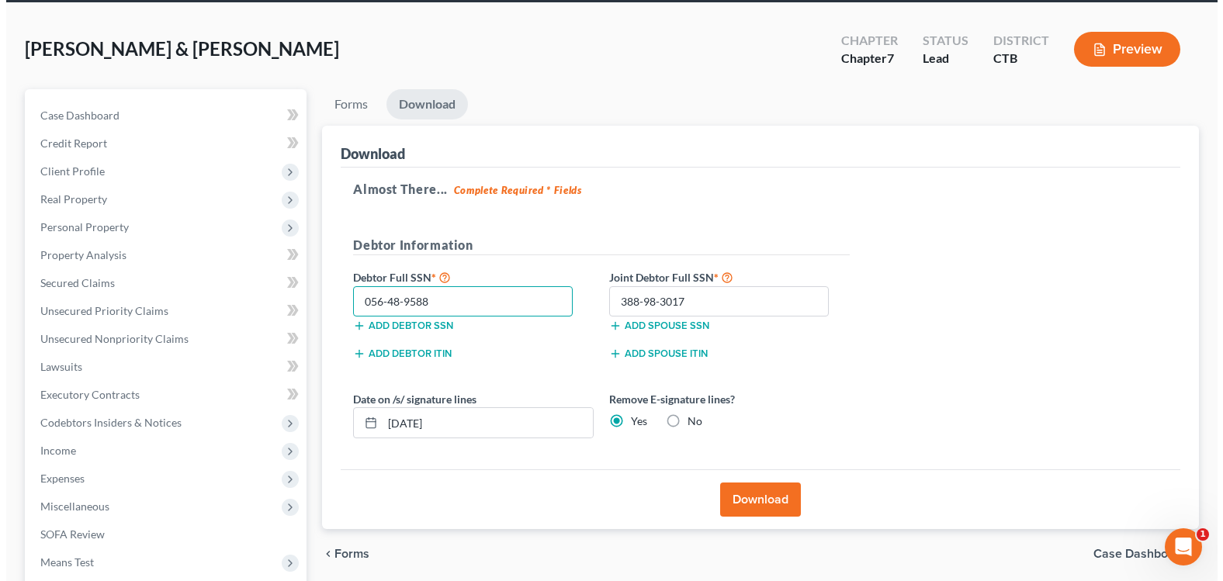
scroll to position [233, 0]
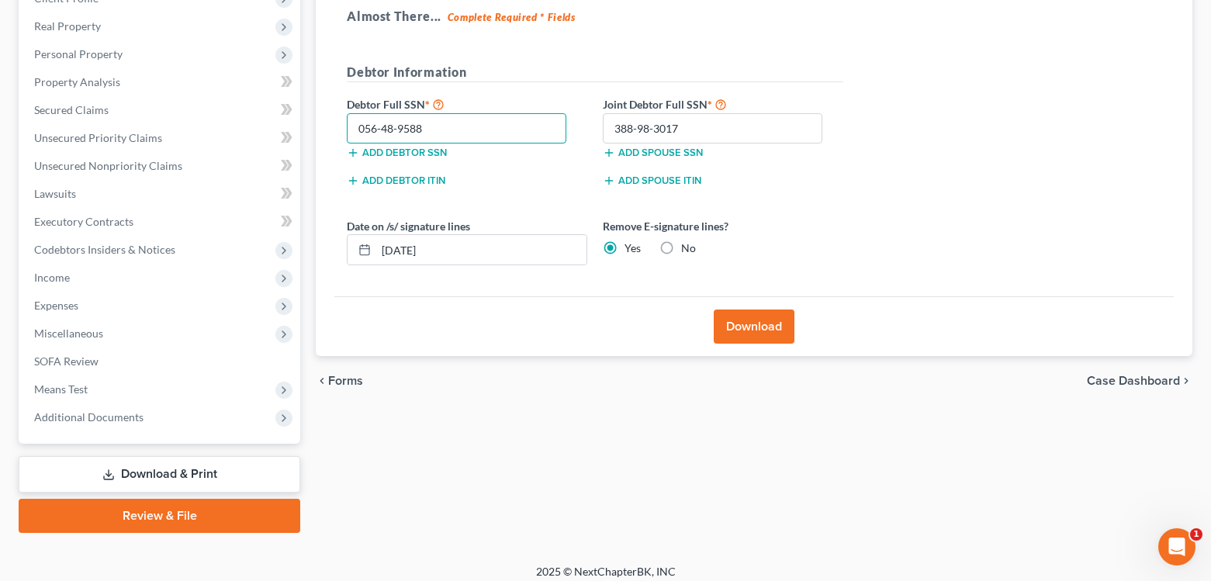
type input "056-48-9588"
click at [764, 324] on button "Download" at bounding box center [754, 327] width 81 height 34
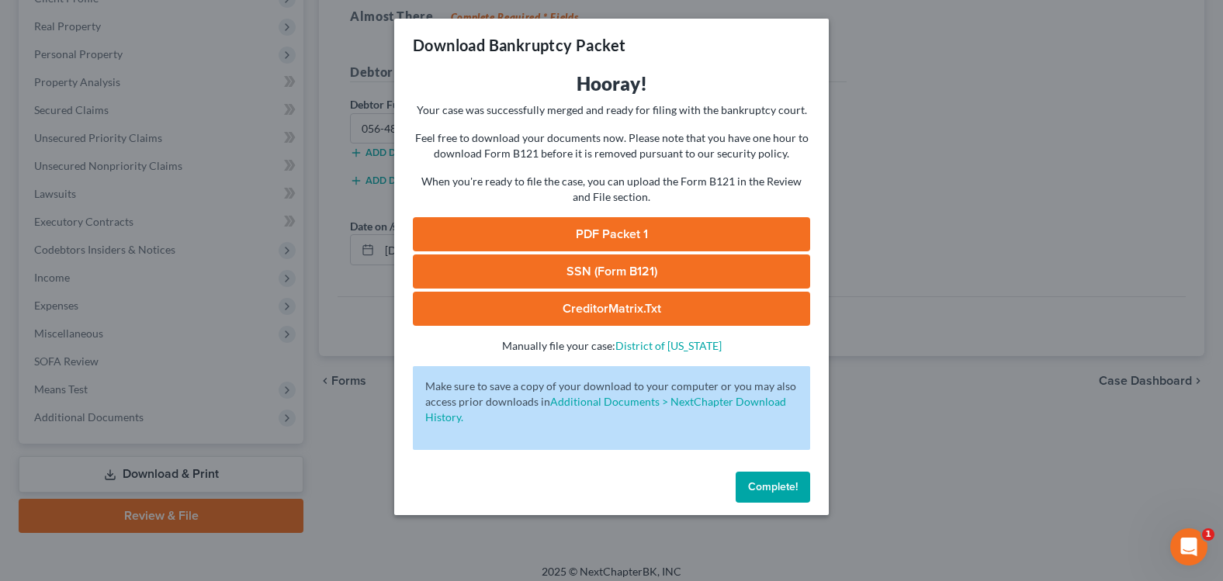
click at [576, 271] on link "SSN (Form B121)" at bounding box center [611, 272] width 397 height 34
click at [604, 234] on link "PDF Packet 1" at bounding box center [611, 234] width 397 height 34
